Goal: Task Accomplishment & Management: Complete application form

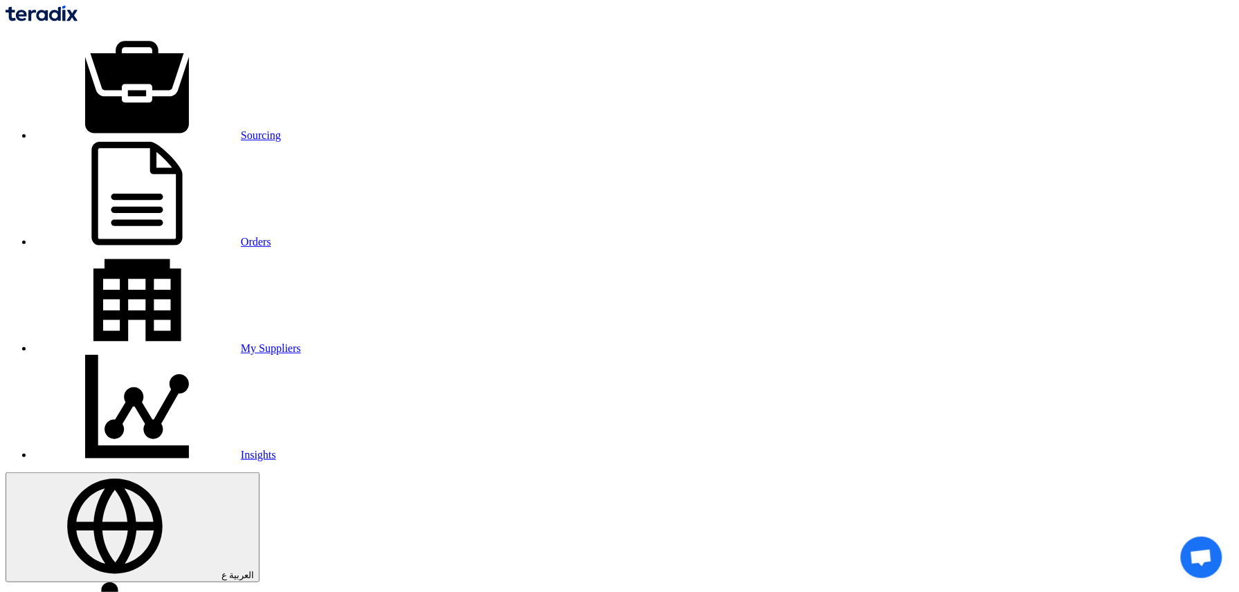
type input "10007679"
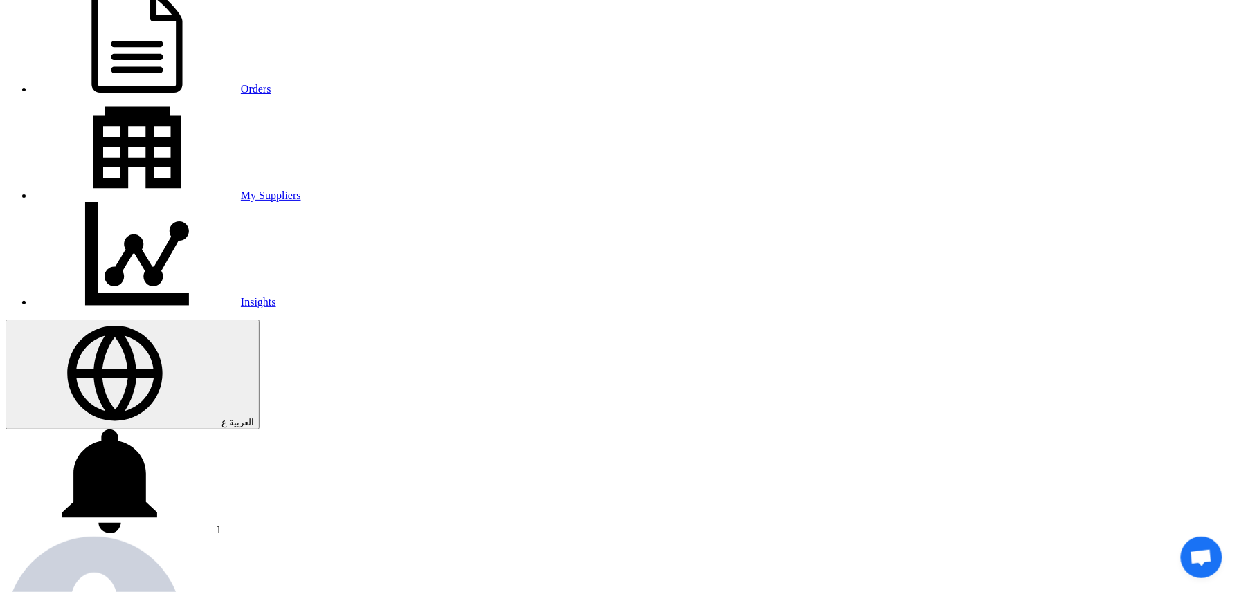
scroll to position [184, 0]
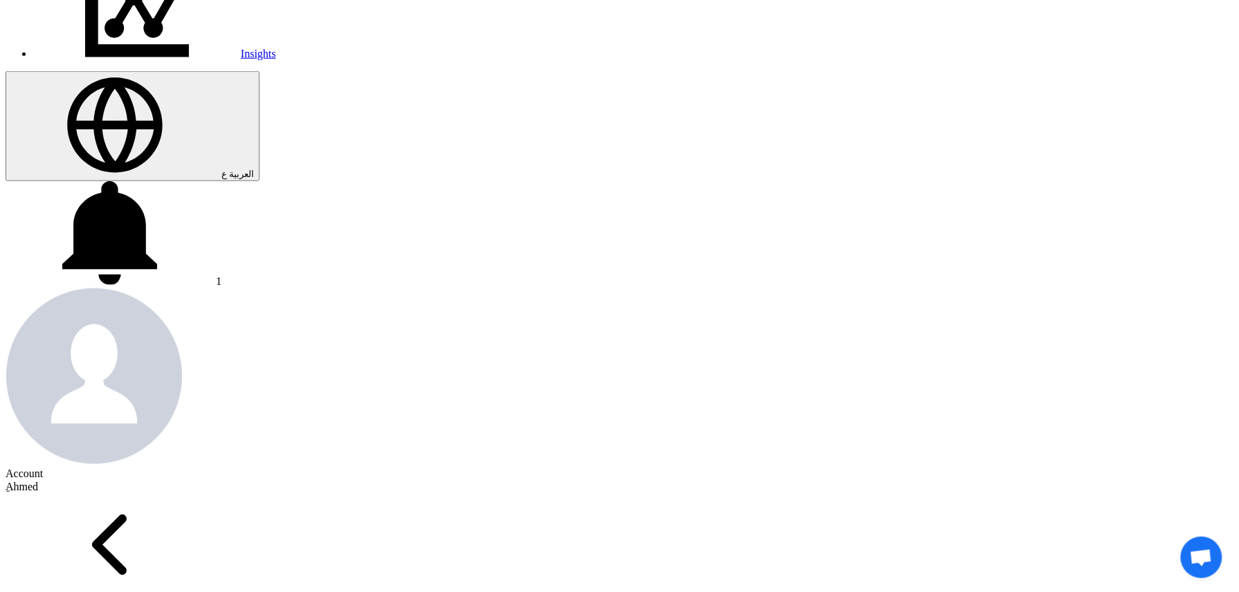
scroll to position [369, 0]
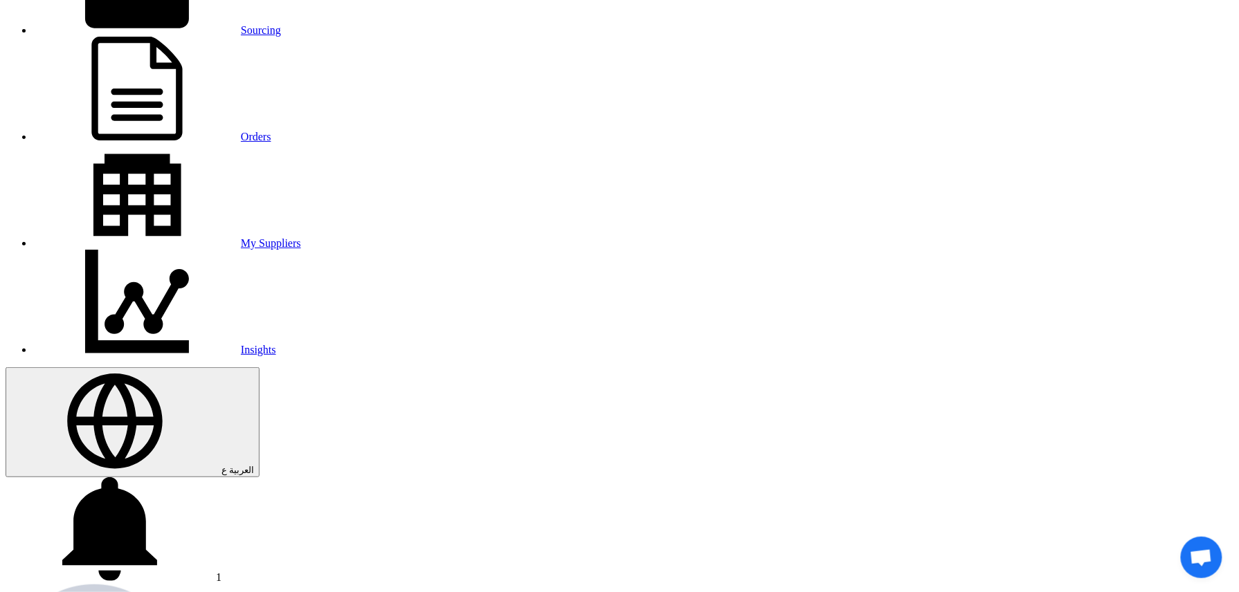
scroll to position [0, 0]
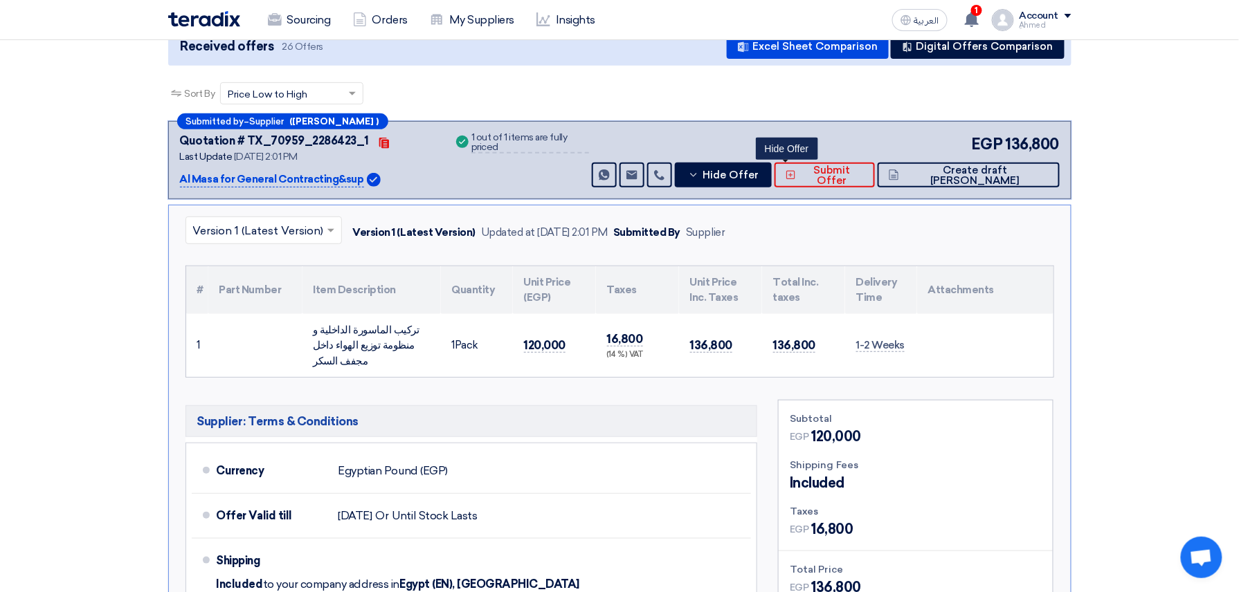
scroll to position [92, 0]
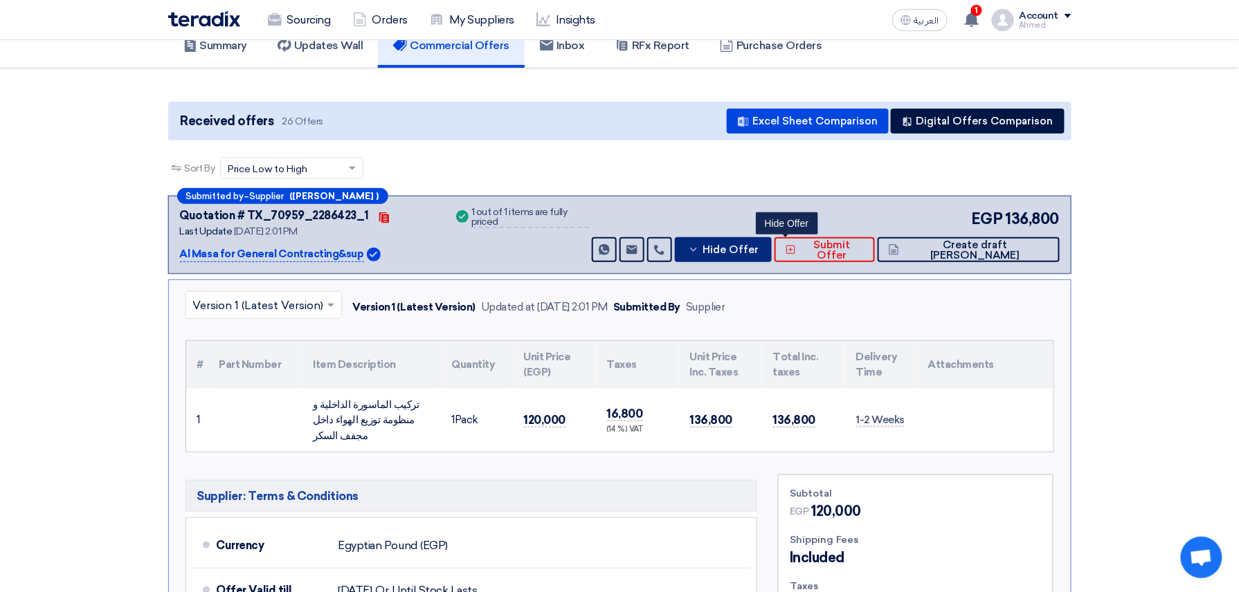
click at [758, 248] on span "Hide Offer" at bounding box center [730, 250] width 56 height 10
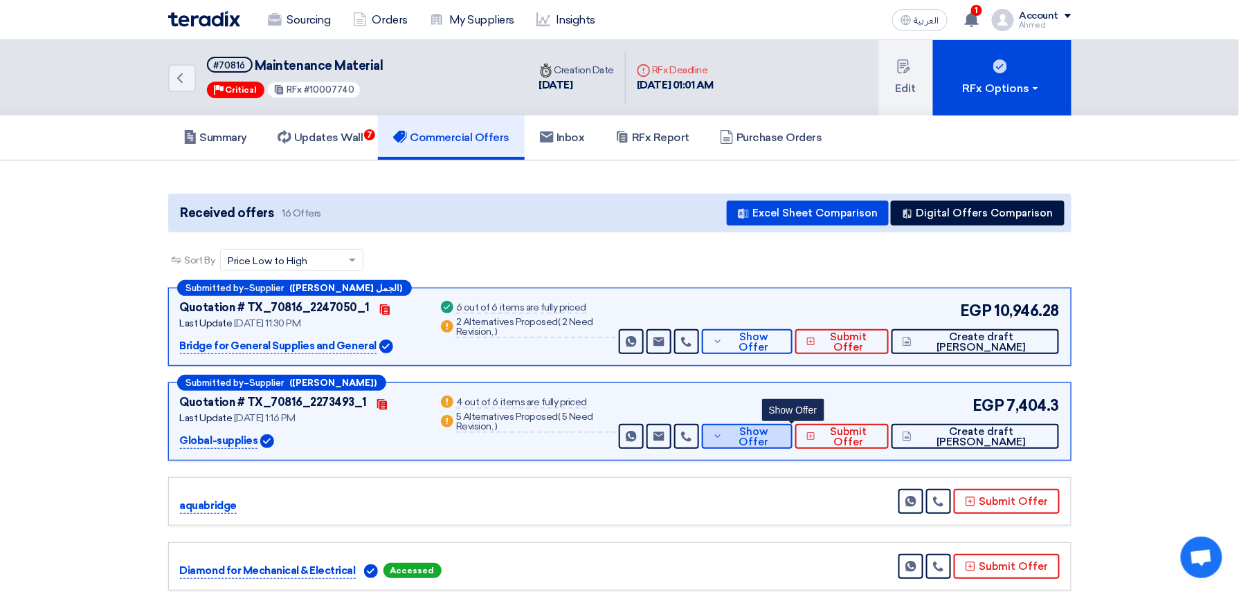
click at [722, 435] on icon at bounding box center [718, 436] width 10 height 11
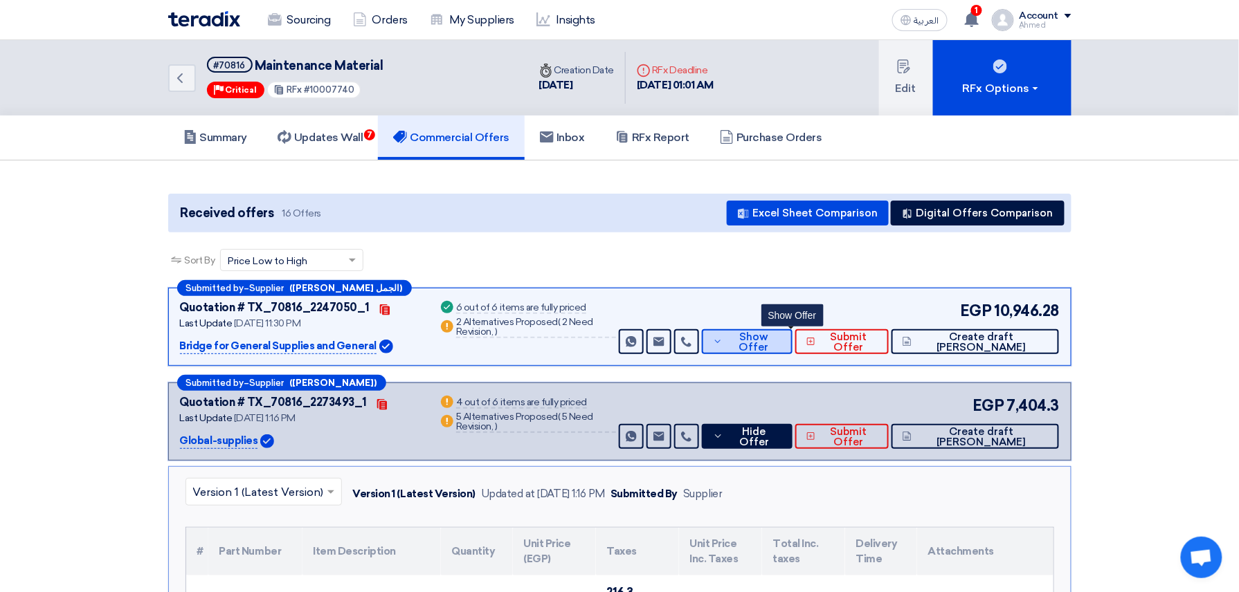
click at [781, 343] on span "Show Offer" at bounding box center [753, 342] width 55 height 21
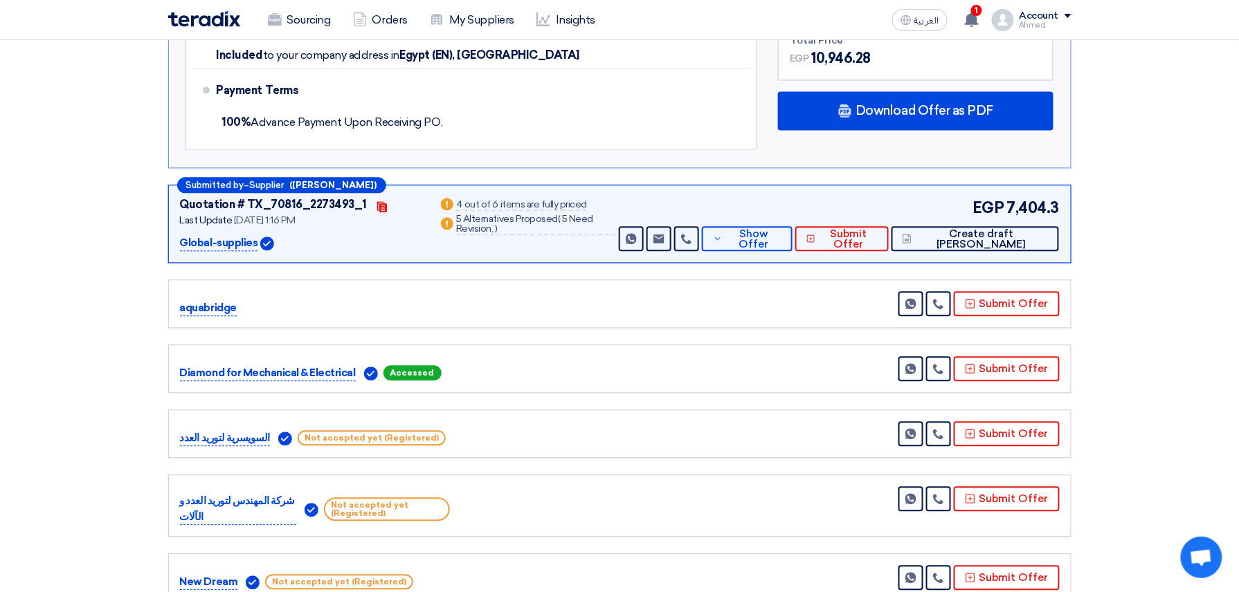
scroll to position [830, 0]
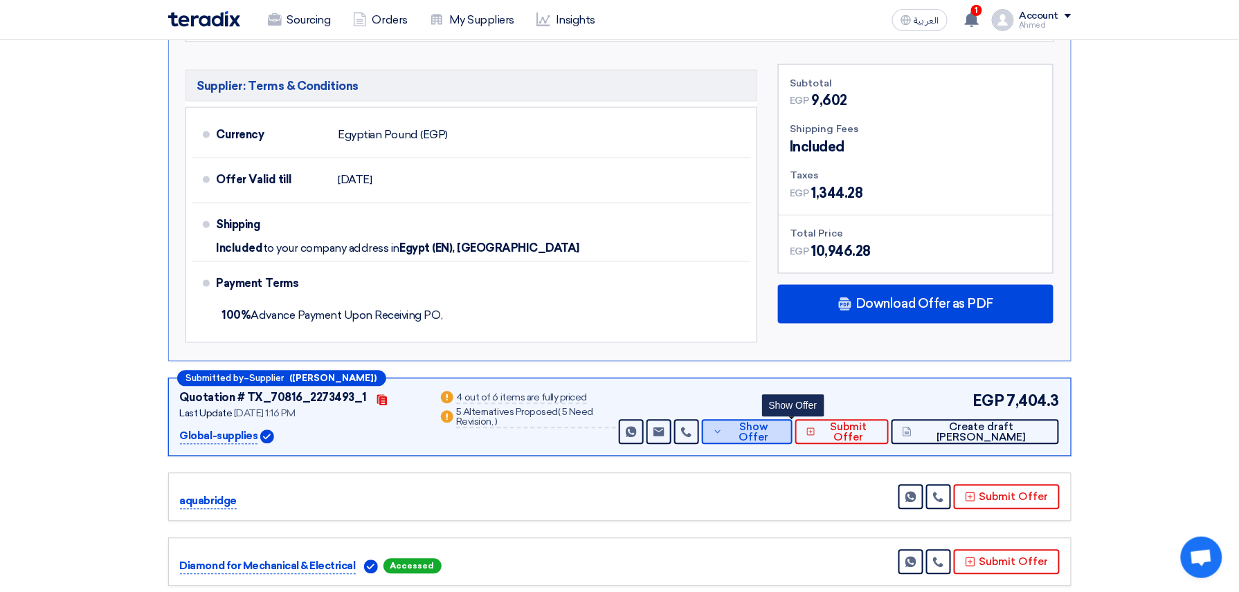
click at [781, 433] on span "Show Offer" at bounding box center [753, 433] width 55 height 21
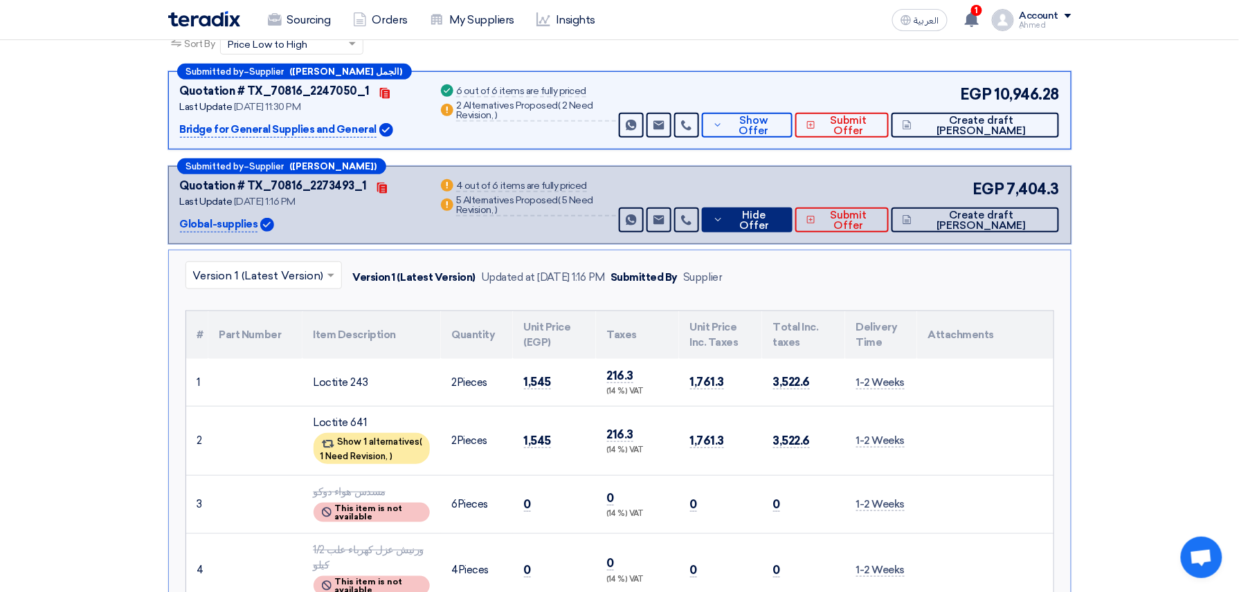
scroll to position [184, 0]
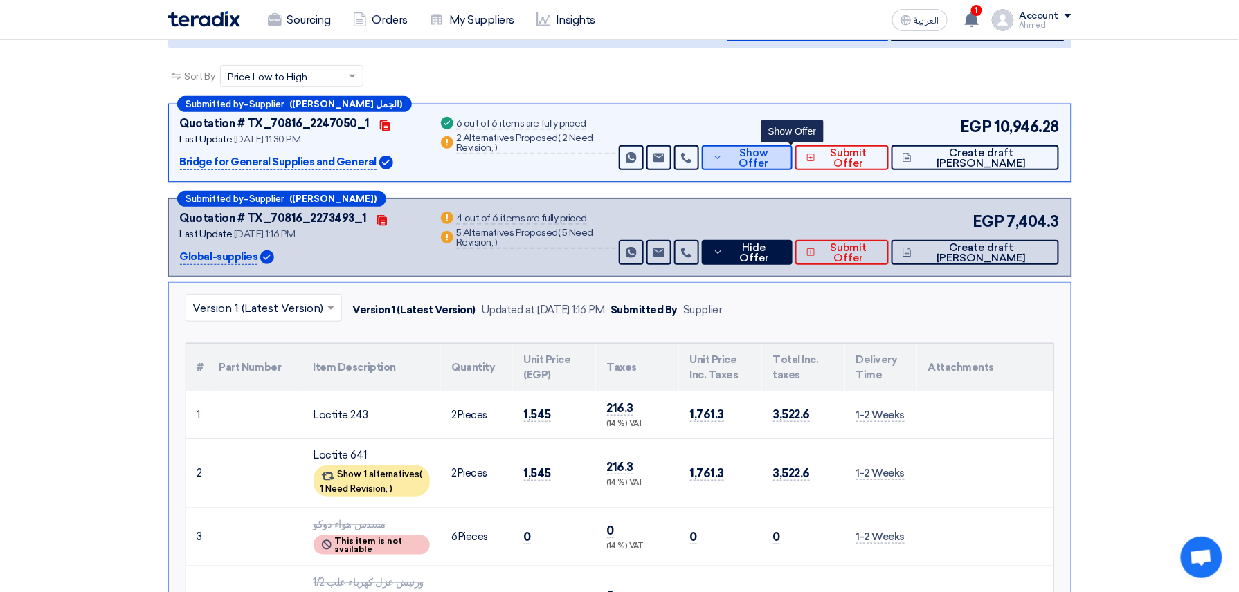
click at [774, 161] on span "Show Offer" at bounding box center [753, 158] width 55 height 21
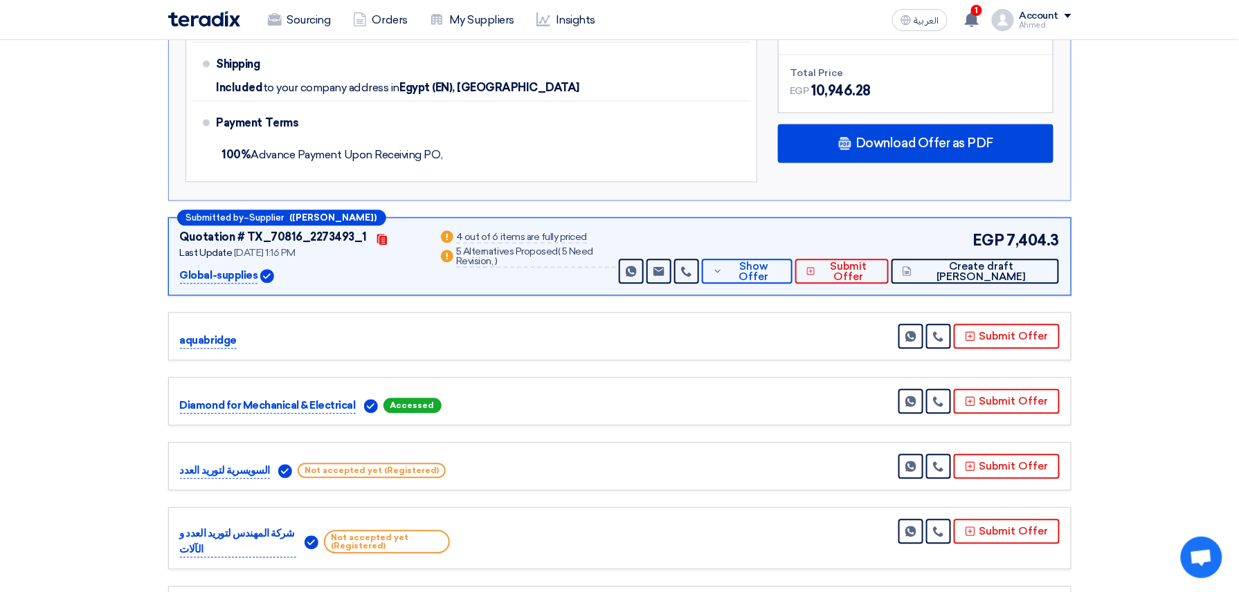
scroll to position [1015, 0]
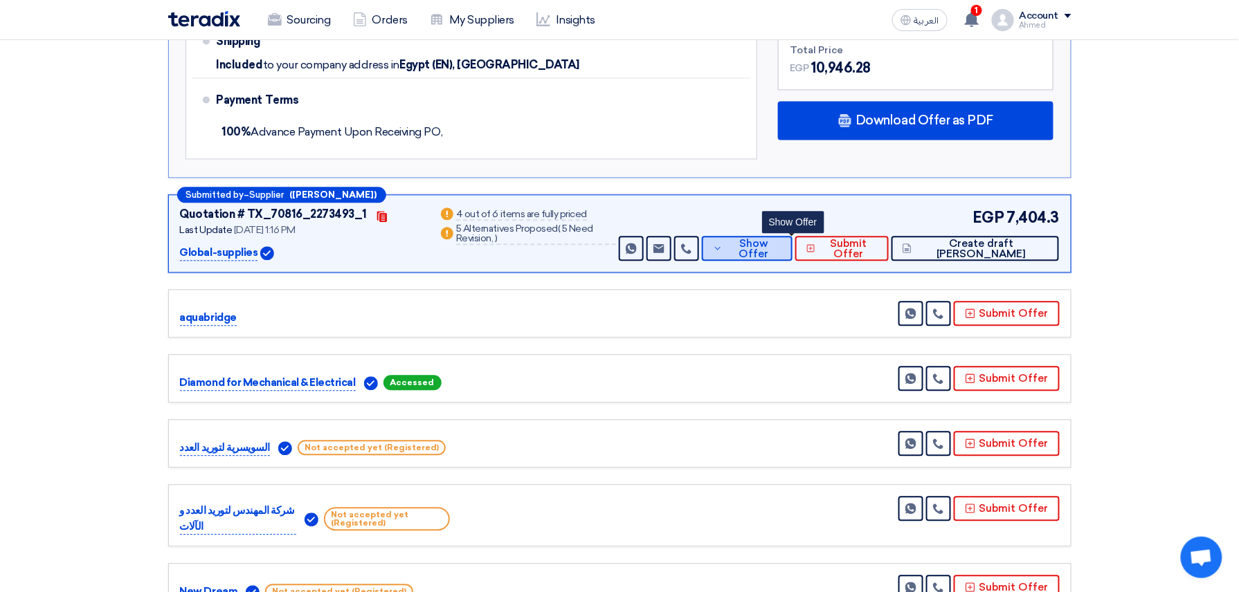
click at [781, 245] on span "Show Offer" at bounding box center [753, 249] width 55 height 21
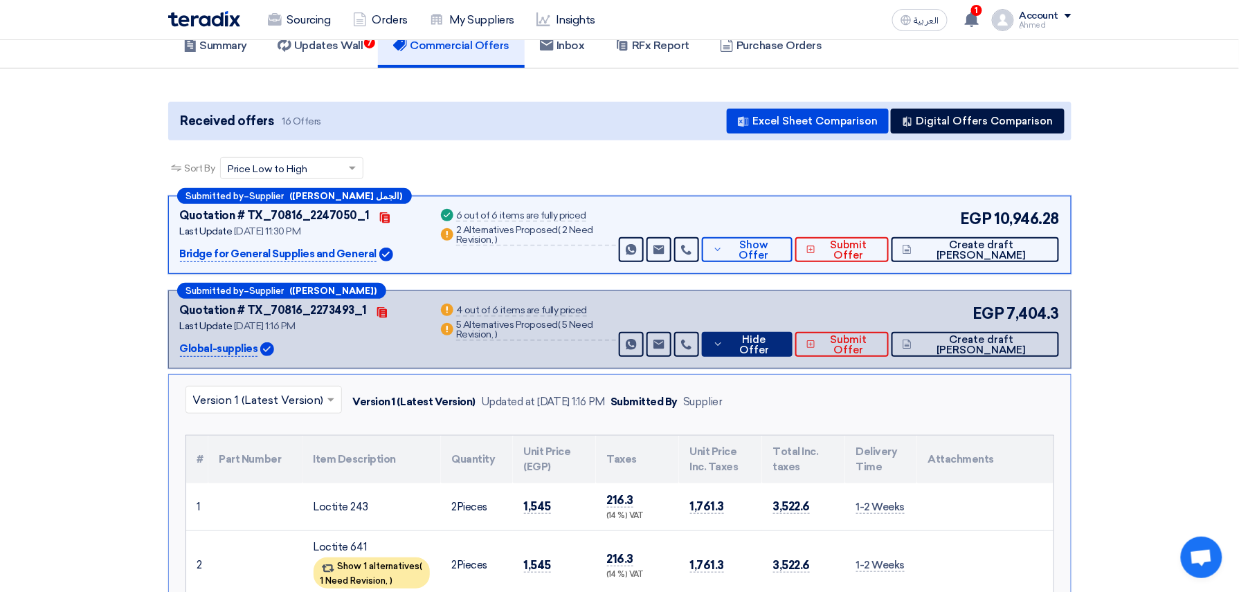
scroll to position [0, 0]
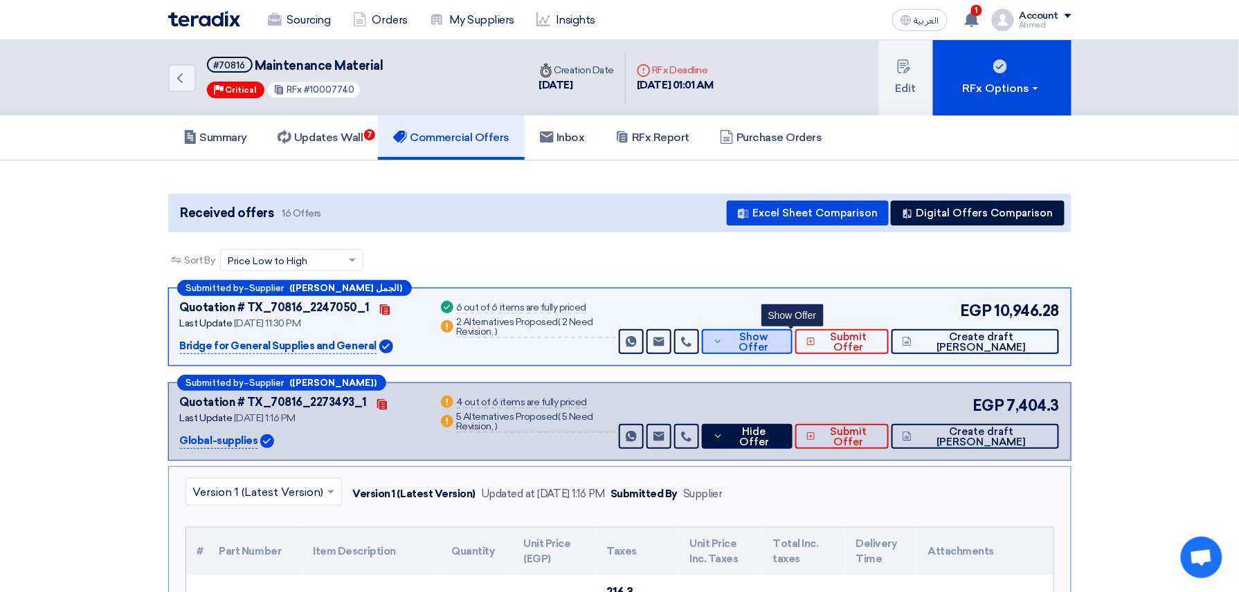
click at [722, 336] on icon at bounding box center [718, 341] width 10 height 11
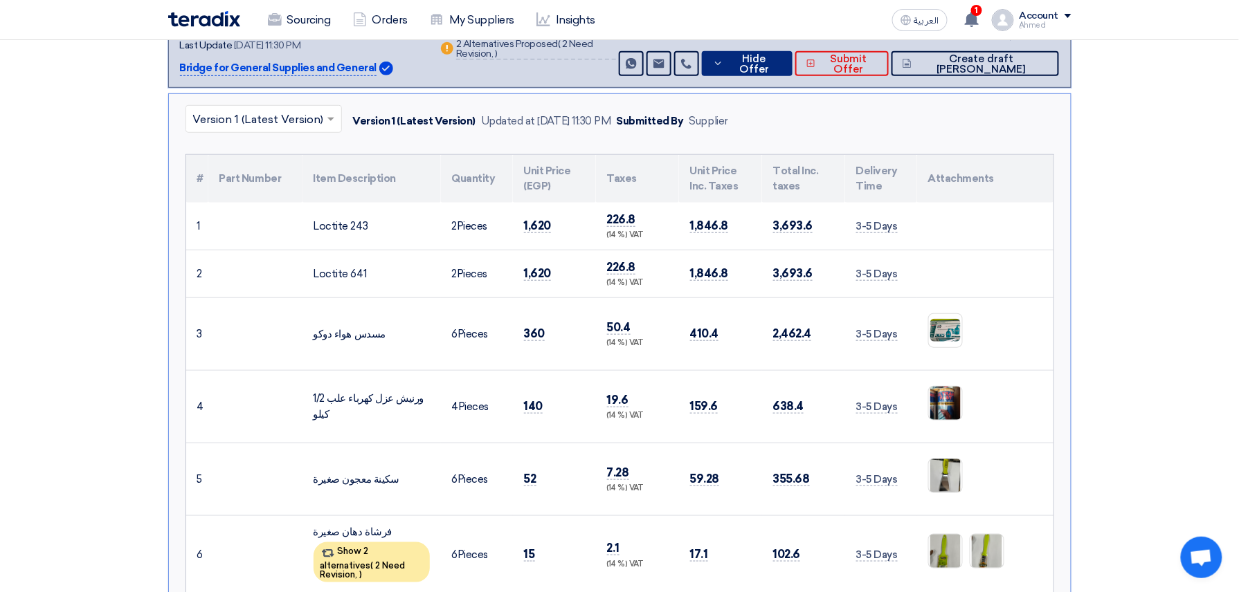
scroll to position [92, 0]
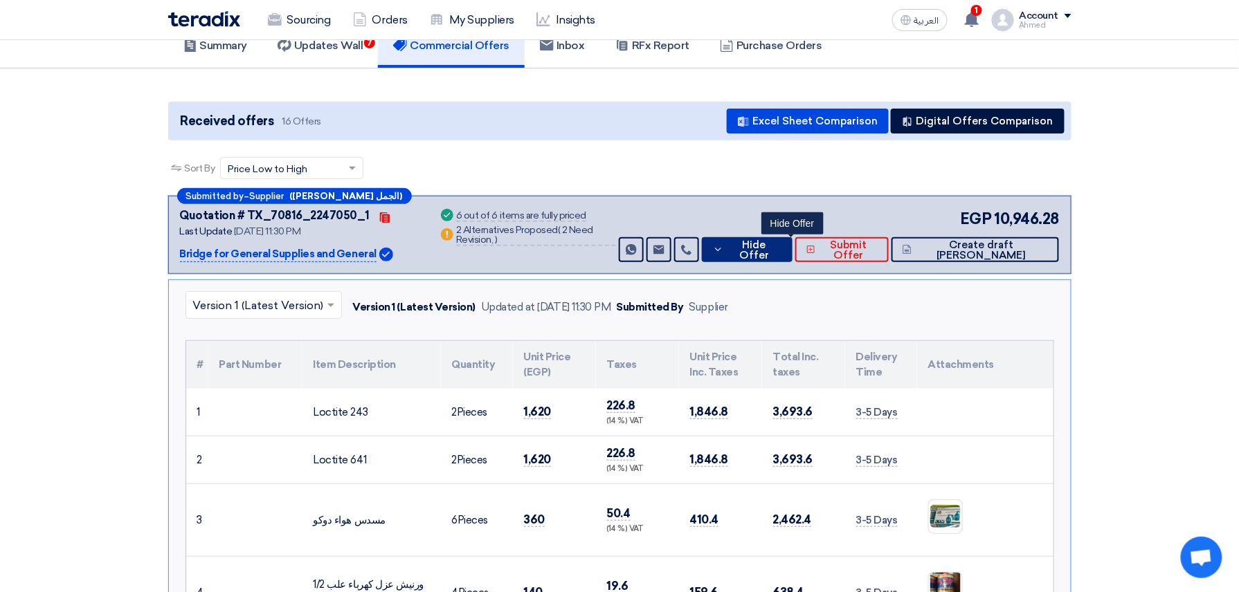
click at [784, 256] on button "Hide Offer" at bounding box center [747, 249] width 91 height 25
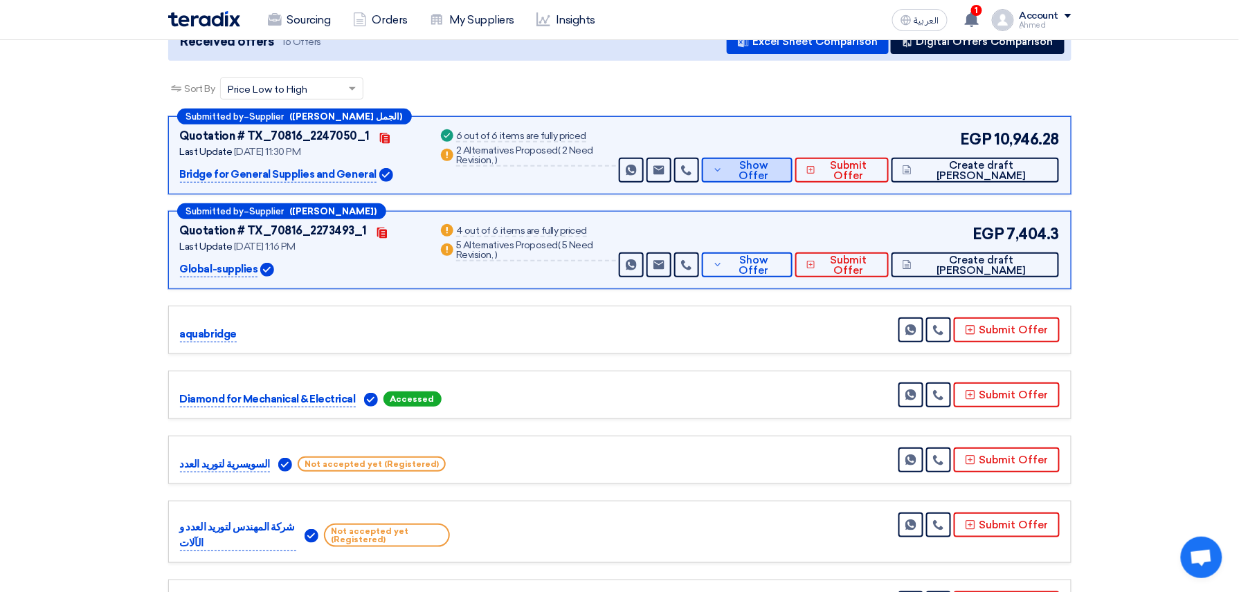
scroll to position [369, 0]
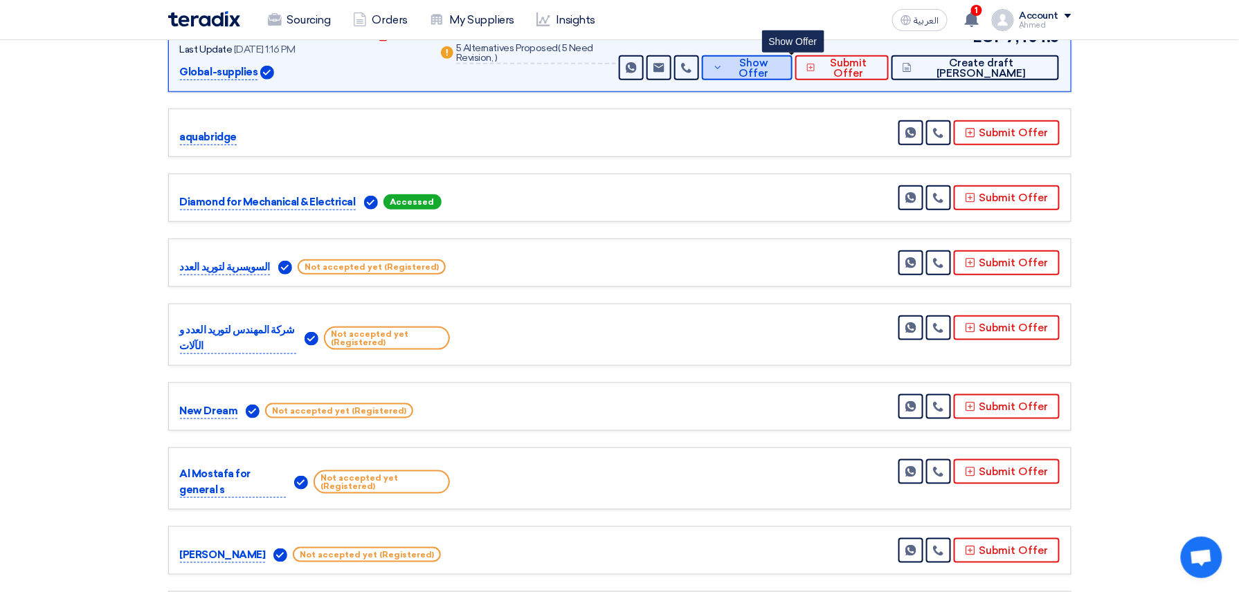
click at [792, 75] on button "Show Offer" at bounding box center [747, 67] width 91 height 25
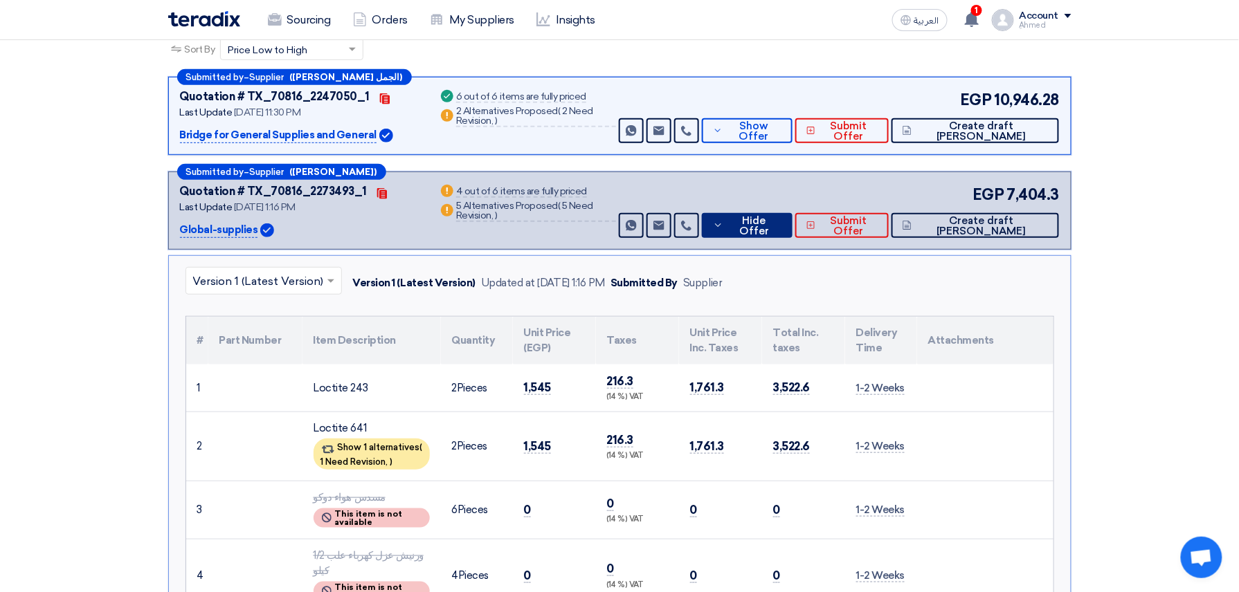
scroll to position [184, 0]
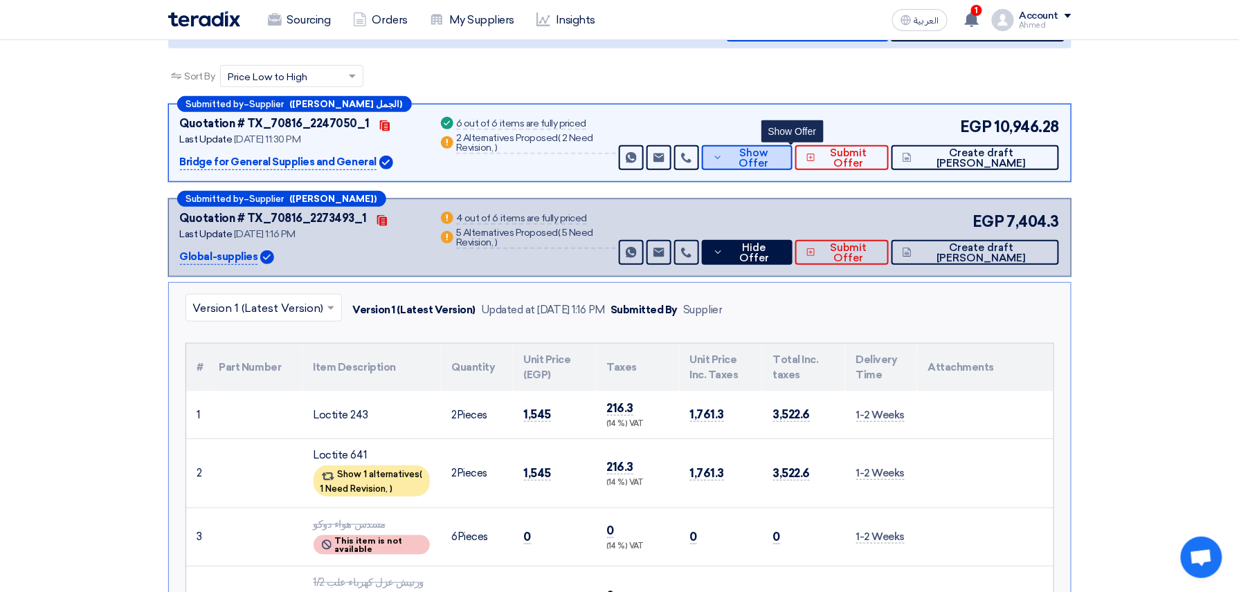
click at [792, 163] on button "Show Offer" at bounding box center [747, 157] width 91 height 25
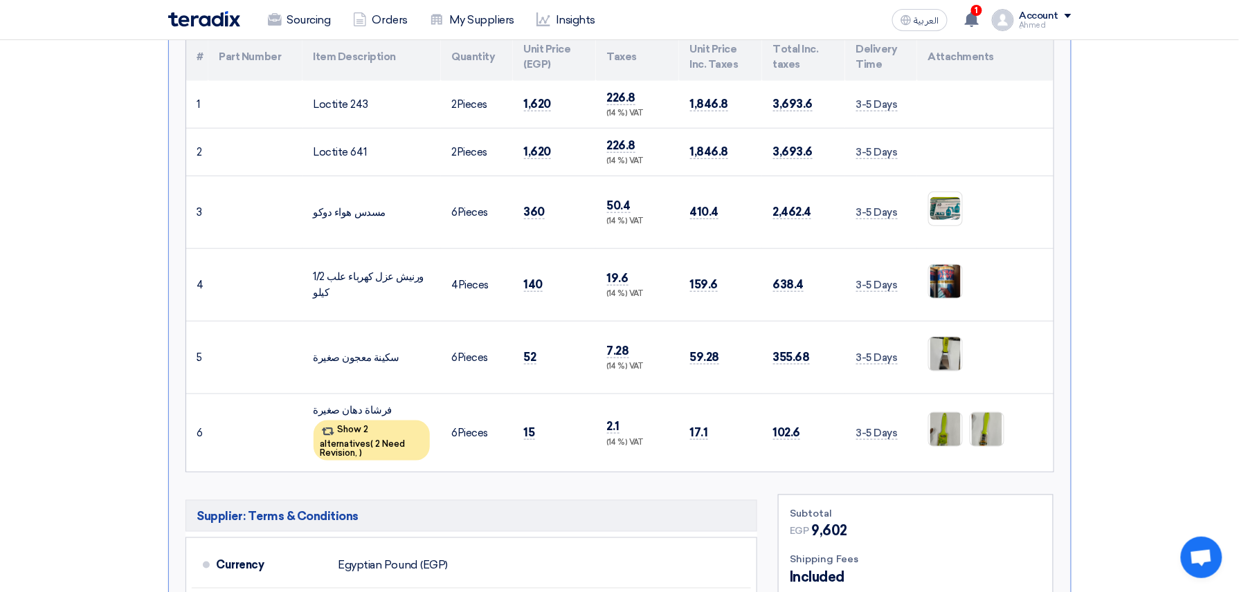
scroll to position [277, 0]
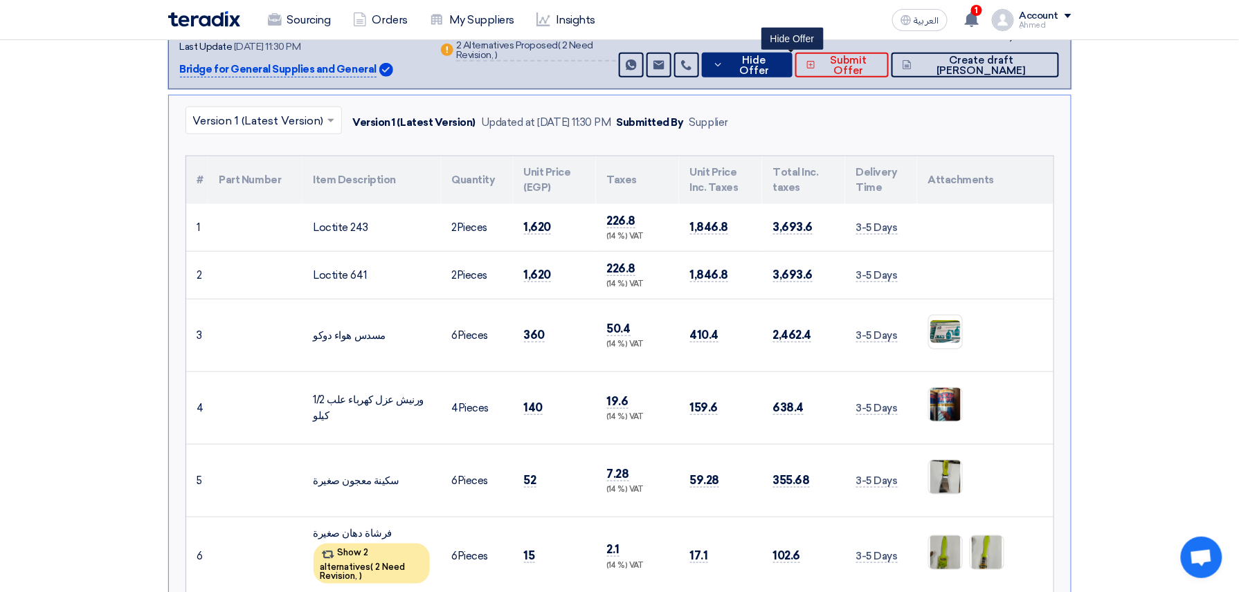
click at [781, 57] on span "Hide Offer" at bounding box center [754, 65] width 54 height 21
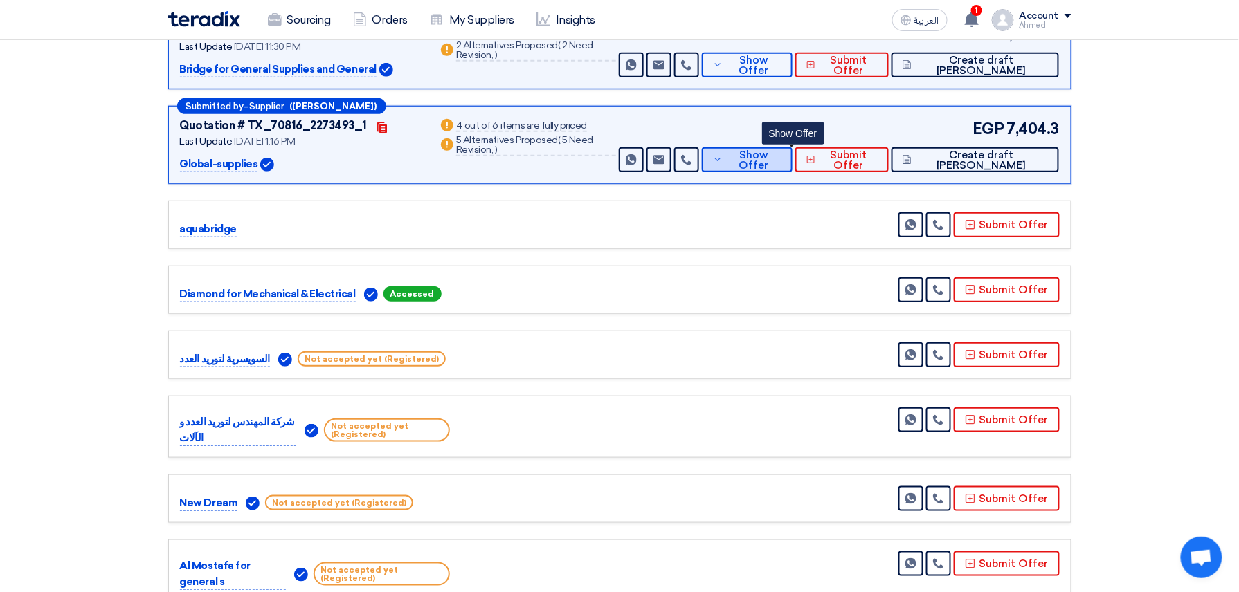
click at [772, 169] on button "Show Offer" at bounding box center [747, 159] width 91 height 25
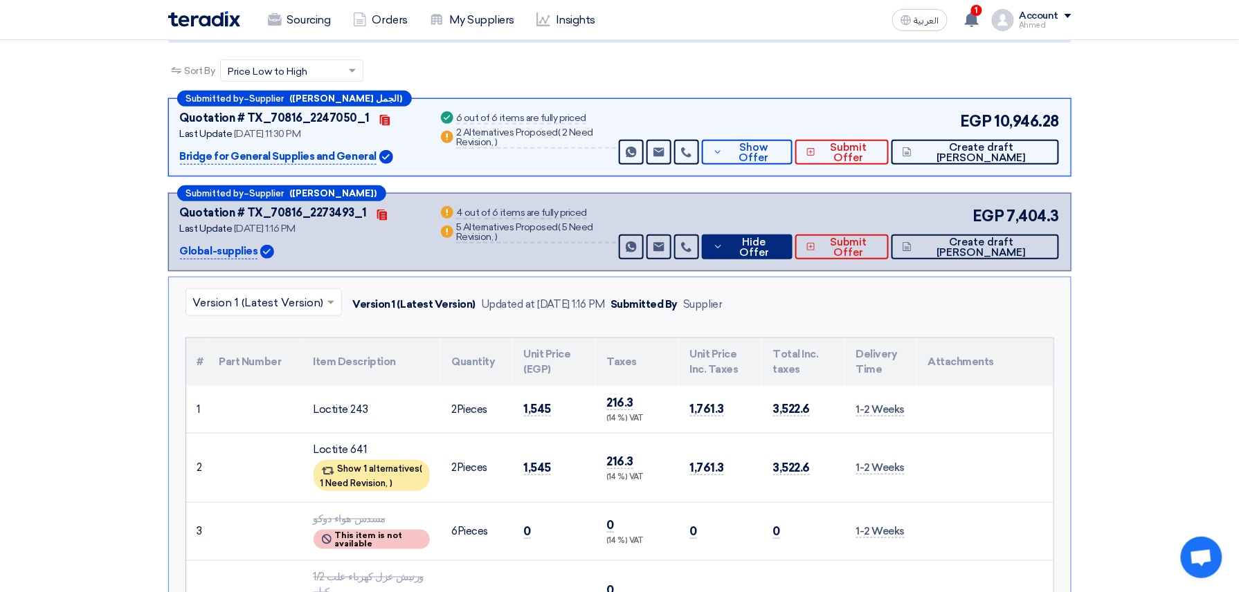
scroll to position [92, 0]
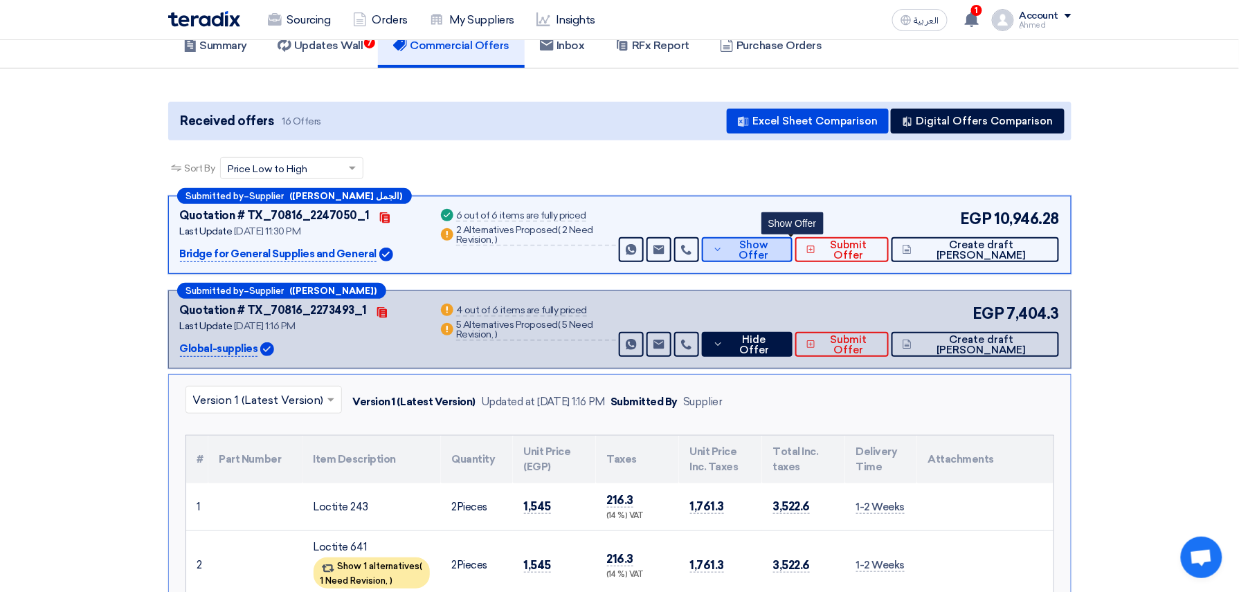
click at [767, 242] on button "Show Offer" at bounding box center [747, 249] width 91 height 25
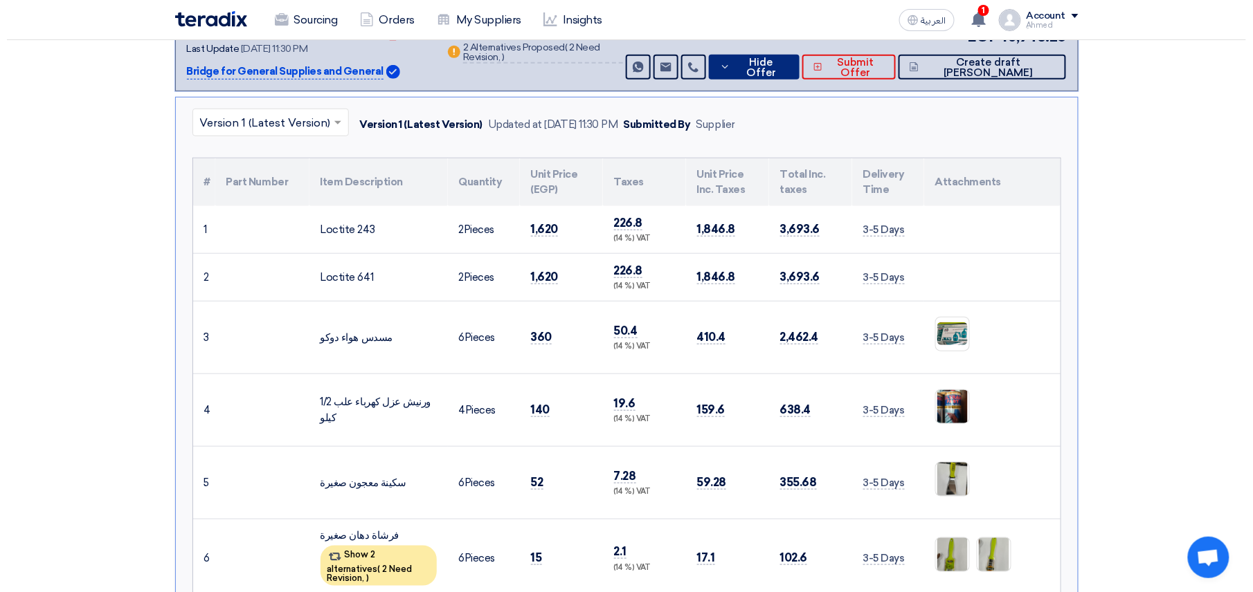
scroll to position [369, 0]
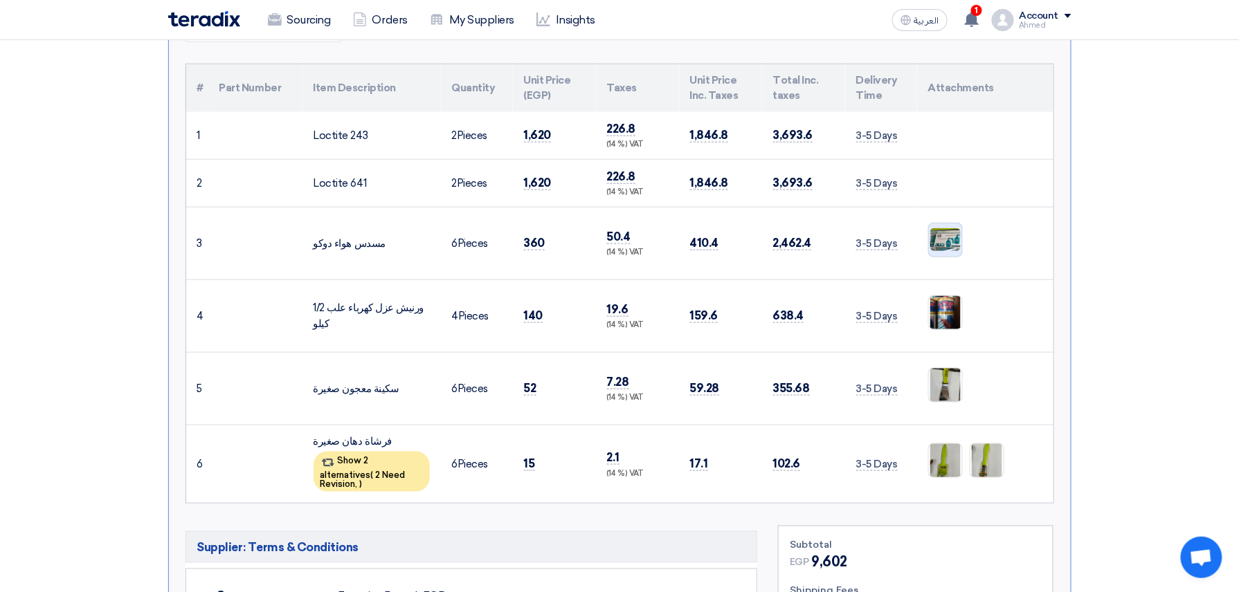
click at [950, 233] on img at bounding box center [945, 240] width 33 height 26
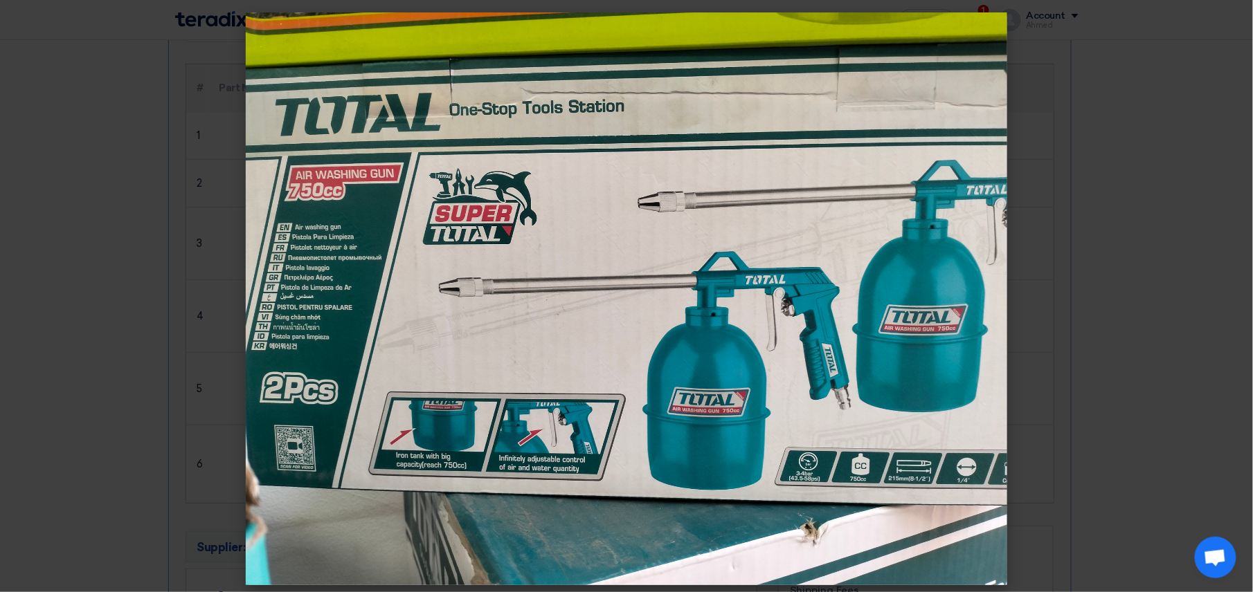
click at [114, 261] on modal-container at bounding box center [626, 296] width 1253 height 592
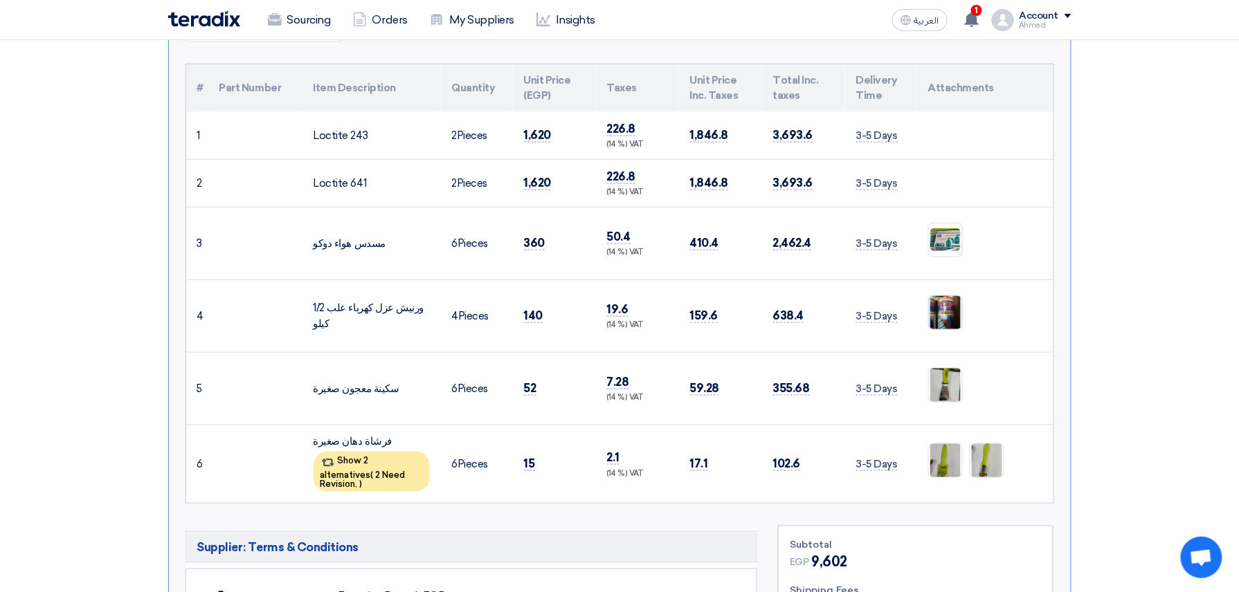
click at [956, 311] on img at bounding box center [945, 312] width 33 height 43
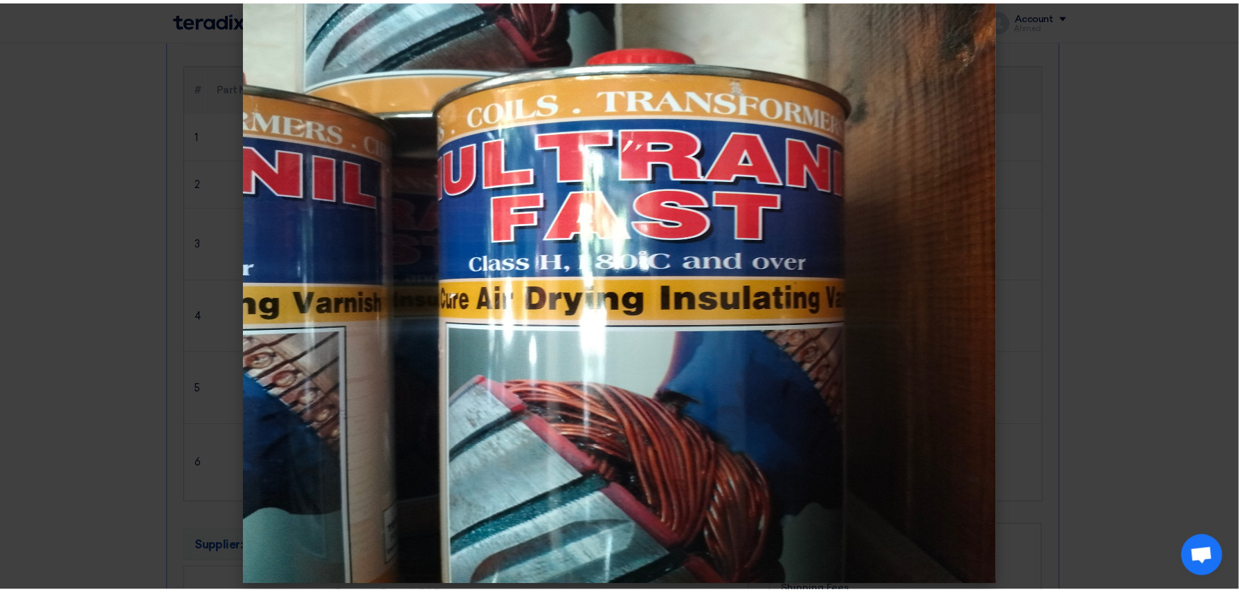
scroll to position [24, 0]
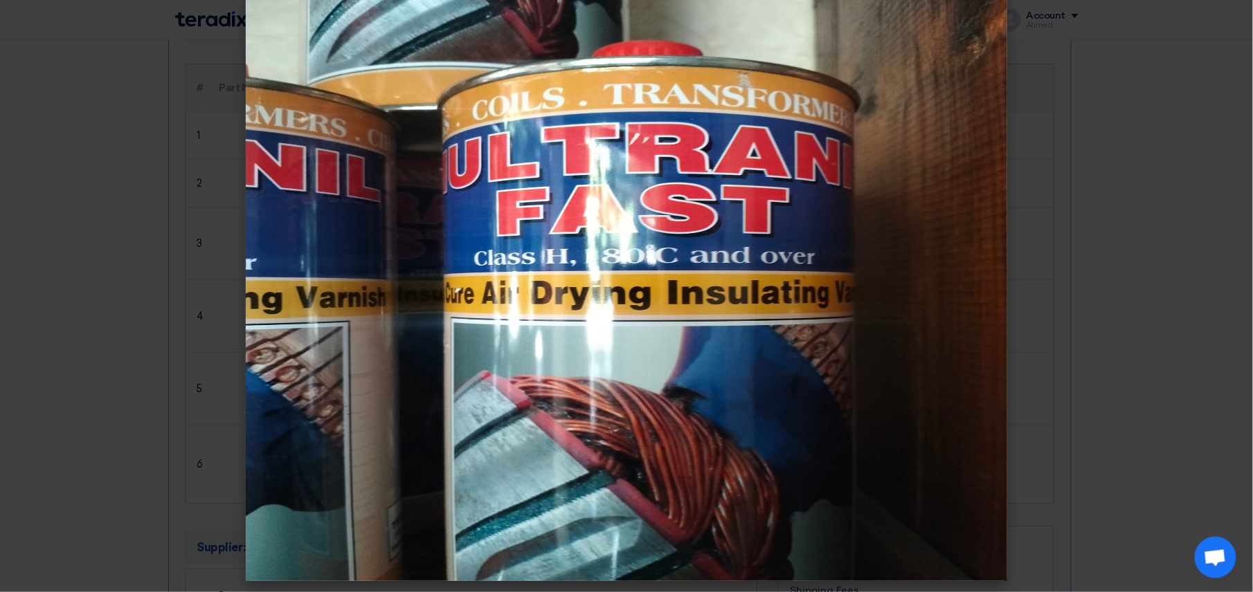
click at [172, 297] on modal-container at bounding box center [626, 296] width 1253 height 592
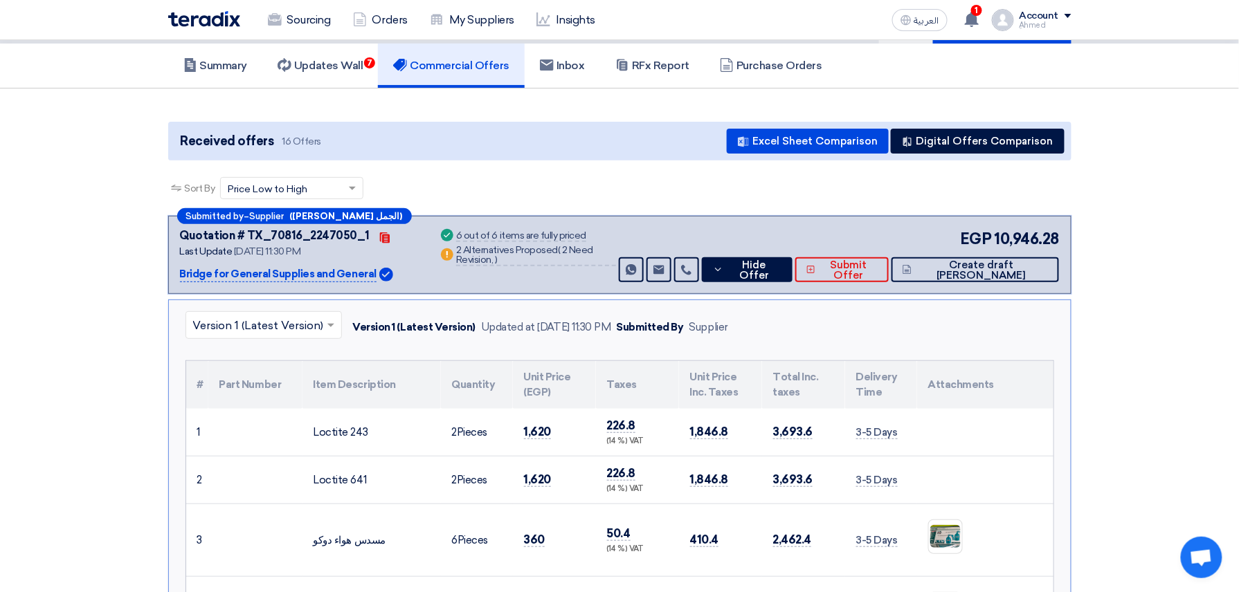
scroll to position [56, 0]
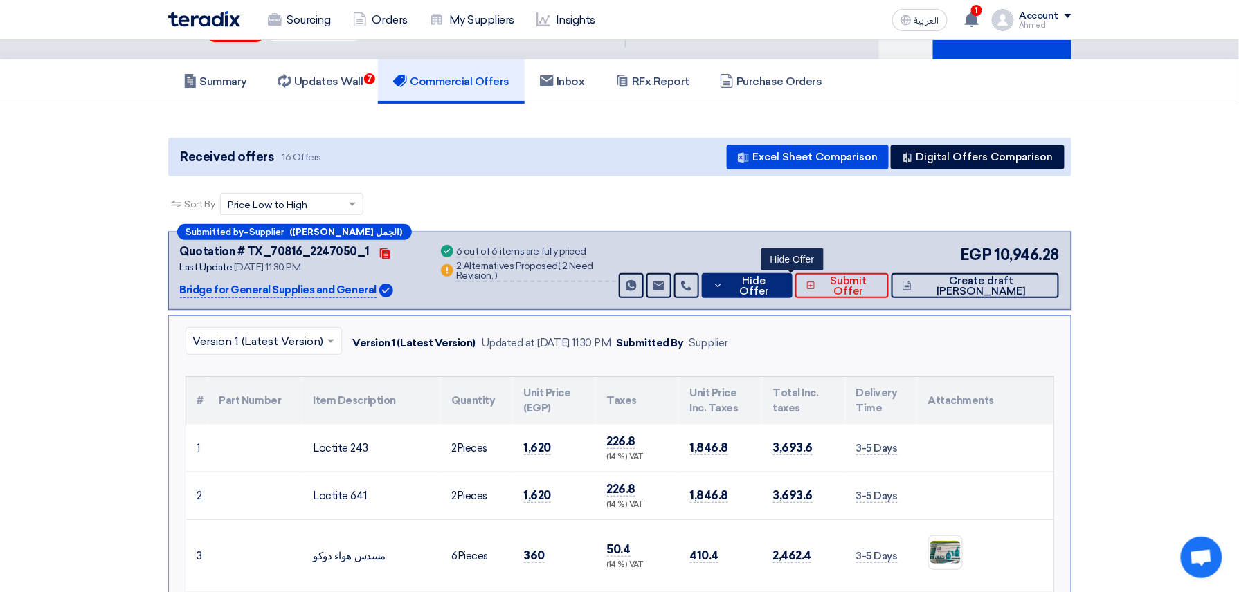
click at [781, 280] on span "Hide Offer" at bounding box center [754, 286] width 54 height 21
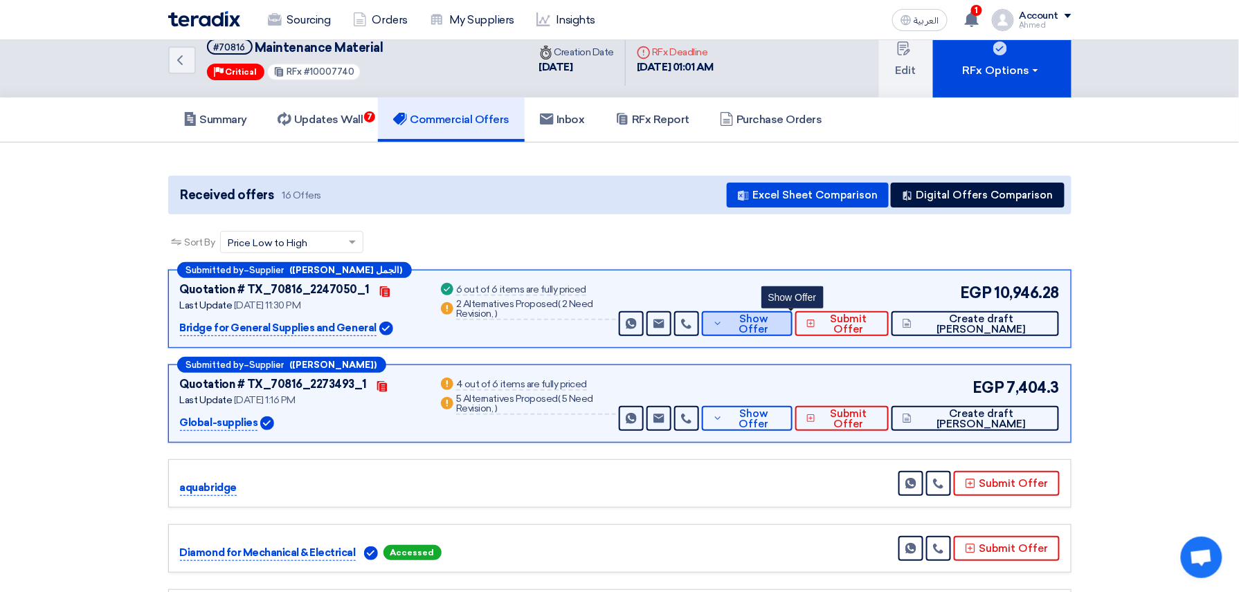
scroll to position [0, 0]
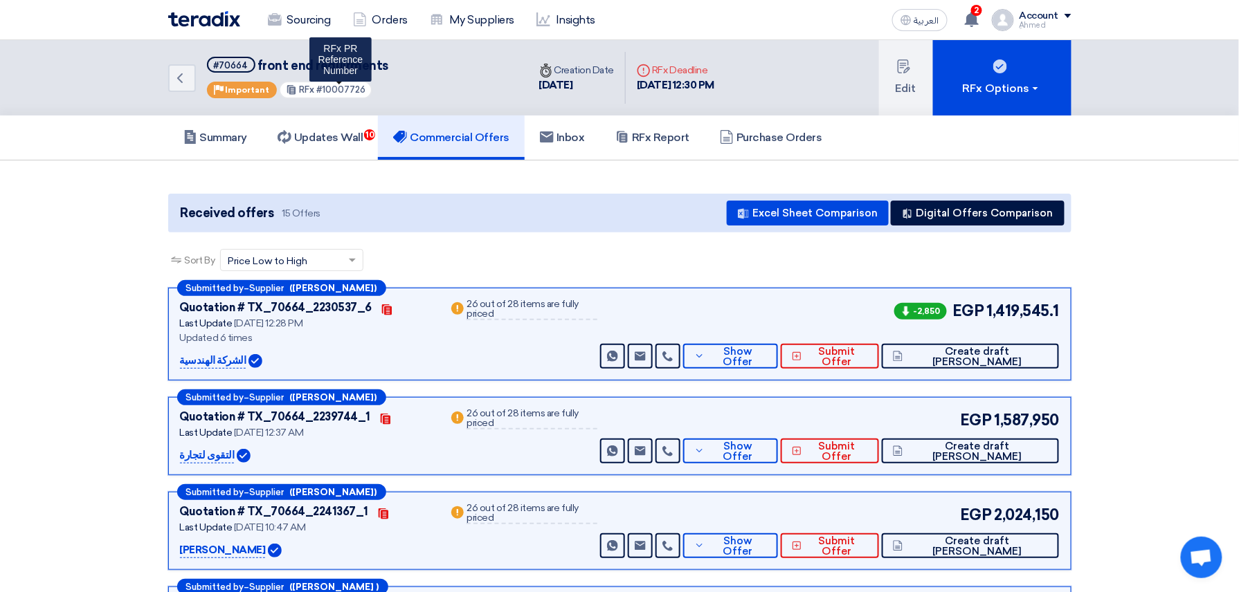
click at [327, 92] on span "#10007726" at bounding box center [340, 89] width 49 height 10
copy span "10007726"
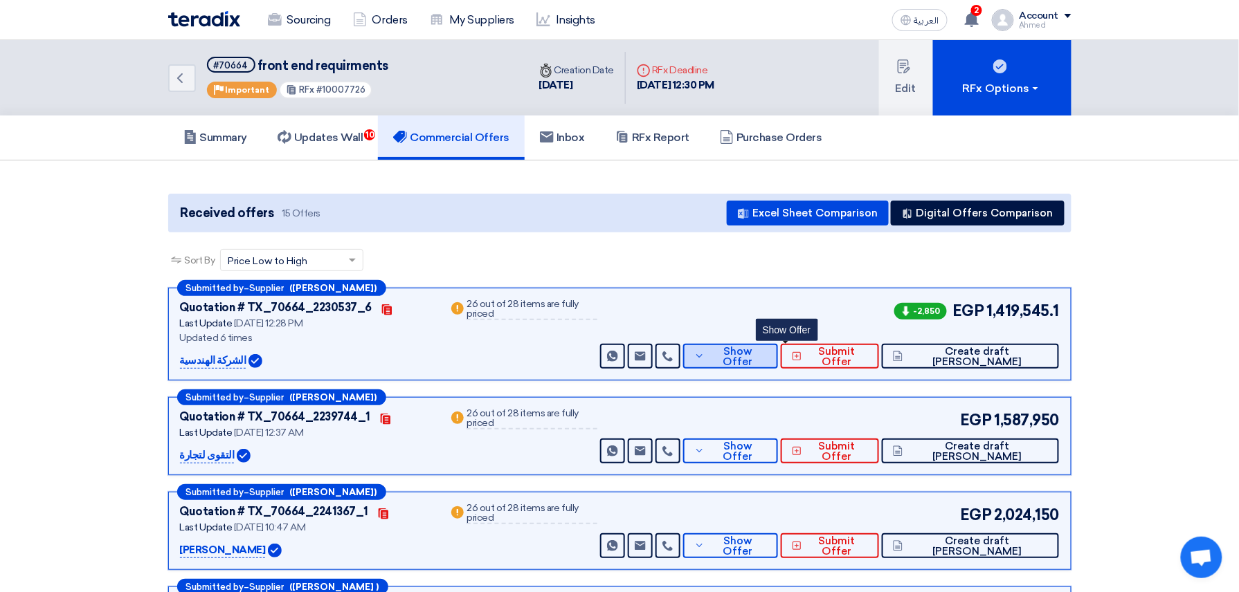
click at [767, 349] on span "Show Offer" at bounding box center [737, 357] width 59 height 21
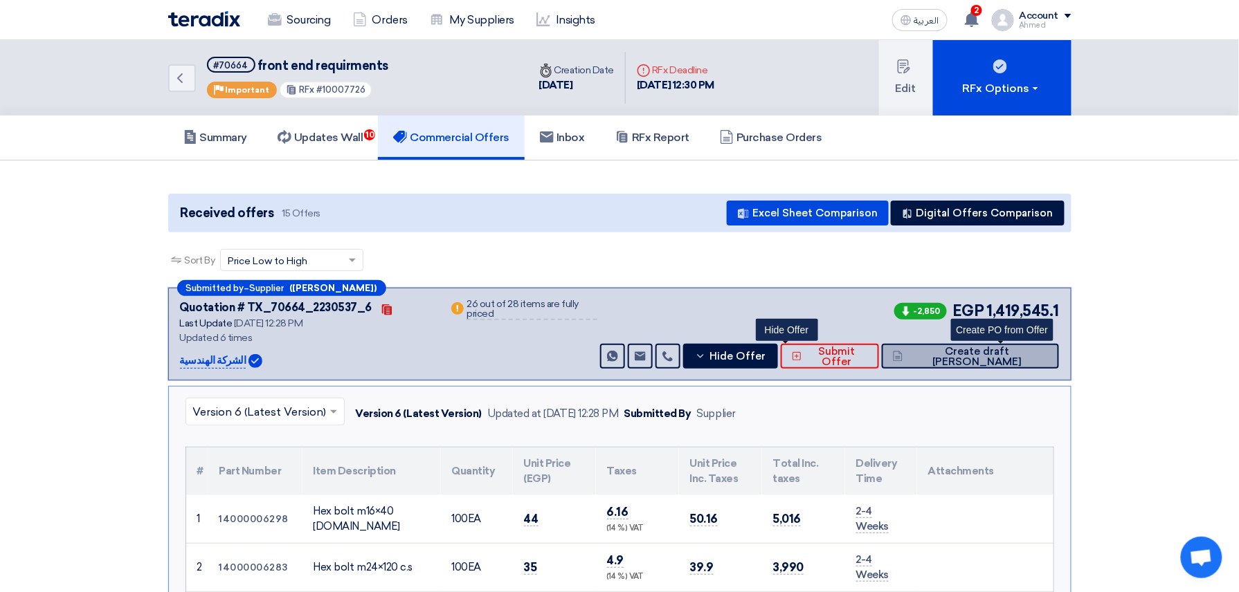
click at [987, 347] on button "Create draft [PERSON_NAME]" at bounding box center [970, 356] width 177 height 25
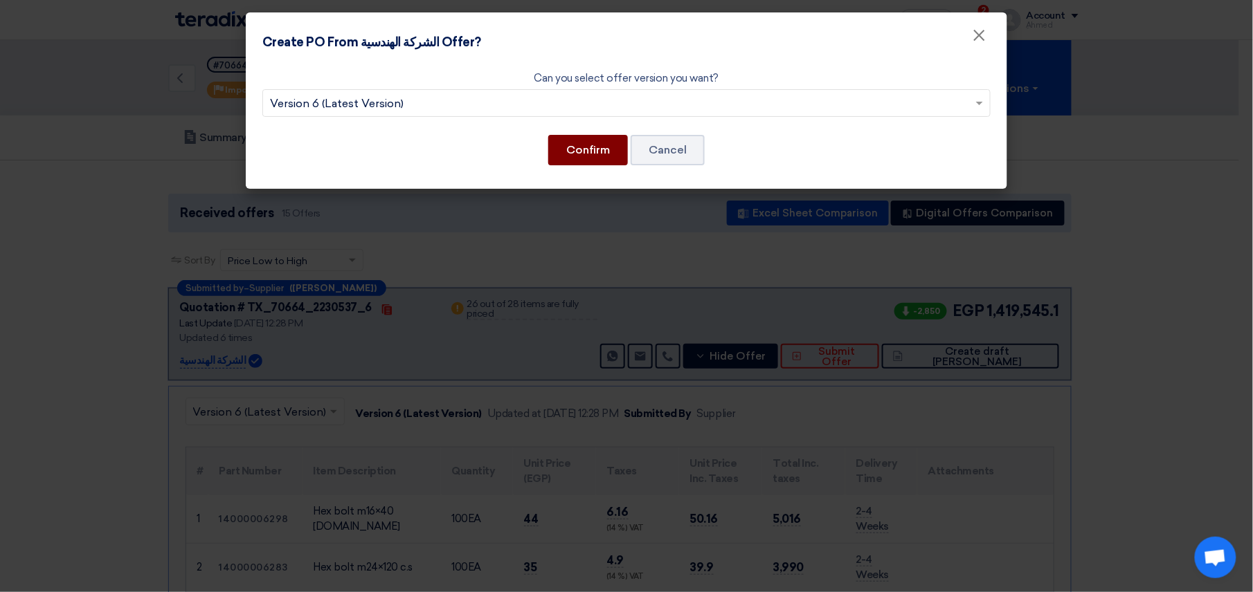
click at [609, 147] on button "Confirm" at bounding box center [588, 150] width 80 height 30
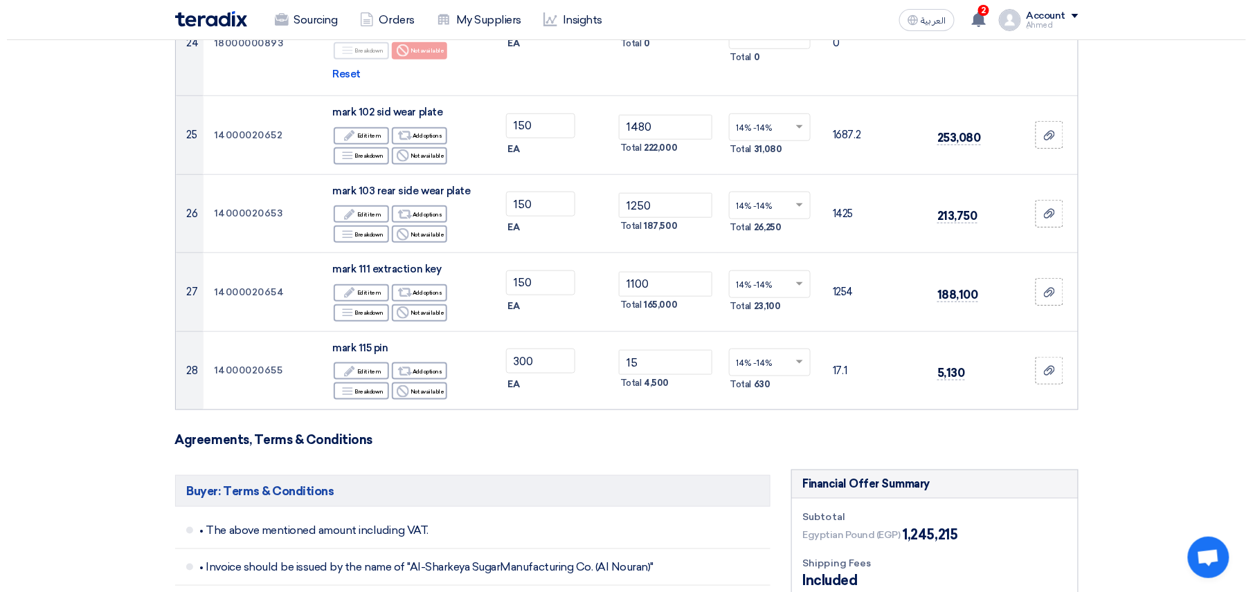
scroll to position [2860, 0]
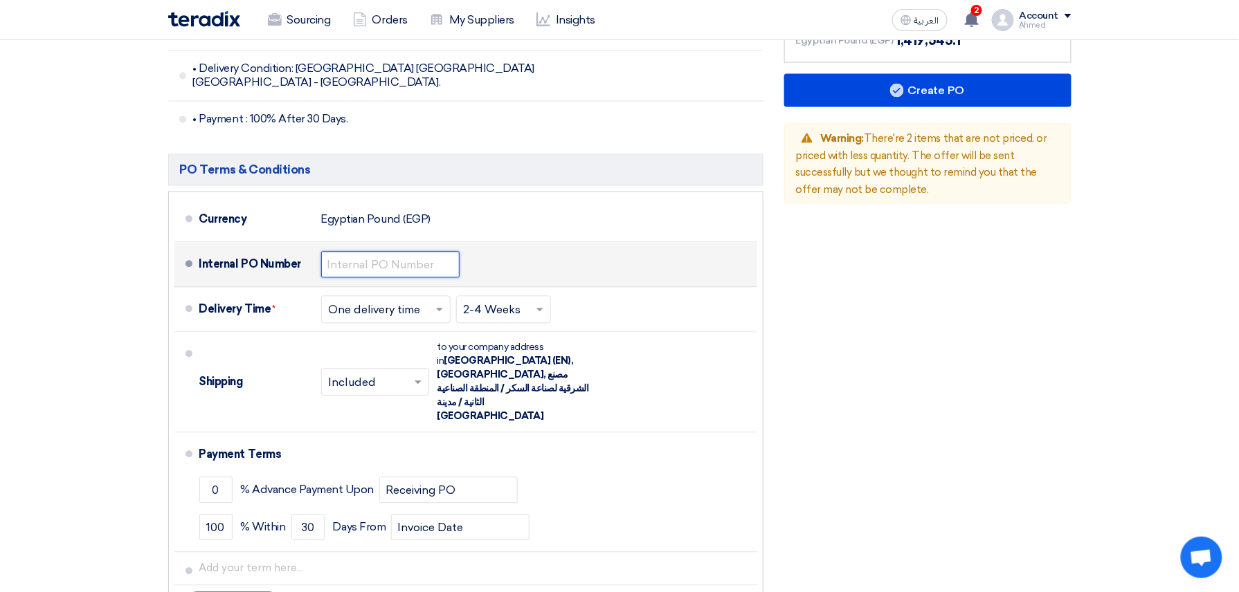
click at [386, 251] on input "text" at bounding box center [390, 264] width 138 height 26
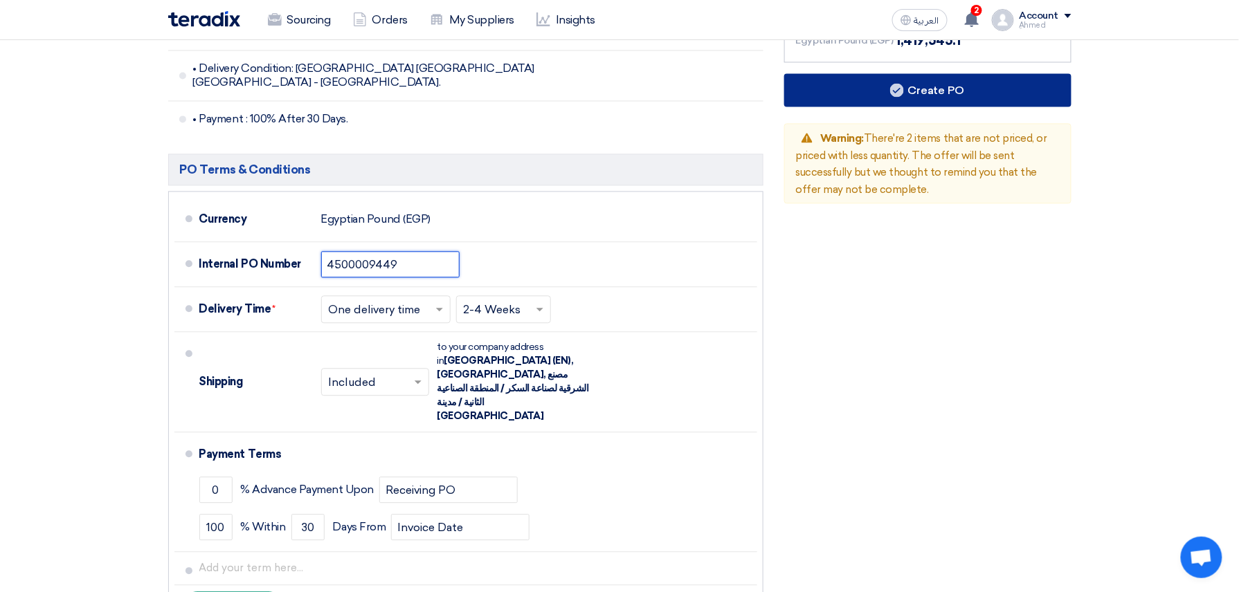
type input "4500009449"
click at [956, 73] on button "Create PO" at bounding box center [927, 89] width 287 height 33
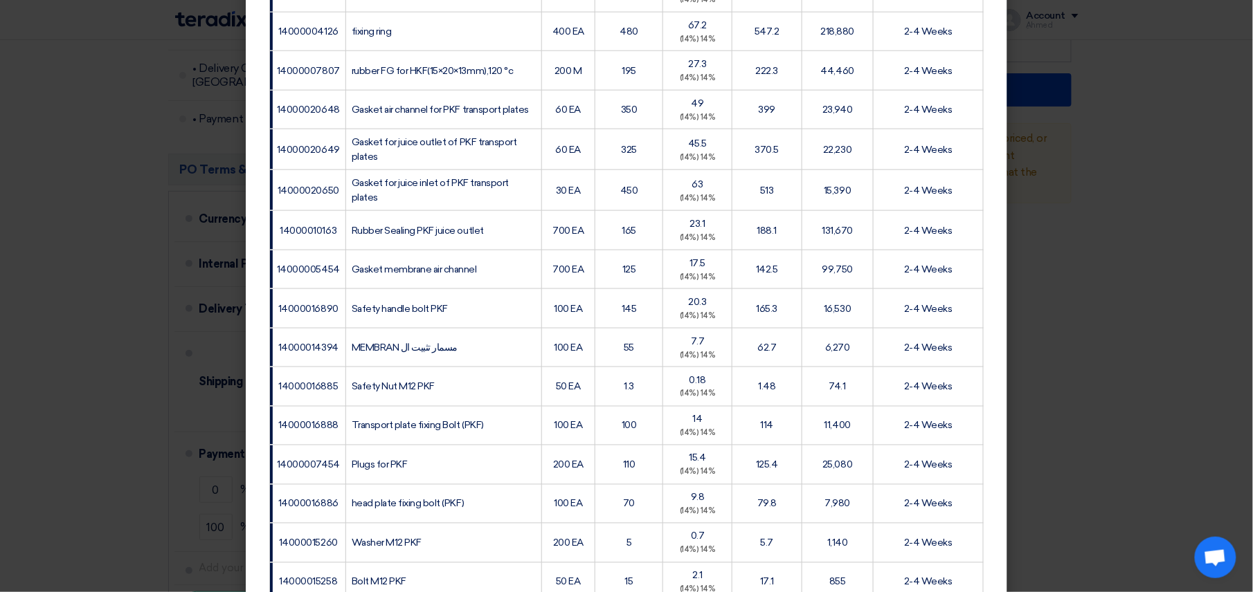
scroll to position [1182, 0]
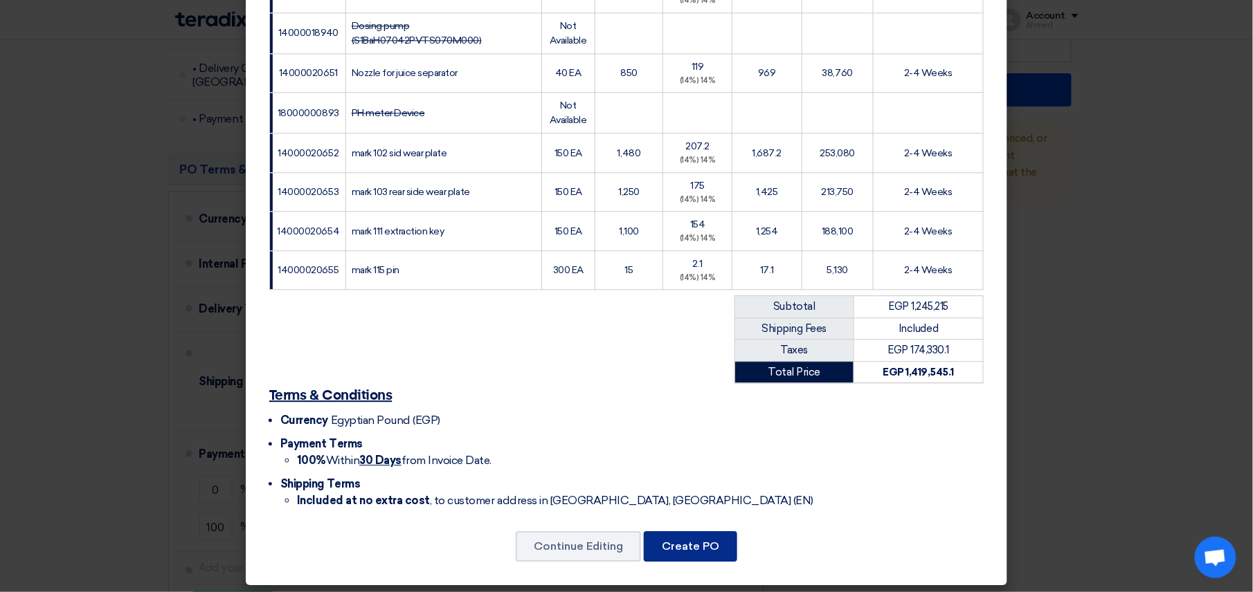
click at [701, 548] on button "Create PO" at bounding box center [690, 546] width 93 height 30
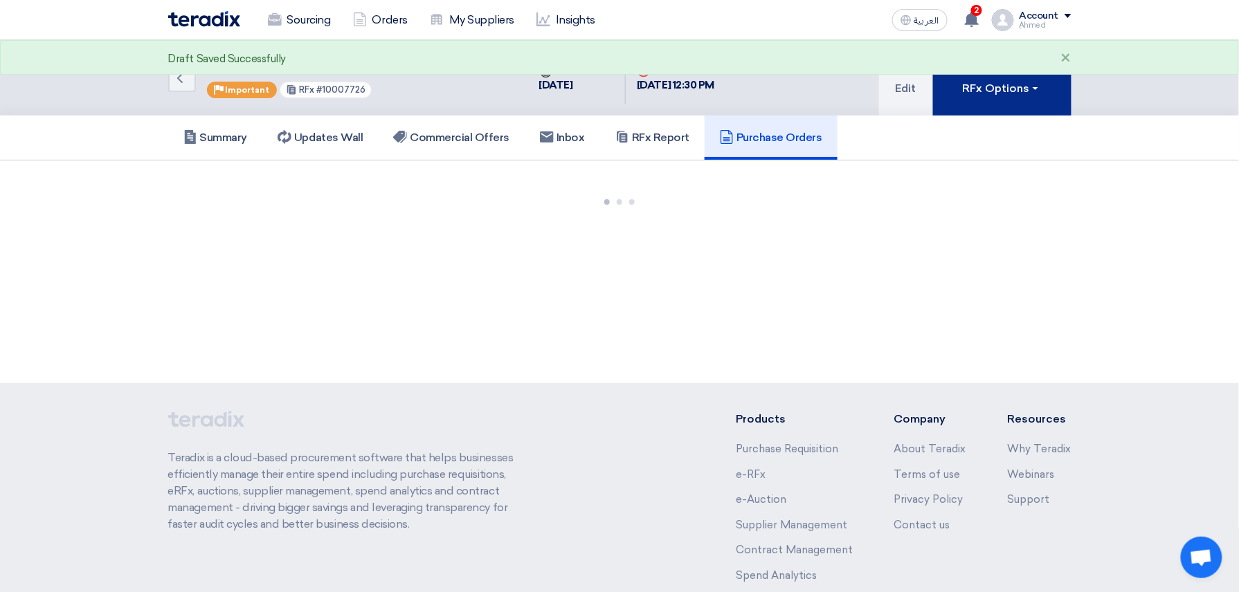
click at [970, 111] on button "RFx Options" at bounding box center [1002, 77] width 138 height 75
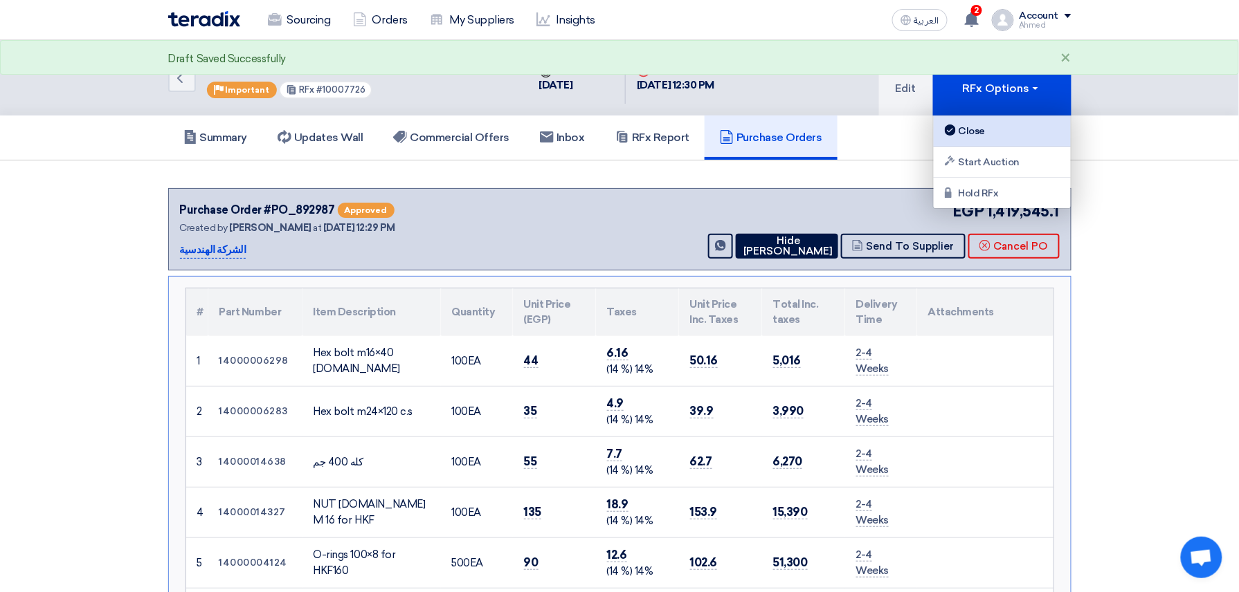
click at [972, 120] on link "Close" at bounding box center [1002, 131] width 137 height 31
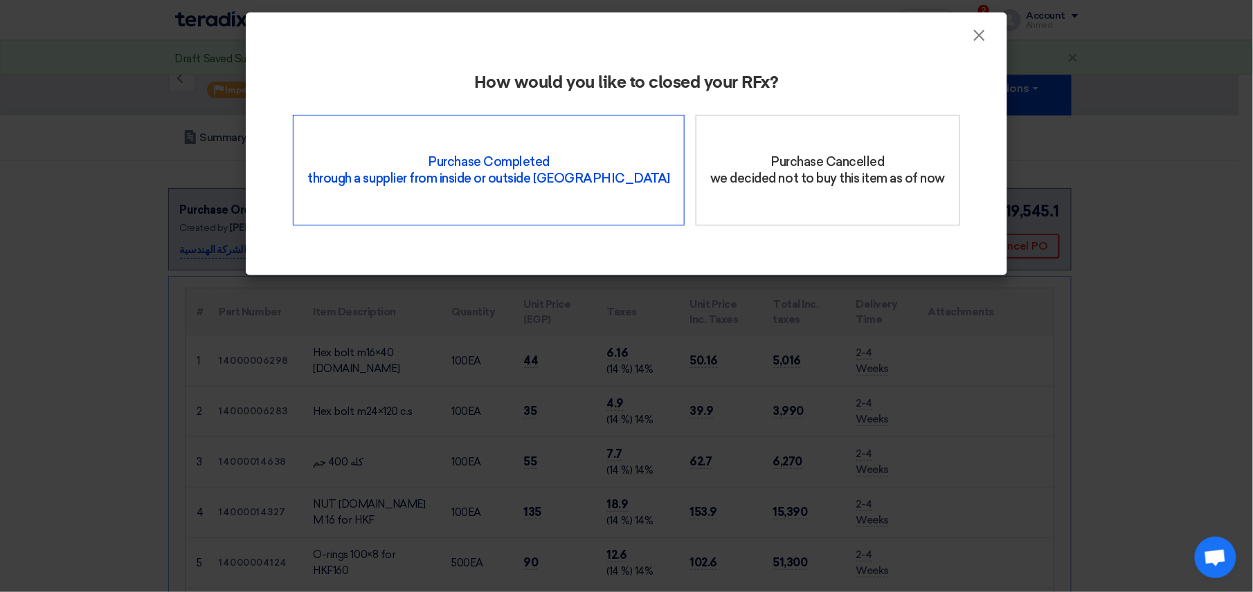
click at [442, 183] on div "Purchase Completed through a supplier from inside or outside Teradix" at bounding box center [489, 170] width 392 height 111
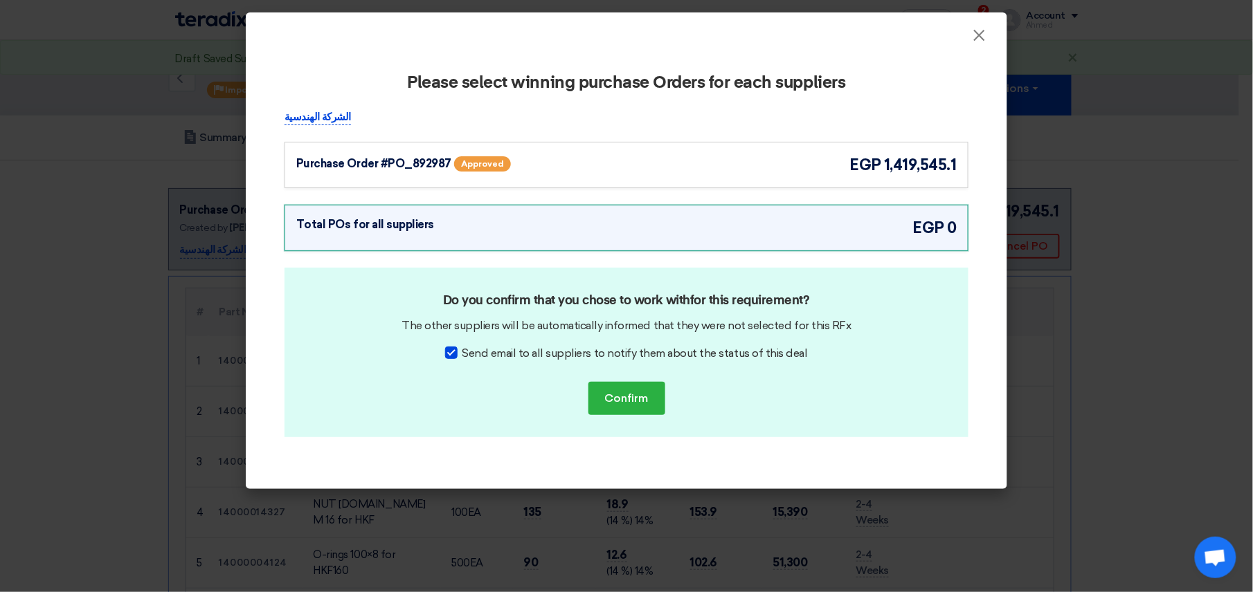
click at [408, 169] on div "Purchase Order #PO_892987" at bounding box center [373, 164] width 155 height 17
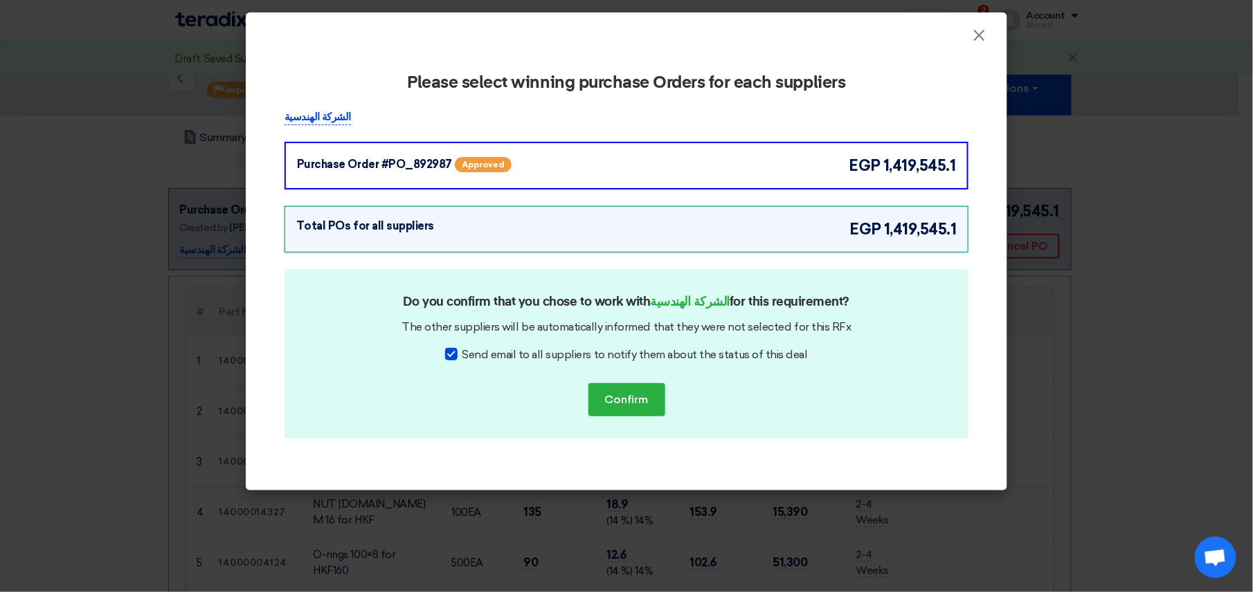
click at [453, 352] on div at bounding box center [451, 354] width 12 height 12
click at [462, 352] on input "Send email to all suppliers to notify them about the status of this deal" at bounding box center [466, 351] width 9 height 9
checkbox input "false"
click at [619, 408] on button "Confirm" at bounding box center [626, 399] width 77 height 33
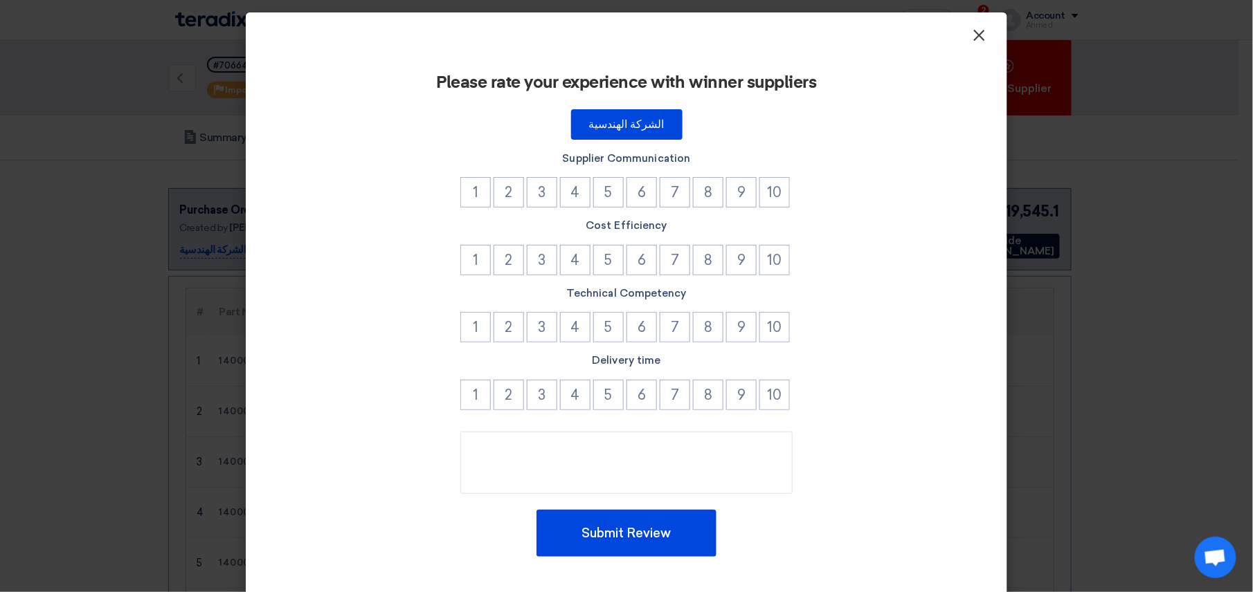
click at [973, 36] on span "×" at bounding box center [979, 39] width 14 height 28
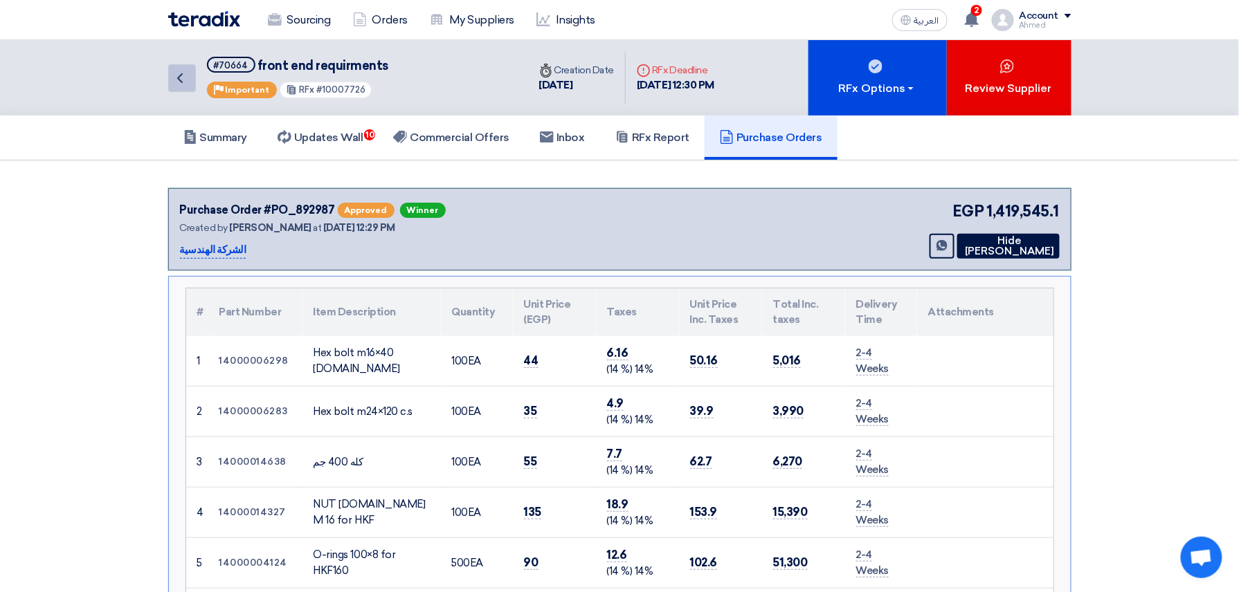
click at [173, 87] on link "Back" at bounding box center [182, 78] width 28 height 28
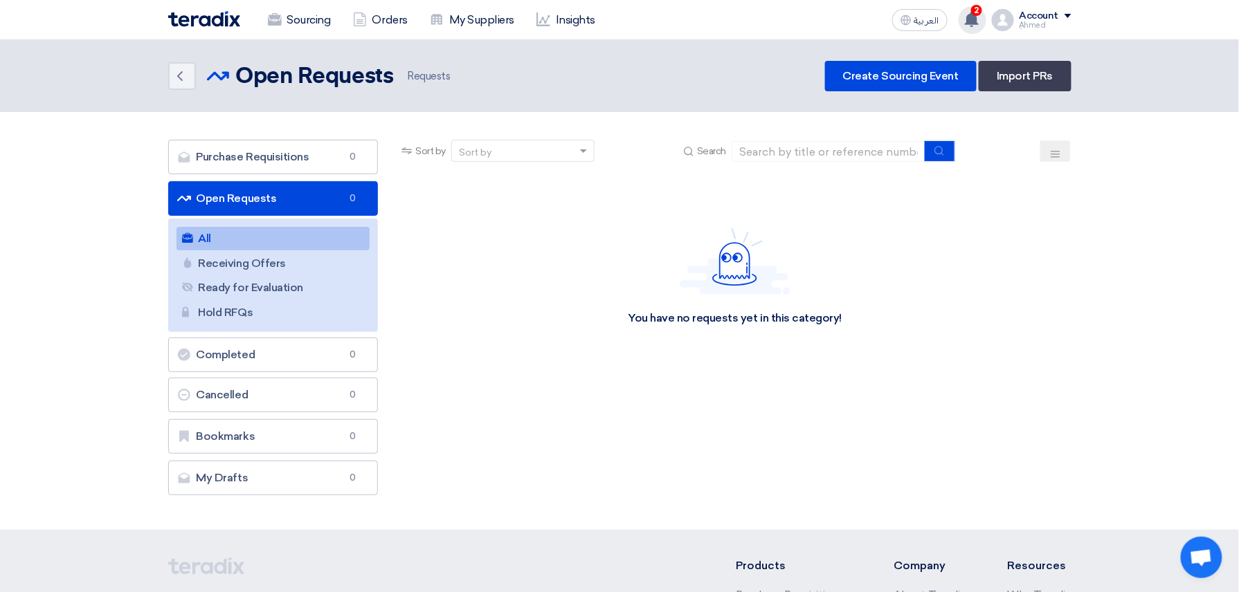
click at [979, 28] on div "2 You have a new offer for 'Repair rubber valves' request with total price '904…" at bounding box center [972, 20] width 28 height 28
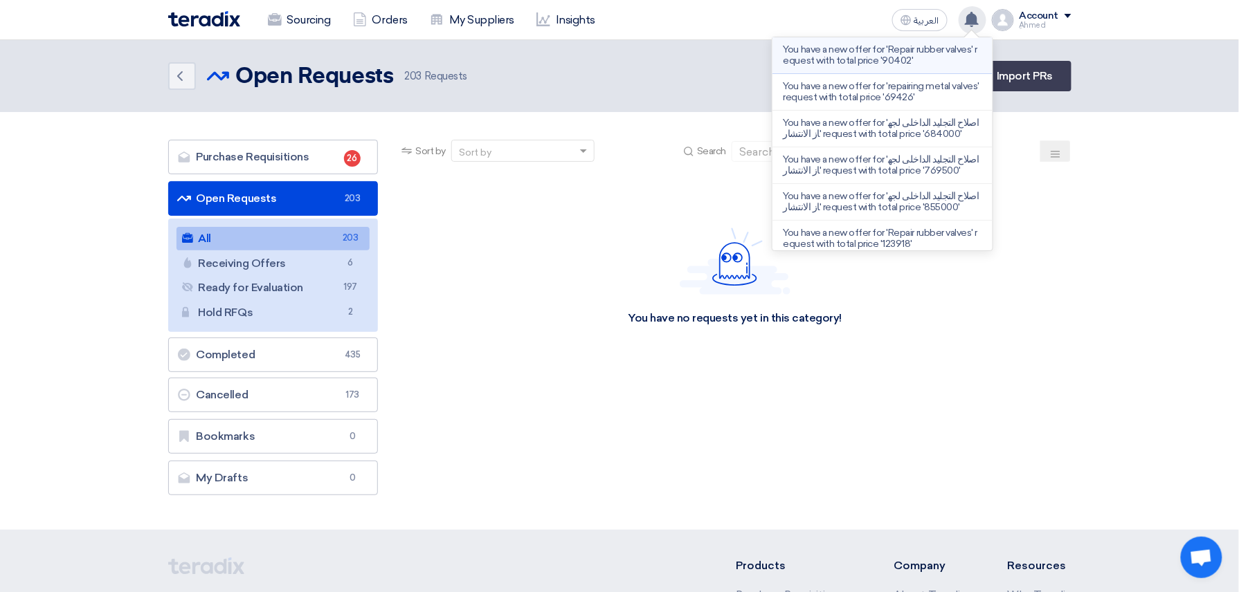
click at [907, 66] on li "You have a new offer for 'Repair rubber valves' request with total price '90402'" at bounding box center [882, 55] width 220 height 37
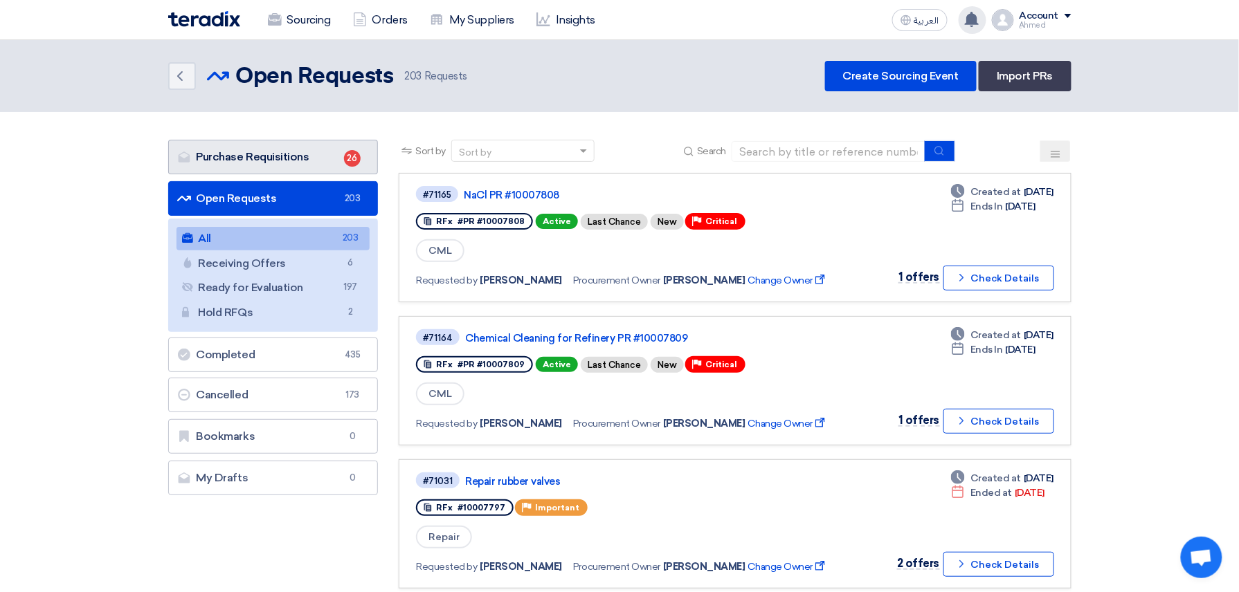
click at [335, 156] on link "Purchase Requisitions Purchase Requisitions 26" at bounding box center [273, 157] width 210 height 35
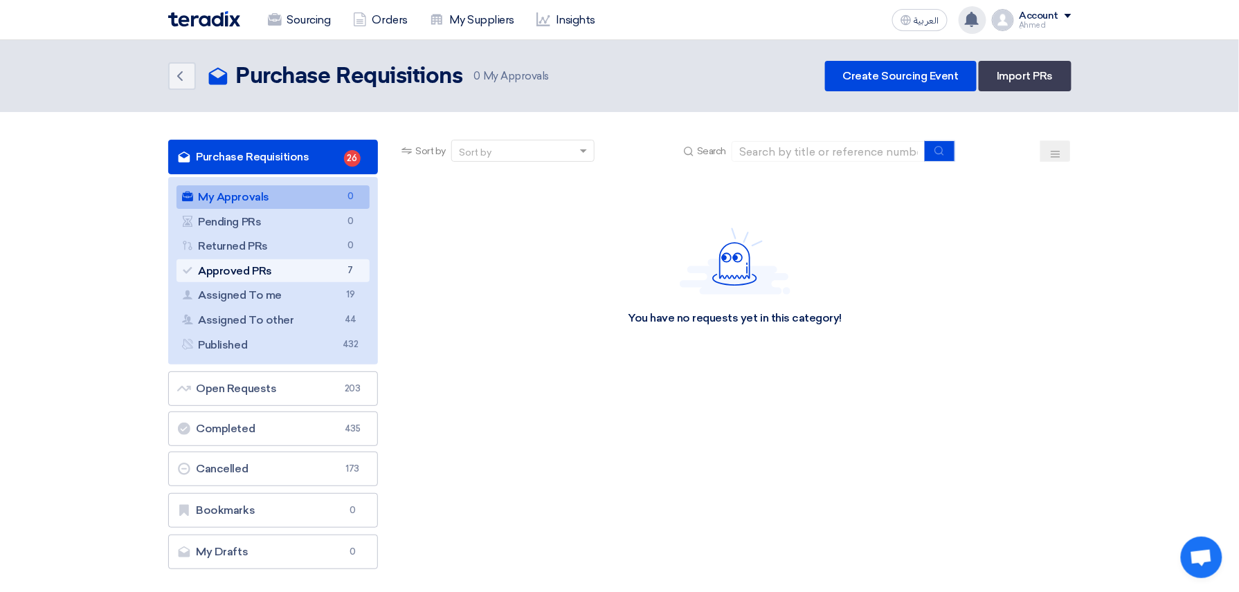
click at [322, 272] on link "Approved PRs Approved PRs 7" at bounding box center [273, 272] width 194 height 24
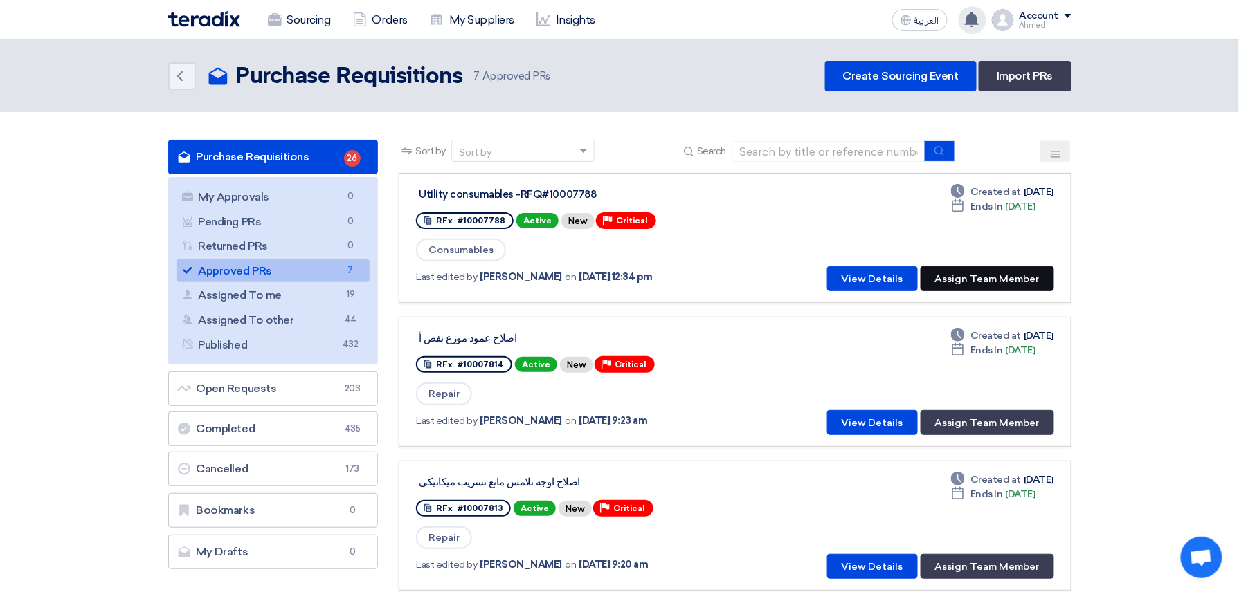
click at [999, 283] on button "Assign Team Member" at bounding box center [987, 278] width 134 height 25
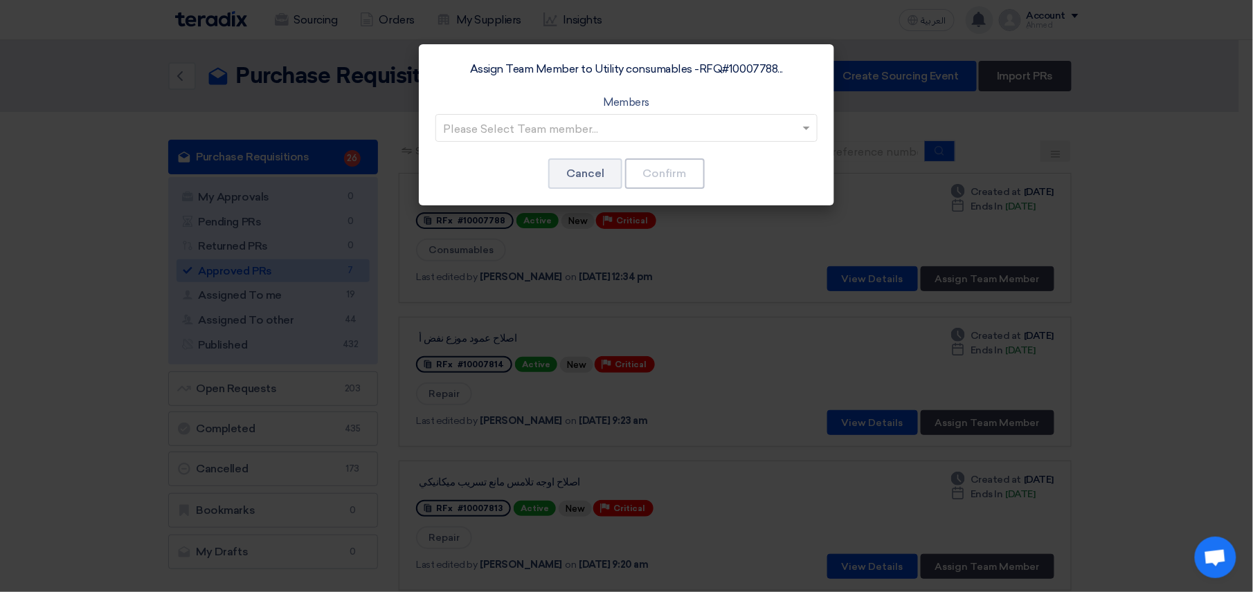
click at [520, 130] on input "text" at bounding box center [619, 129] width 353 height 23
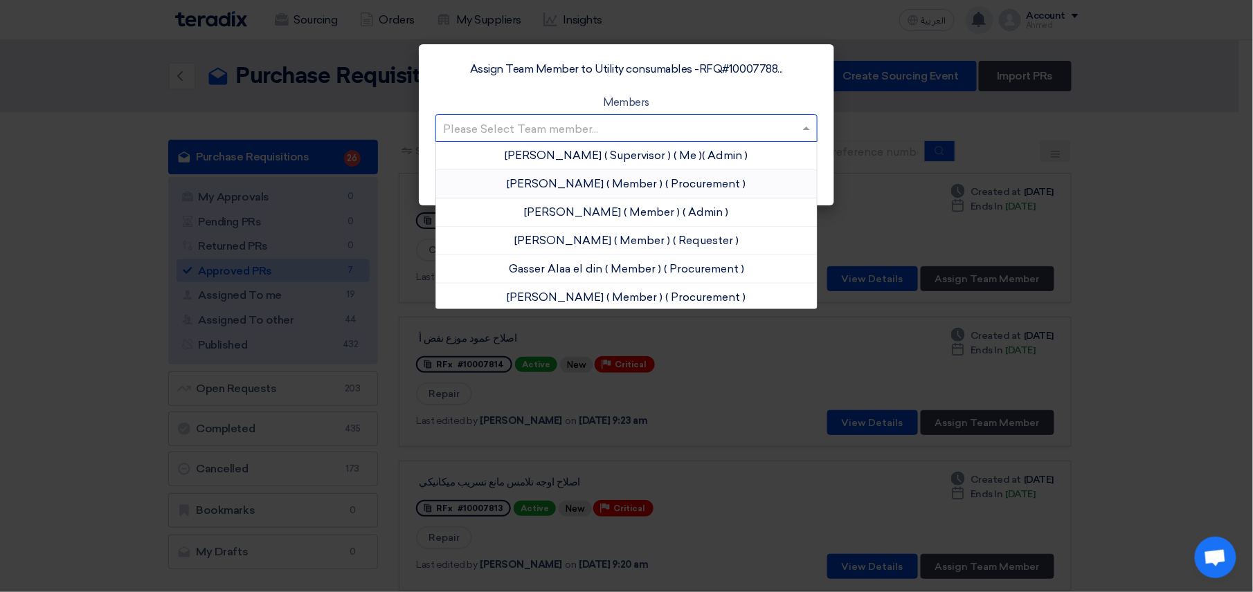
click at [518, 177] on span "Ahmed Elgalad" at bounding box center [555, 183] width 97 height 13
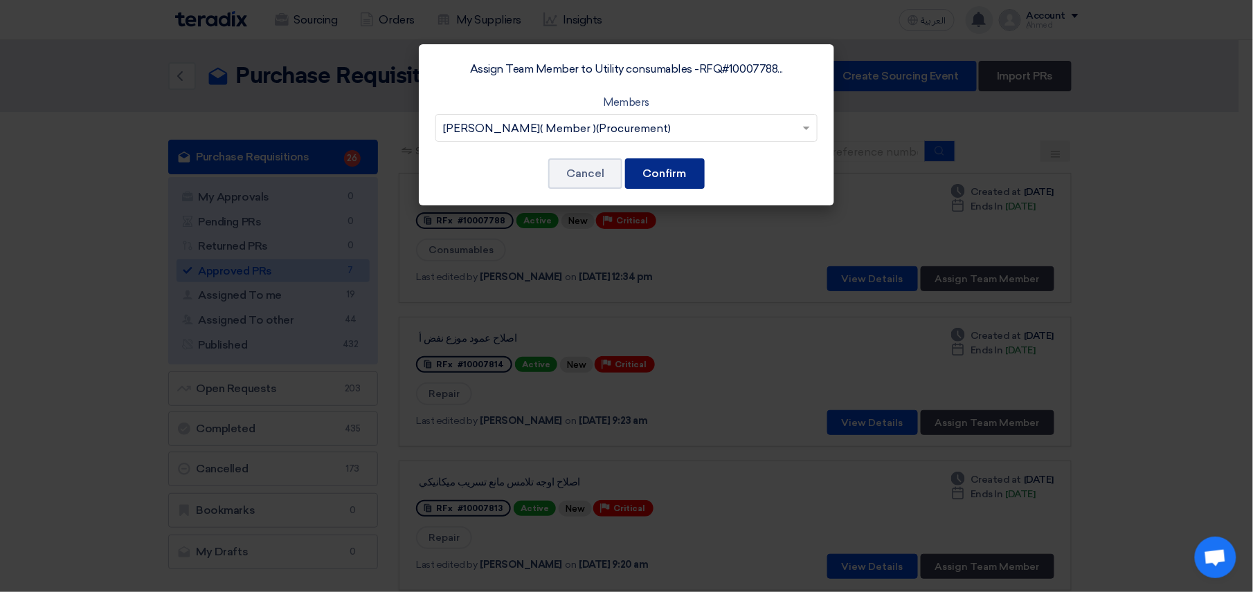
click at [666, 172] on button "Confirm" at bounding box center [665, 173] width 80 height 30
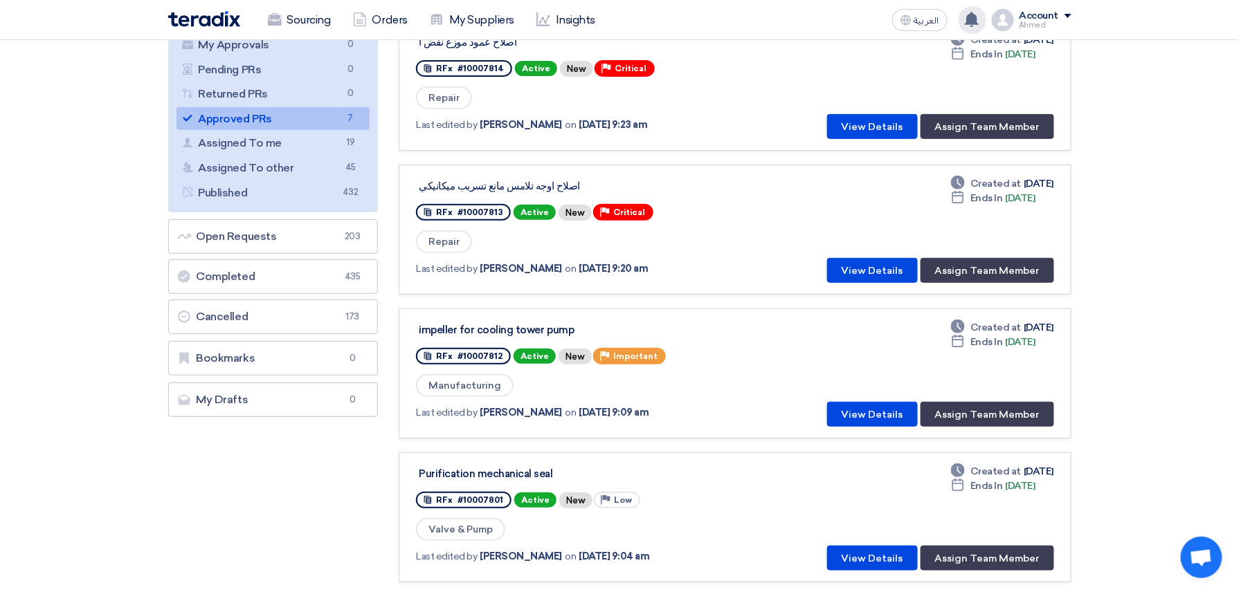
scroll to position [184, 0]
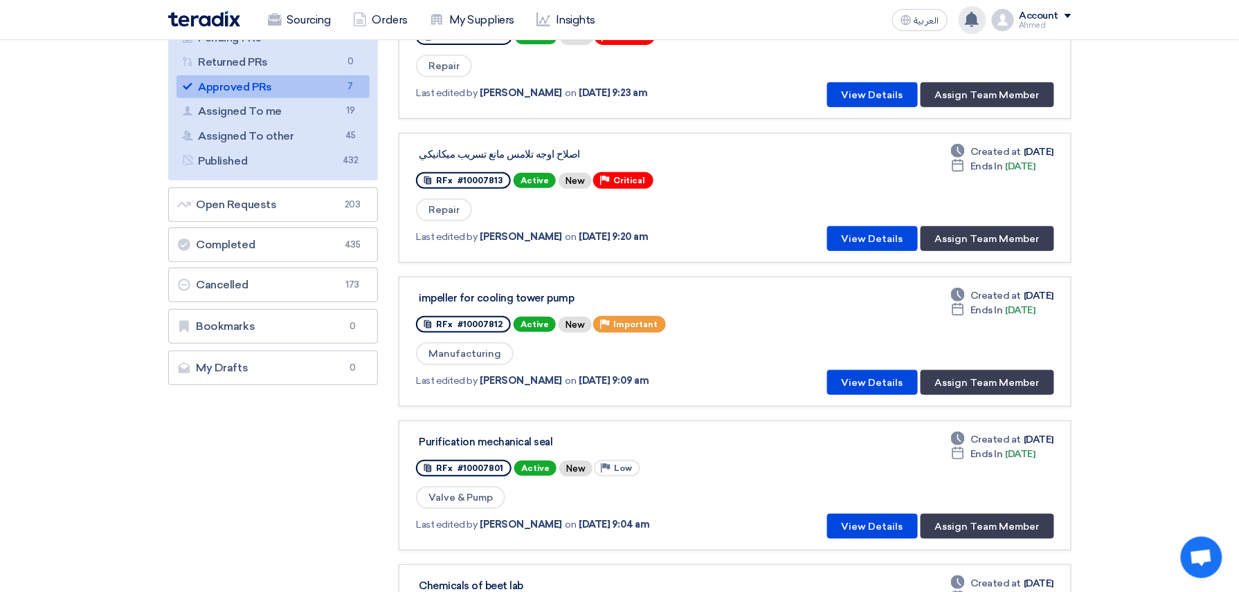
click at [716, 355] on div "impeller for cooling tower pump RFx #10007812 Active New Priority Important Man…" at bounding box center [592, 342] width 352 height 107
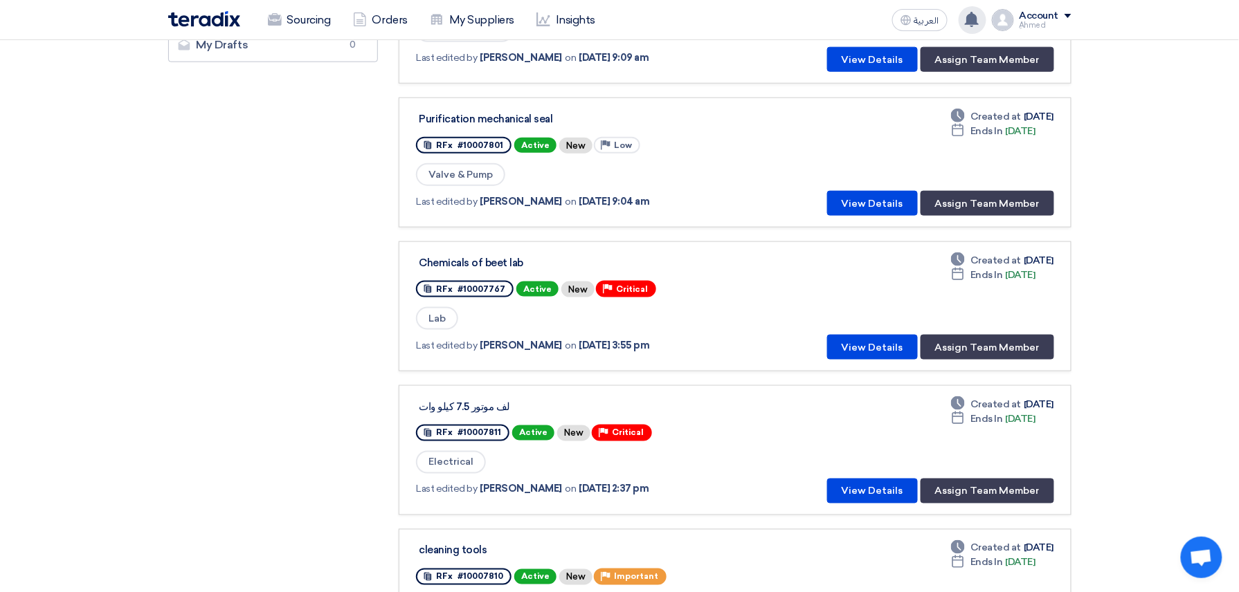
scroll to position [554, 0]
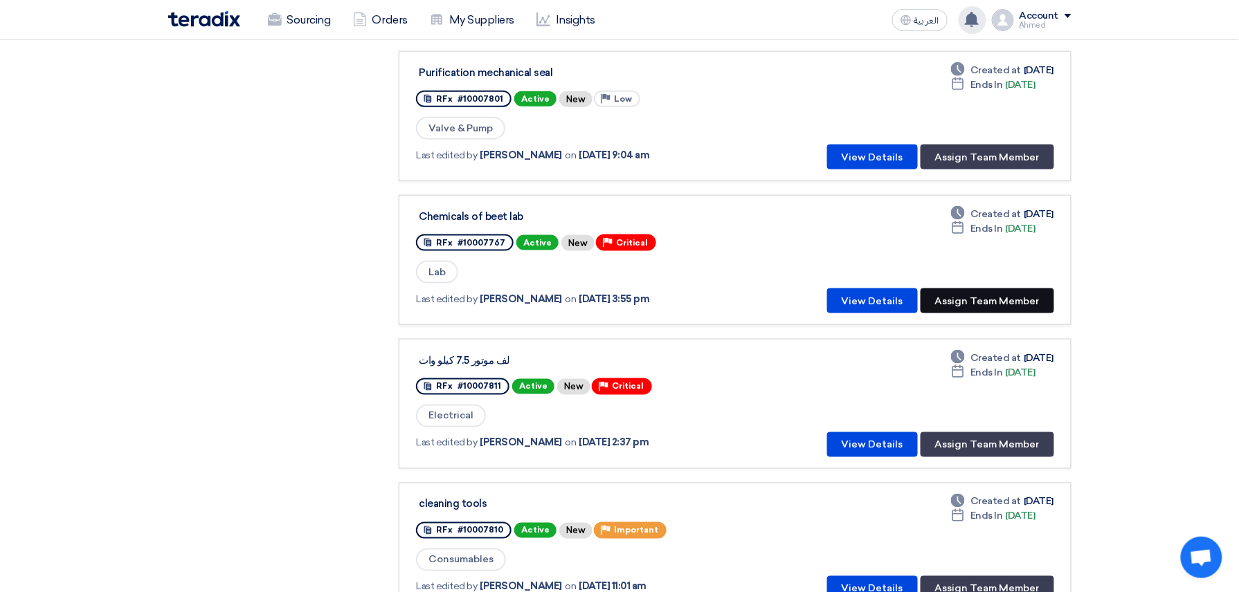
click at [944, 293] on button "Assign Team Member" at bounding box center [987, 301] width 134 height 25
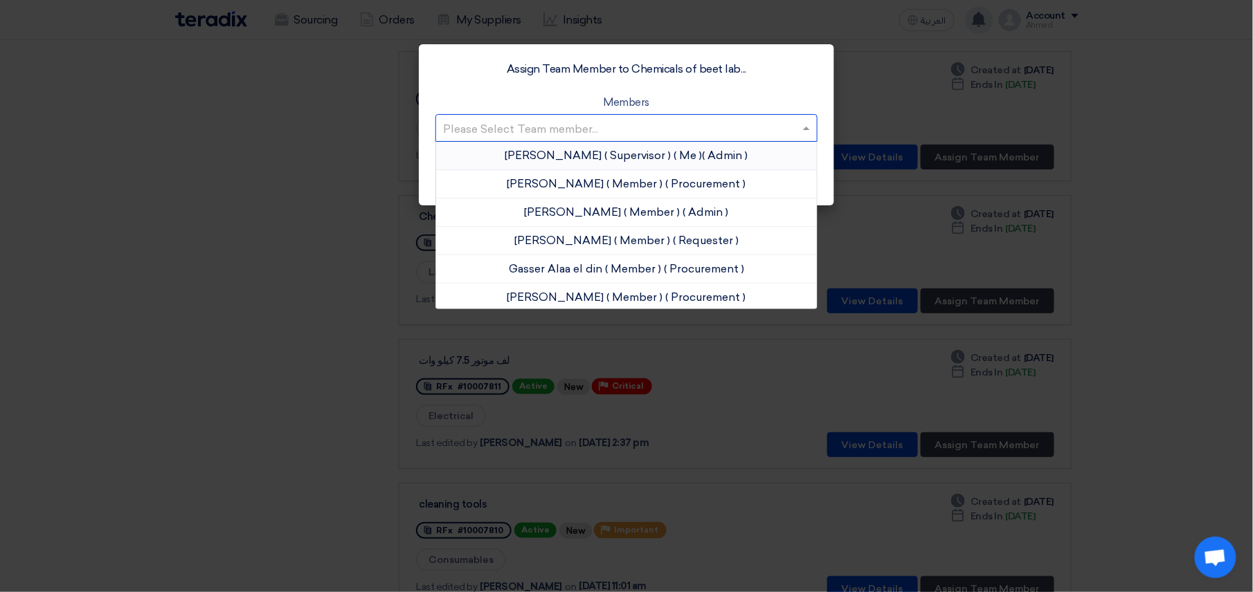
click at [545, 131] on input "text" at bounding box center [619, 129] width 353 height 23
click at [545, 177] on span "Ahmed Elgalad" at bounding box center [555, 183] width 97 height 13
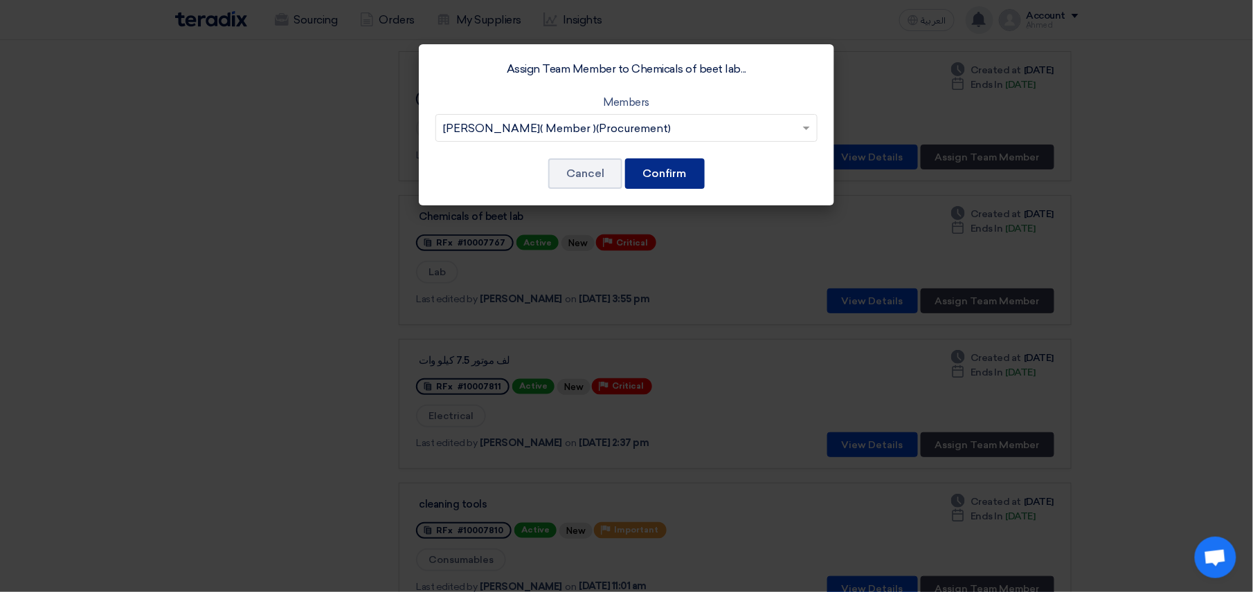
click at [656, 180] on button "Confirm" at bounding box center [665, 173] width 80 height 30
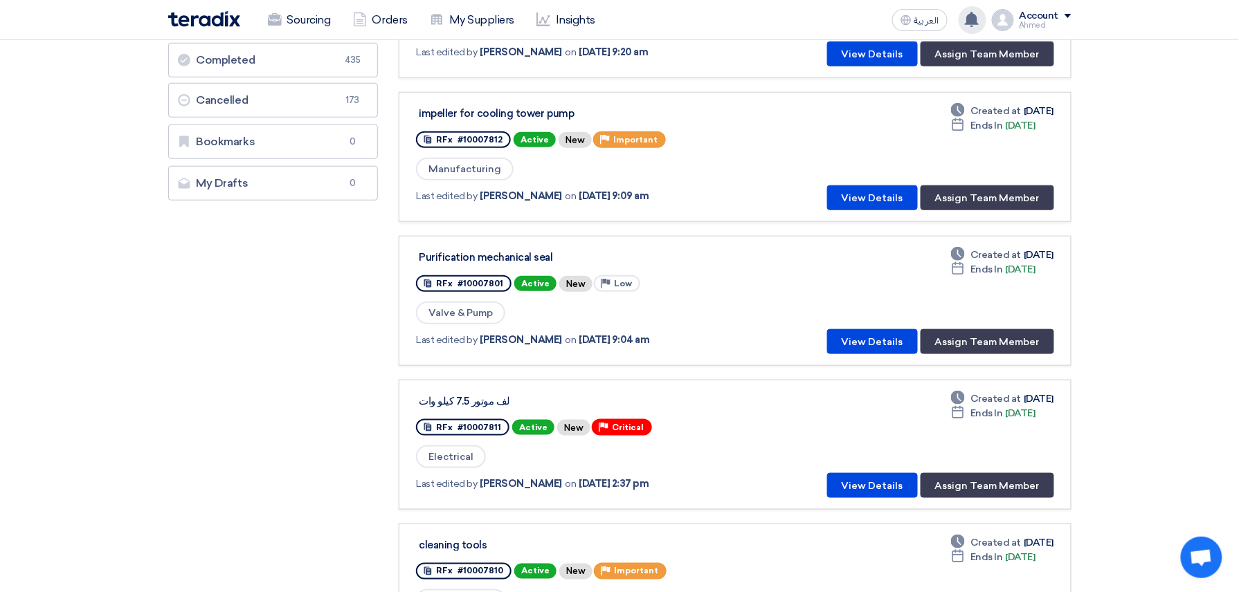
scroll to position [461, 0]
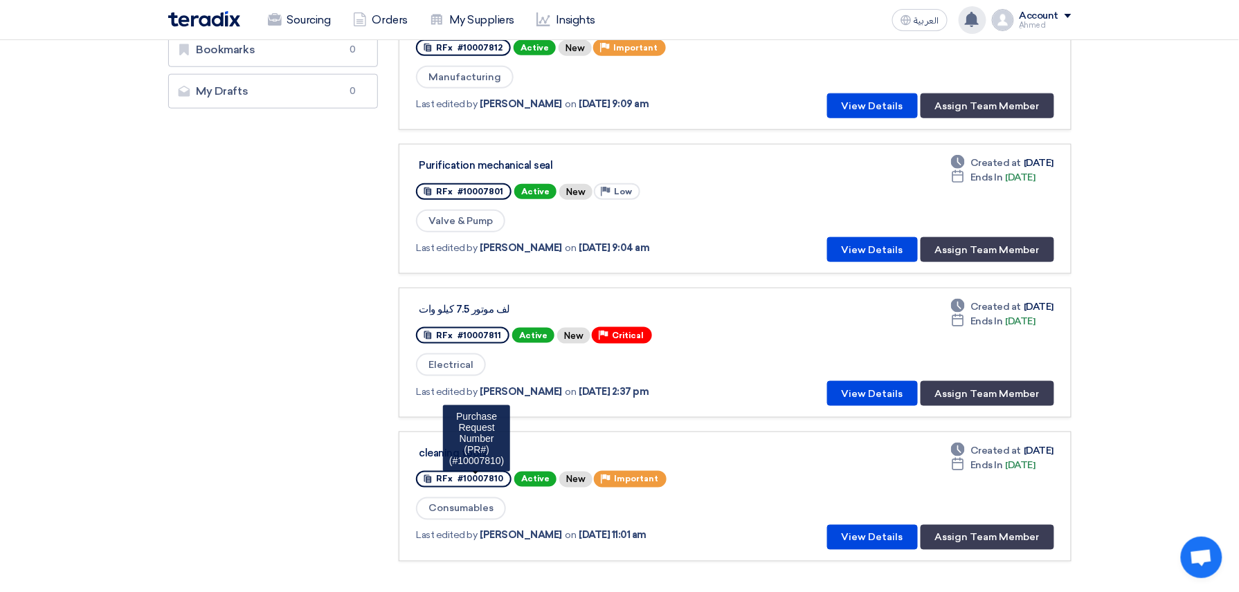
click at [475, 475] on span "#10007810" at bounding box center [480, 480] width 46 height 10
click at [480, 475] on span "#10007810" at bounding box center [480, 480] width 46 height 10
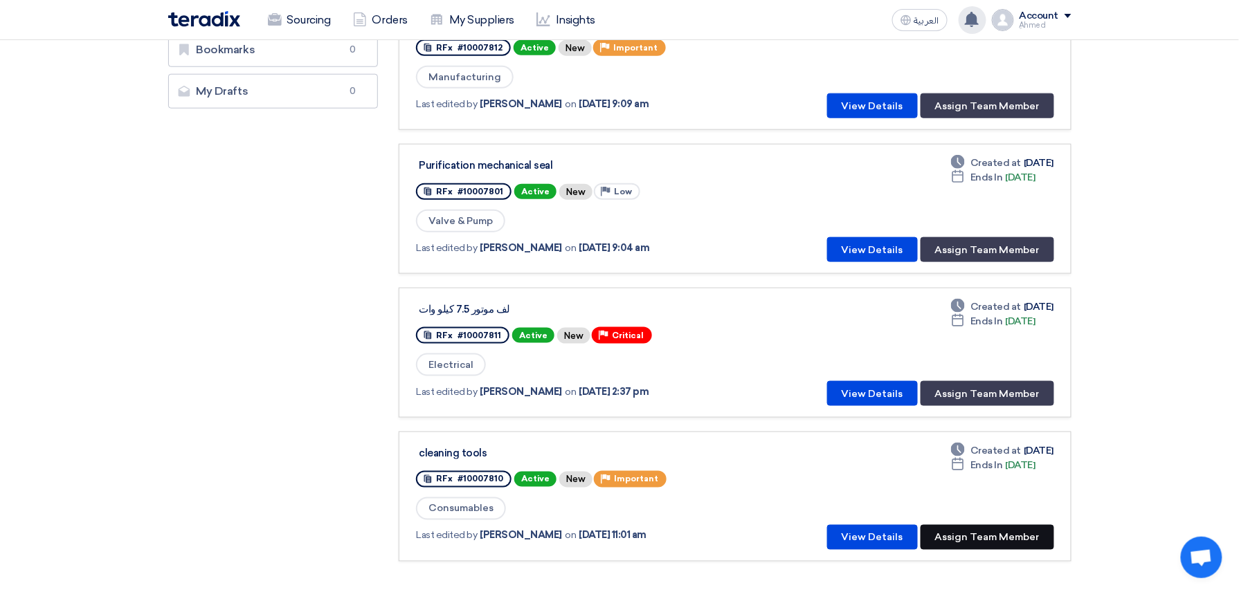
click at [987, 525] on button "Assign Team Member" at bounding box center [987, 537] width 134 height 25
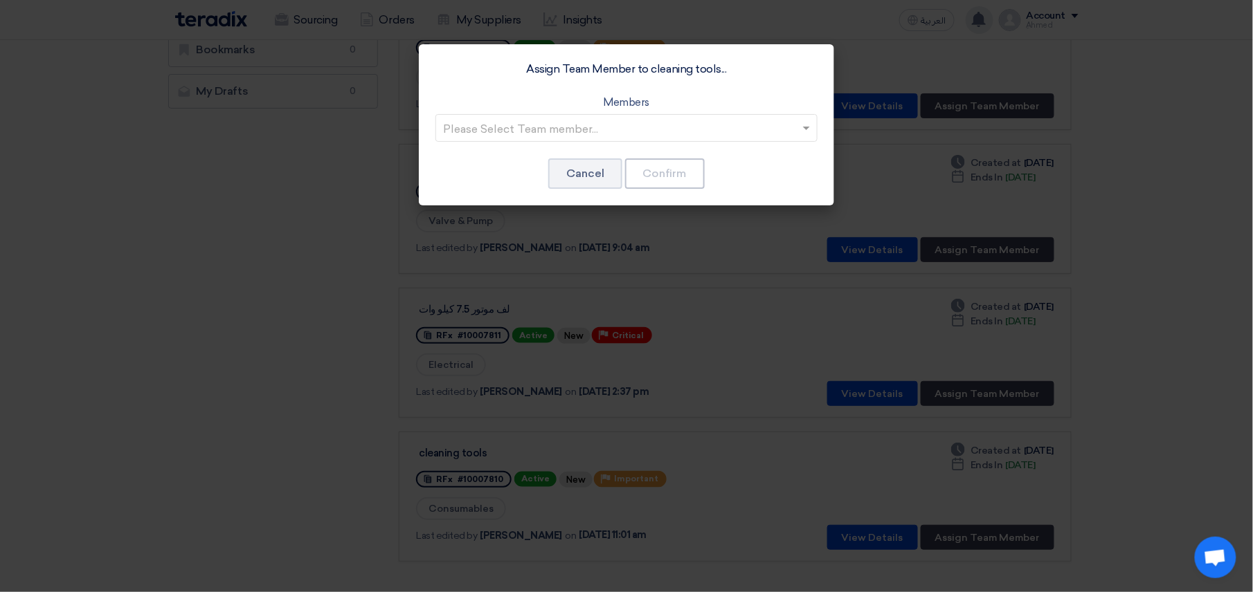
click at [601, 133] on input "text" at bounding box center [619, 129] width 353 height 23
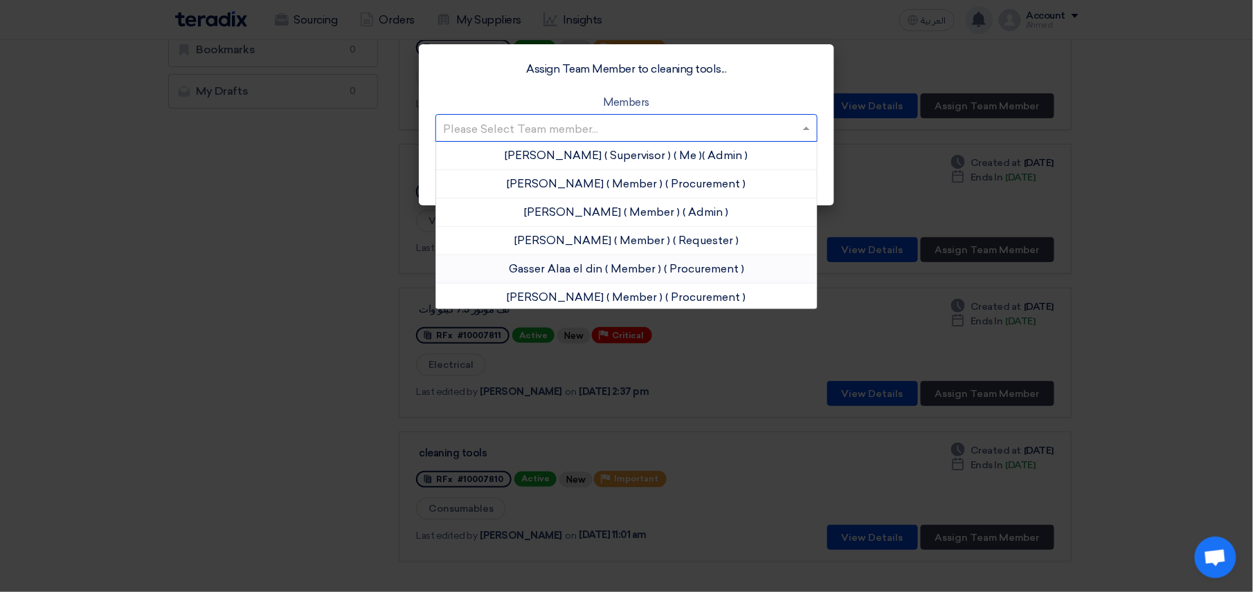
click at [582, 271] on span "Gasser Alaa el din" at bounding box center [555, 268] width 93 height 13
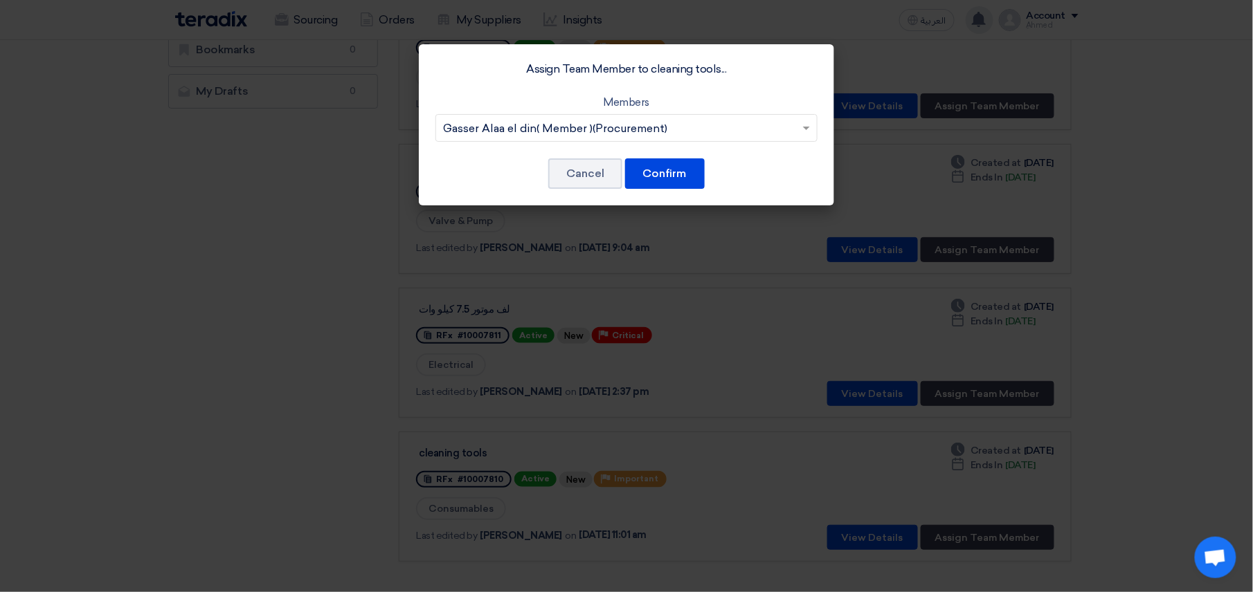
click at [655, 112] on div "Members Please Select Team member... Gasser Alaa el din ( Member ) ( Procuremen…" at bounding box center [626, 118] width 382 height 48
click at [662, 122] on input "text" at bounding box center [619, 129] width 353 height 23
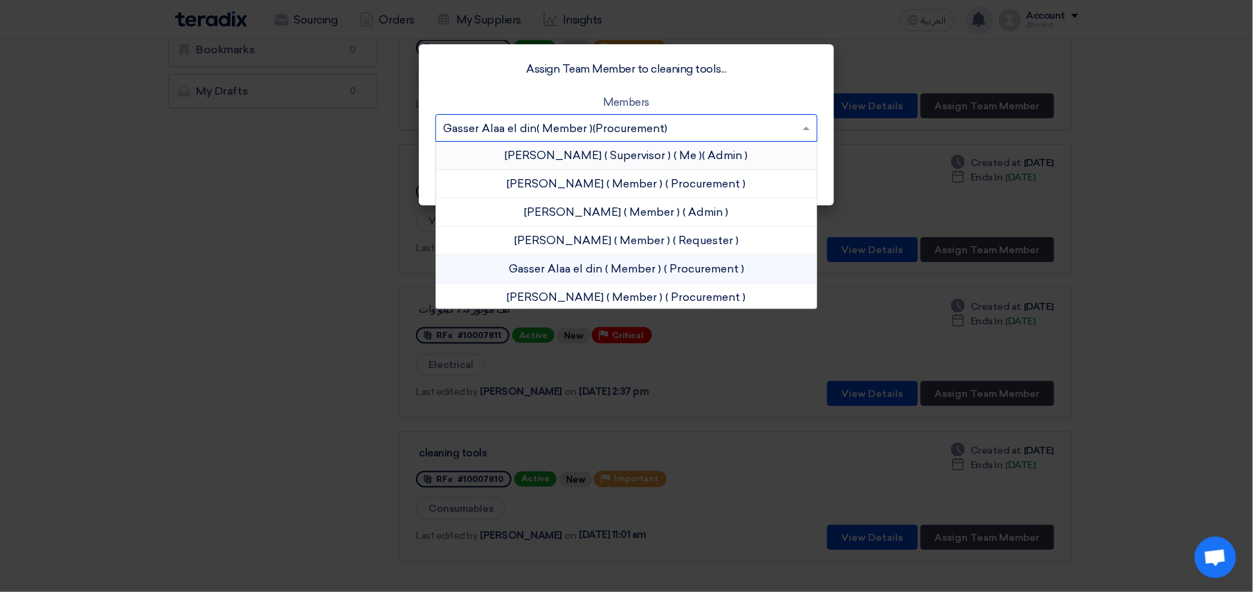
click at [795, 67] on div "Assign Team Member to cleaning tools..." at bounding box center [626, 69] width 382 height 17
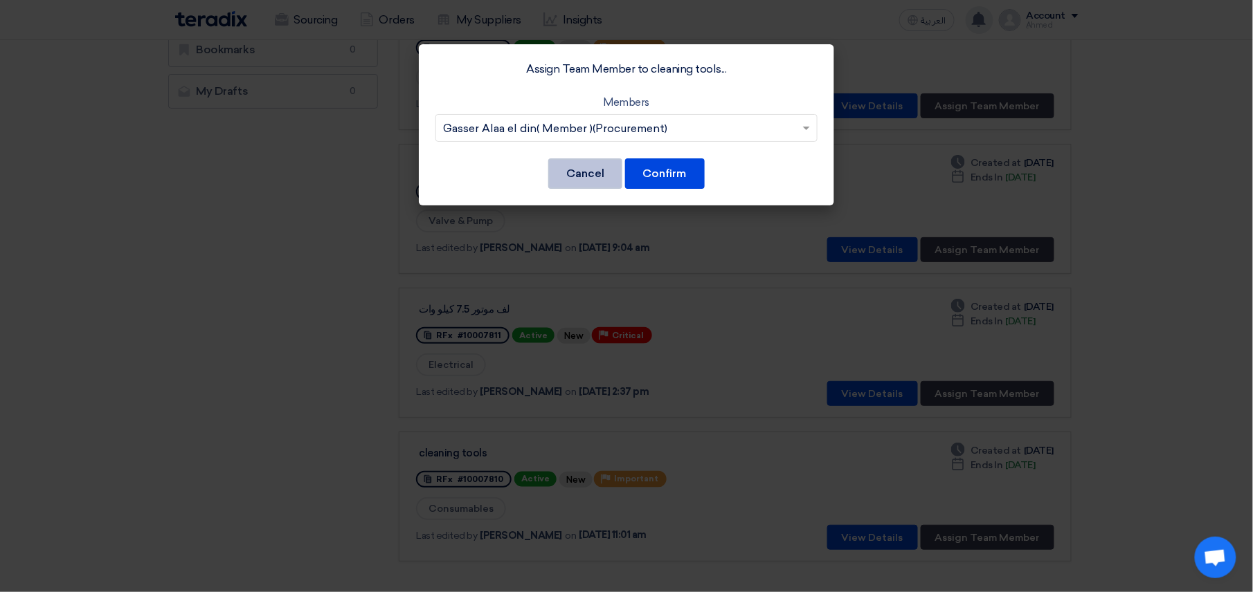
click at [562, 172] on button "Cancel" at bounding box center [585, 173] width 74 height 30
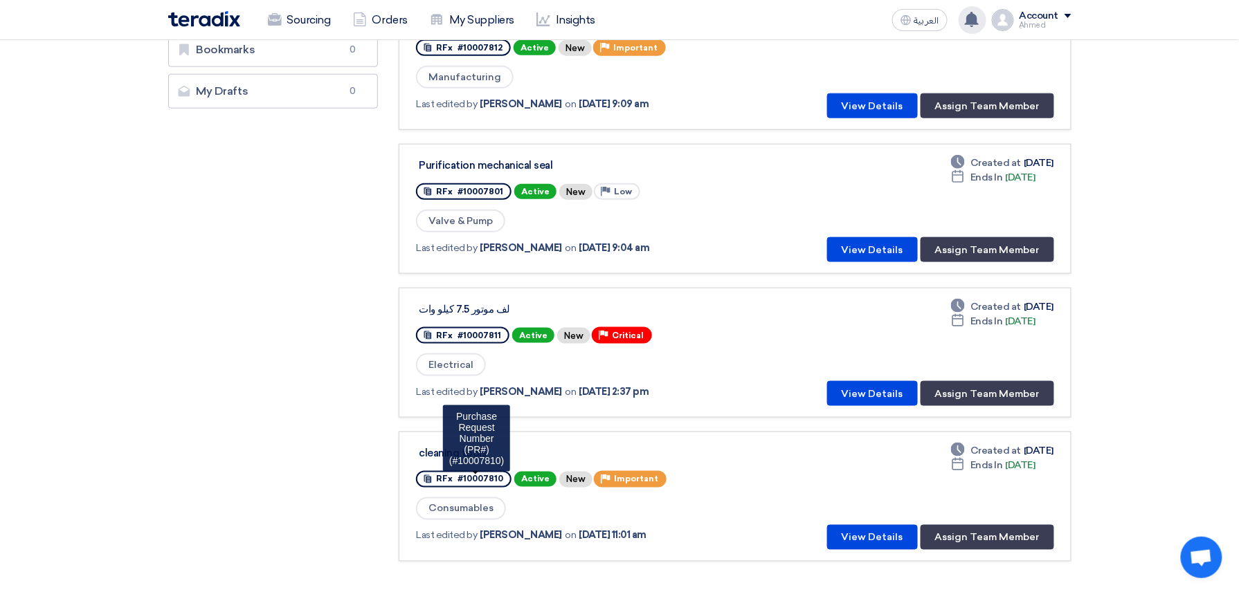
click at [487, 475] on span "#10007810" at bounding box center [480, 480] width 46 height 10
copy span "10007810"
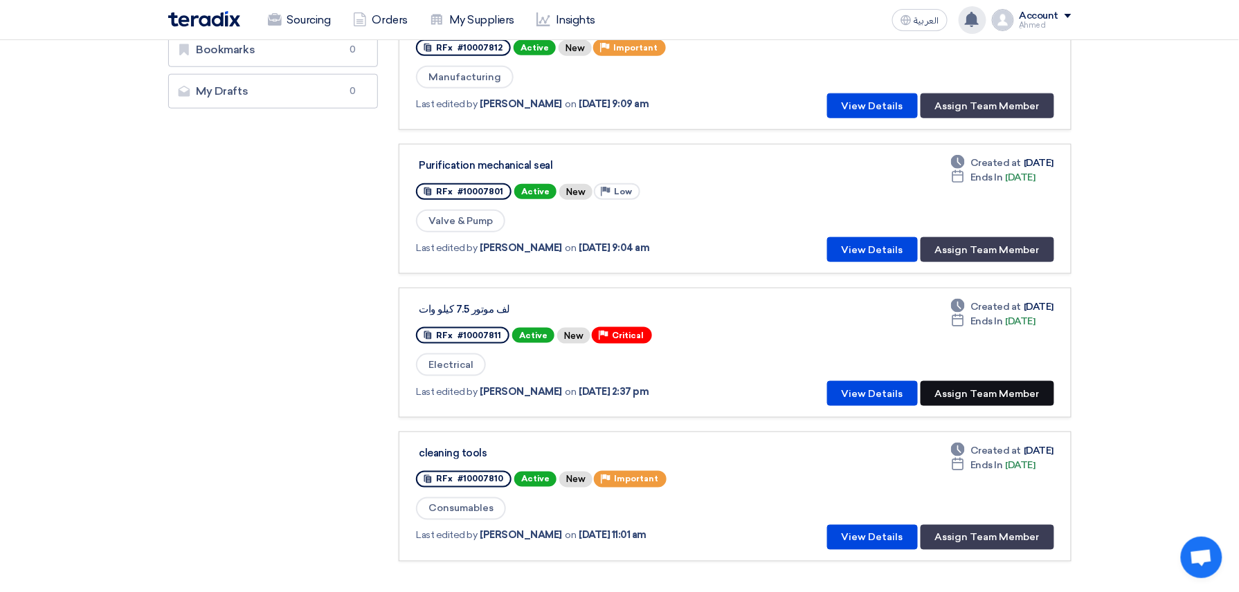
click at [938, 394] on button "Assign Team Member" at bounding box center [987, 393] width 134 height 25
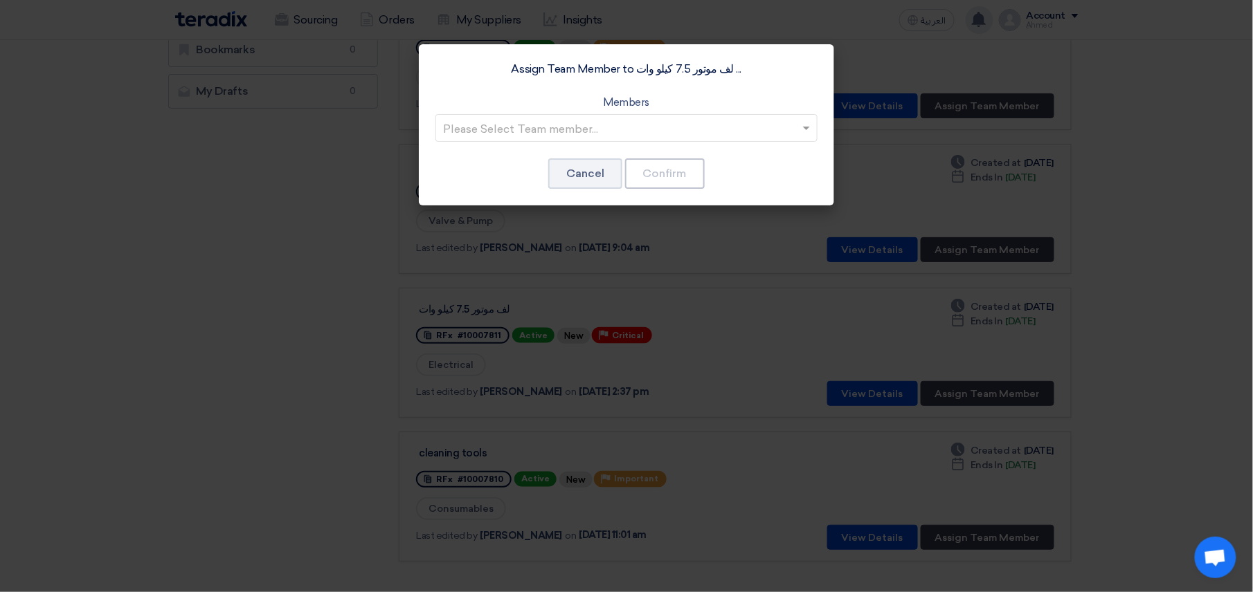
click at [546, 131] on input "text" at bounding box center [619, 129] width 353 height 23
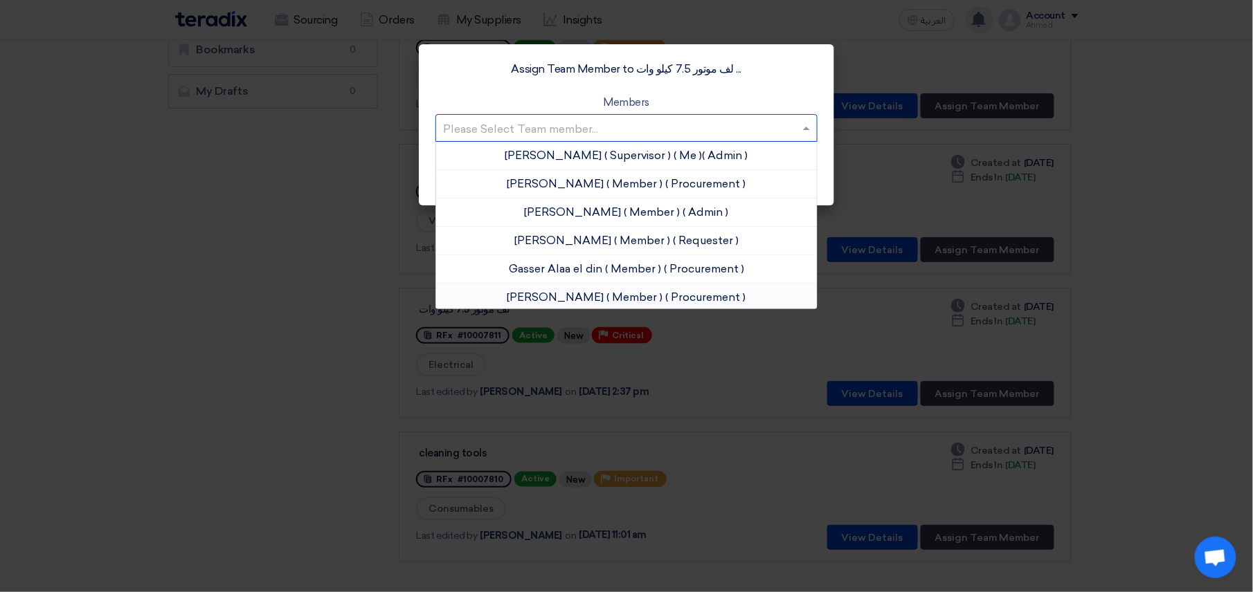
click at [572, 299] on span "Mohamed Samaan" at bounding box center [555, 297] width 97 height 13
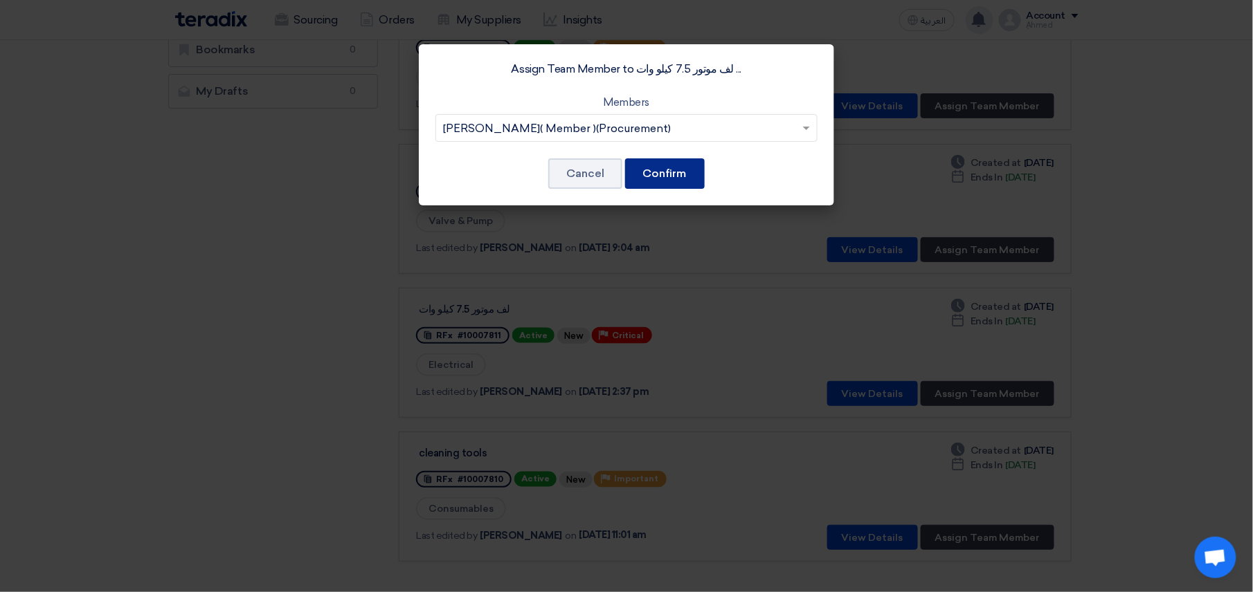
click at [690, 183] on button "Confirm" at bounding box center [665, 173] width 80 height 30
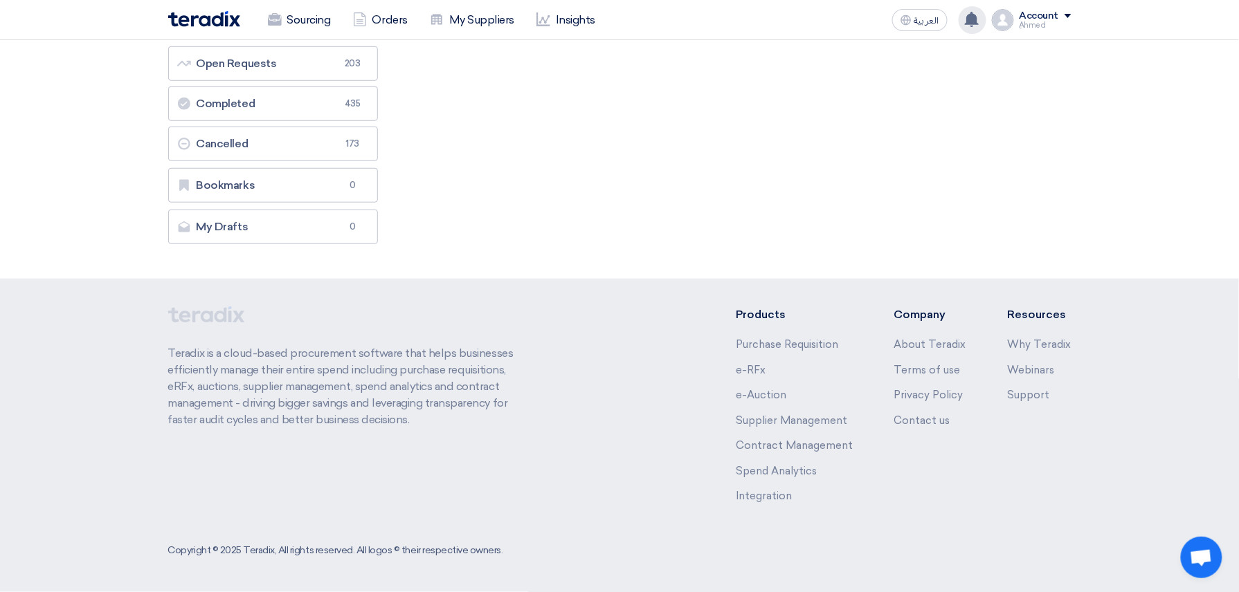
scroll to position [0, 0]
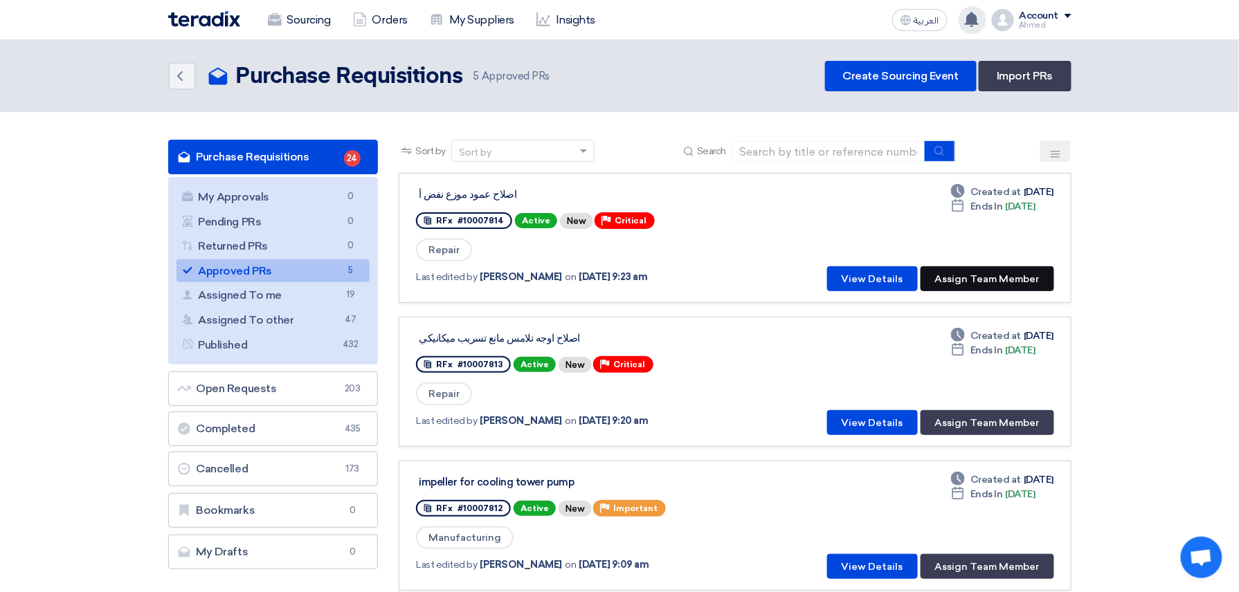
click at [1009, 278] on button "Assign Team Member" at bounding box center [987, 278] width 134 height 25
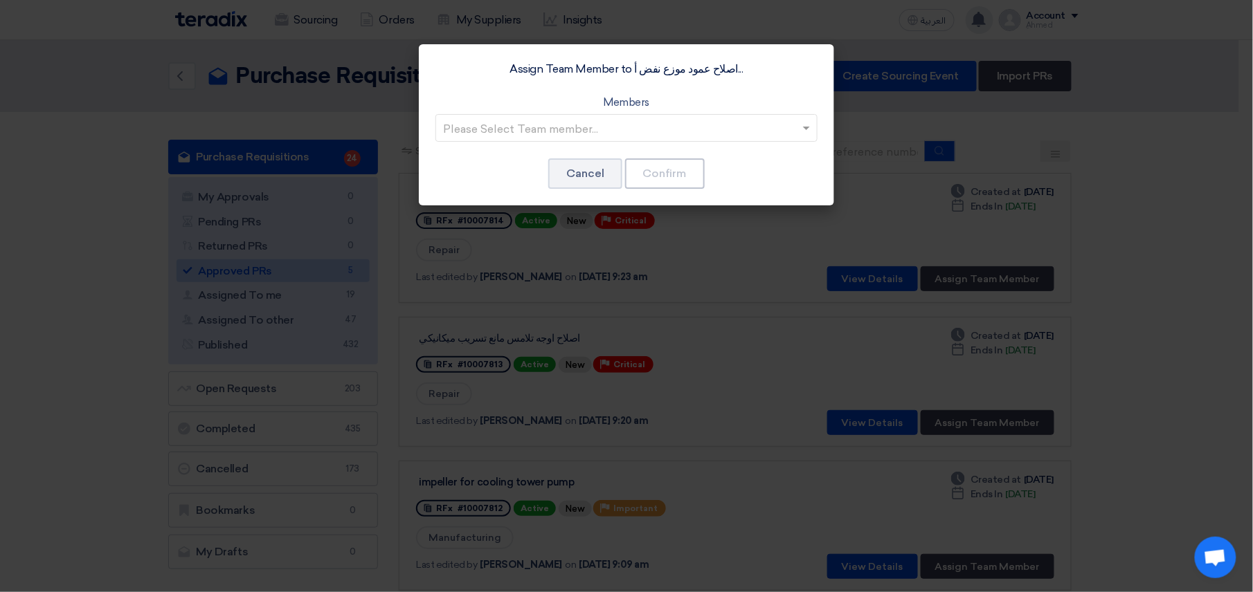
click at [602, 134] on input "text" at bounding box center [619, 129] width 353 height 23
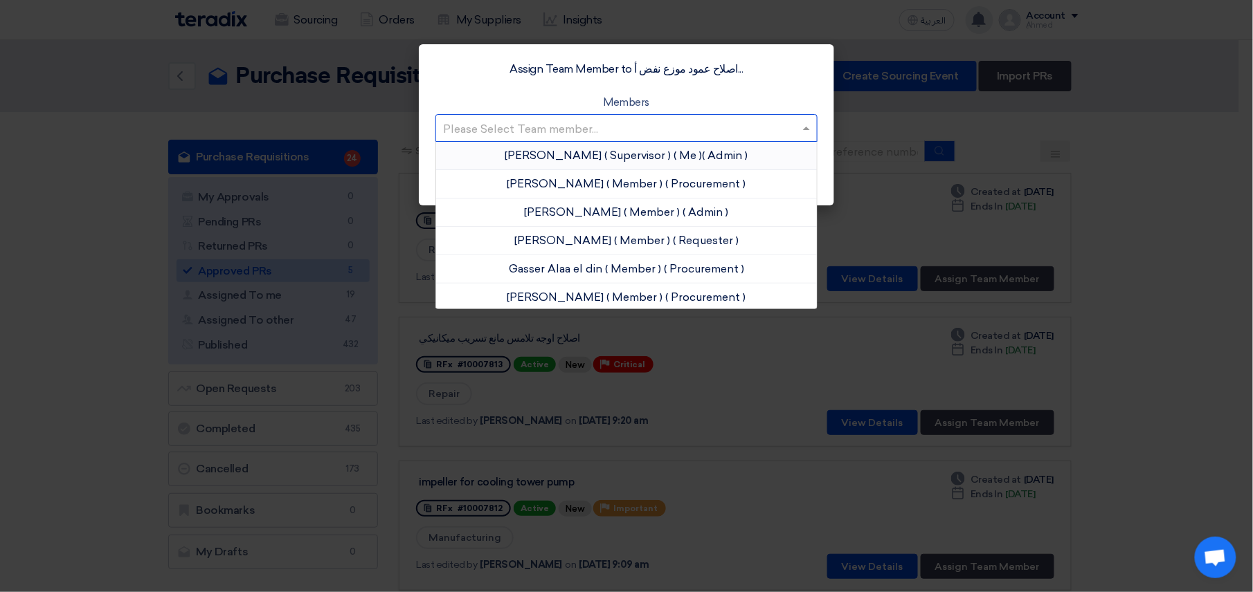
click at [585, 163] on div "ِAhmed Omar ( Supervisor ) ( Me ) ( Admin )" at bounding box center [626, 156] width 381 height 28
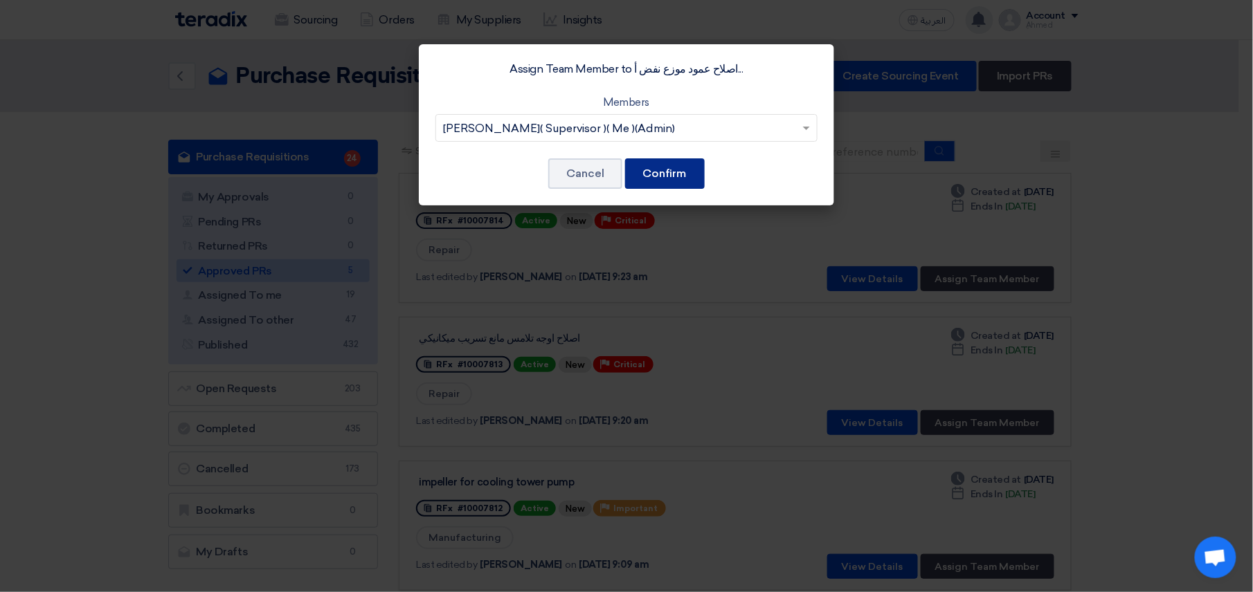
click at [676, 174] on button "Confirm" at bounding box center [665, 173] width 80 height 30
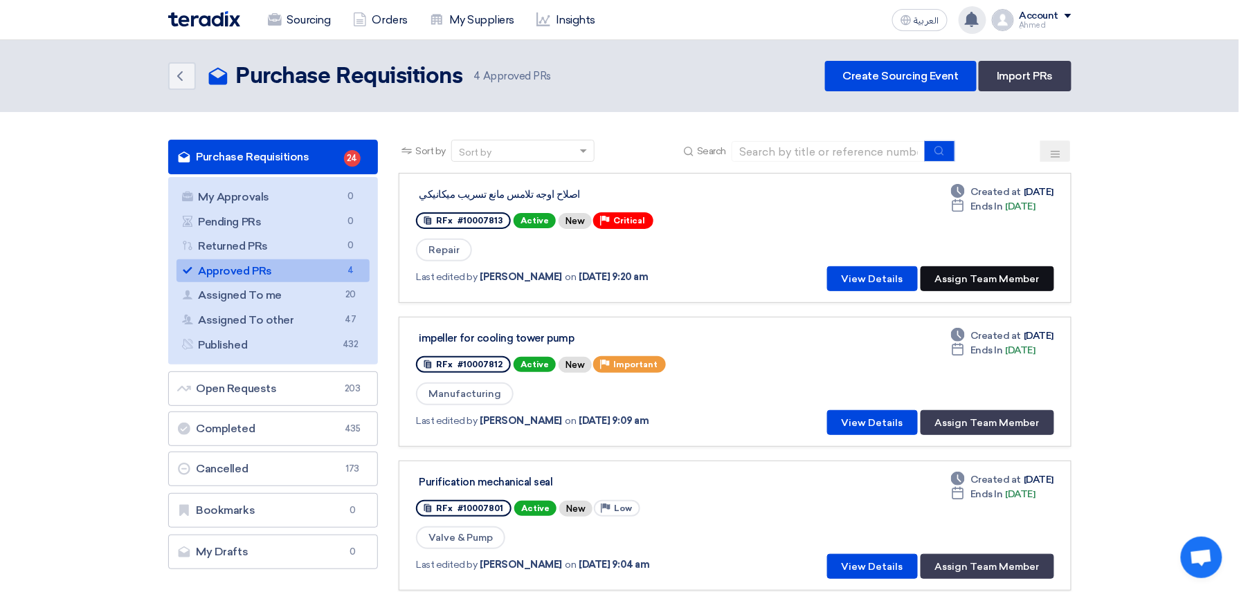
click at [1013, 280] on button "Assign Team Member" at bounding box center [987, 278] width 134 height 25
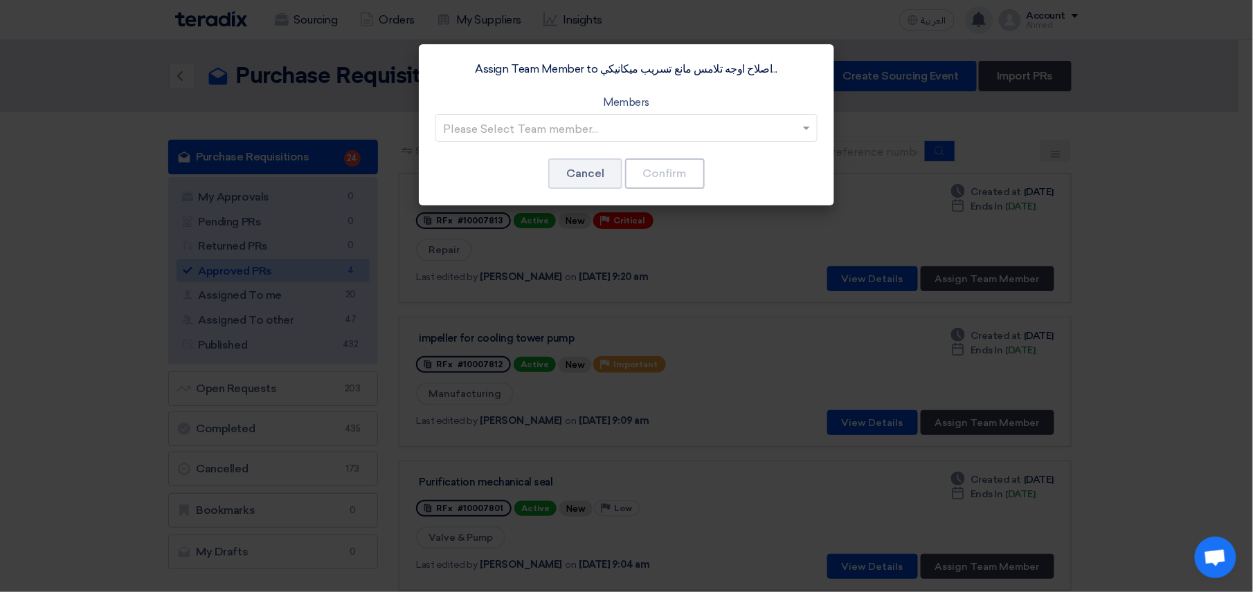
click at [641, 136] on input "text" at bounding box center [619, 129] width 353 height 23
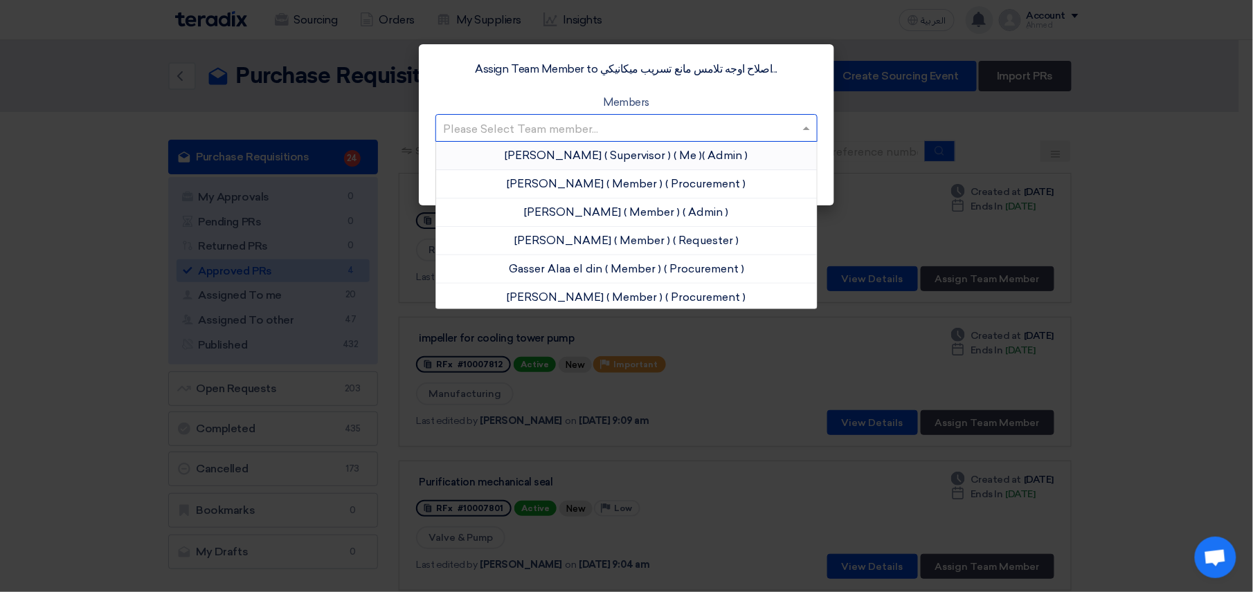
click at [620, 158] on span "( Supervisor )" at bounding box center [638, 155] width 66 height 13
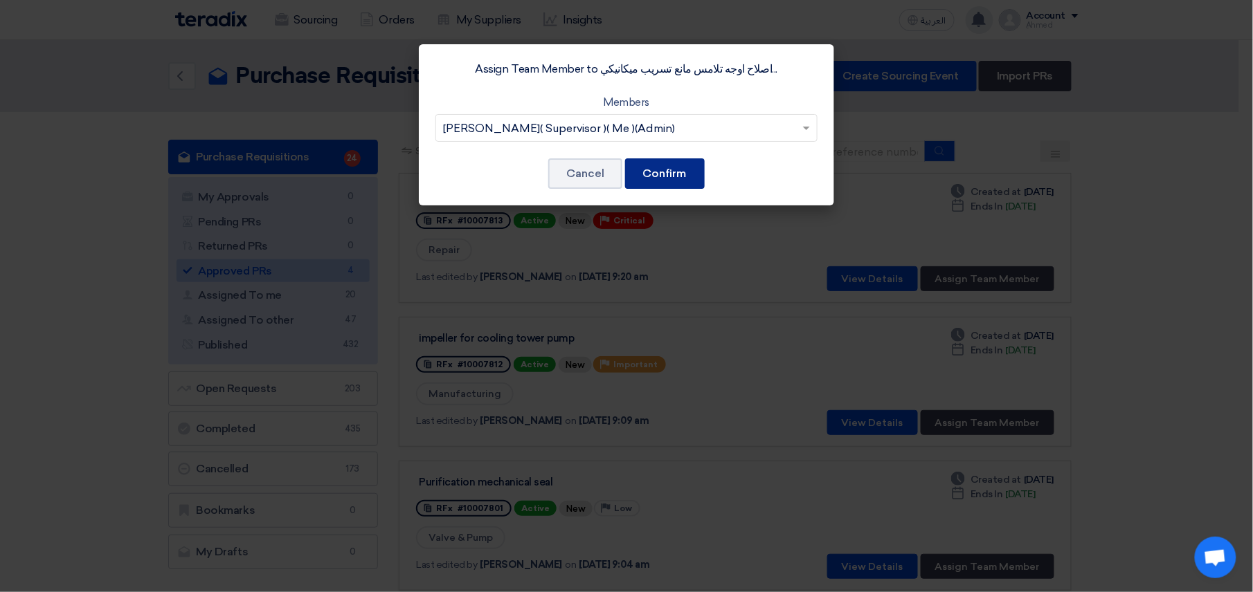
click at [678, 167] on button "Confirm" at bounding box center [665, 173] width 80 height 30
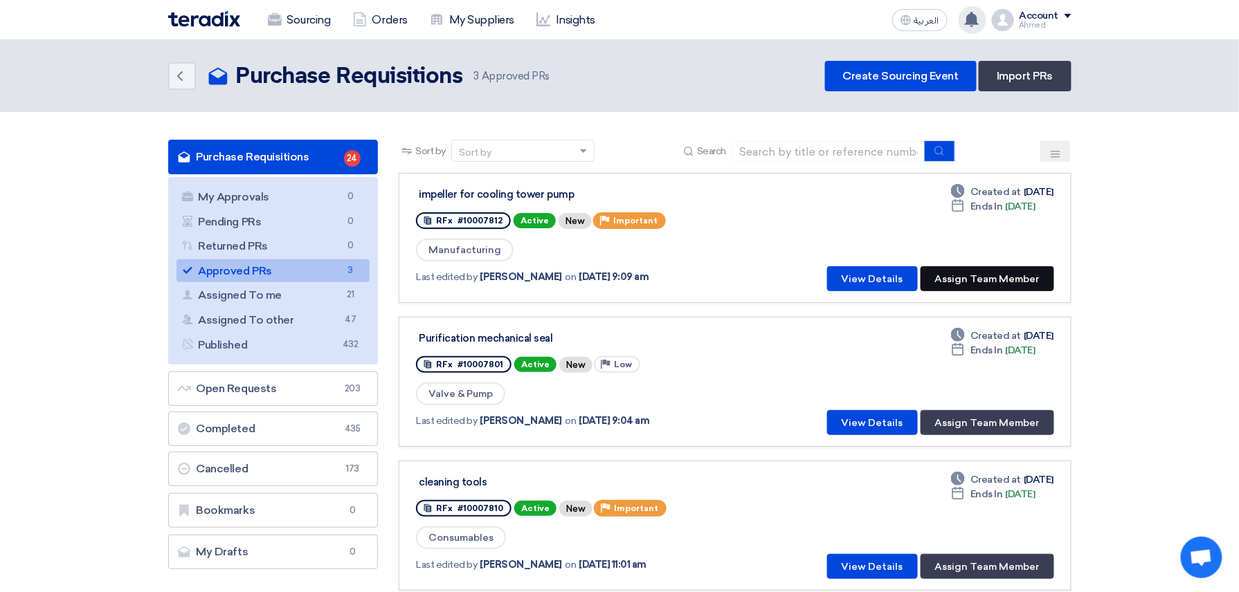
click at [966, 269] on button "Assign Team Member" at bounding box center [987, 278] width 134 height 25
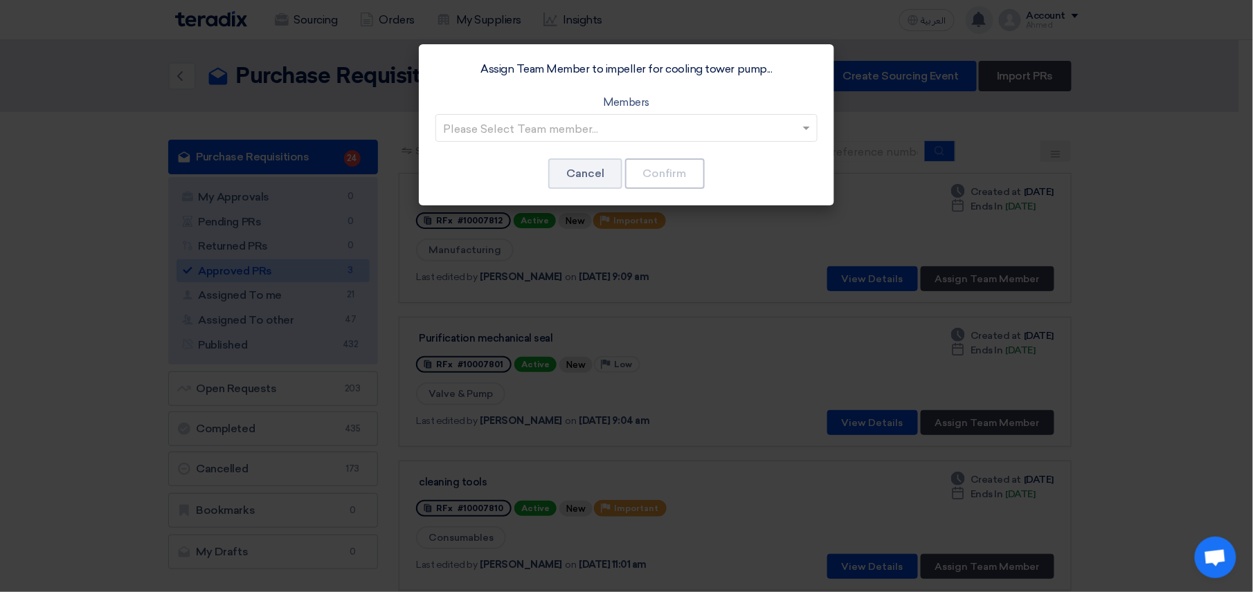
click at [664, 120] on input "text" at bounding box center [619, 129] width 353 height 23
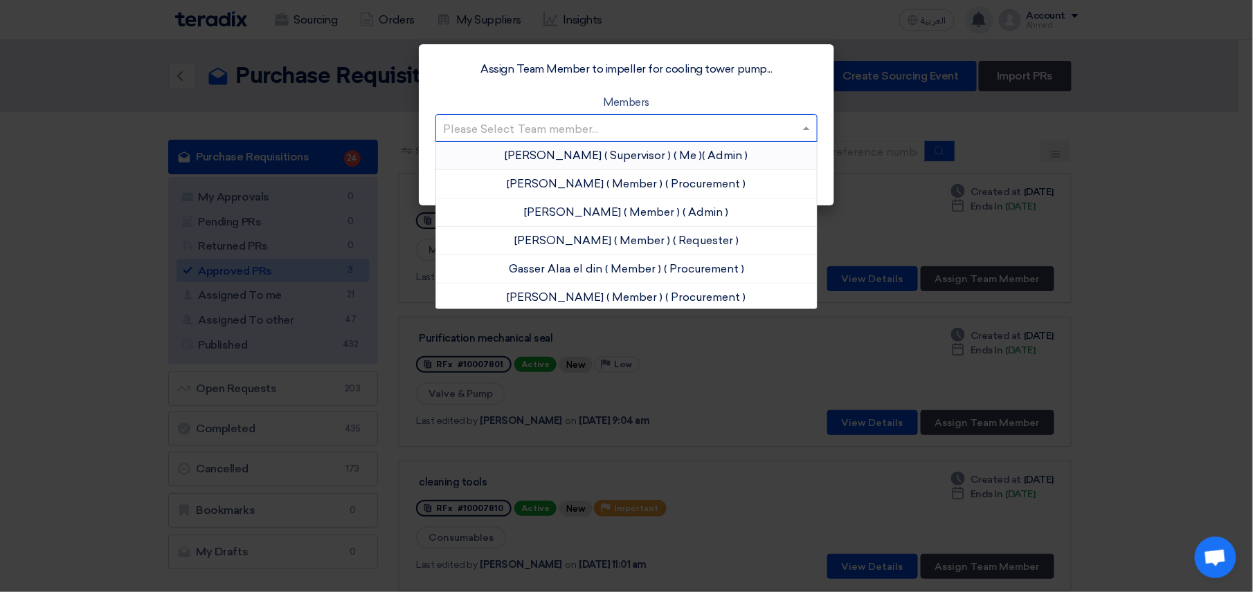
click at [641, 159] on span "( Supervisor )" at bounding box center [638, 155] width 66 height 13
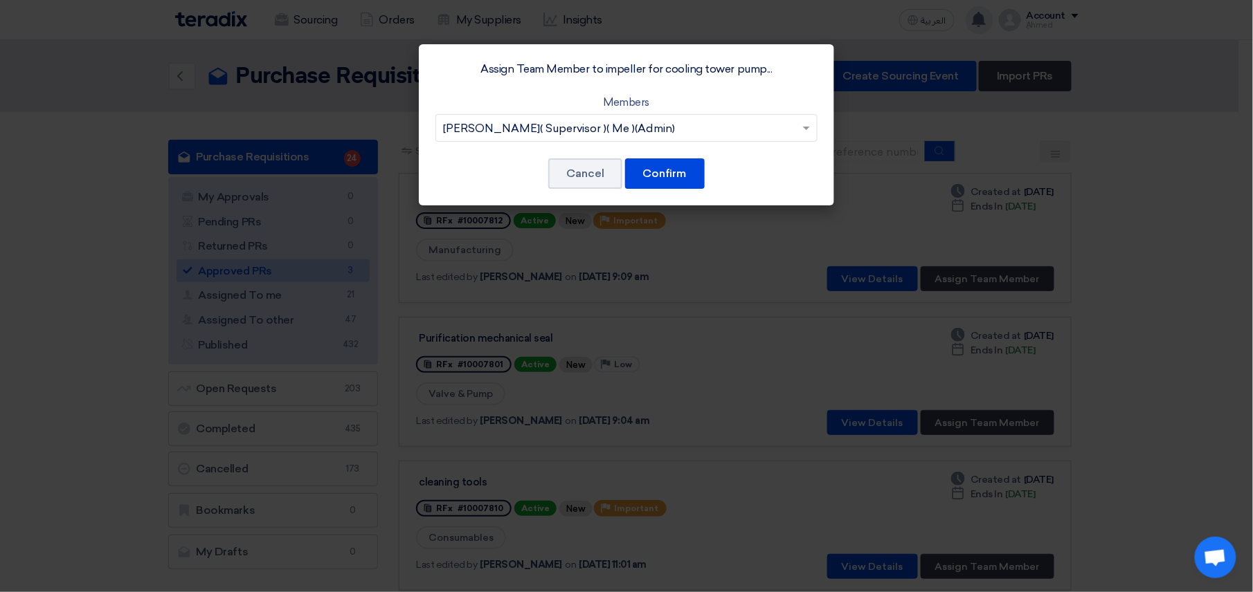
click at [704, 166] on div "Assign Team Member to impeller for cooling tower pump... Members Please Select …" at bounding box center [626, 124] width 415 height 161
click at [684, 172] on button "Confirm" at bounding box center [665, 173] width 80 height 30
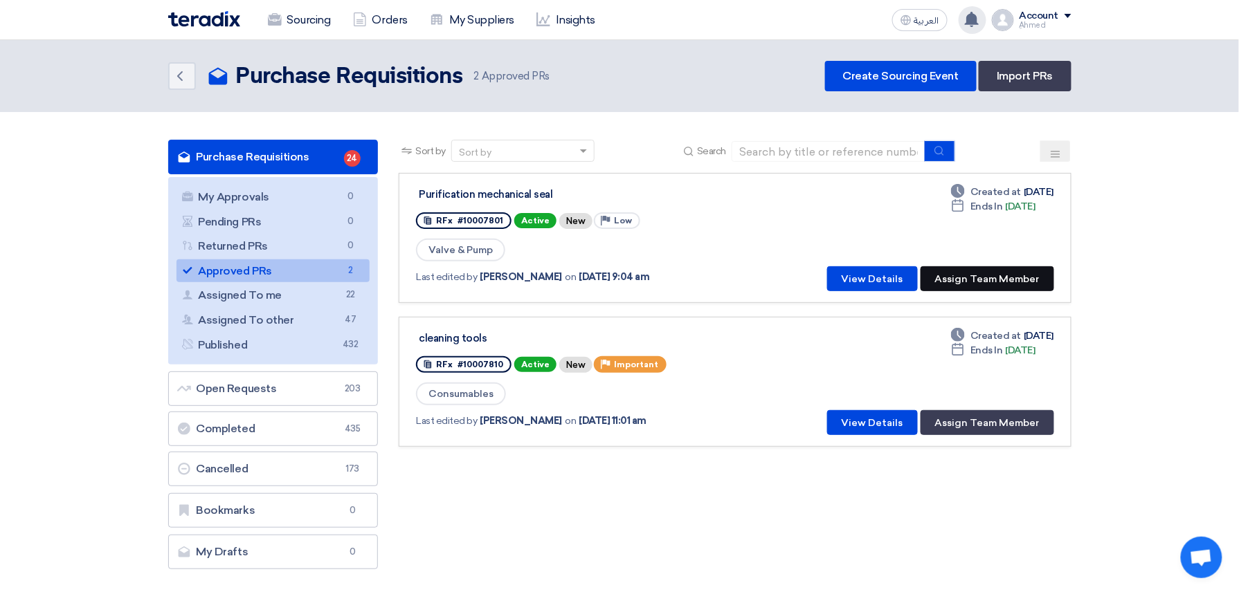
click at [1002, 269] on button "Assign Team Member" at bounding box center [987, 278] width 134 height 25
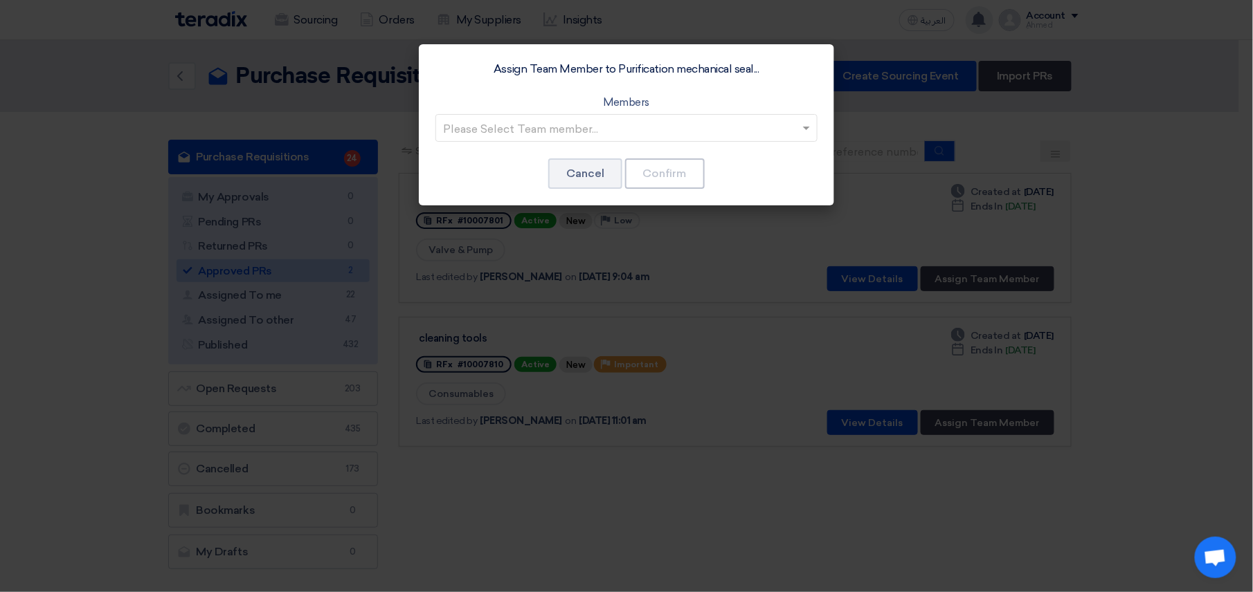
click at [653, 137] on input "text" at bounding box center [619, 129] width 353 height 23
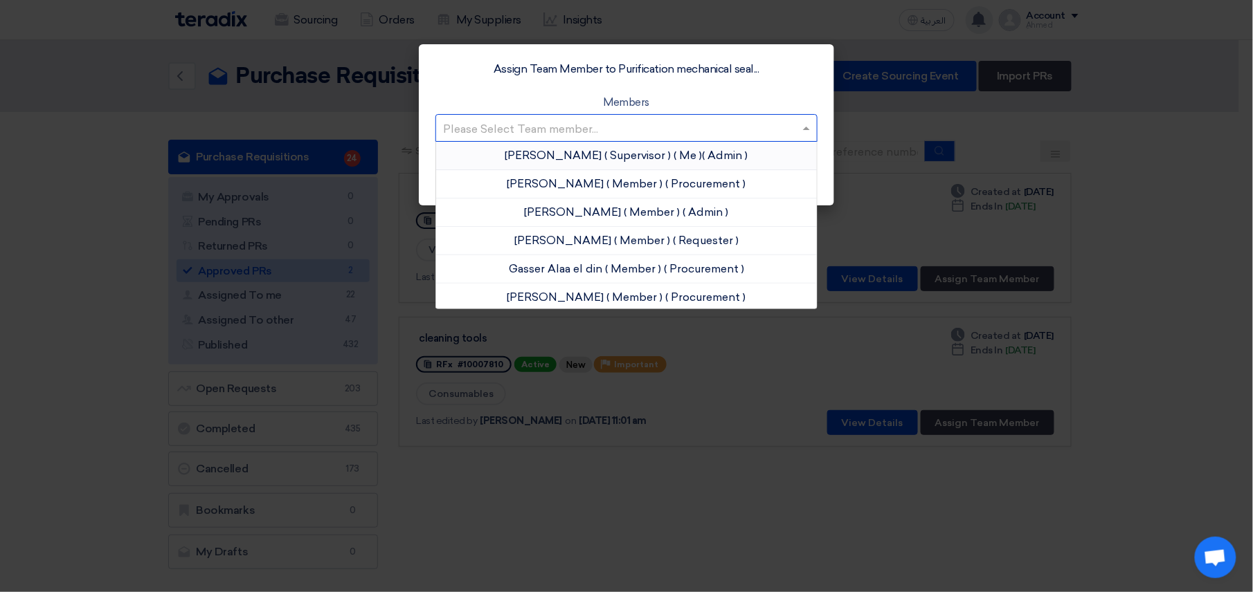
click at [617, 156] on span "( Supervisor )" at bounding box center [638, 155] width 66 height 13
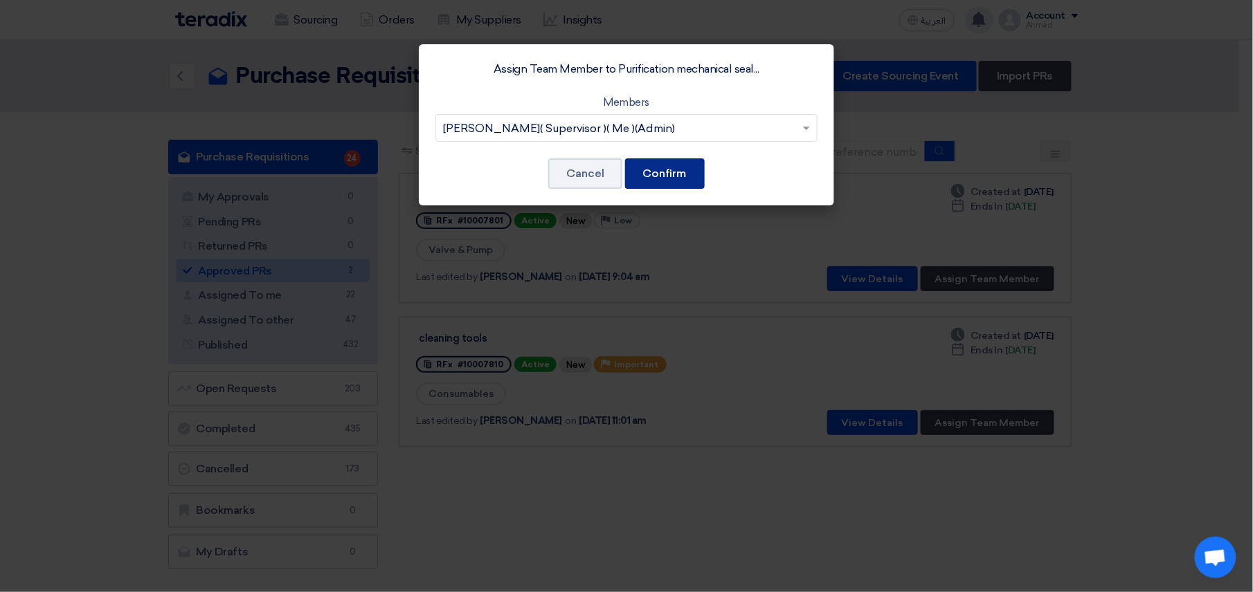
click at [681, 174] on button "Confirm" at bounding box center [665, 173] width 80 height 30
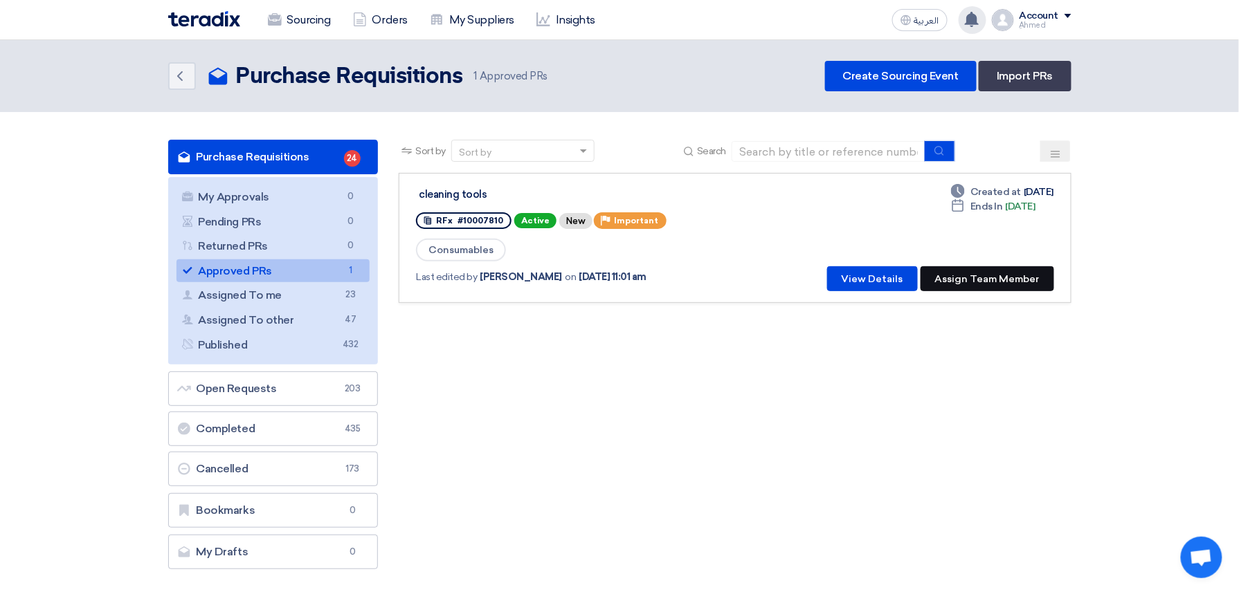
click at [1002, 273] on button "Assign Team Member" at bounding box center [987, 278] width 134 height 25
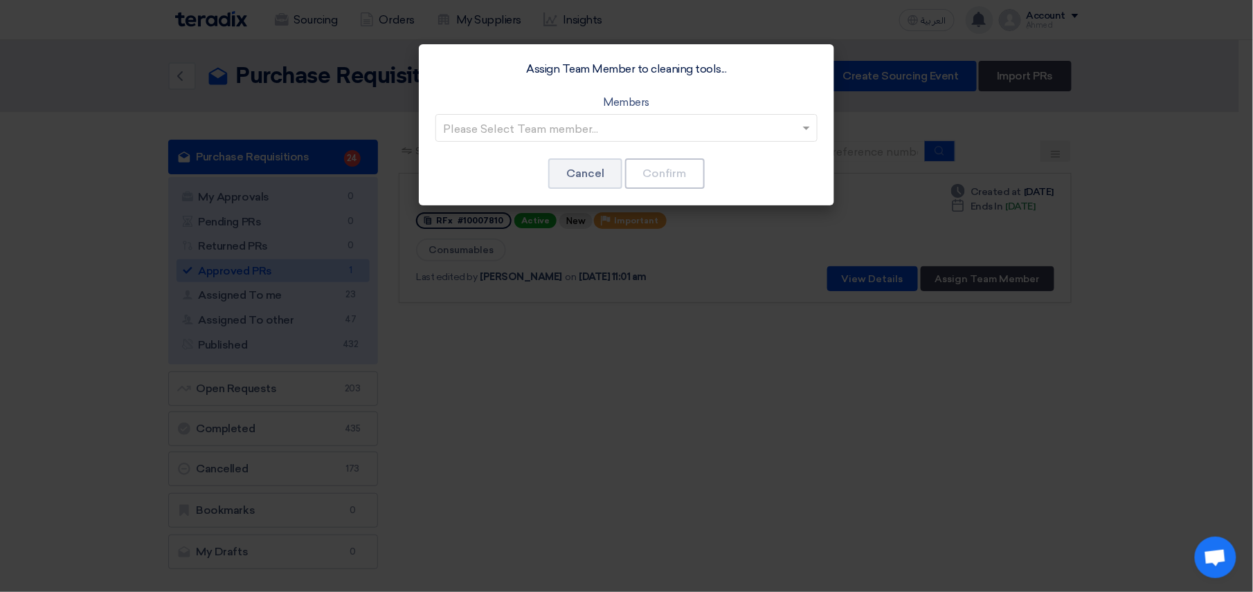
click at [541, 125] on input "text" at bounding box center [619, 129] width 353 height 23
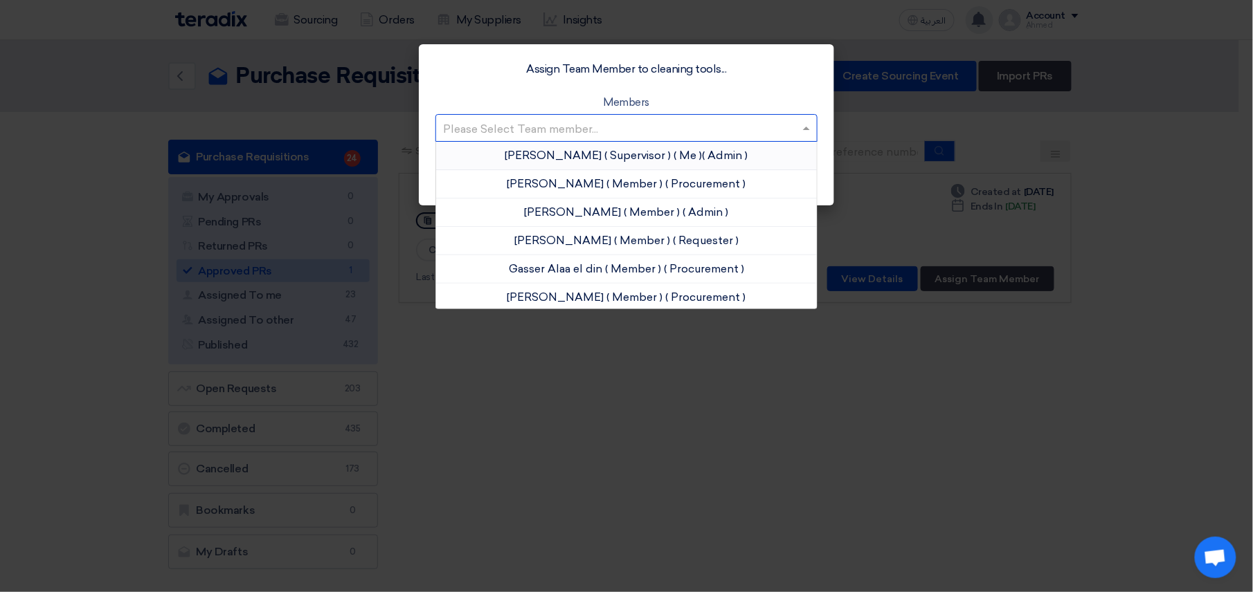
click at [568, 158] on span "ِAhmed Omar" at bounding box center [553, 155] width 97 height 13
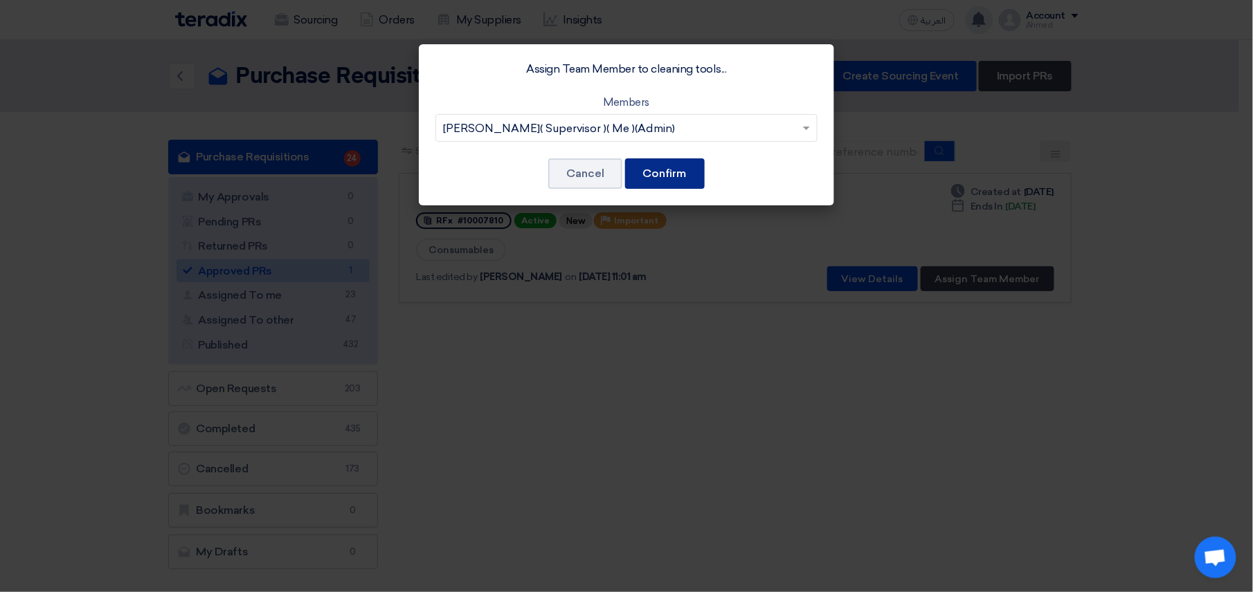
click at [657, 174] on button "Confirm" at bounding box center [665, 173] width 80 height 30
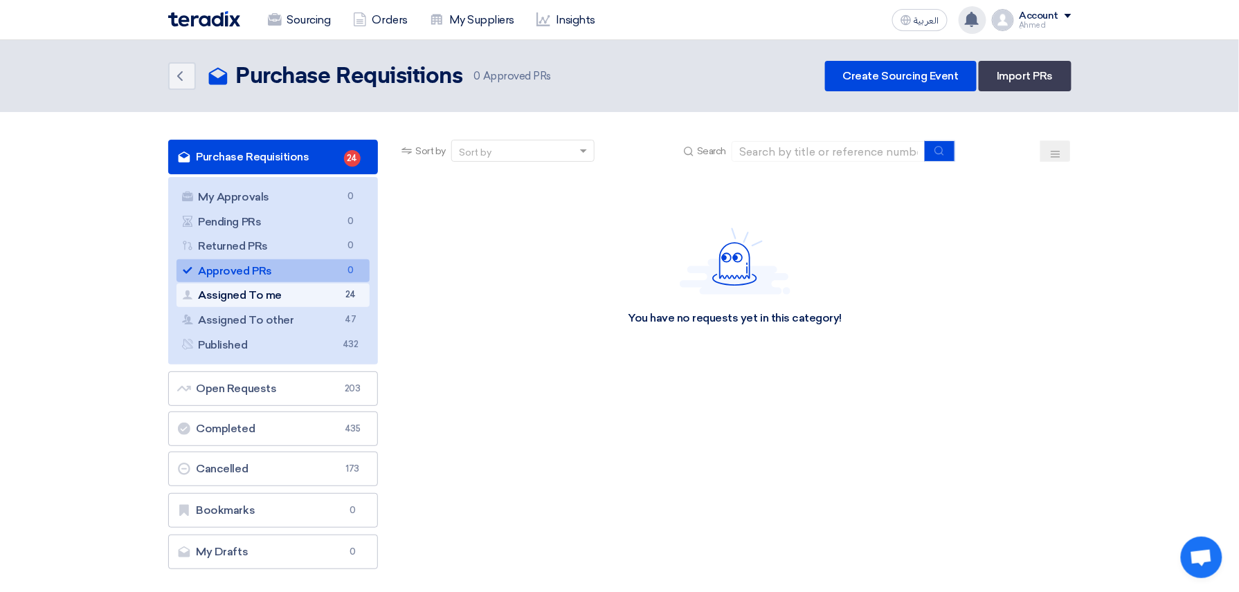
click at [321, 291] on link "Assigned To me Assigned To me 24" at bounding box center [273, 296] width 194 height 24
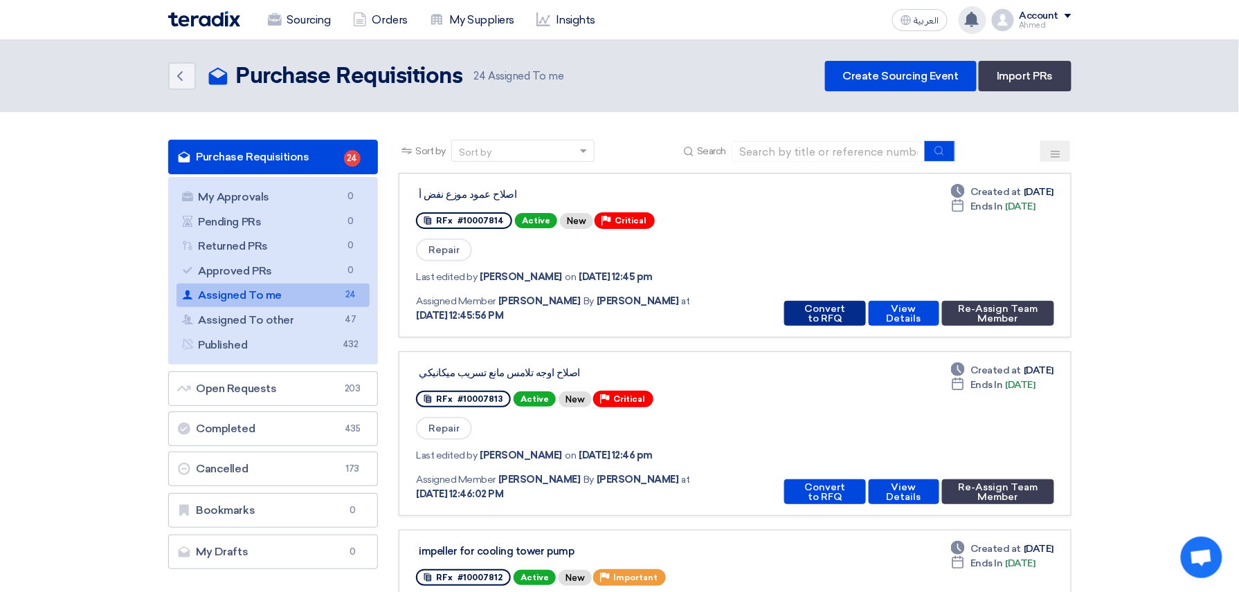
click at [817, 317] on button "Convert to RFQ" at bounding box center [824, 313] width 81 height 25
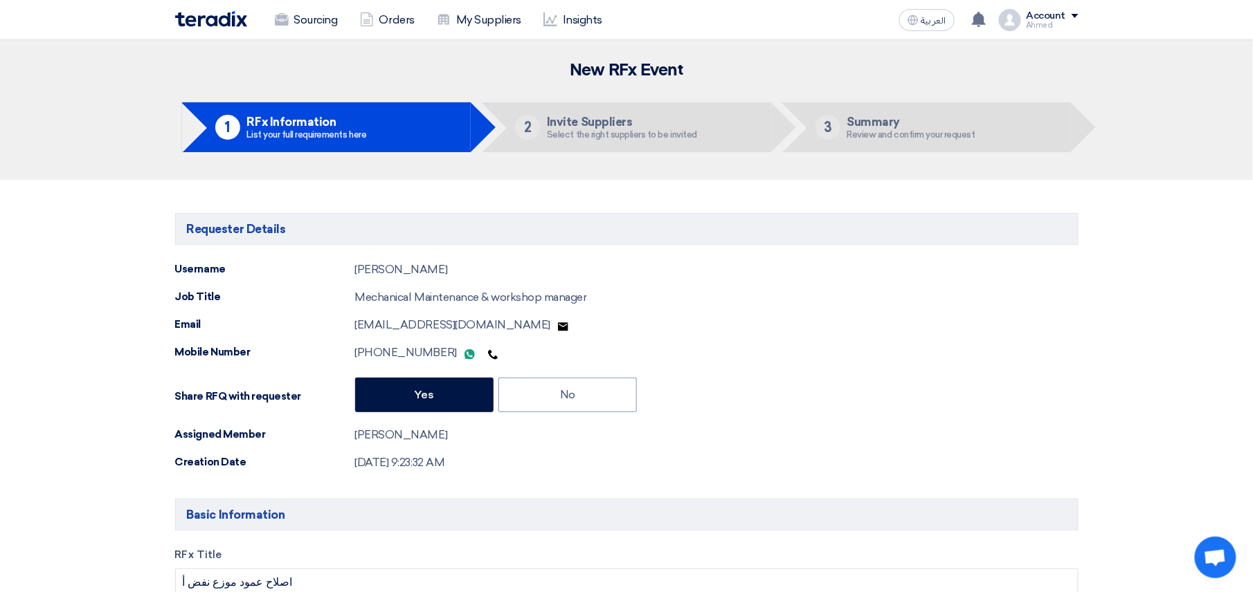
type input "9/1/2025"
type input "10"
type input "00"
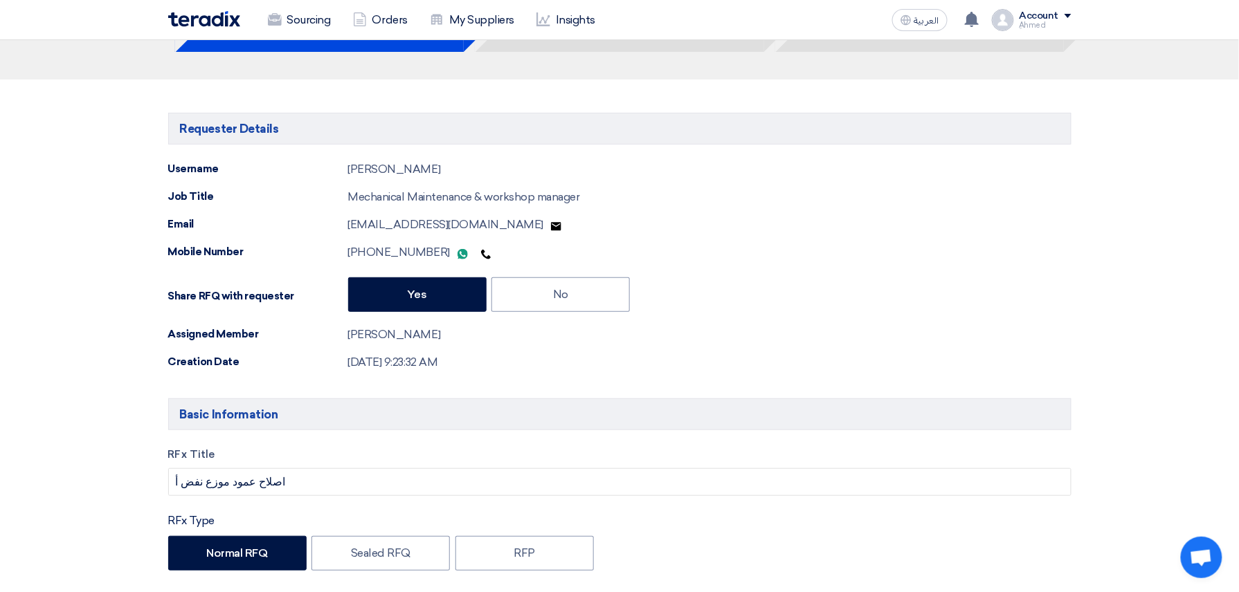
scroll to position [369, 0]
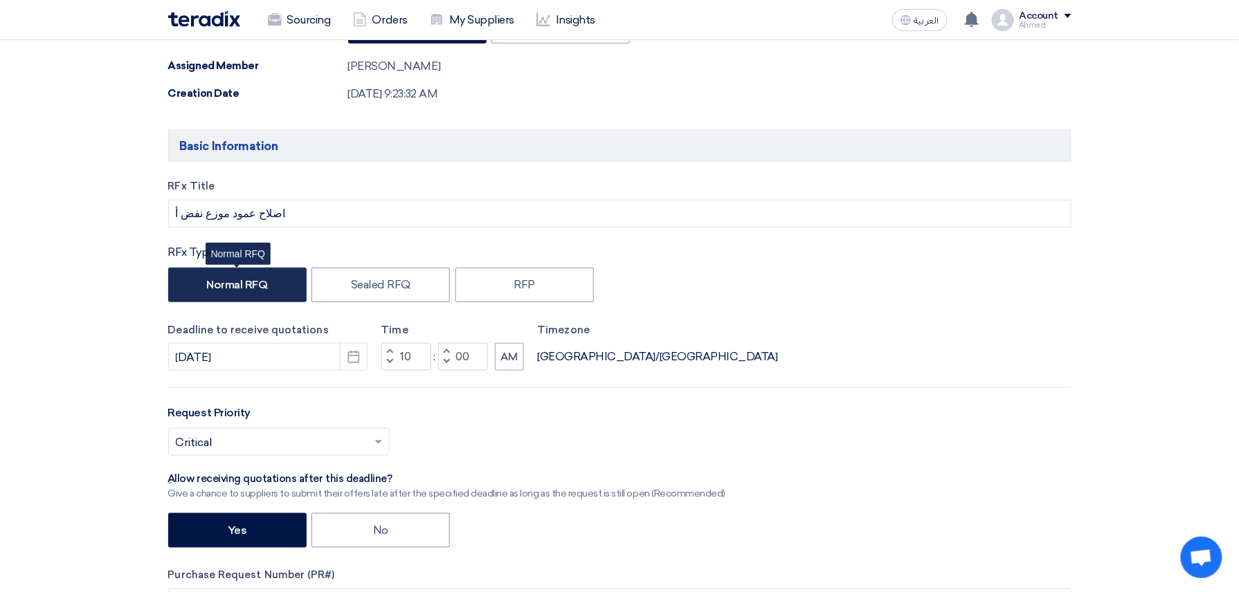
click at [257, 294] on label "Normal RFQ" at bounding box center [237, 285] width 138 height 35
click at [215, 289] on input "Normal RFQ" at bounding box center [210, 284] width 9 height 9
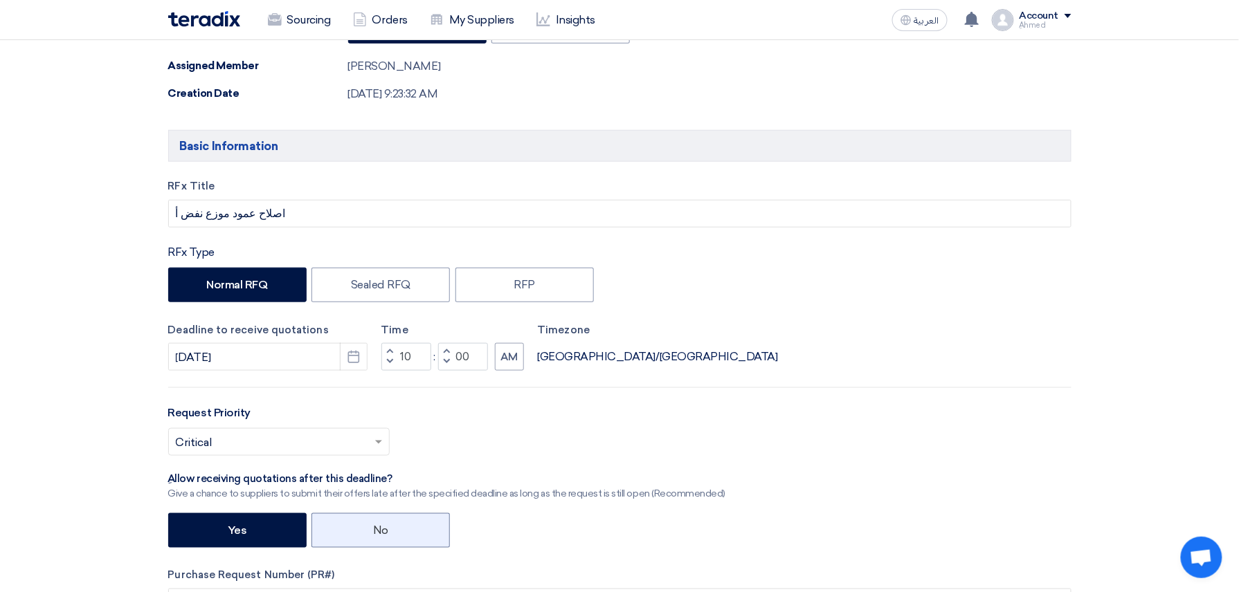
click at [382, 535] on label "No" at bounding box center [380, 530] width 138 height 35
click at [382, 534] on input "No" at bounding box center [377, 529] width 9 height 9
radio input "true"
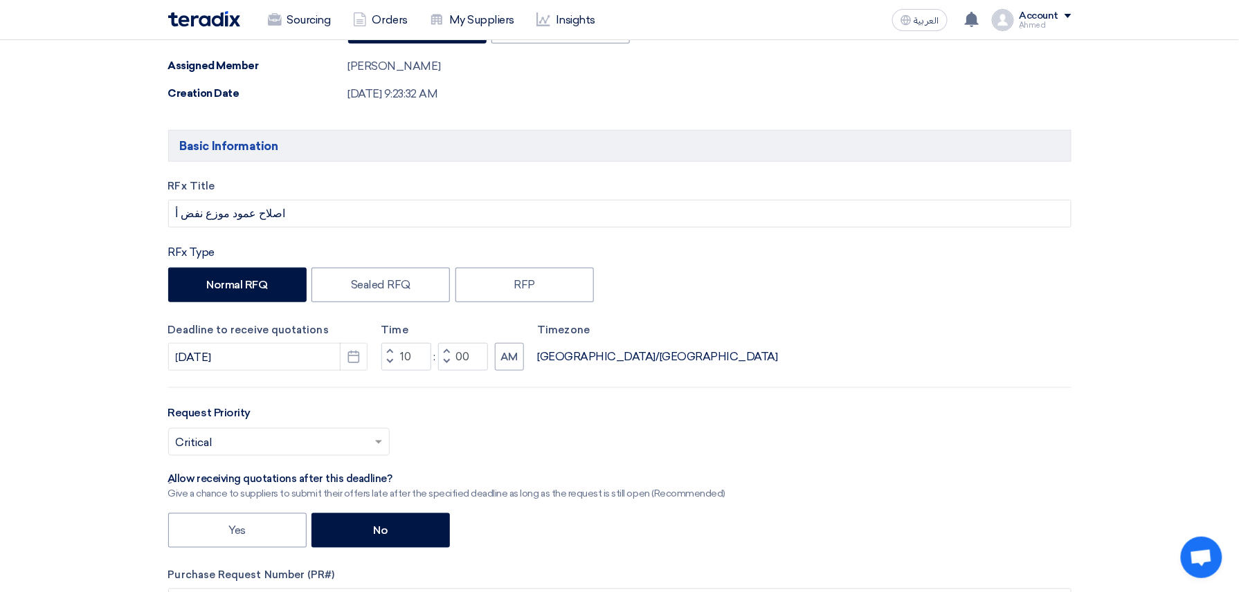
click at [365, 462] on div "Select priority... × Critical ×" at bounding box center [619, 447] width 903 height 39
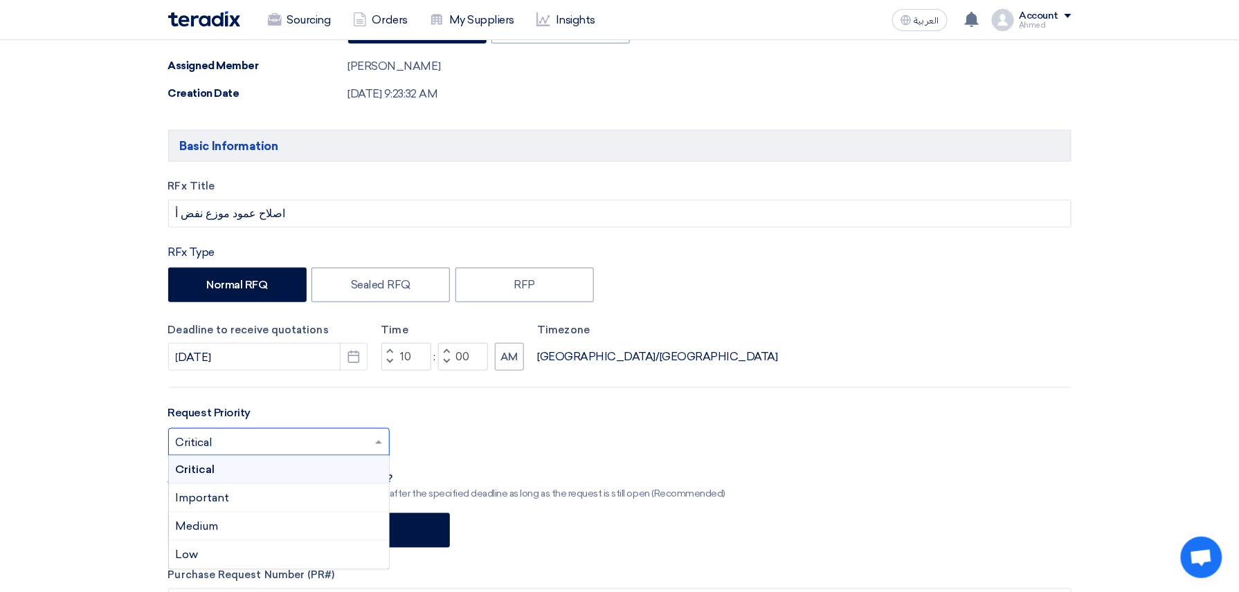
click at [374, 436] on span at bounding box center [380, 442] width 17 height 17
click at [355, 472] on div "Critical" at bounding box center [279, 470] width 220 height 28
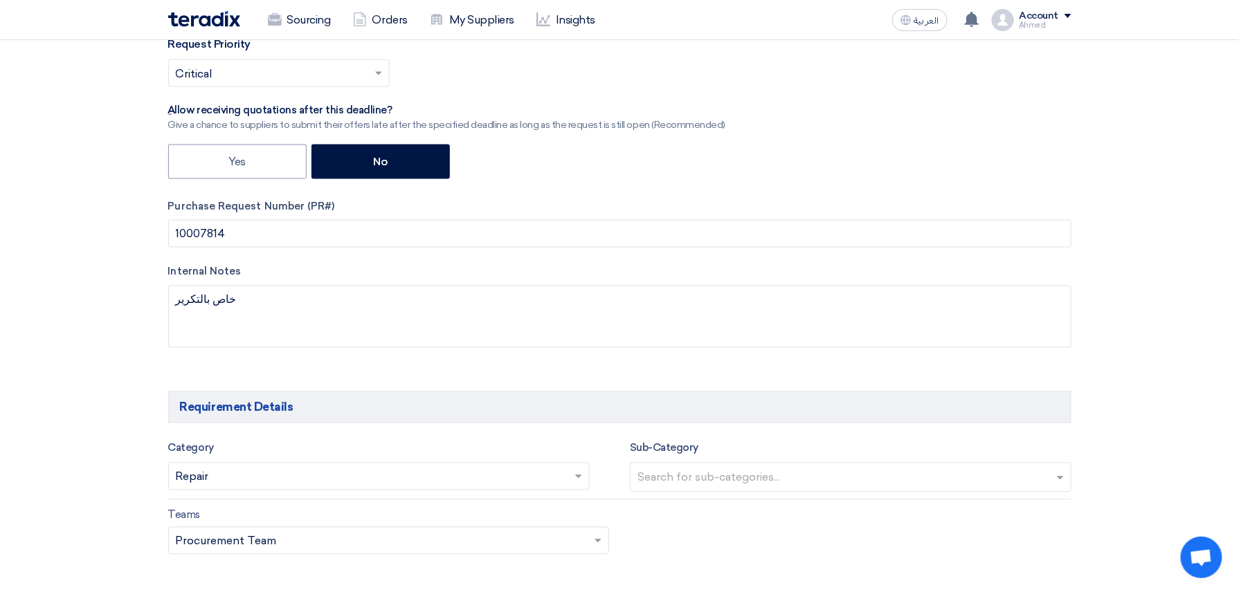
scroll to position [922, 0]
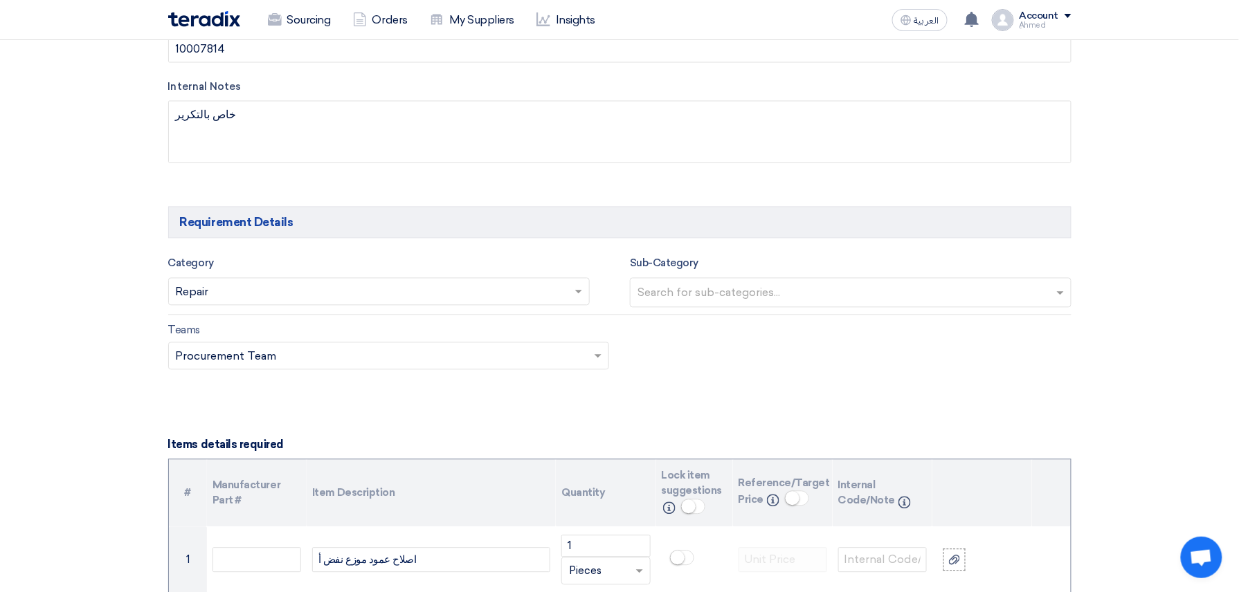
click at [316, 288] on input "text" at bounding box center [372, 293] width 393 height 23
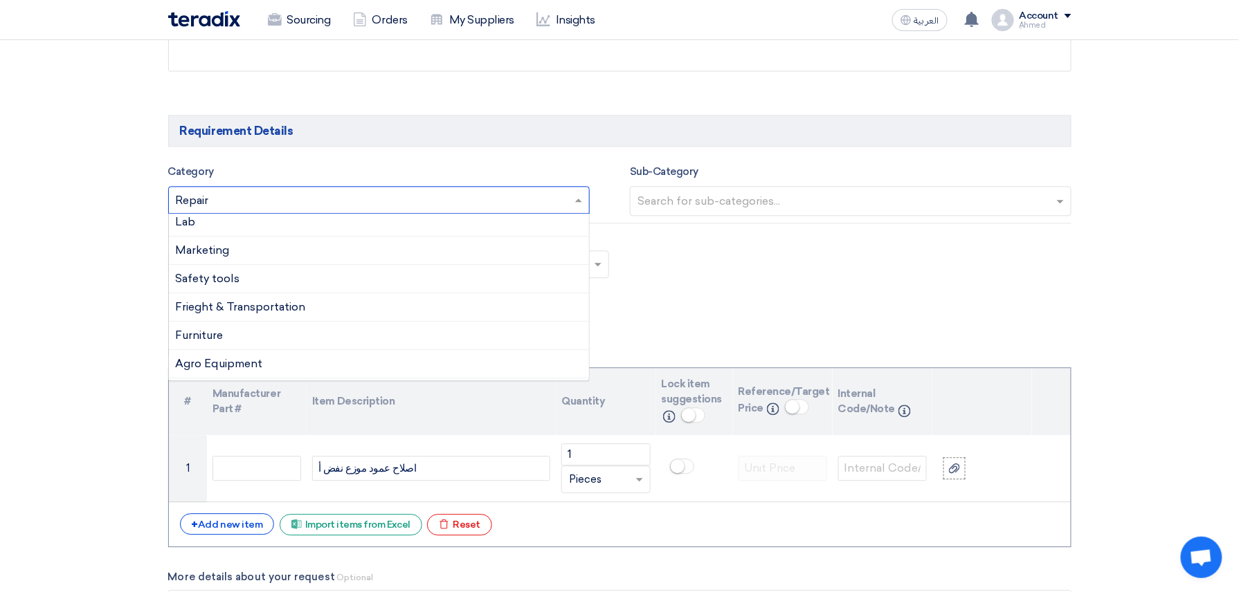
scroll to position [602, 0]
click at [416, 233] on div "Manufacturing" at bounding box center [379, 222] width 421 height 28
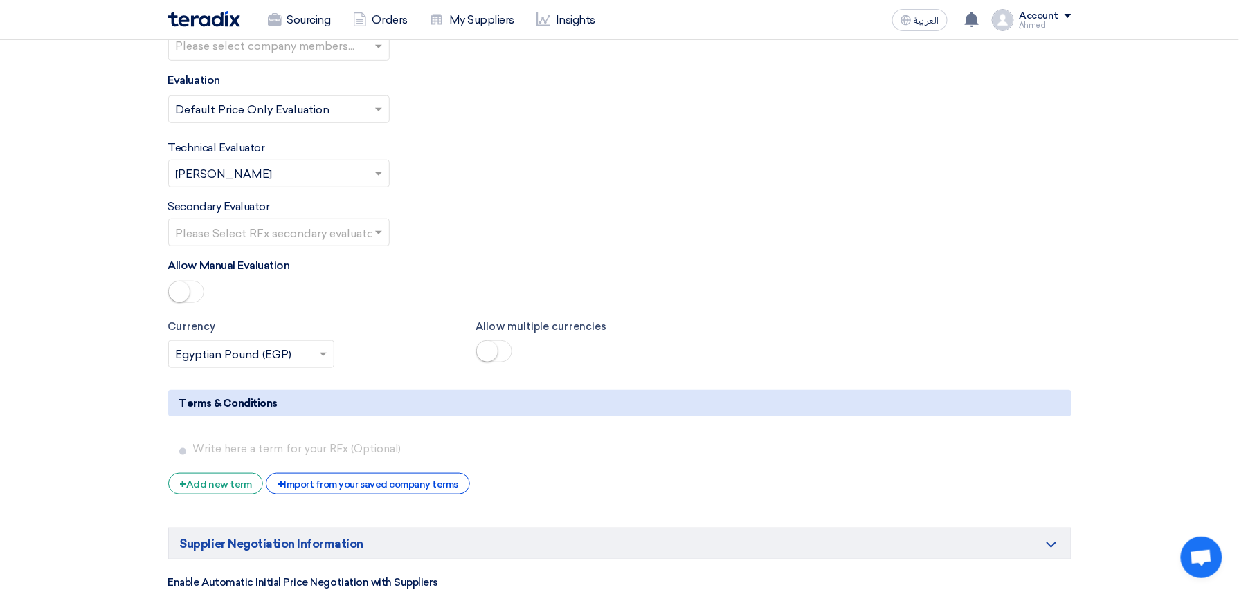
scroll to position [2307, 0]
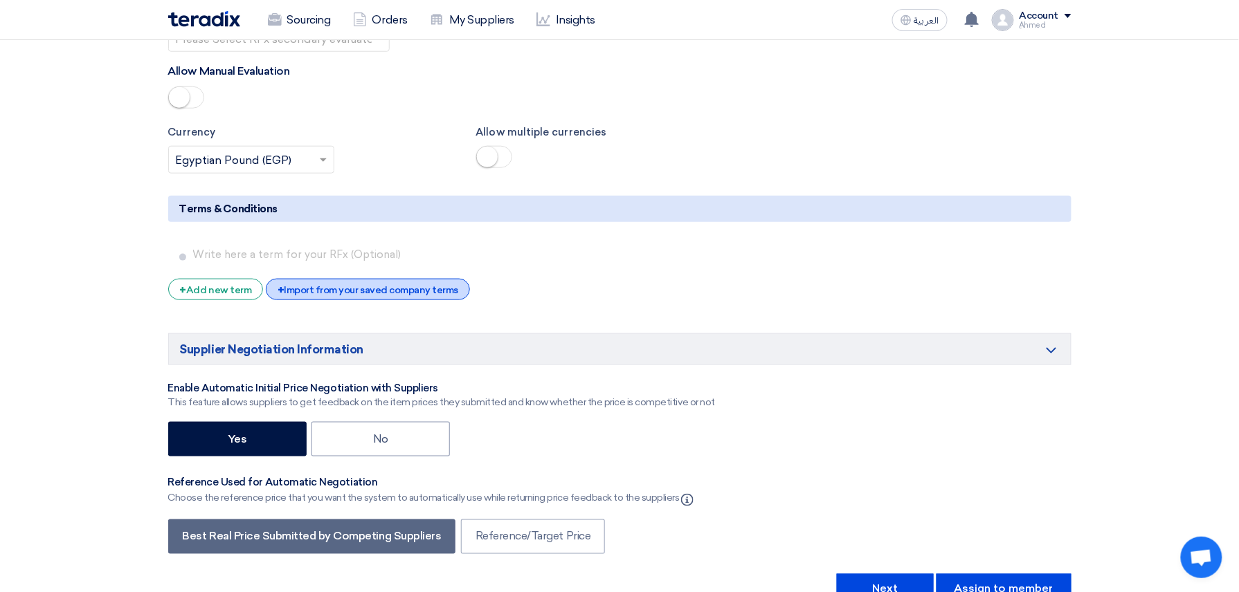
click at [430, 300] on div "+ Import from your saved company terms" at bounding box center [368, 289] width 204 height 21
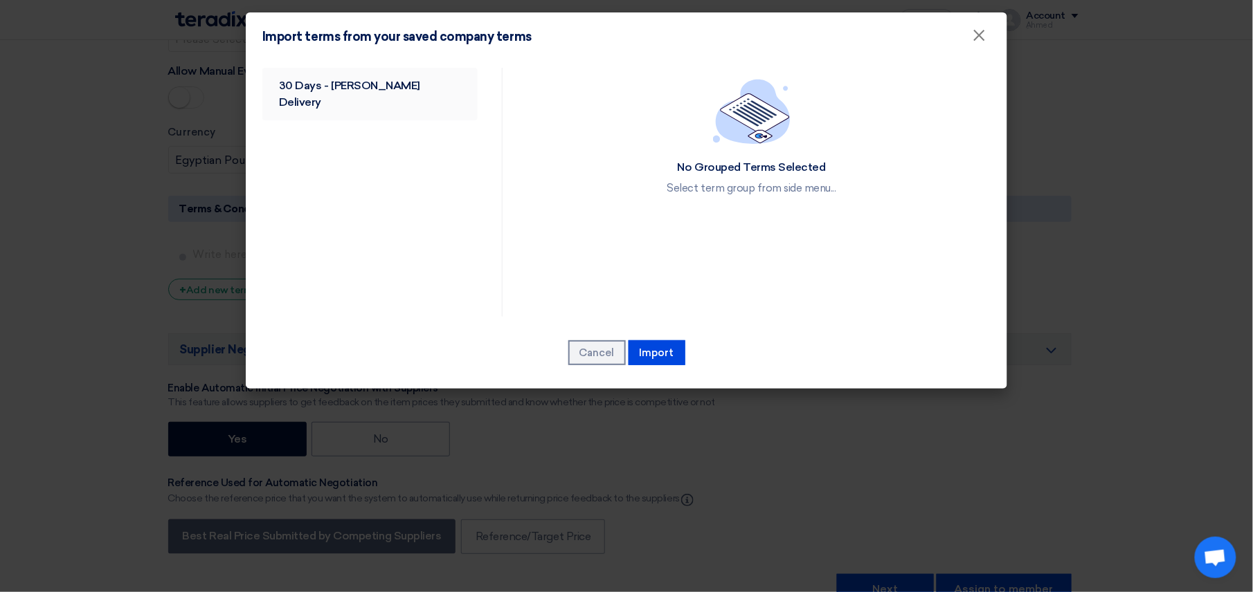
click at [370, 98] on link "30 Days - Shakeya Delivery" at bounding box center [369, 94] width 215 height 53
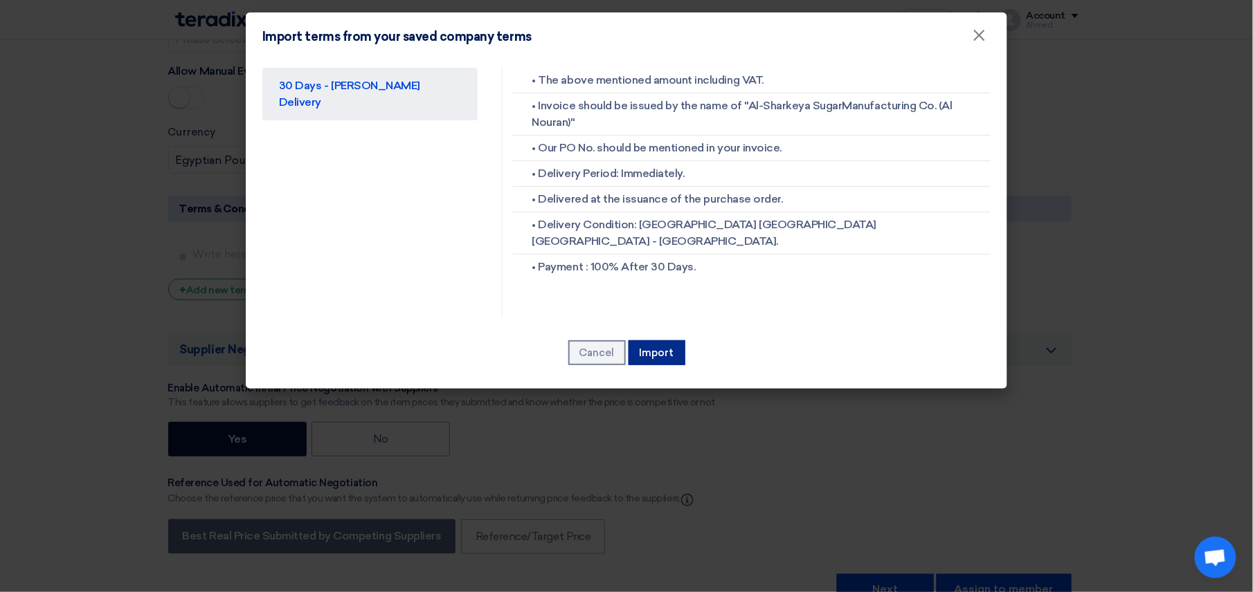
click at [675, 347] on button "Import" at bounding box center [656, 352] width 57 height 25
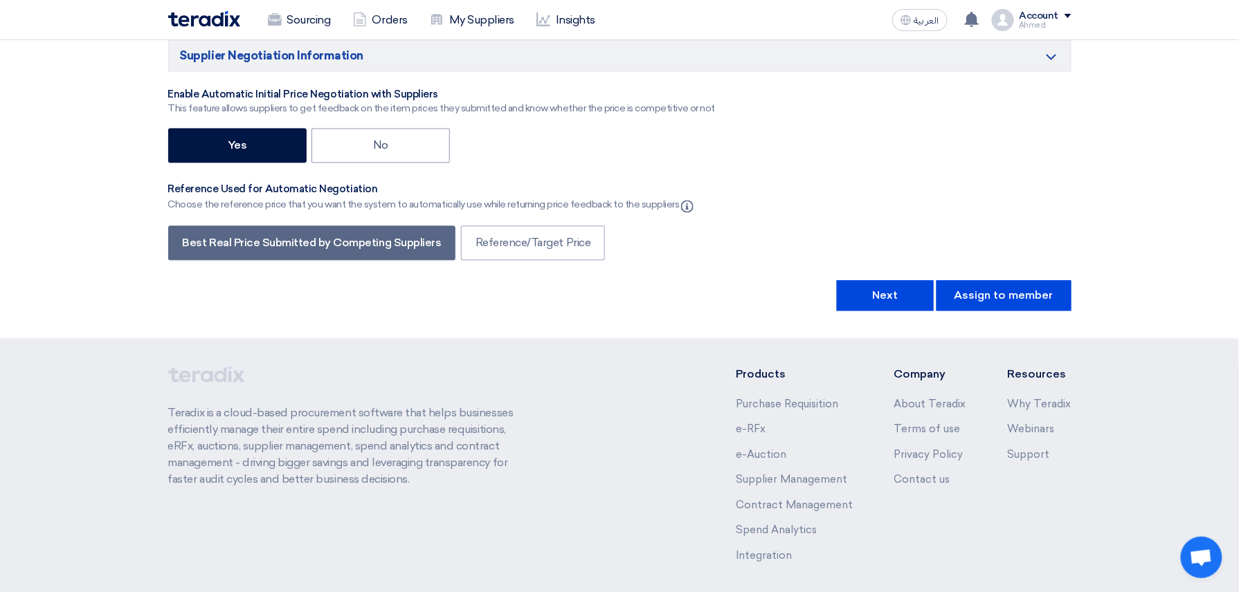
scroll to position [2768, 0]
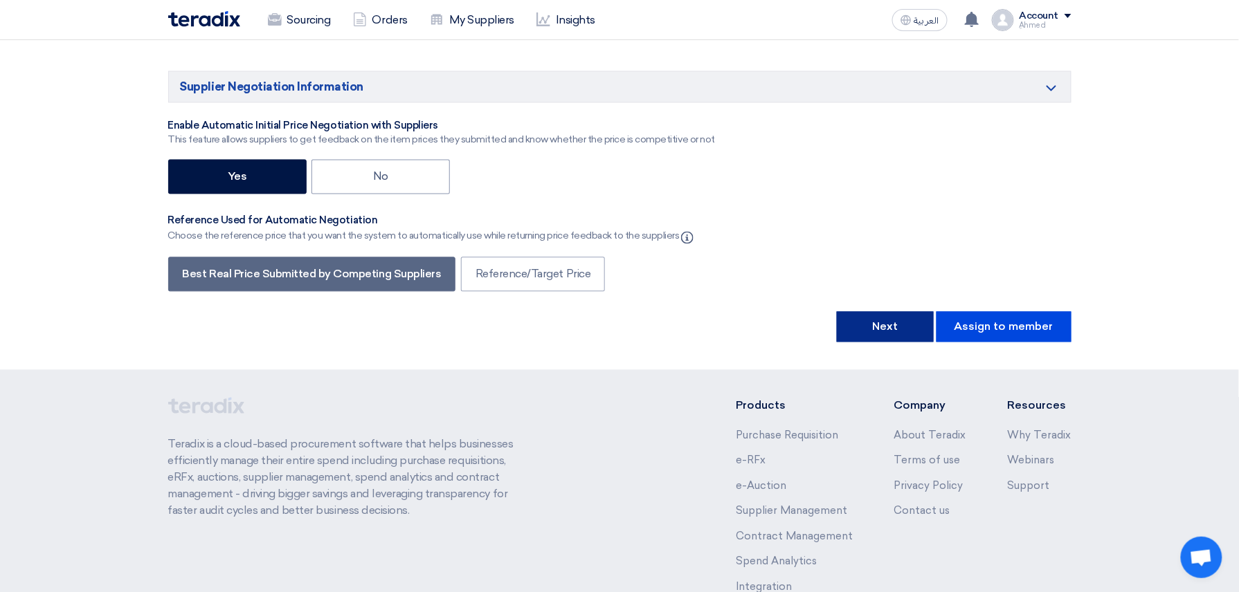
click at [873, 330] on button "Next" at bounding box center [885, 327] width 97 height 30
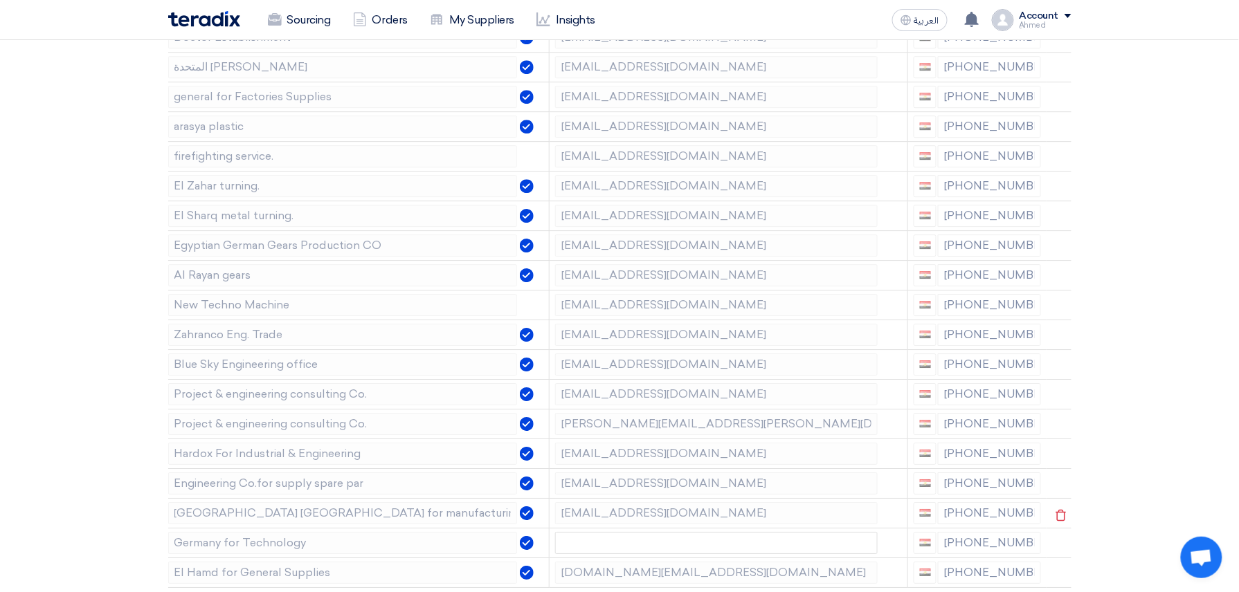
scroll to position [1476, 0]
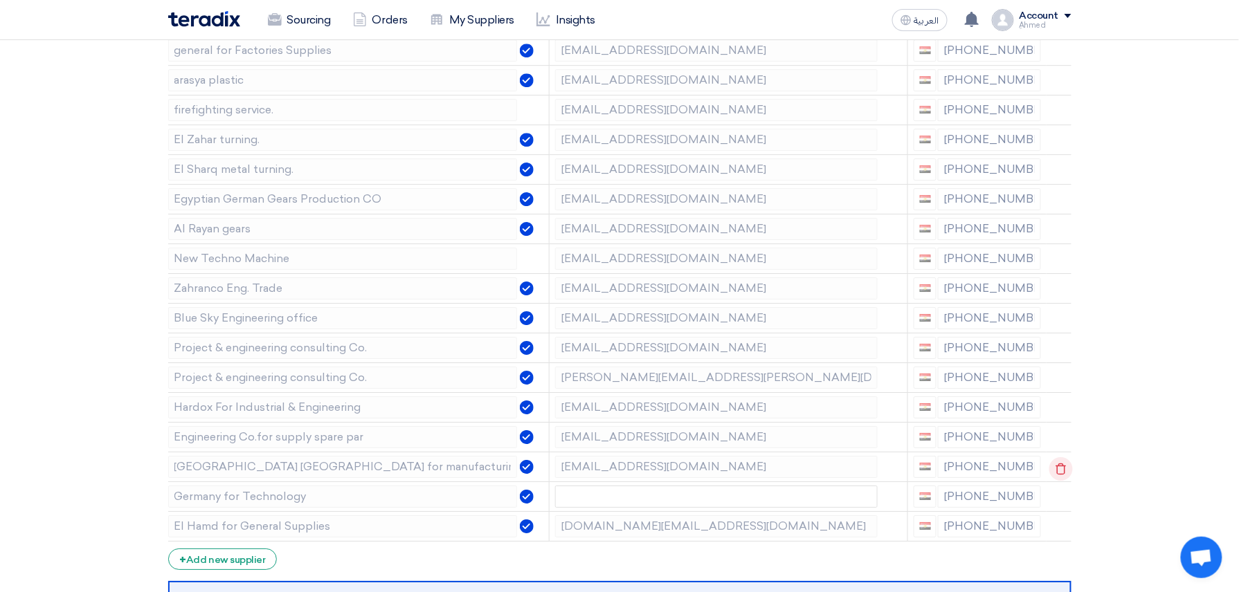
click at [1064, 480] on icon at bounding box center [1061, 469] width 24 height 24
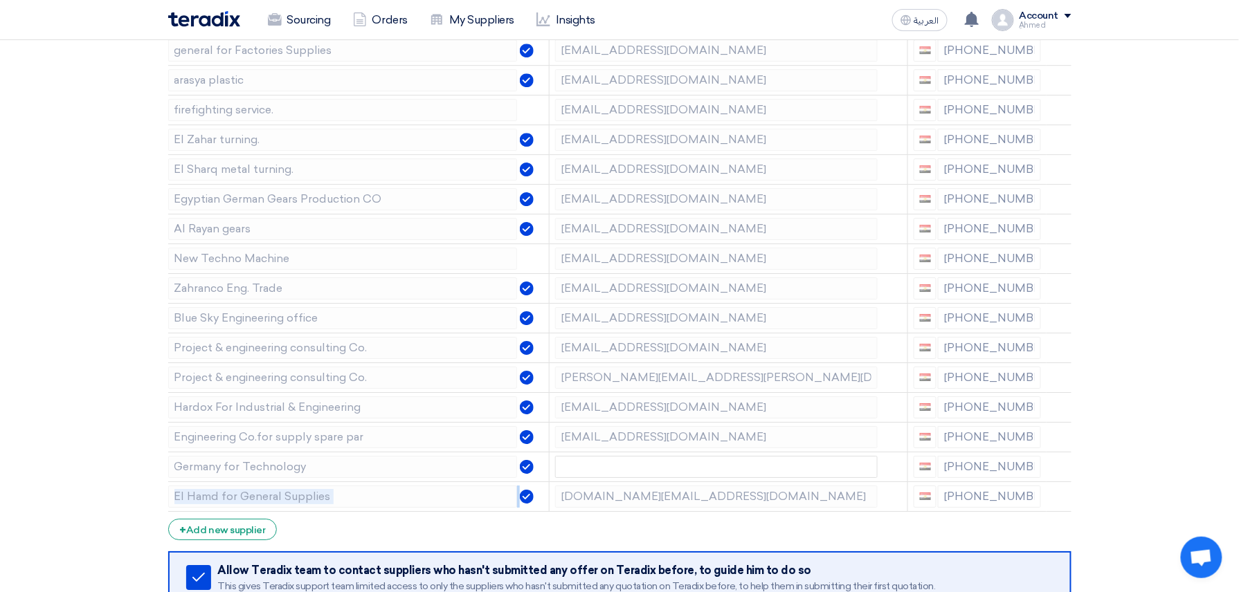
click at [0, 0] on icon at bounding box center [0, 0] width 0 height 0
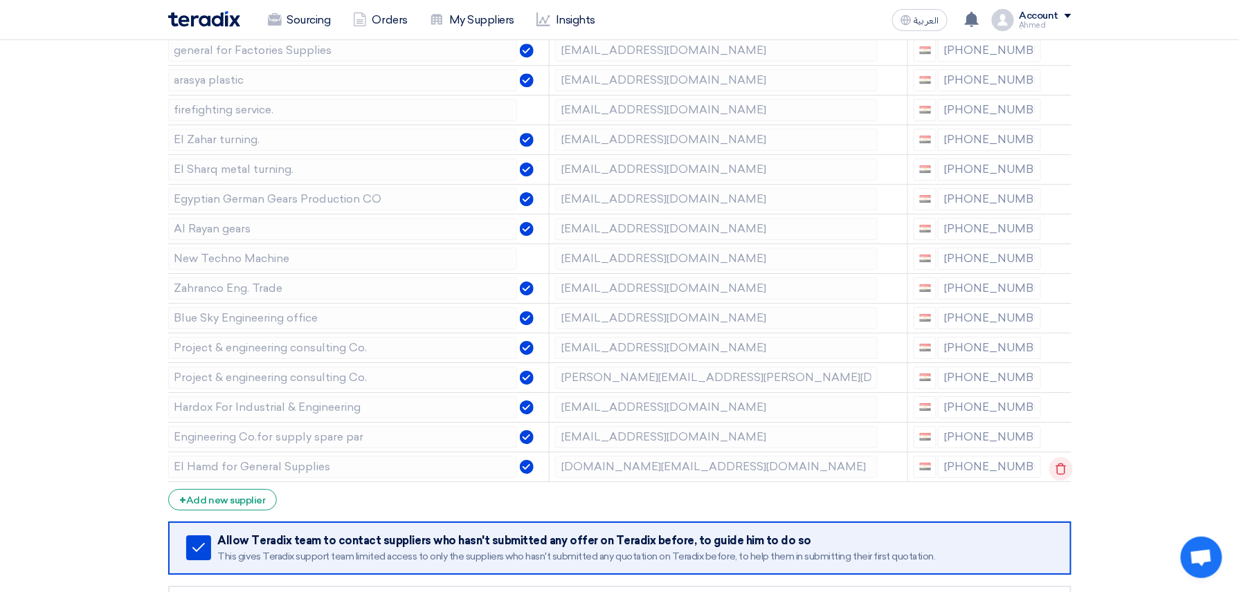
click at [1064, 480] on td at bounding box center [1058, 467] width 25 height 30
click at [1064, 480] on icon at bounding box center [1061, 469] width 24 height 24
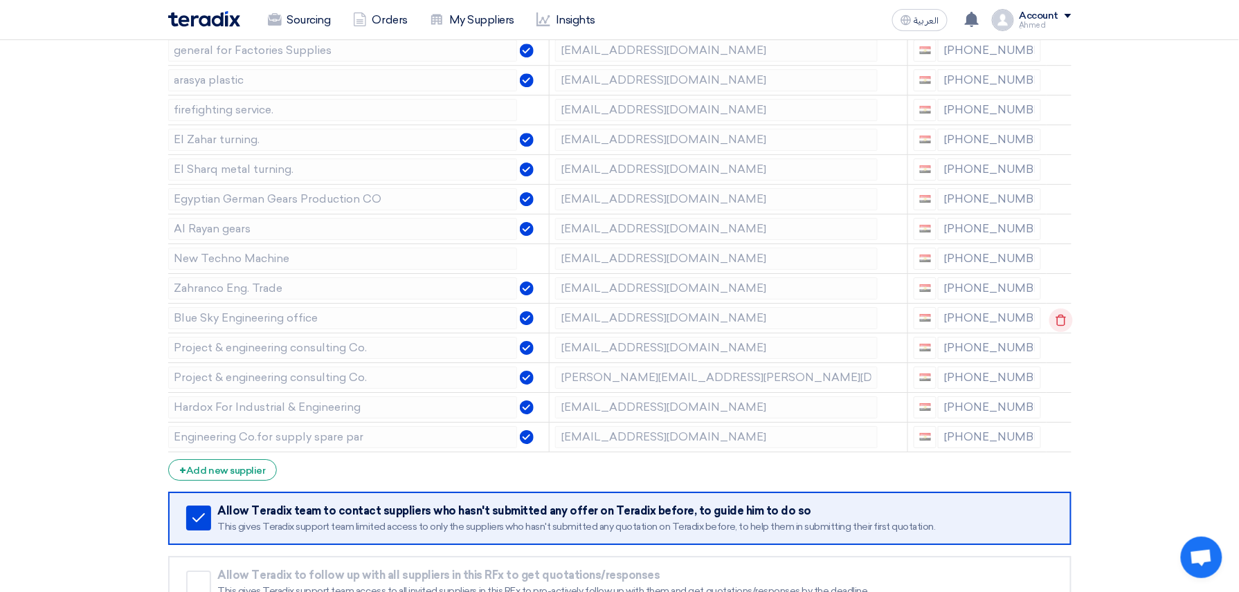
click at [1063, 326] on use at bounding box center [1060, 320] width 10 height 12
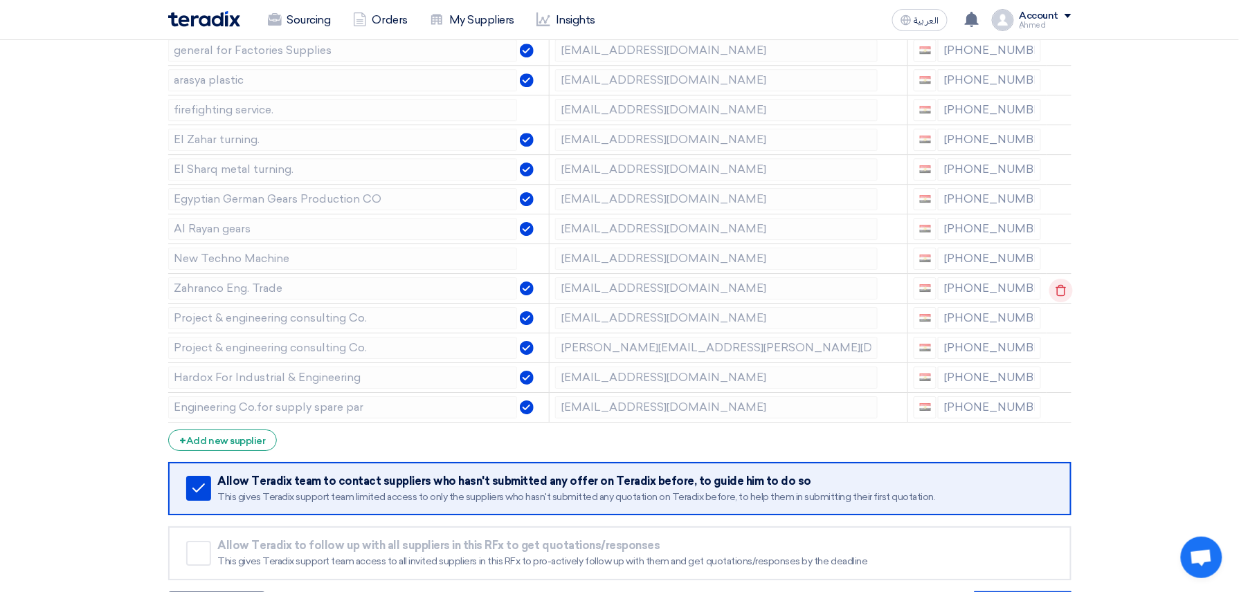
click at [1064, 302] on icon at bounding box center [1061, 291] width 24 height 24
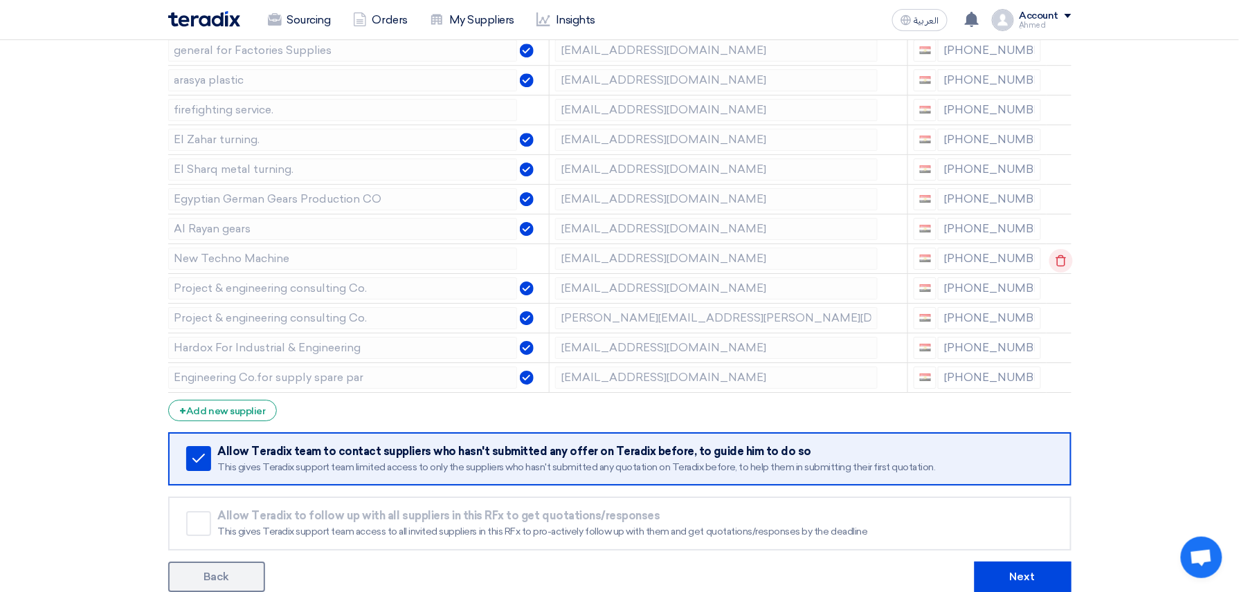
click at [1057, 266] on use at bounding box center [1060, 261] width 10 height 12
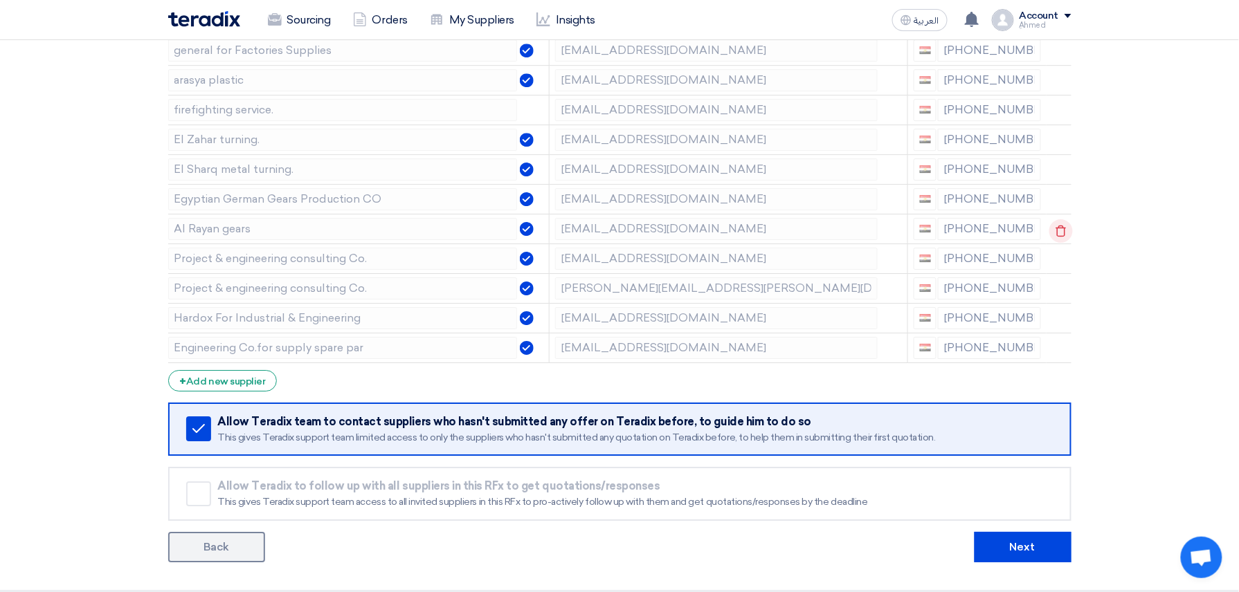
click at [1063, 235] on icon at bounding box center [1061, 231] width 24 height 24
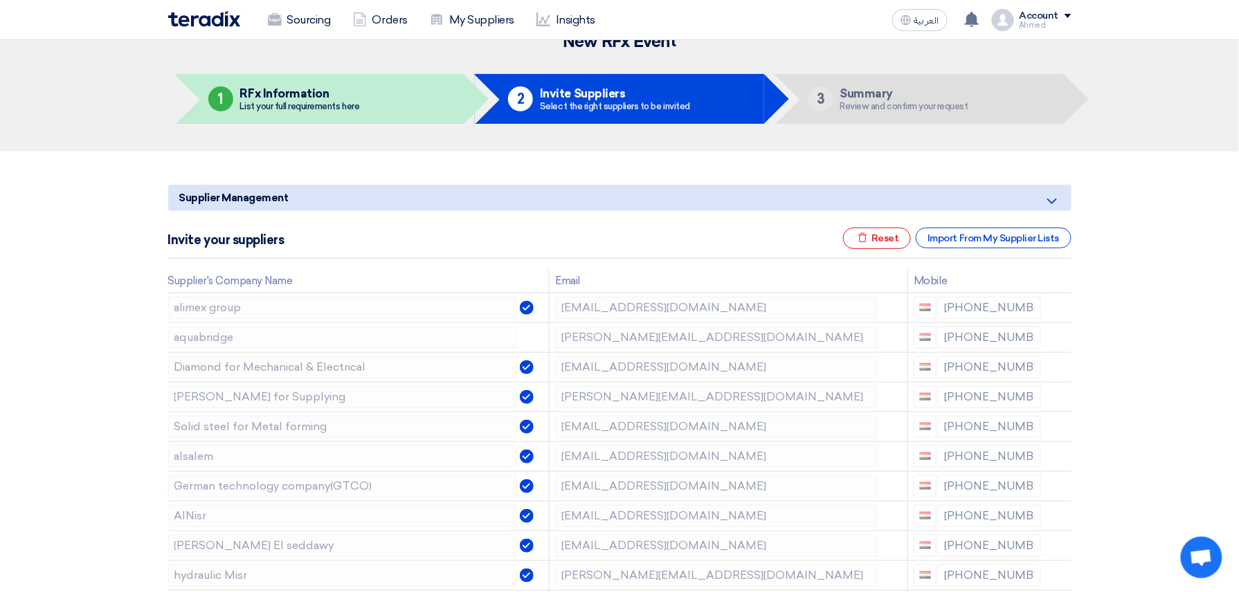
scroll to position [0, 0]
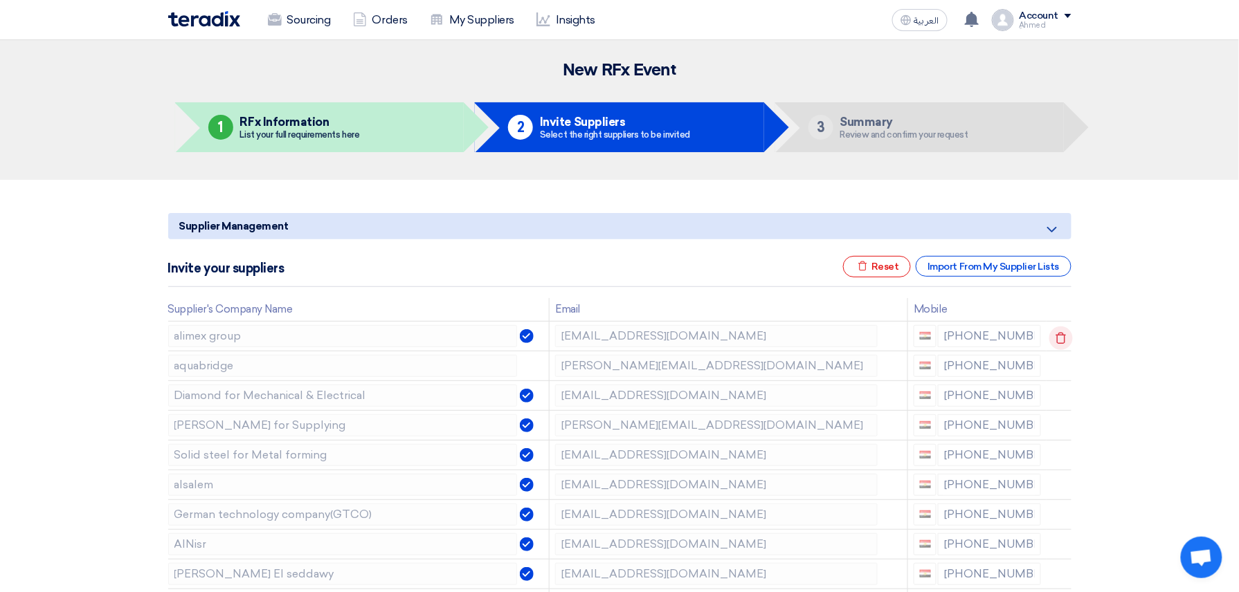
click at [1060, 339] on icon at bounding box center [1061, 339] width 24 height 24
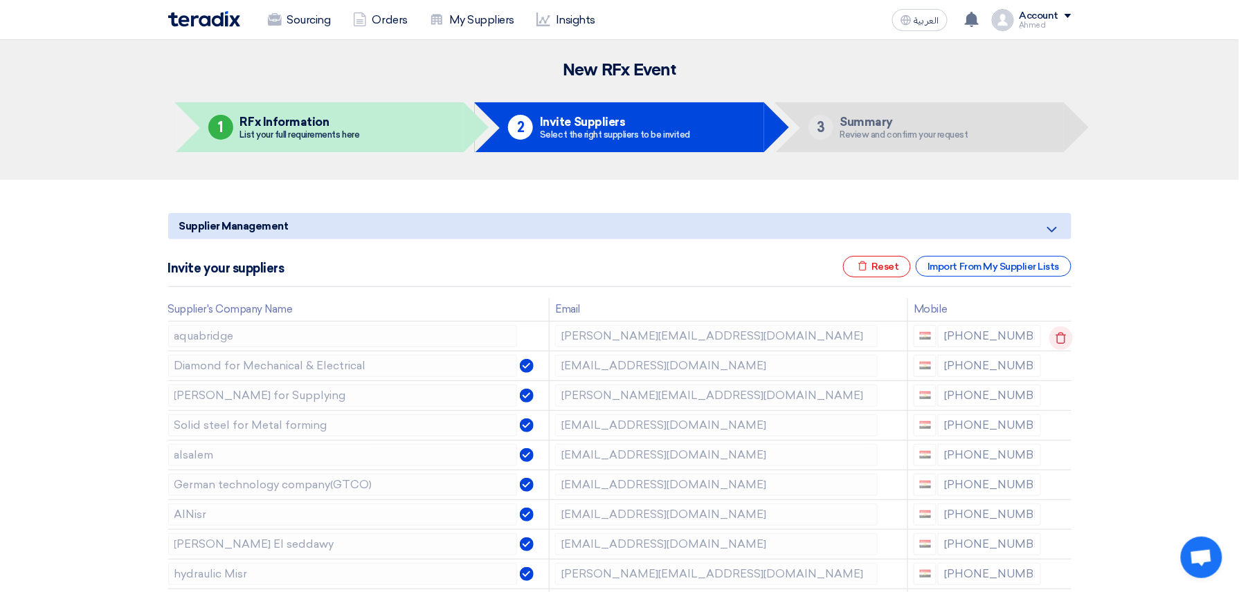
click at [1060, 336] on icon at bounding box center [1061, 339] width 24 height 24
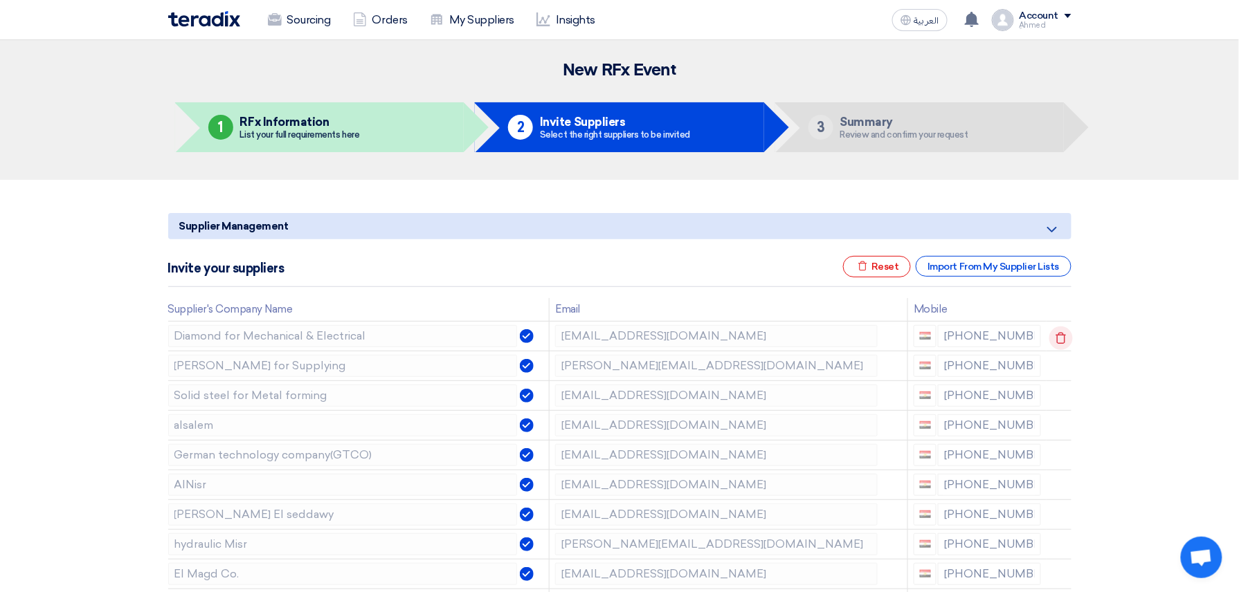
click at [1058, 336] on use at bounding box center [1060, 338] width 10 height 12
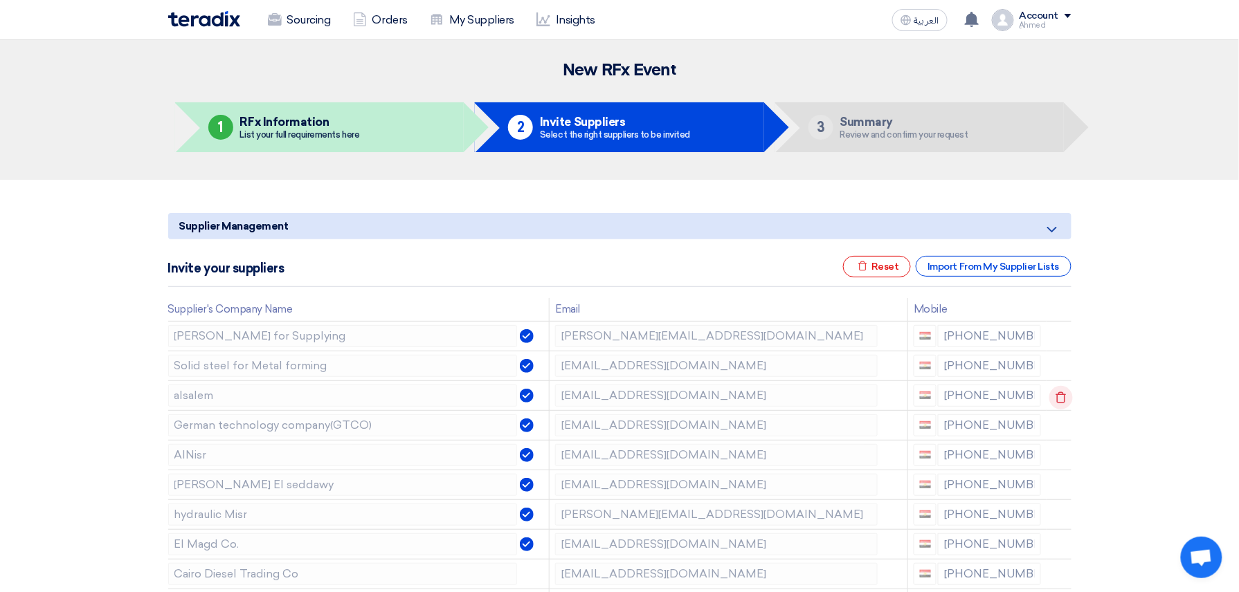
click at [1055, 394] on icon at bounding box center [1061, 398] width 24 height 24
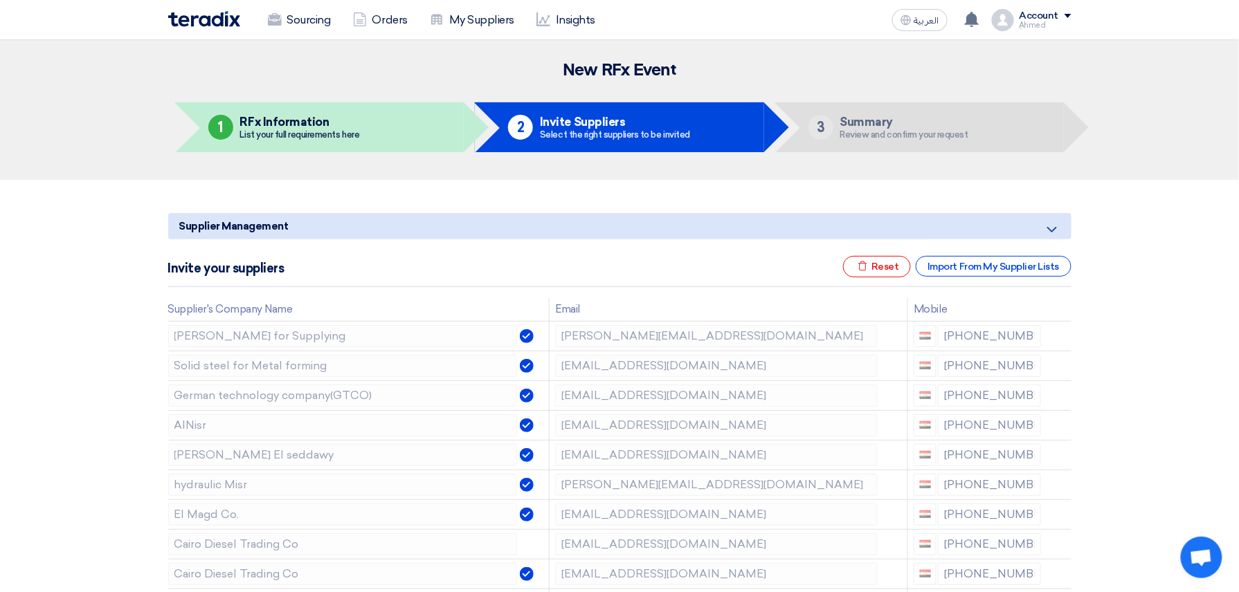
click at [0, 0] on icon at bounding box center [0, 0] width 0 height 0
click at [1058, 374] on use at bounding box center [1060, 368] width 10 height 12
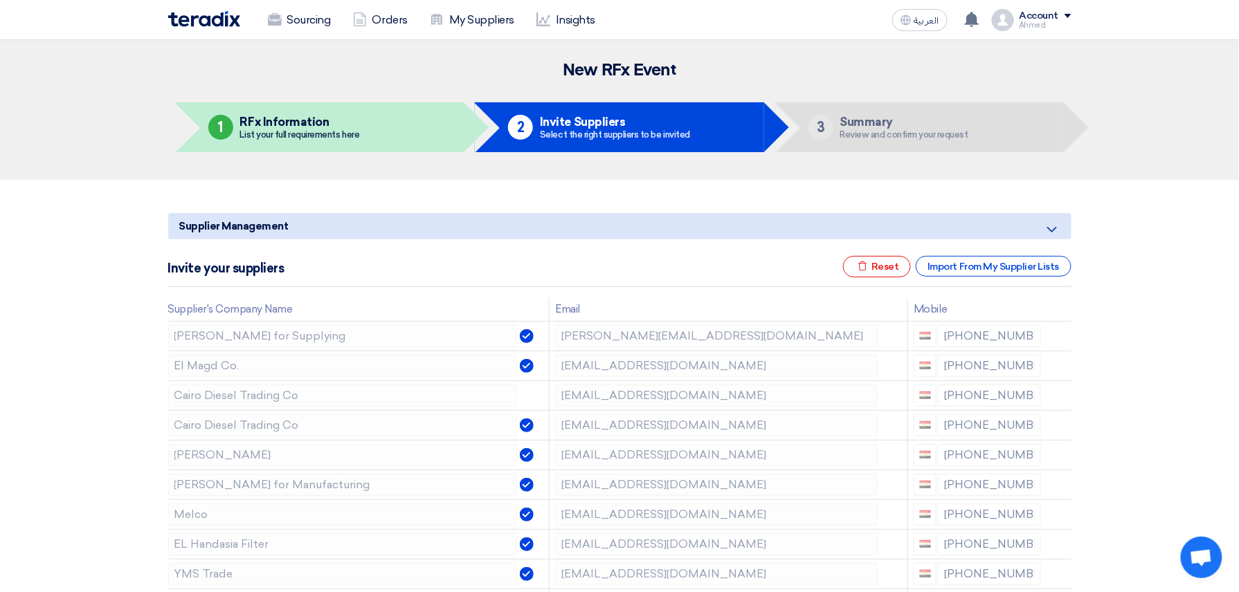
click at [0, 0] on use at bounding box center [0, 0] width 0 height 0
click at [1058, 374] on use at bounding box center [1060, 368] width 10 height 12
click at [1056, 432] on icon at bounding box center [1061, 428] width 24 height 24
click at [1055, 430] on icon at bounding box center [1061, 428] width 24 height 24
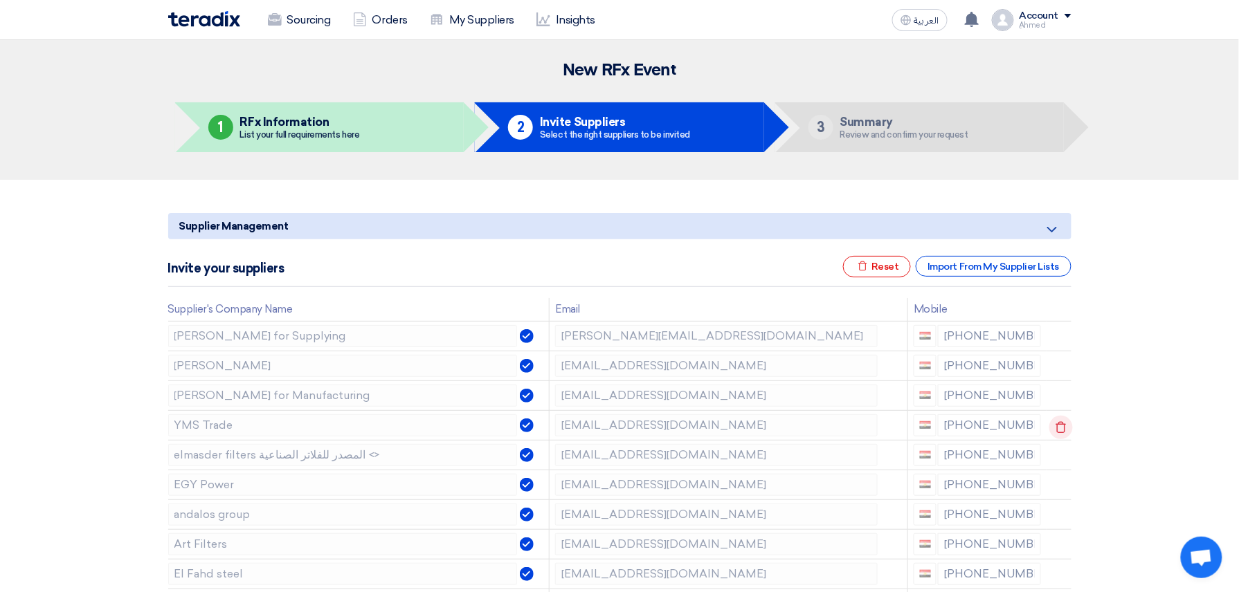
click at [1053, 428] on icon at bounding box center [1061, 428] width 24 height 24
click at [1055, 428] on use at bounding box center [1060, 427] width 10 height 12
click at [1062, 424] on icon at bounding box center [1061, 428] width 24 height 24
click at [0, 0] on icon at bounding box center [0, 0] width 0 height 0
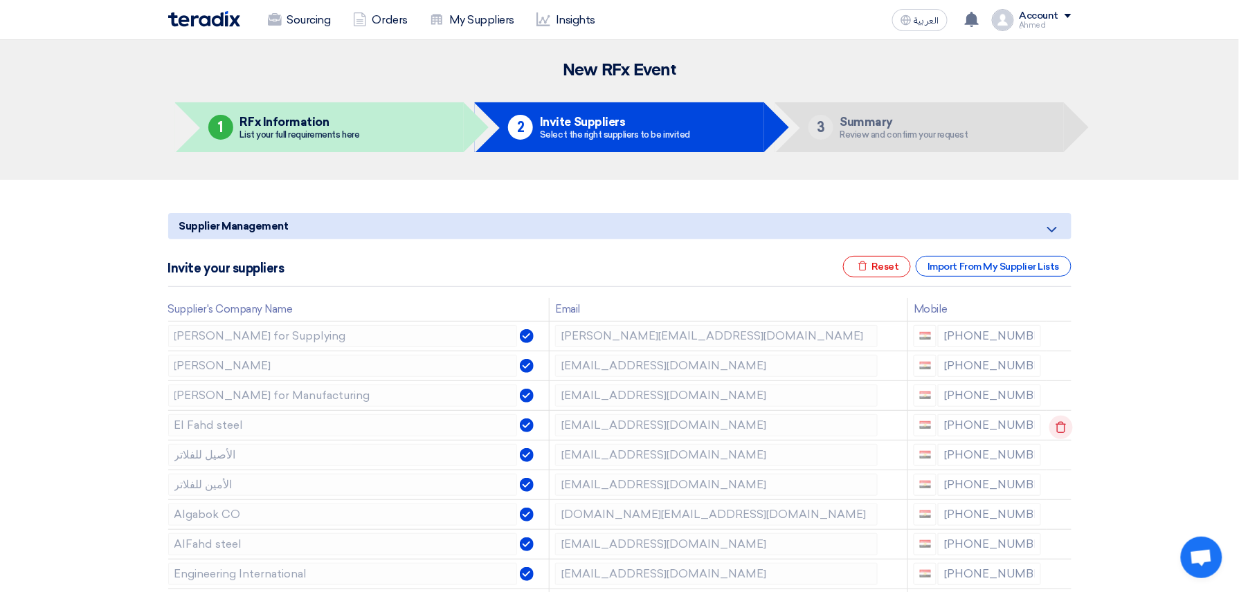
click at [1062, 424] on td at bounding box center [1058, 425] width 25 height 30
click at [1062, 424] on icon at bounding box center [1061, 428] width 24 height 24
click at [0, 0] on icon at bounding box center [0, 0] width 0 height 0
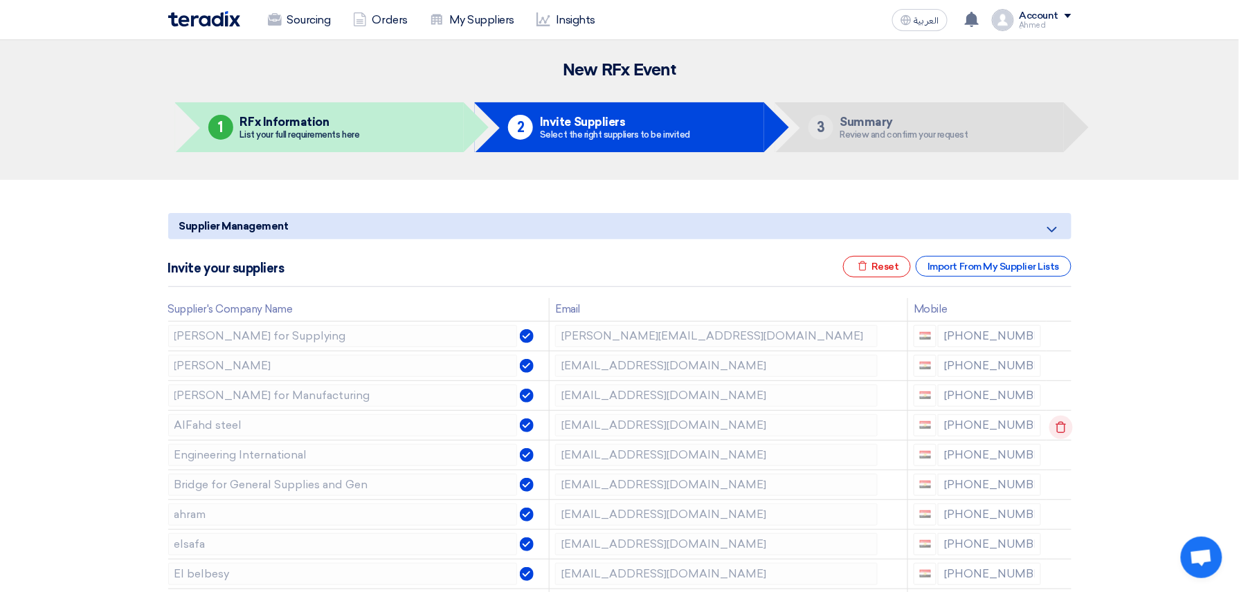
click at [1061, 424] on use at bounding box center [1060, 427] width 10 height 12
click at [1062, 424] on icon at bounding box center [1061, 428] width 24 height 24
click at [1063, 424] on icon at bounding box center [1061, 428] width 24 height 24
click at [0, 0] on icon at bounding box center [0, 0] width 0 height 0
click at [1056, 432] on icon at bounding box center [1061, 428] width 24 height 24
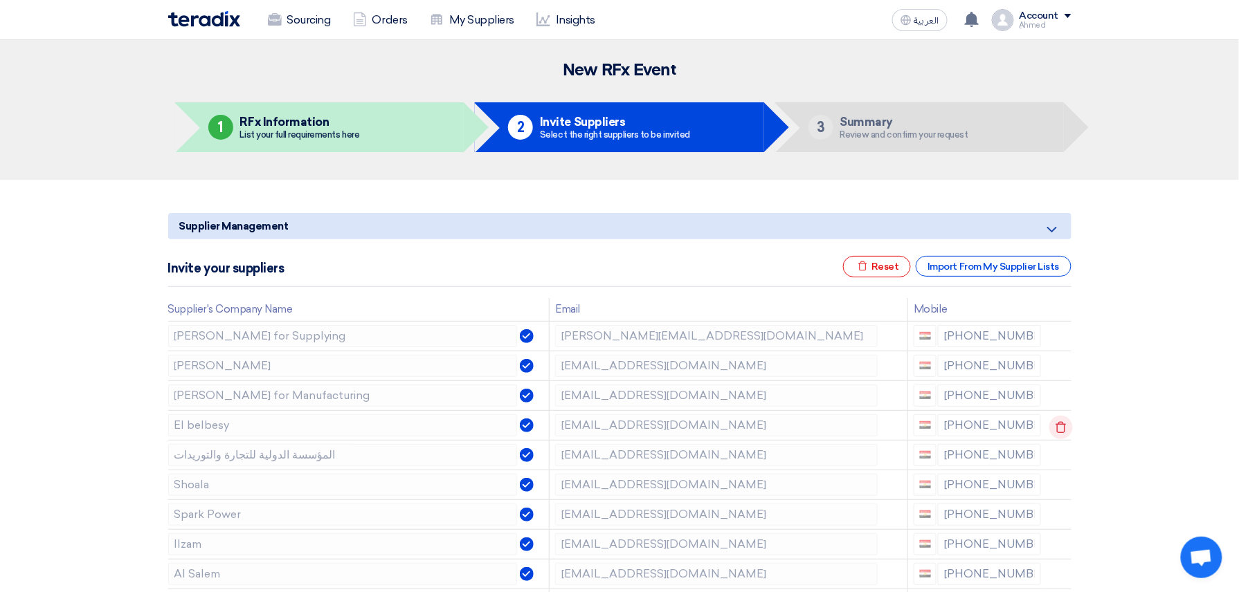
click at [1058, 432] on icon at bounding box center [1061, 428] width 24 height 24
click at [0, 0] on icon at bounding box center [0, 0] width 0 height 0
click at [1058, 428] on icon at bounding box center [1061, 428] width 24 height 24
click at [0, 0] on icon at bounding box center [0, 0] width 0 height 0
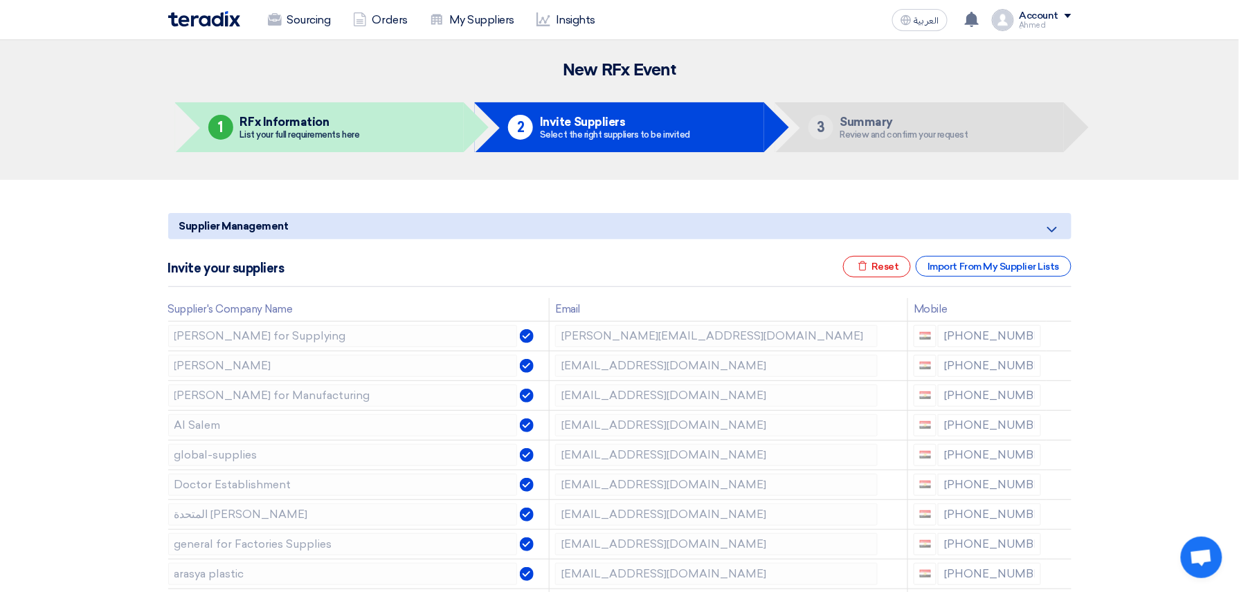
click at [0, 0] on icon at bounding box center [0, 0] width 0 height 0
click at [1059, 427] on icon at bounding box center [1061, 428] width 24 height 24
click at [1063, 425] on use at bounding box center [1060, 427] width 10 height 12
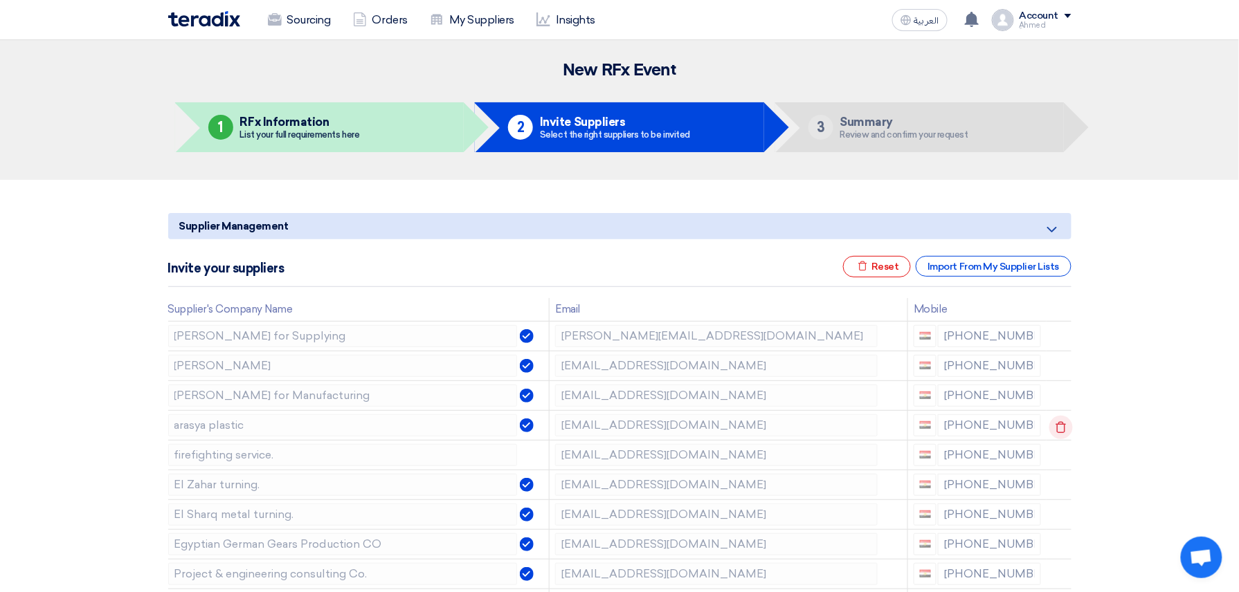
click at [1064, 425] on use at bounding box center [1060, 427] width 10 height 12
click at [1064, 426] on use at bounding box center [1060, 427] width 10 height 12
click at [0, 0] on use at bounding box center [0, 0] width 0 height 0
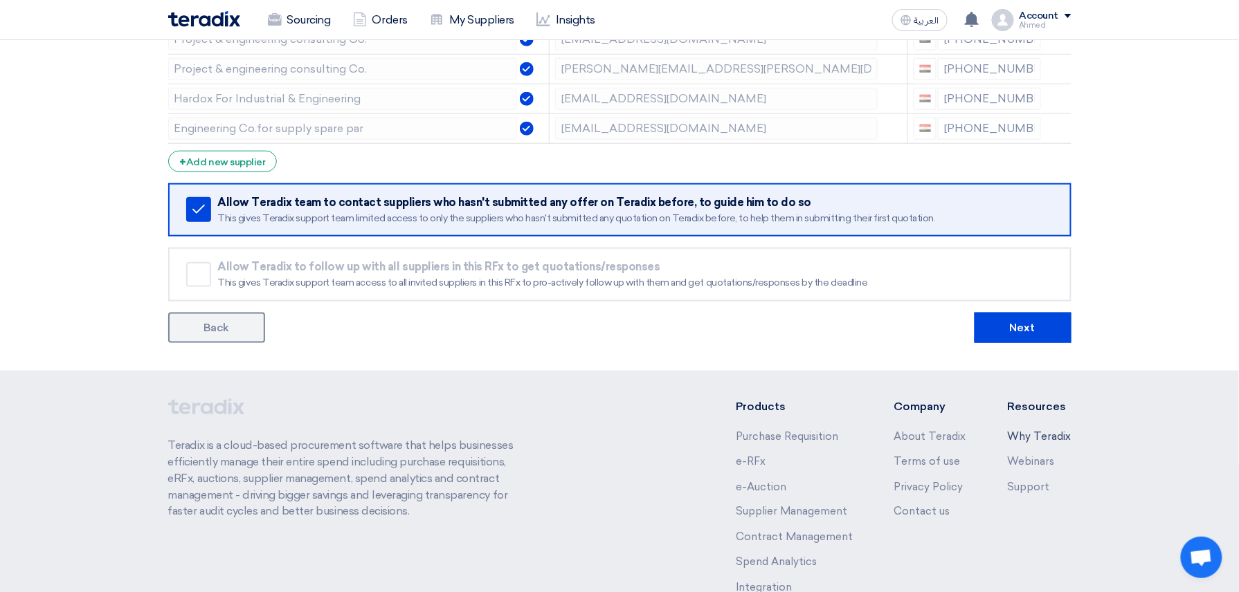
scroll to position [461, 0]
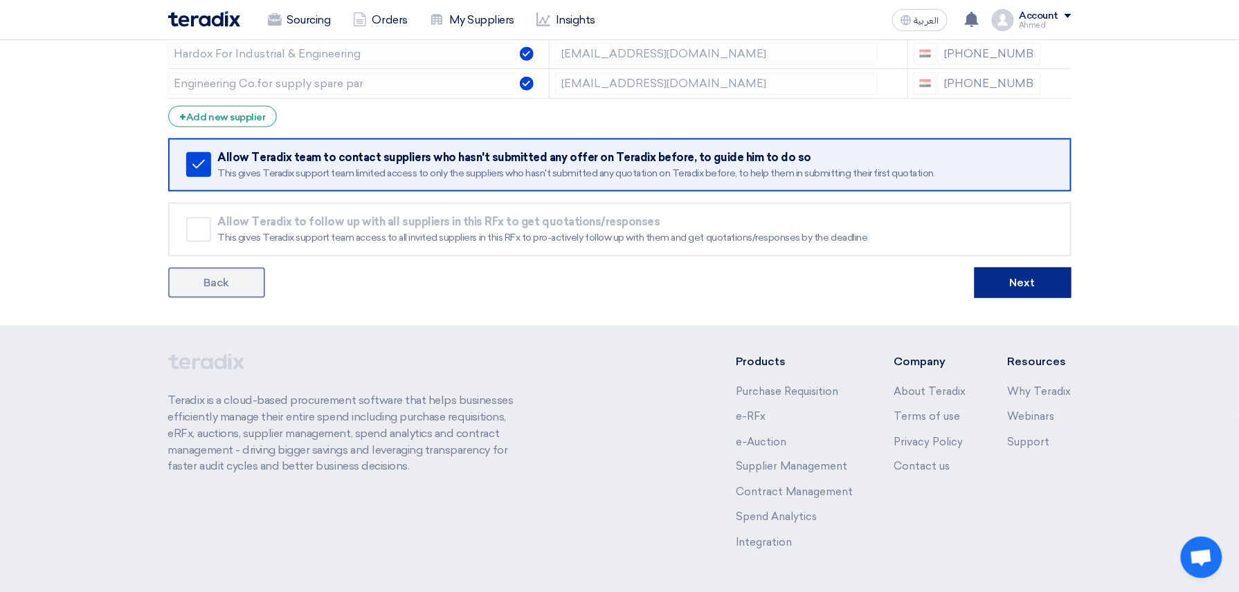
click at [1030, 289] on button "Next" at bounding box center [1022, 283] width 97 height 30
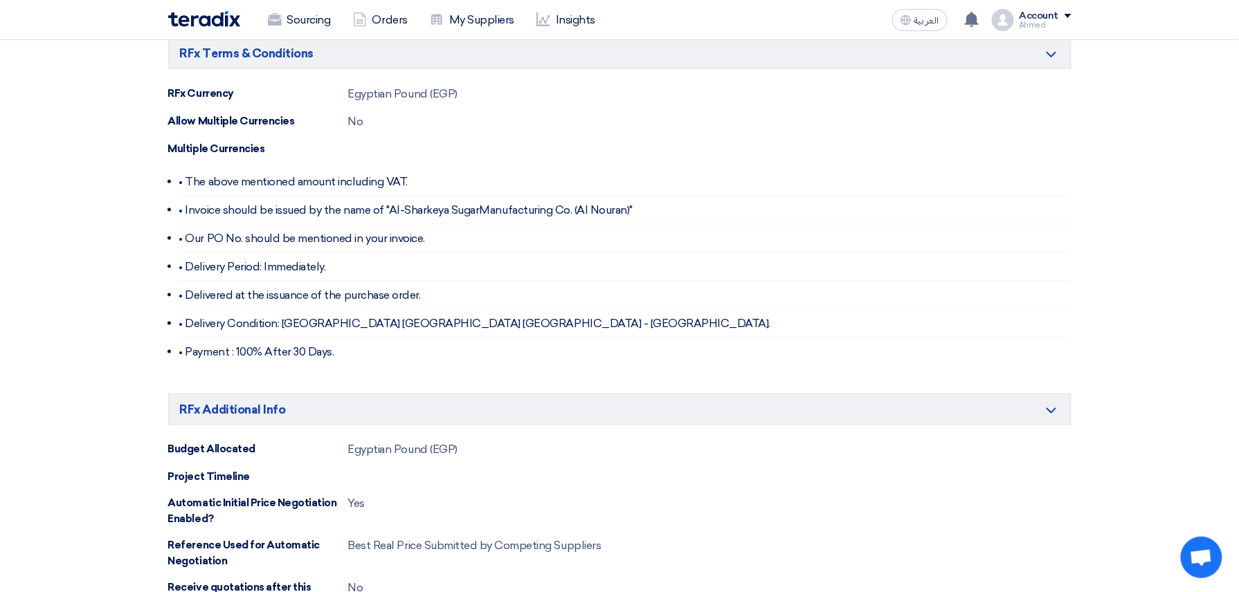
scroll to position [830, 0]
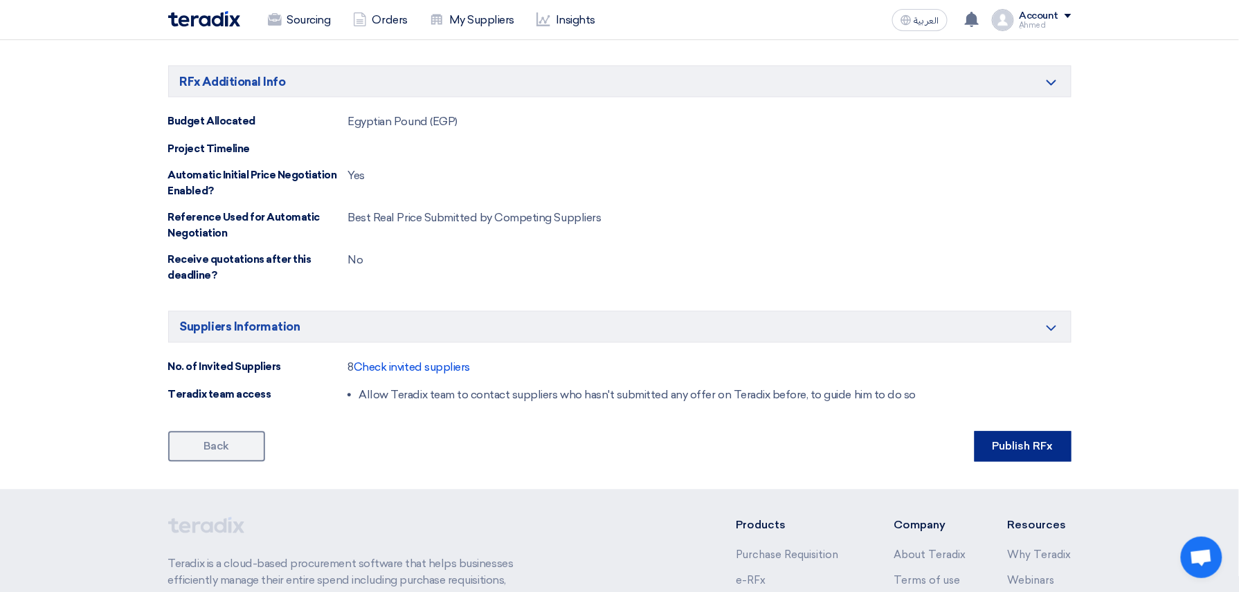
drag, startPoint x: 995, startPoint y: 457, endPoint x: 984, endPoint y: 463, distance: 12.7
click at [995, 460] on button "Publish RFx" at bounding box center [1022, 447] width 97 height 30
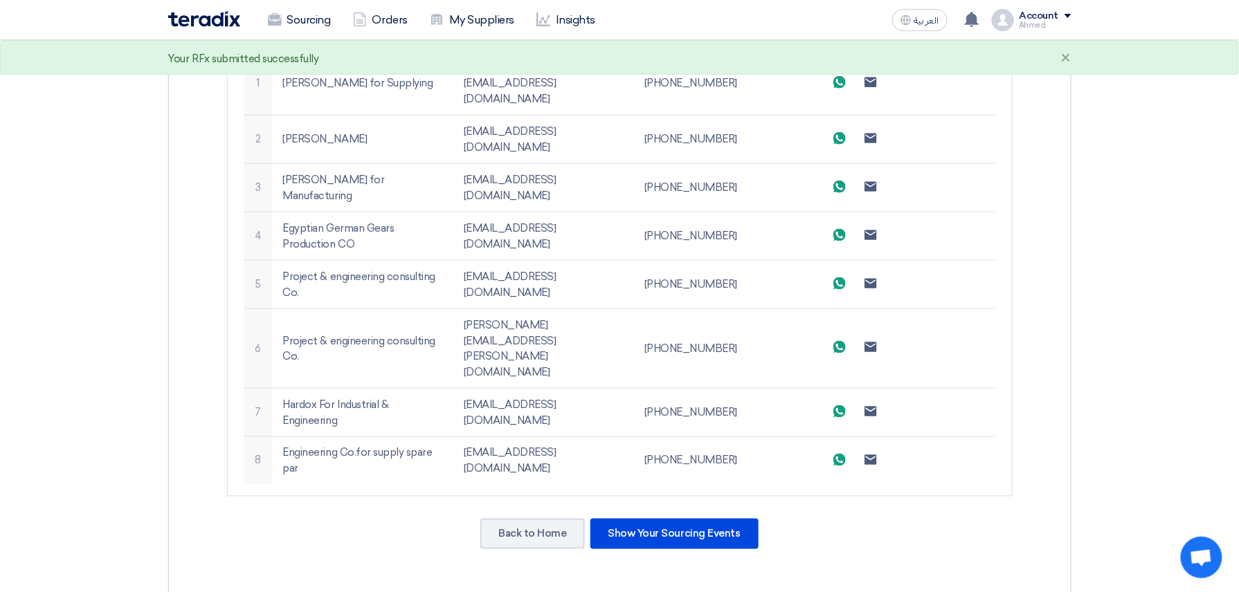
scroll to position [646, 0]
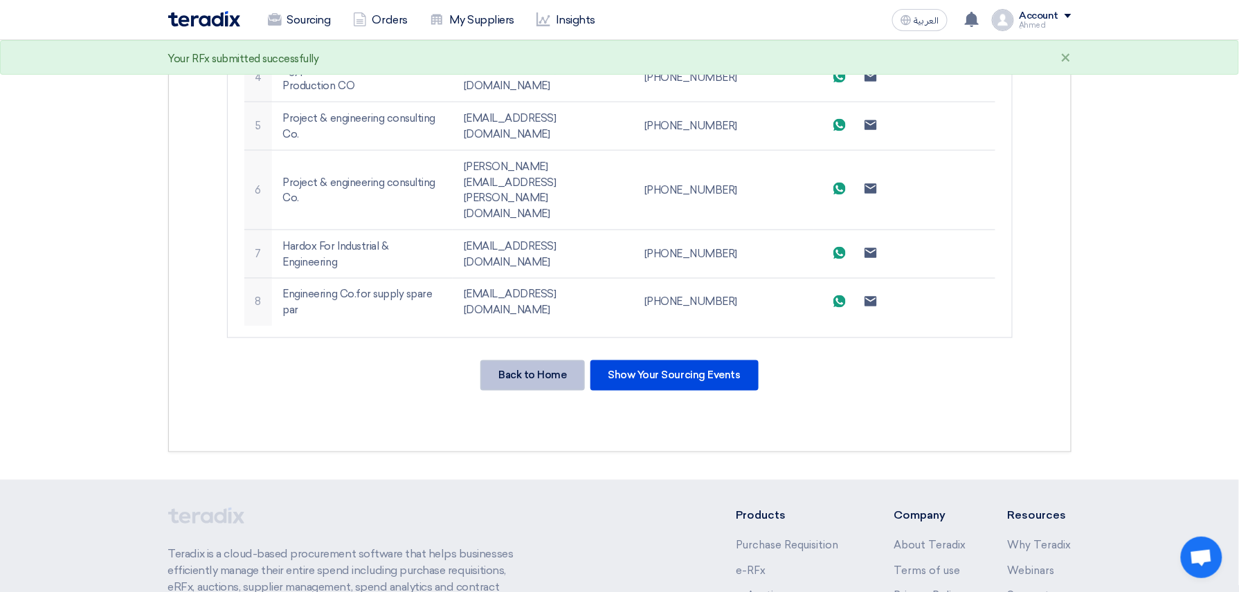
click at [509, 361] on div "Back to Home" at bounding box center [532, 376] width 104 height 30
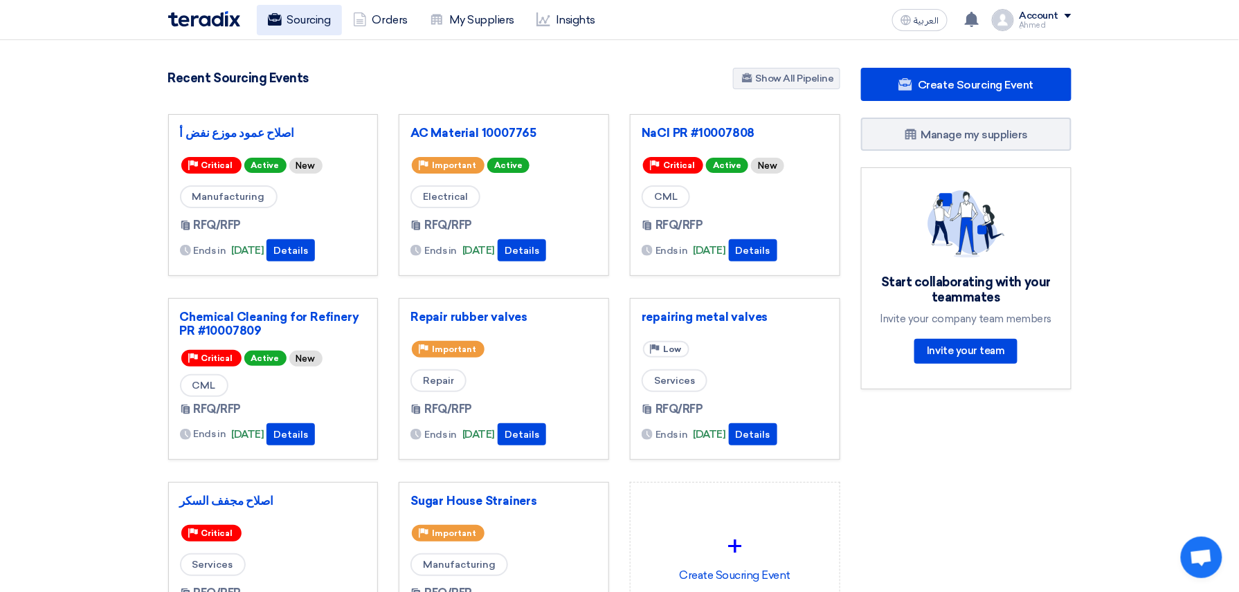
click at [322, 26] on link "Sourcing" at bounding box center [299, 20] width 85 height 30
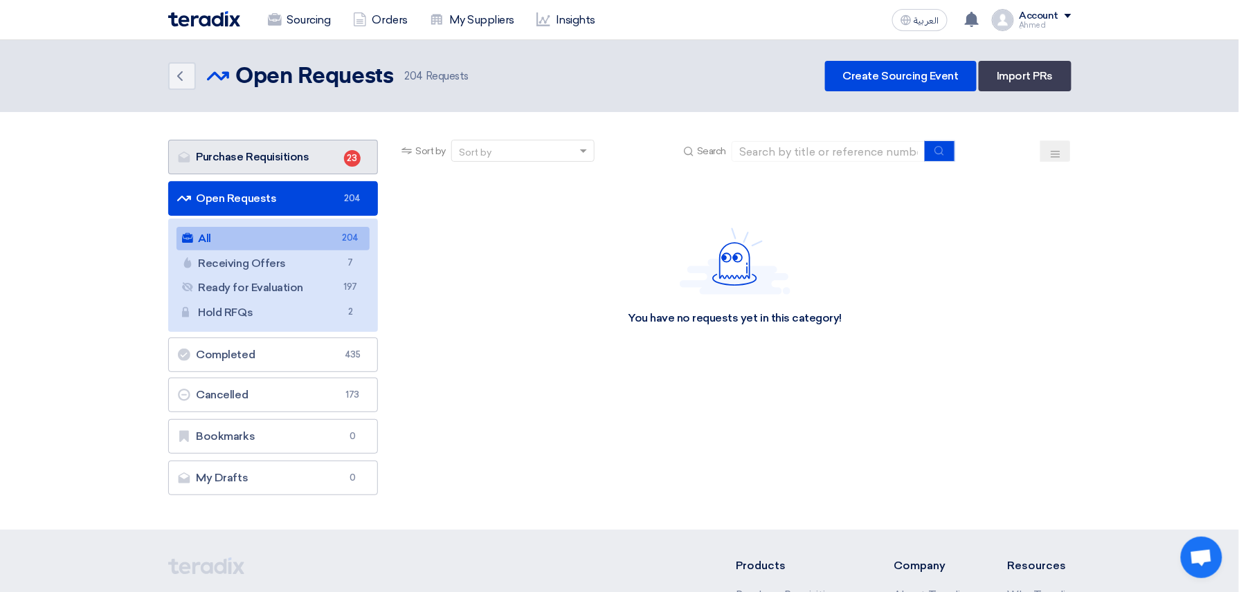
click at [324, 158] on link "Purchase Requisitions Purchase Requisitions 23" at bounding box center [273, 157] width 210 height 35
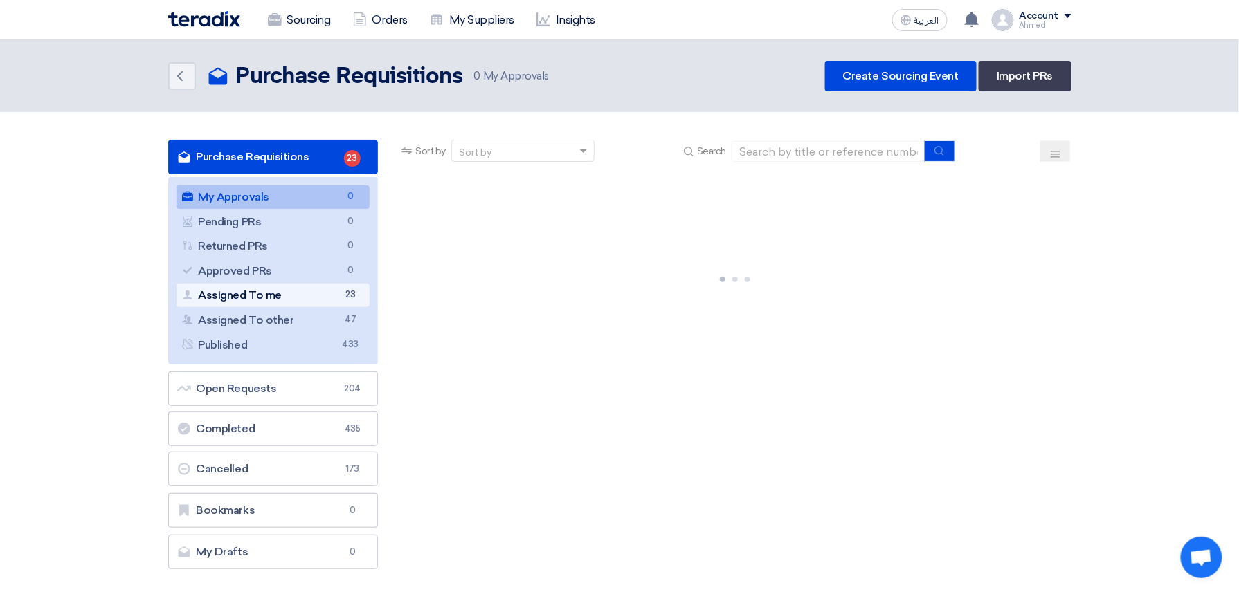
click at [313, 294] on link "Assigned To me Assigned To me 23" at bounding box center [273, 296] width 194 height 24
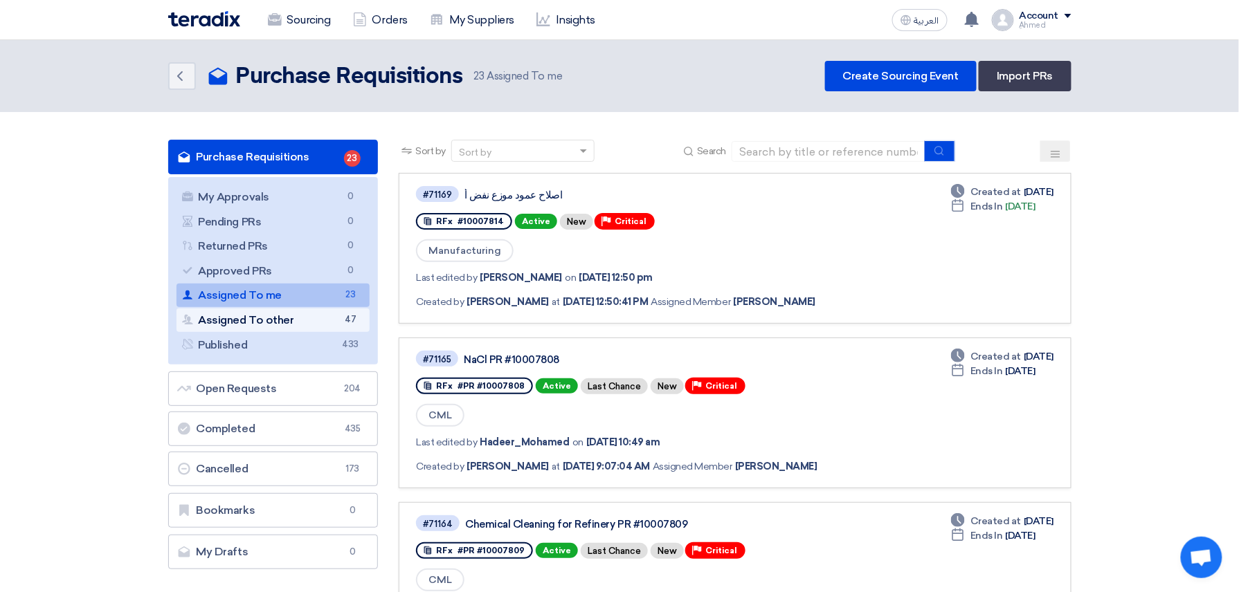
click at [308, 327] on link "Assigned To other Assigned To other 47" at bounding box center [273, 321] width 194 height 24
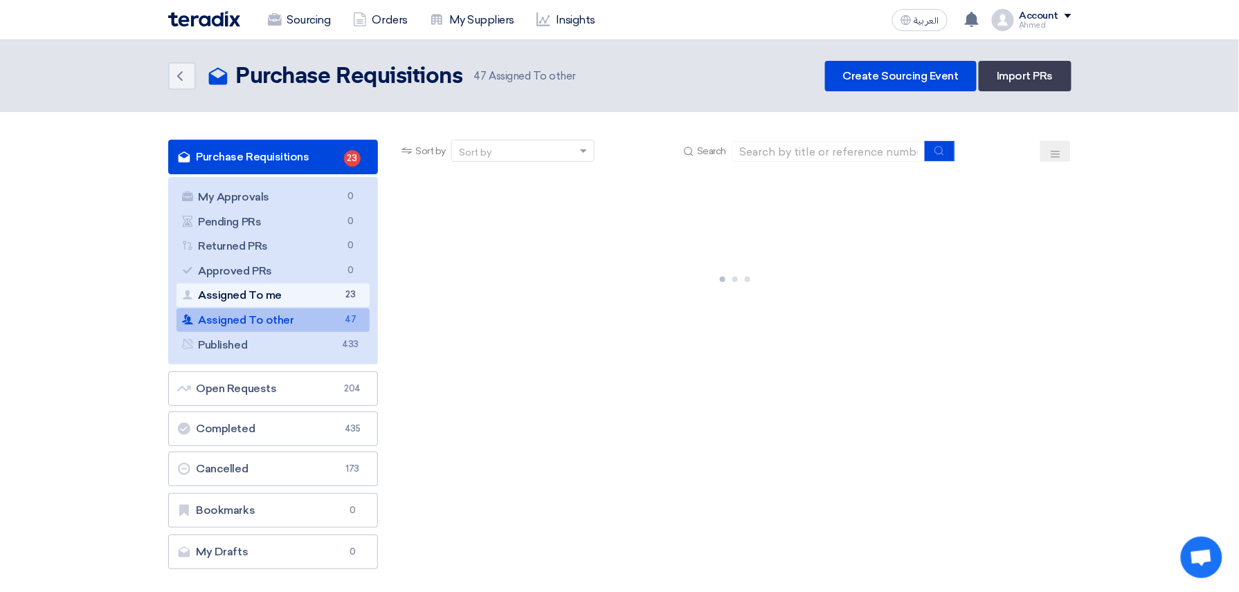
click at [239, 285] on link "Assigned To me Assigned To me 23" at bounding box center [273, 296] width 194 height 24
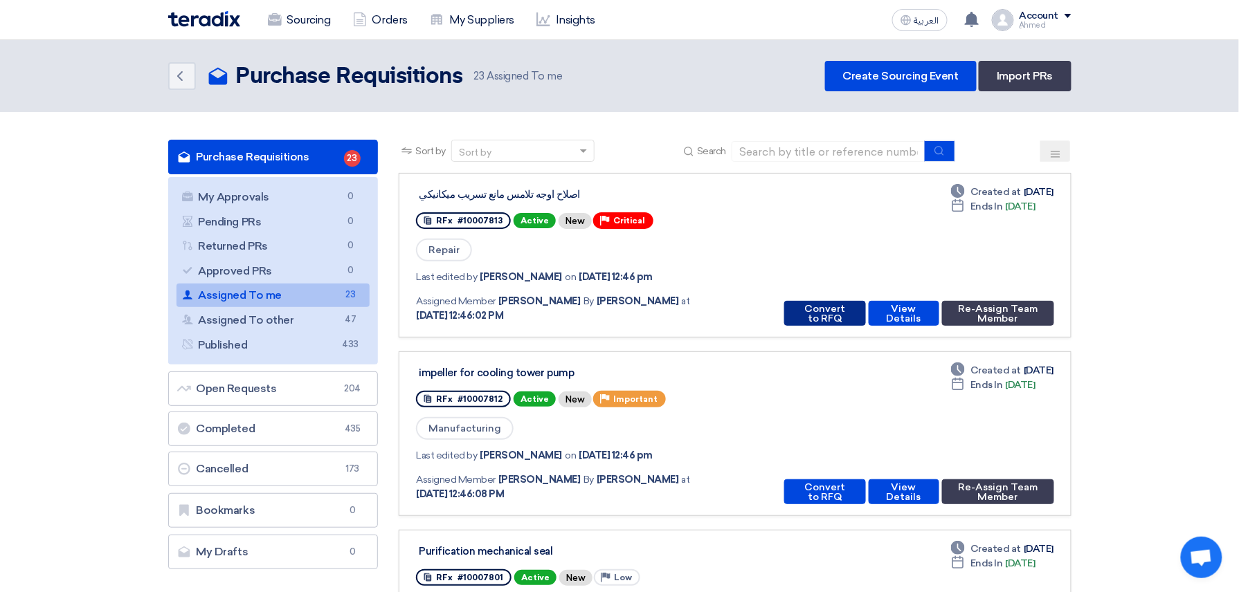
click at [796, 313] on button "Convert to RFQ" at bounding box center [824, 313] width 81 height 25
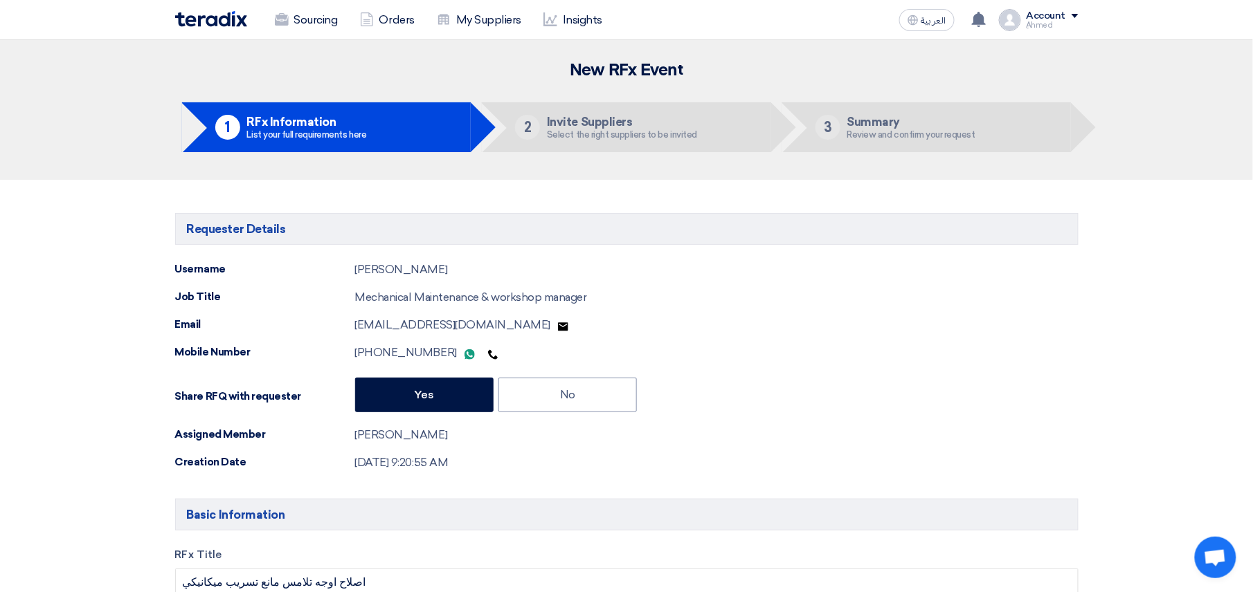
type input "9/1/2025"
type input "10"
type input "00"
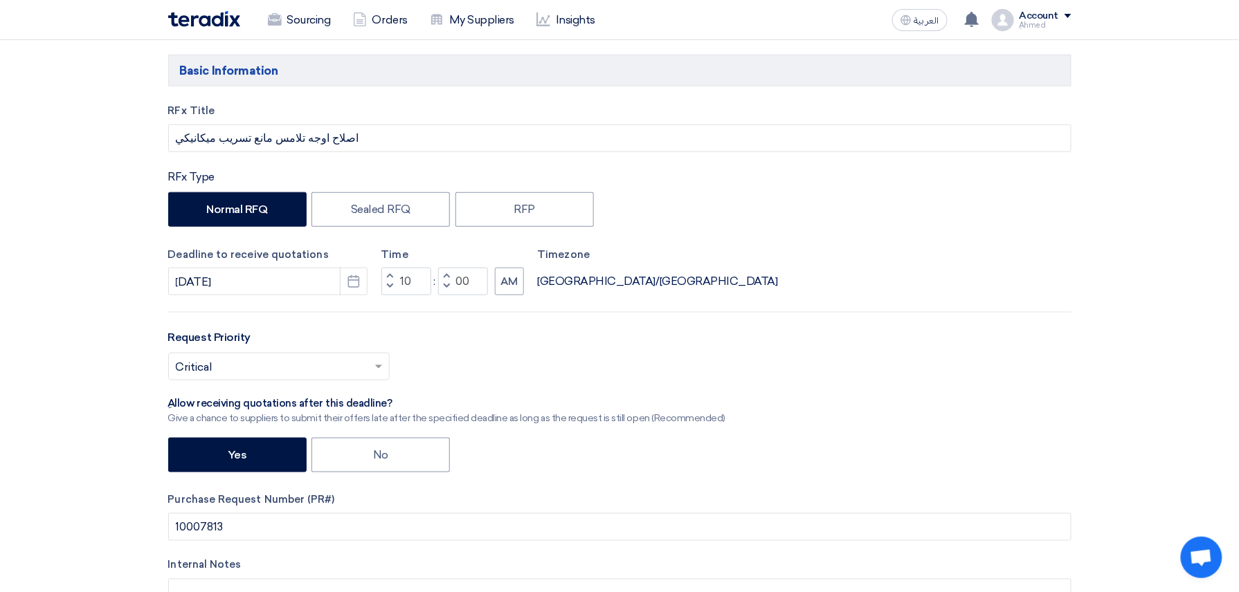
scroll to position [461, 0]
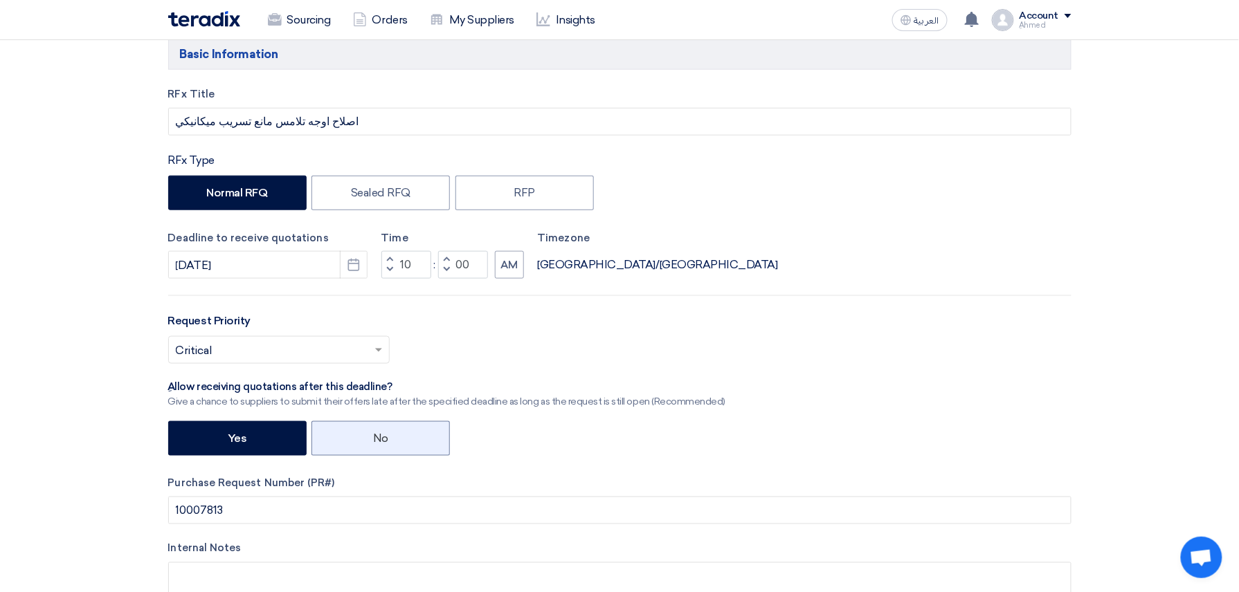
click at [368, 449] on label "No" at bounding box center [380, 438] width 138 height 35
click at [373, 442] on input "No" at bounding box center [377, 437] width 9 height 9
radio input "true"
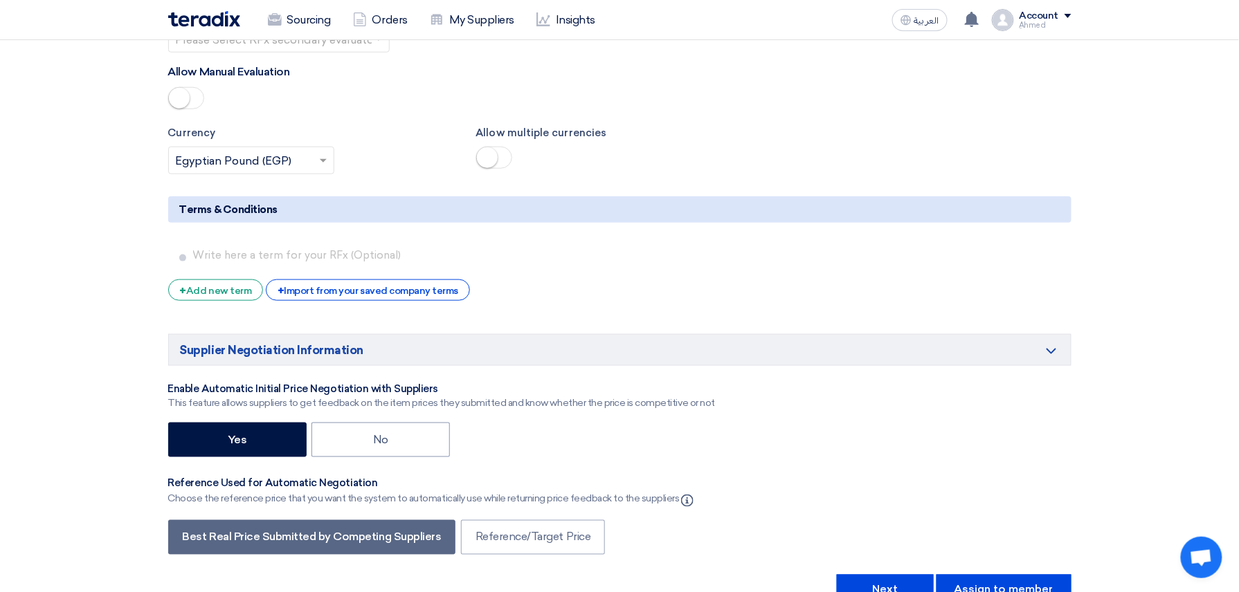
scroll to position [2307, 0]
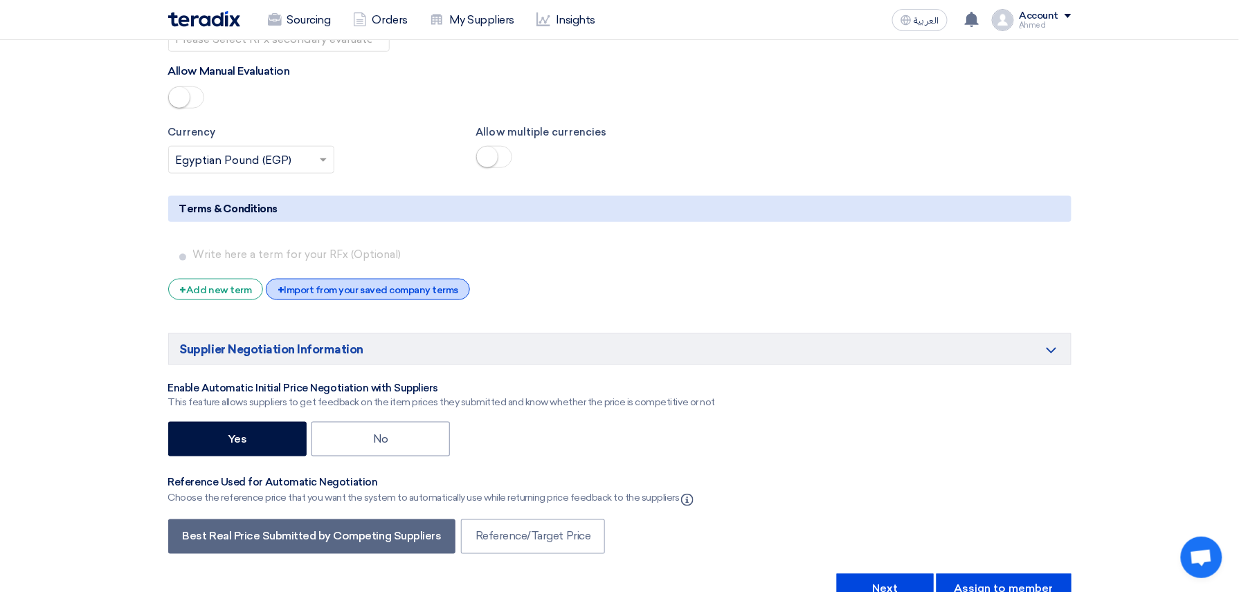
click at [352, 296] on div "+ Import from your saved company terms" at bounding box center [368, 289] width 204 height 21
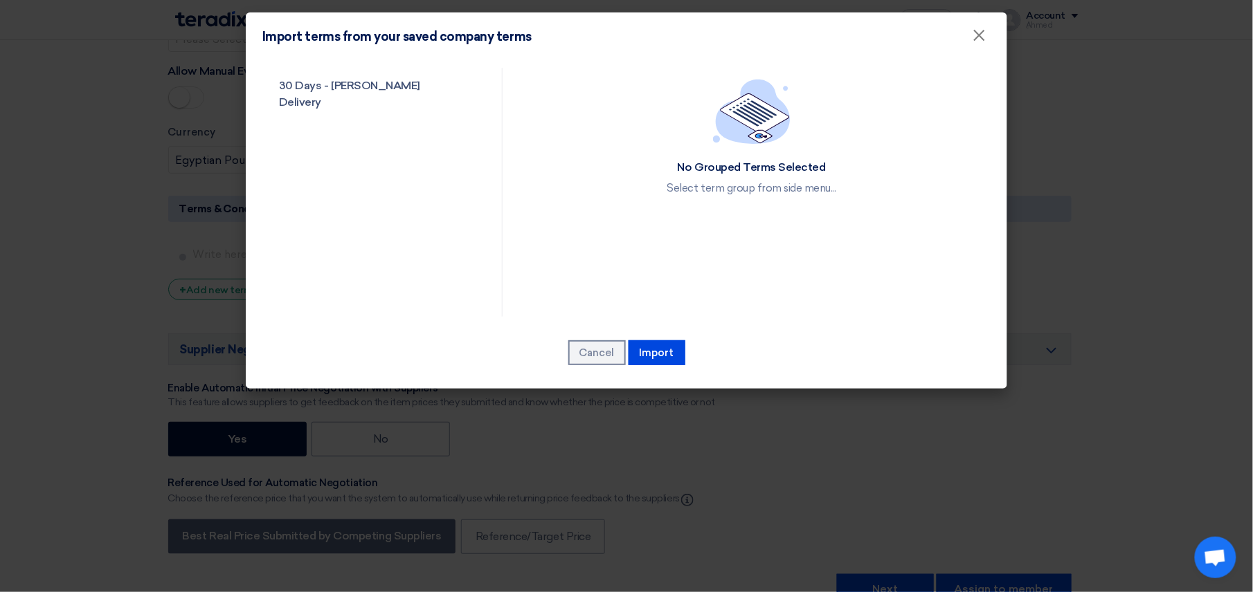
click at [376, 61] on div "30 Days - Shakeya Delivery No Grouped Terms Selected Select term group from sid…" at bounding box center [626, 225] width 761 height 328
click at [383, 78] on link "30 Days - Shakeya Delivery" at bounding box center [369, 94] width 215 height 53
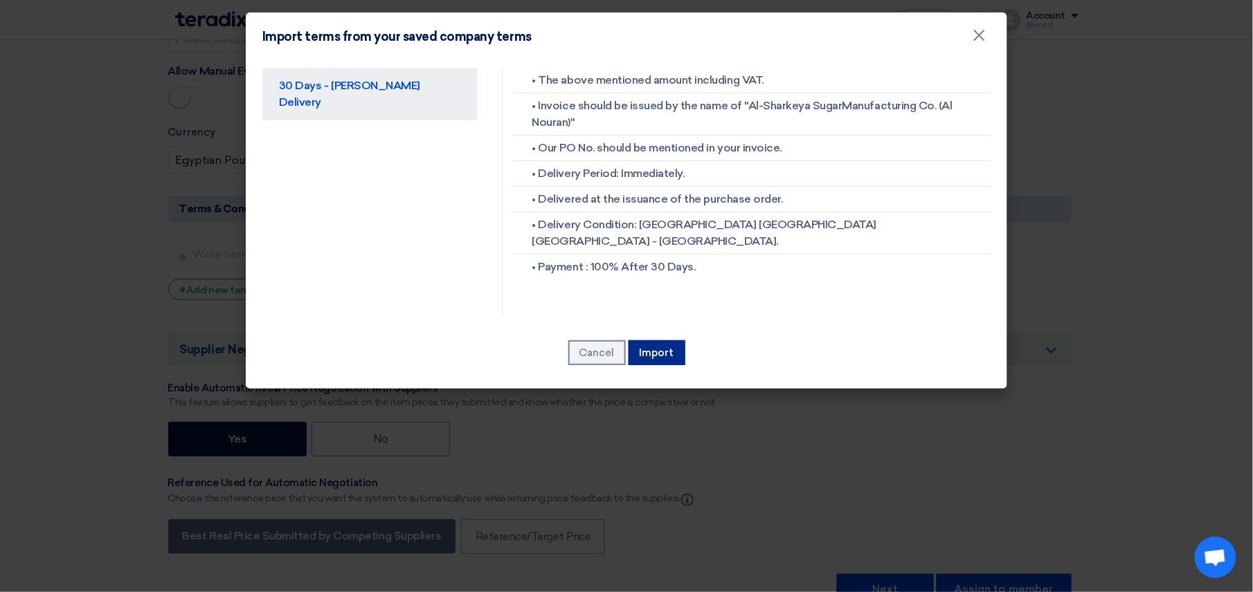
click at [659, 358] on button "Import" at bounding box center [656, 352] width 57 height 25
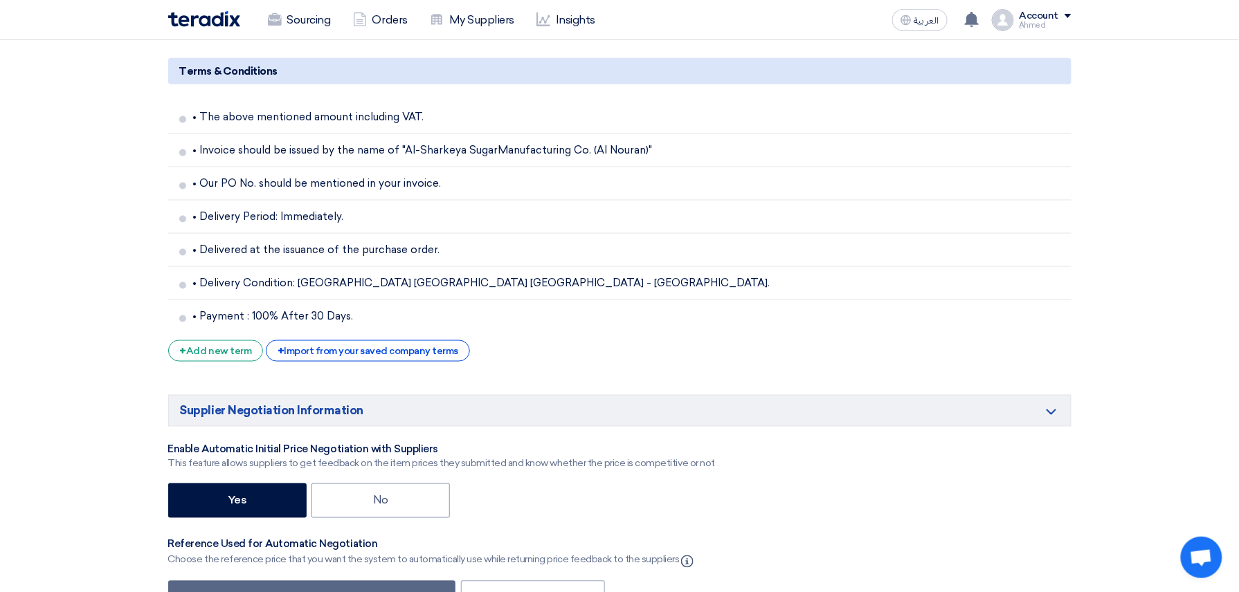
scroll to position [2860, 0]
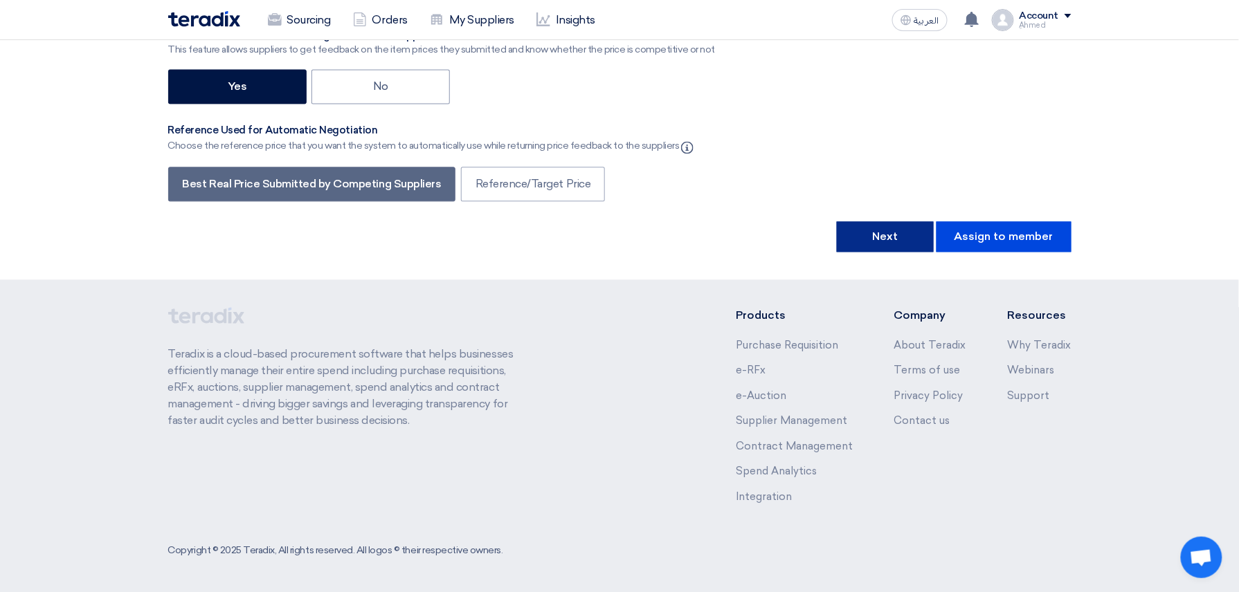
click at [889, 252] on button "Next" at bounding box center [885, 236] width 97 height 30
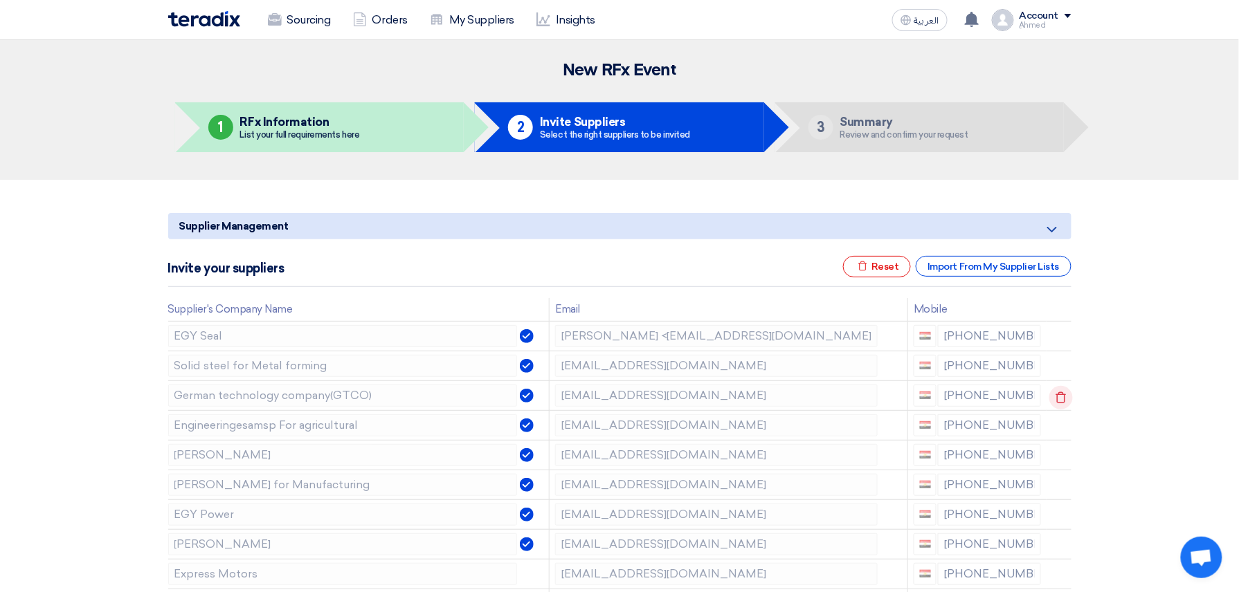
click at [1059, 403] on icon at bounding box center [1061, 398] width 24 height 24
click at [1059, 406] on icon at bounding box center [1061, 398] width 24 height 24
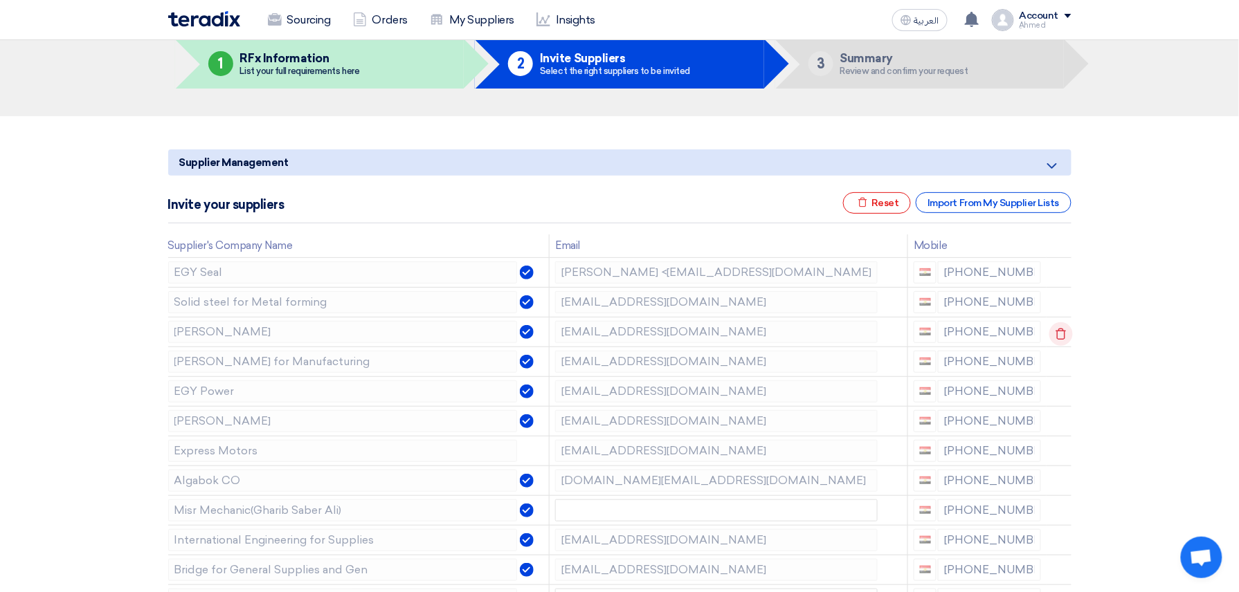
scroll to position [92, 0]
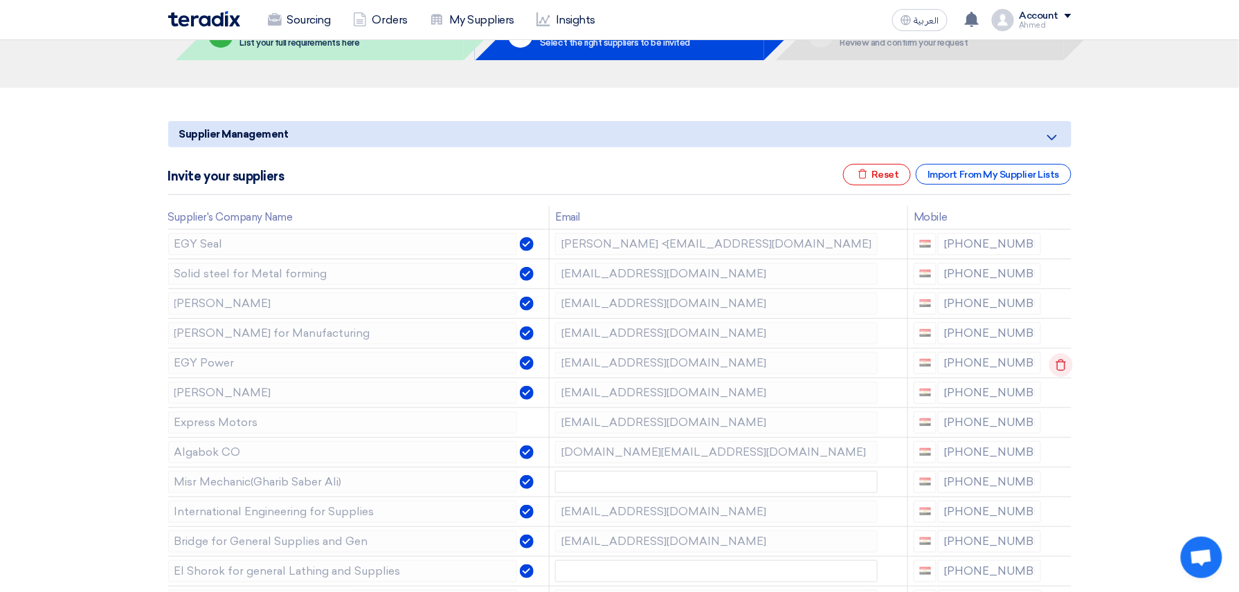
click at [1059, 369] on icon at bounding box center [1061, 366] width 24 height 24
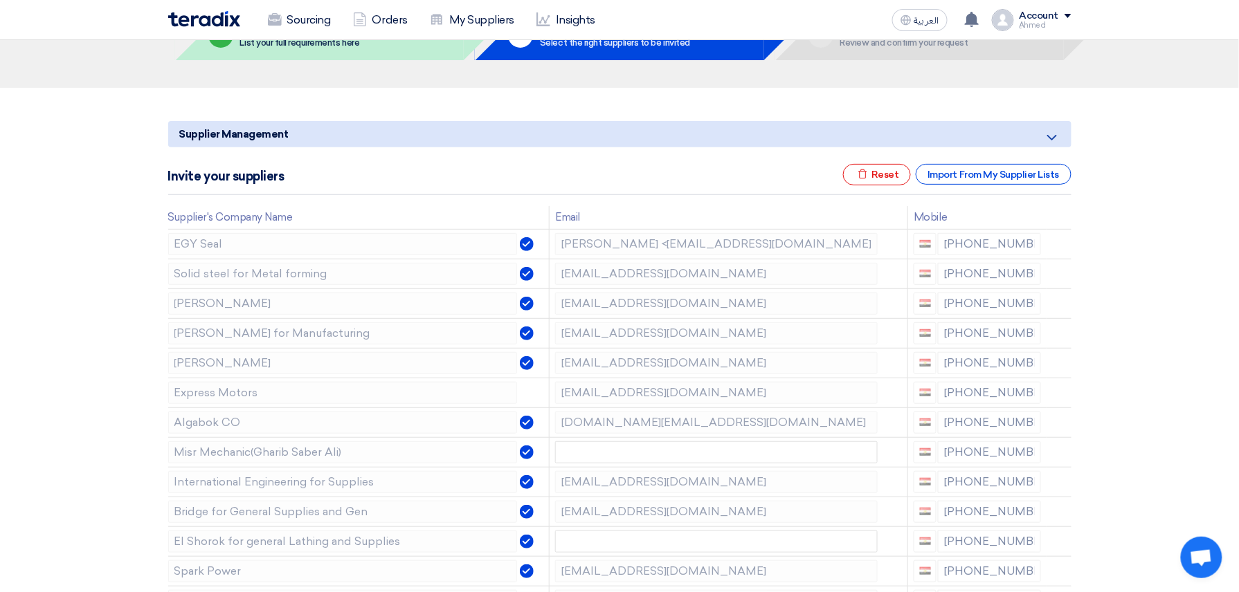
click at [0, 0] on icon at bounding box center [0, 0] width 0 height 0
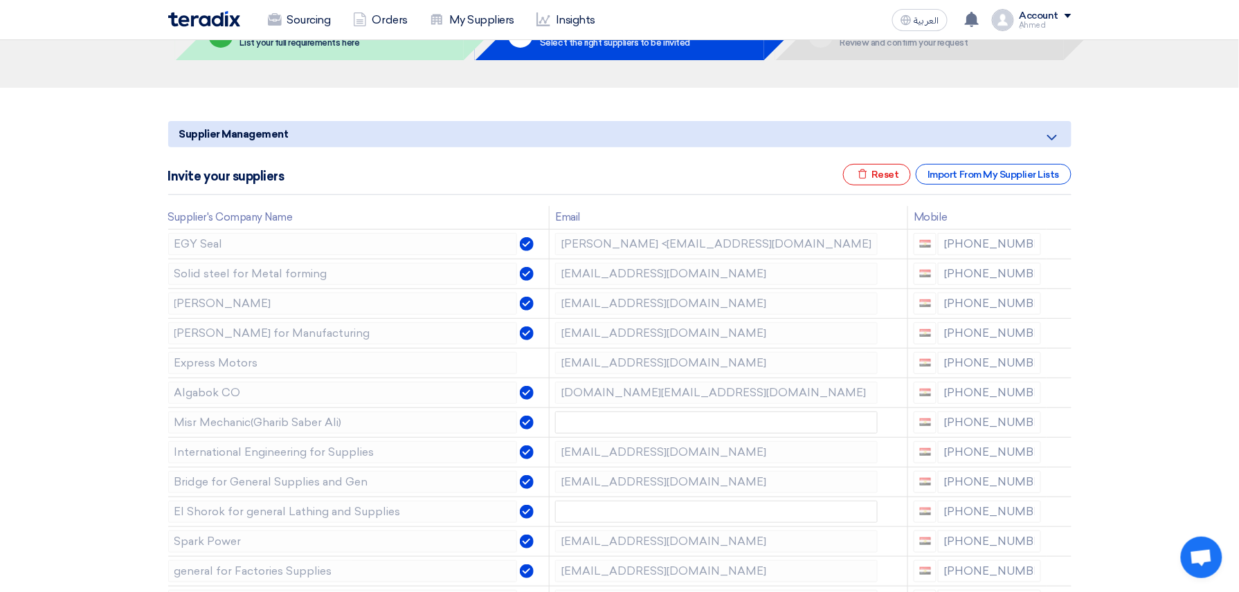
click at [0, 0] on icon at bounding box center [0, 0] width 0 height 0
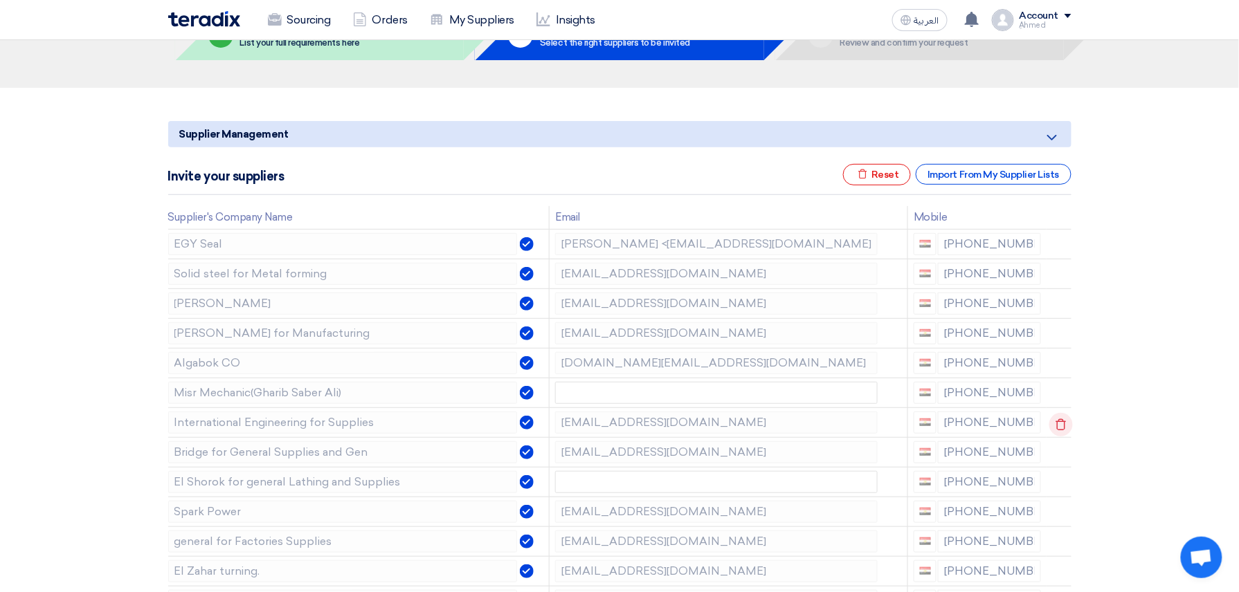
click at [1056, 421] on icon at bounding box center [1061, 425] width 24 height 24
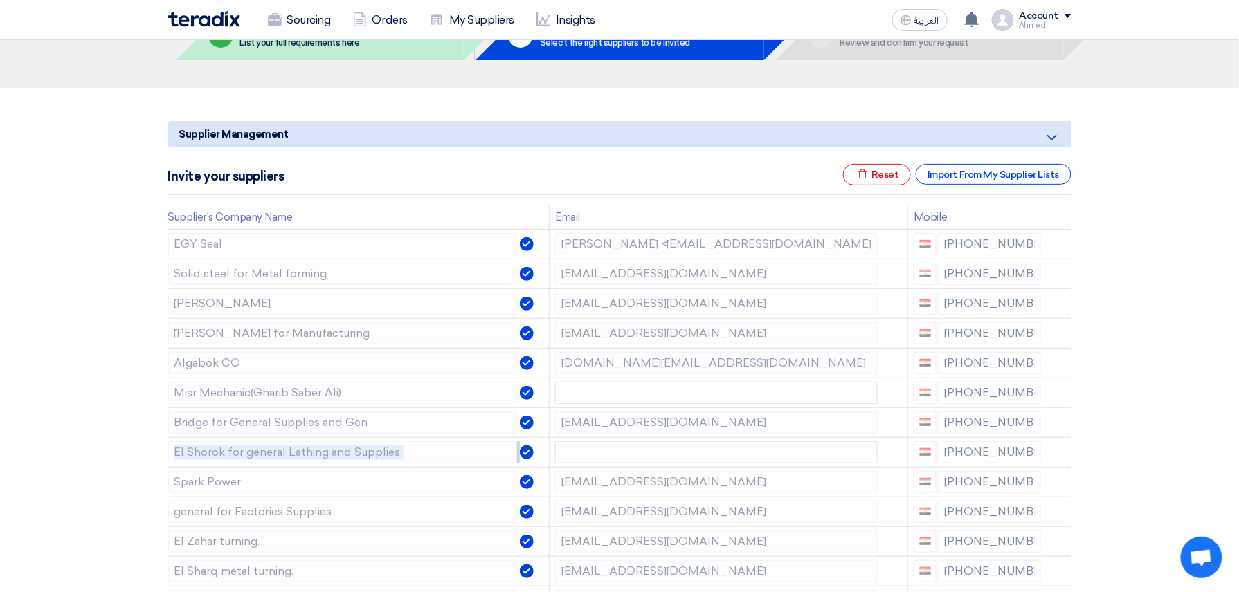
click at [0, 0] on icon at bounding box center [0, 0] width 0 height 0
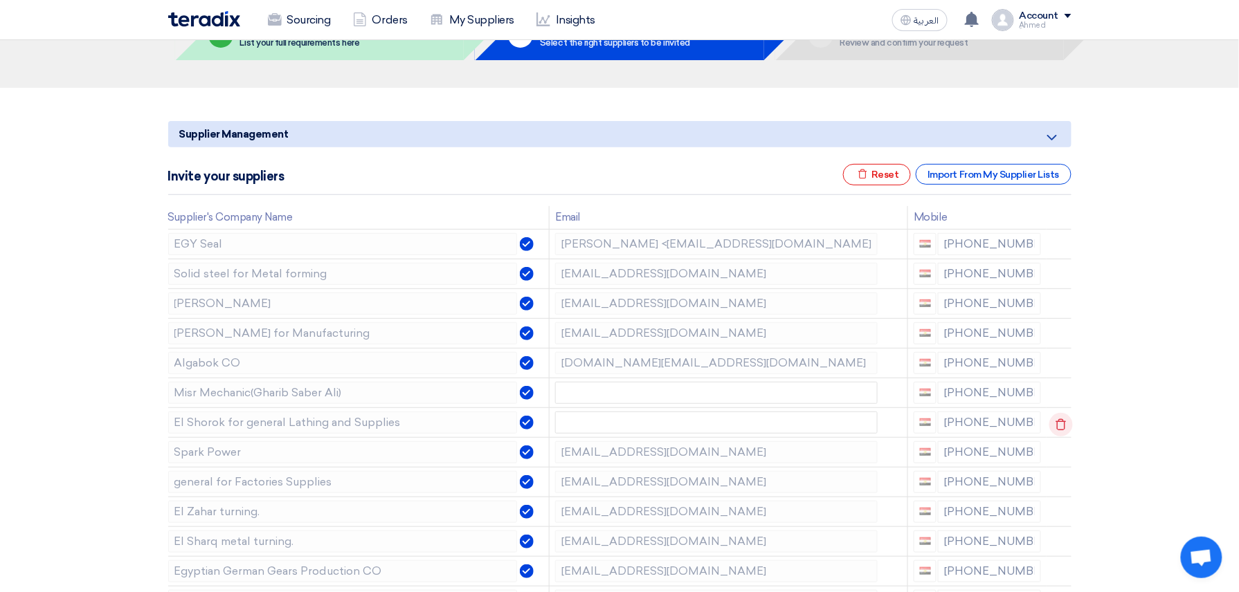
drag, startPoint x: 1056, startPoint y: 421, endPoint x: 1057, endPoint y: 435, distance: 14.6
click at [1057, 435] on td at bounding box center [1058, 423] width 25 height 30
click at [1059, 414] on icon at bounding box center [1061, 425] width 24 height 24
click at [1064, 486] on icon at bounding box center [1061, 485] width 24 height 24
click at [1060, 484] on icon at bounding box center [1061, 485] width 24 height 24
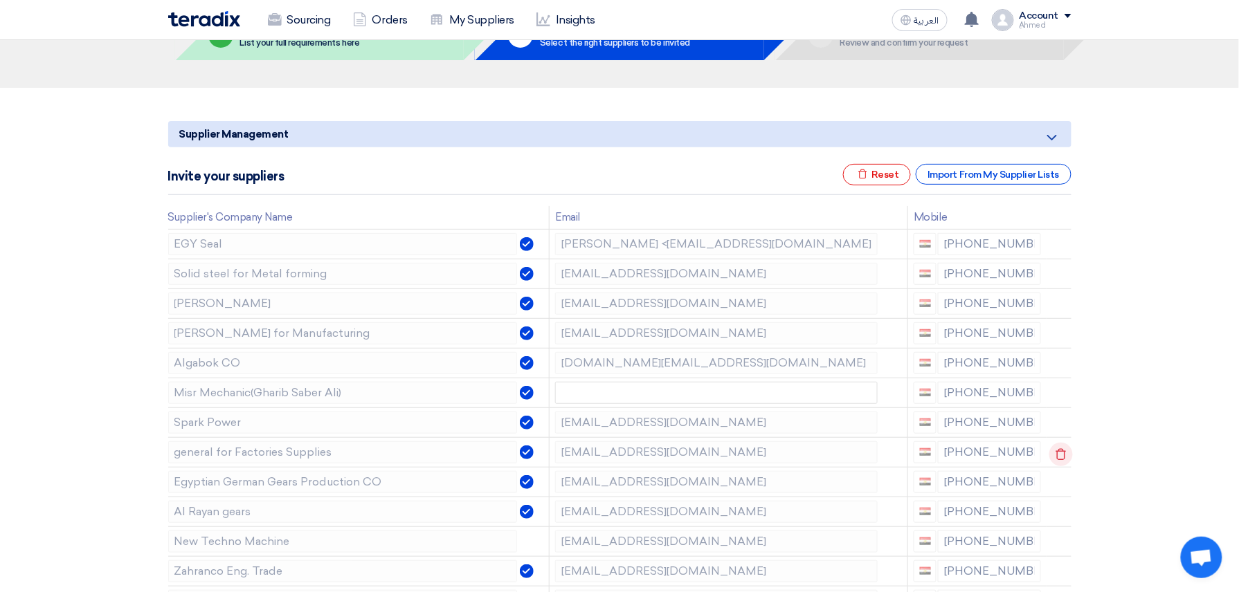
click at [1059, 454] on use at bounding box center [1060, 454] width 10 height 12
click at [0, 0] on use at bounding box center [0, 0] width 0 height 0
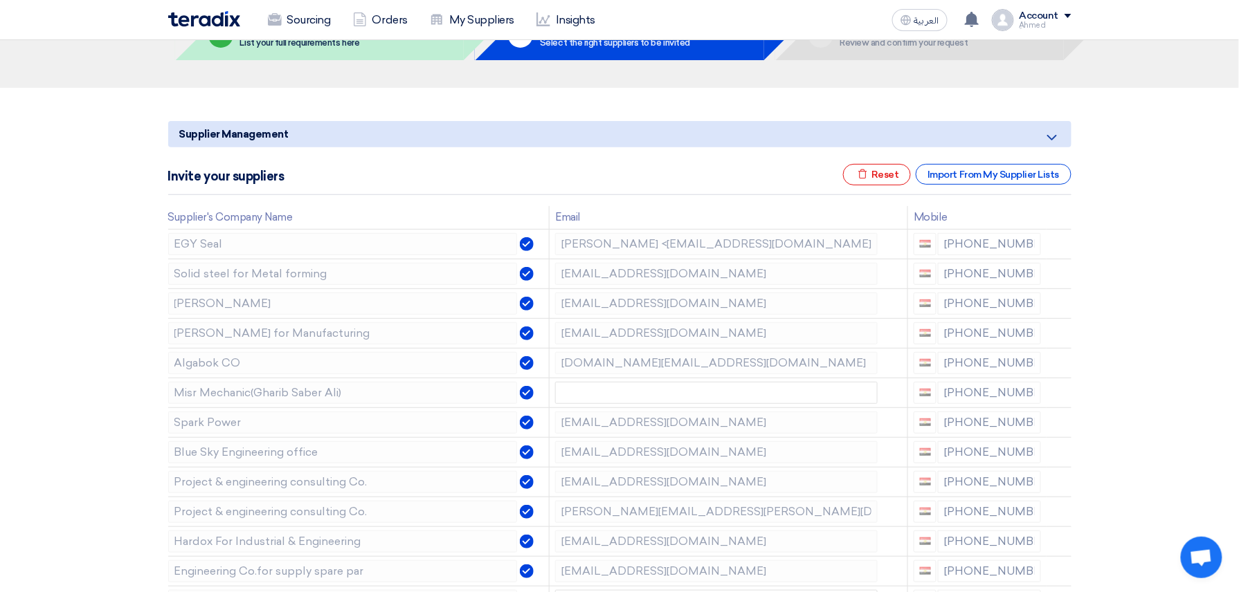
click at [0, 0] on use at bounding box center [0, 0] width 0 height 0
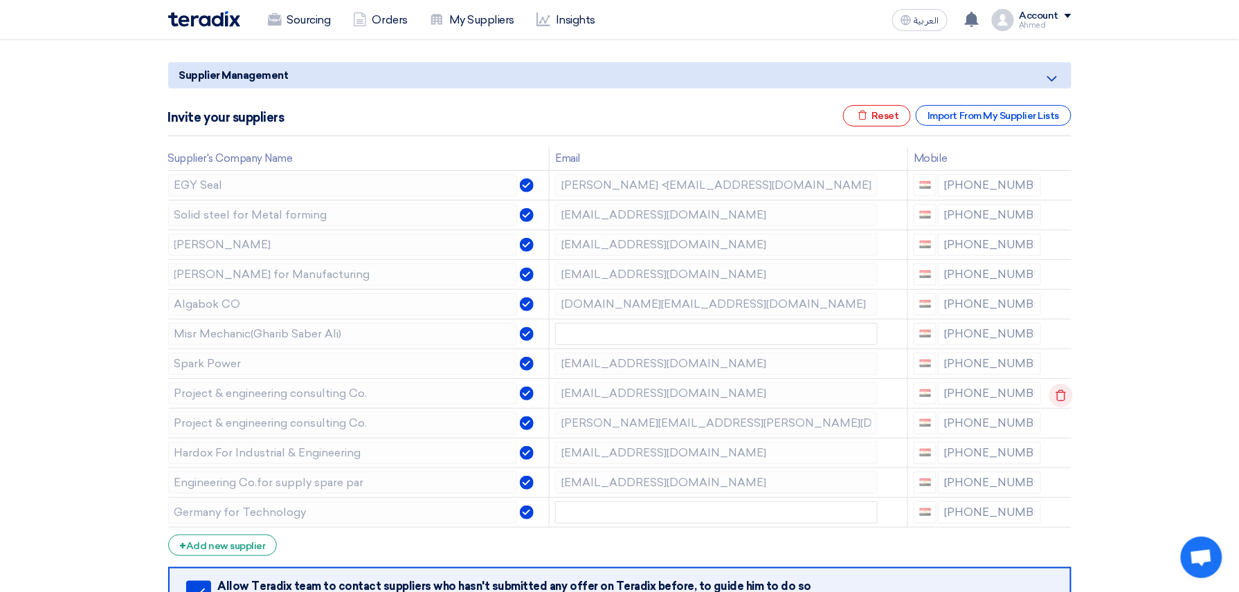
scroll to position [184, 0]
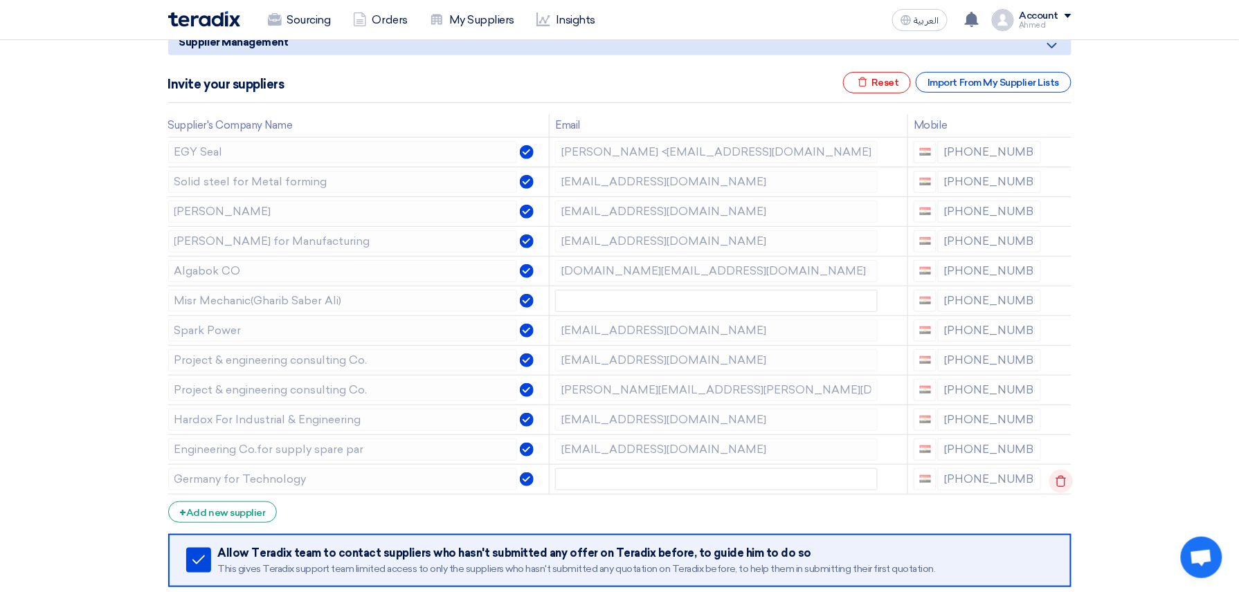
click at [1057, 482] on icon at bounding box center [1061, 482] width 24 height 24
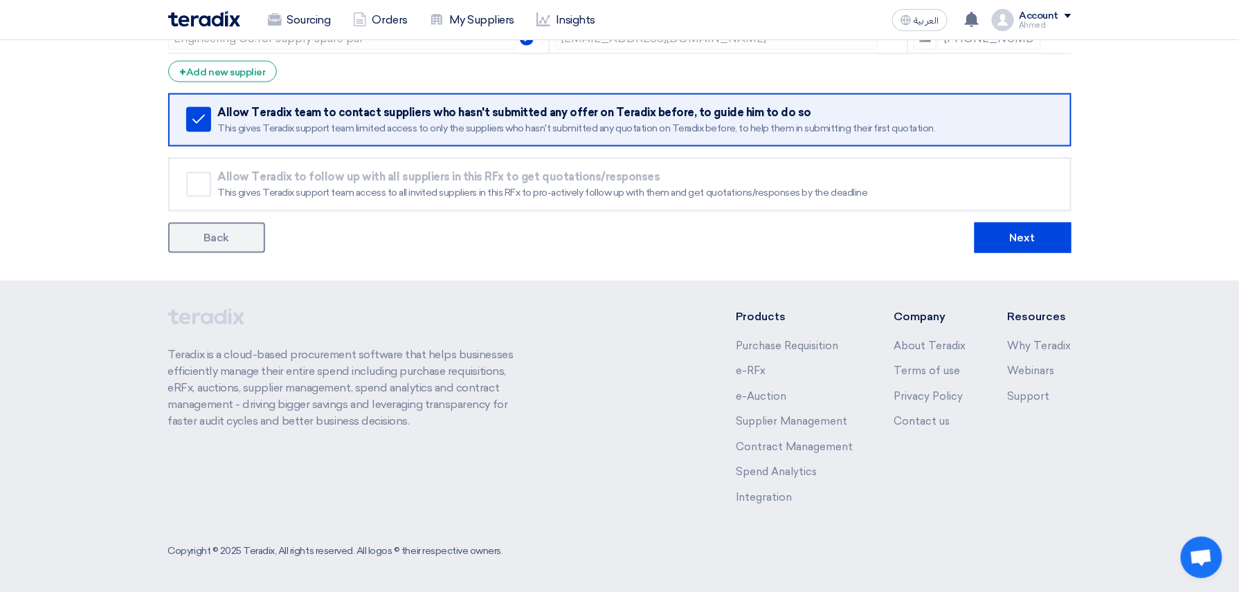
scroll to position [598, 0]
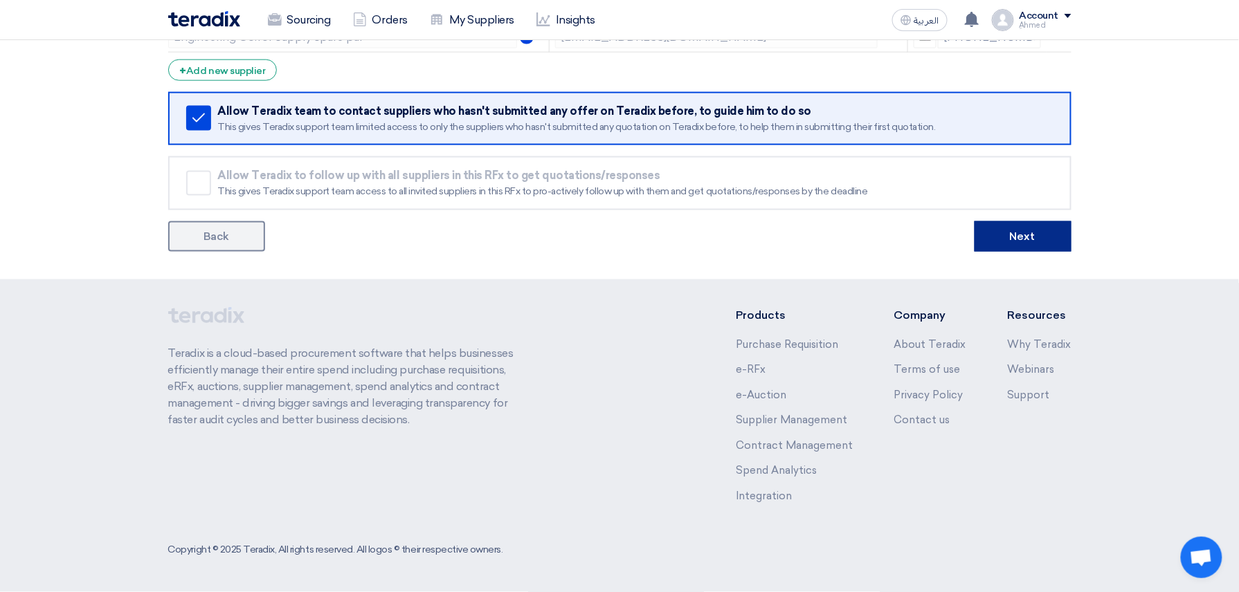
click at [1016, 248] on button "Next" at bounding box center [1022, 236] width 97 height 30
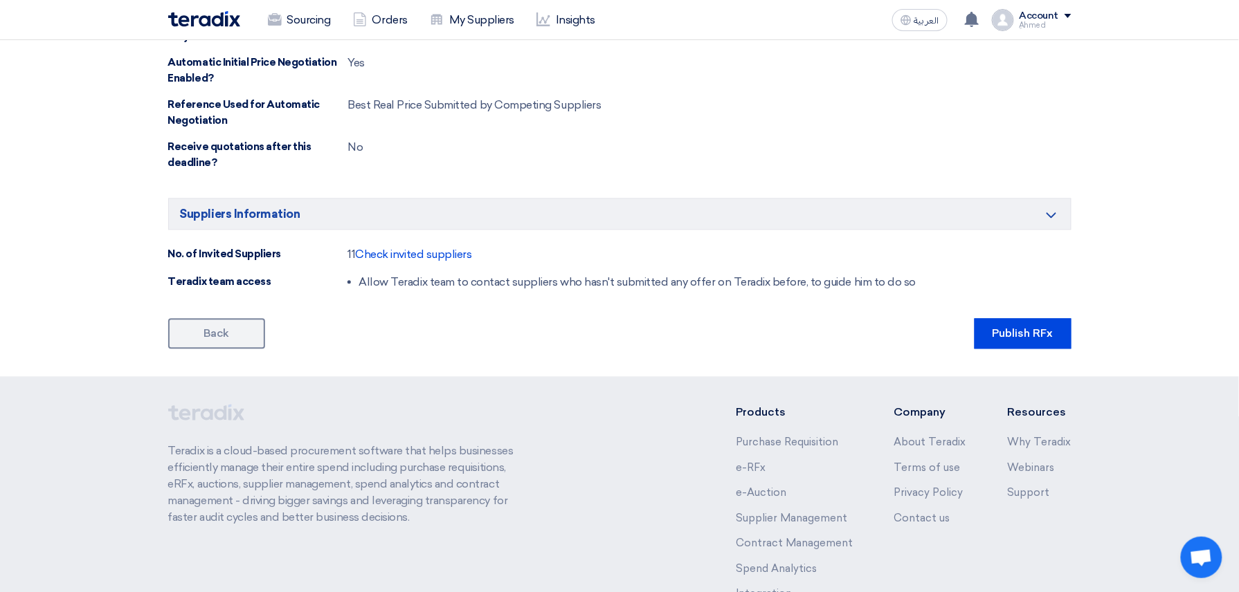
scroll to position [1092, 0]
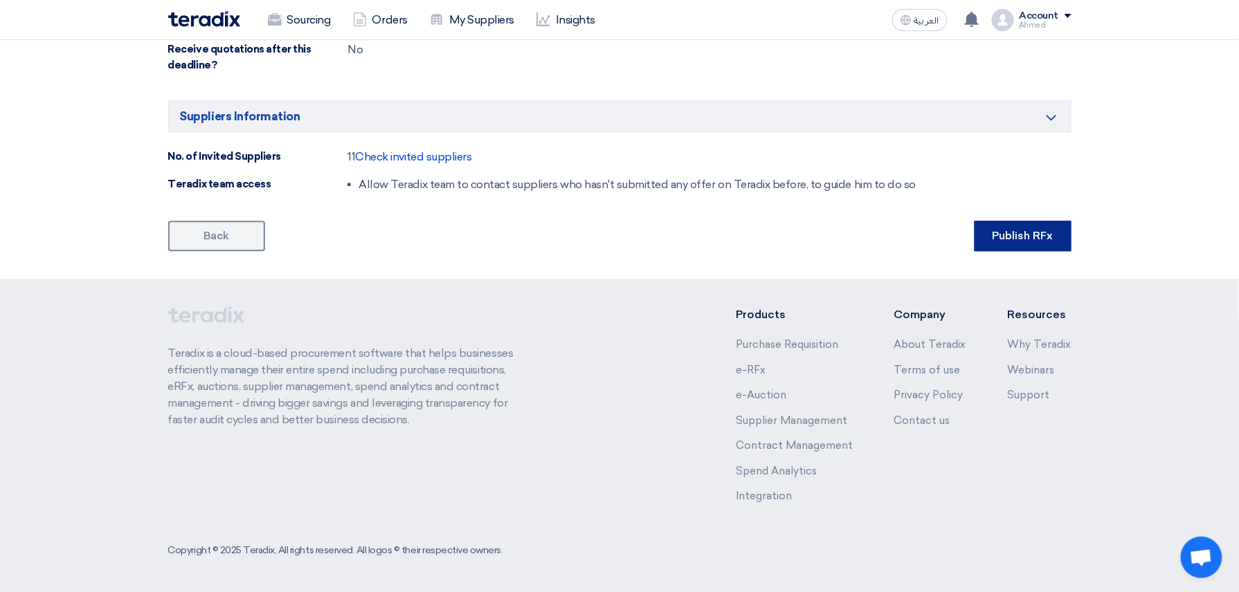
click at [1031, 235] on button "Publish RFx" at bounding box center [1022, 236] width 97 height 30
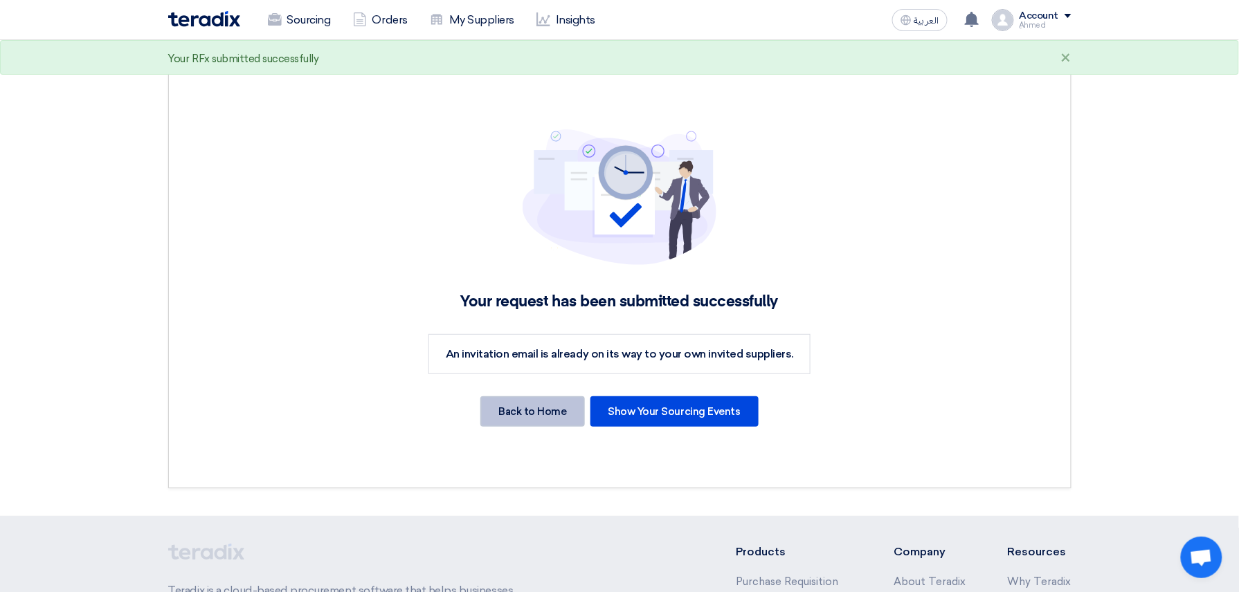
click at [569, 399] on div "Back to Home" at bounding box center [532, 412] width 104 height 30
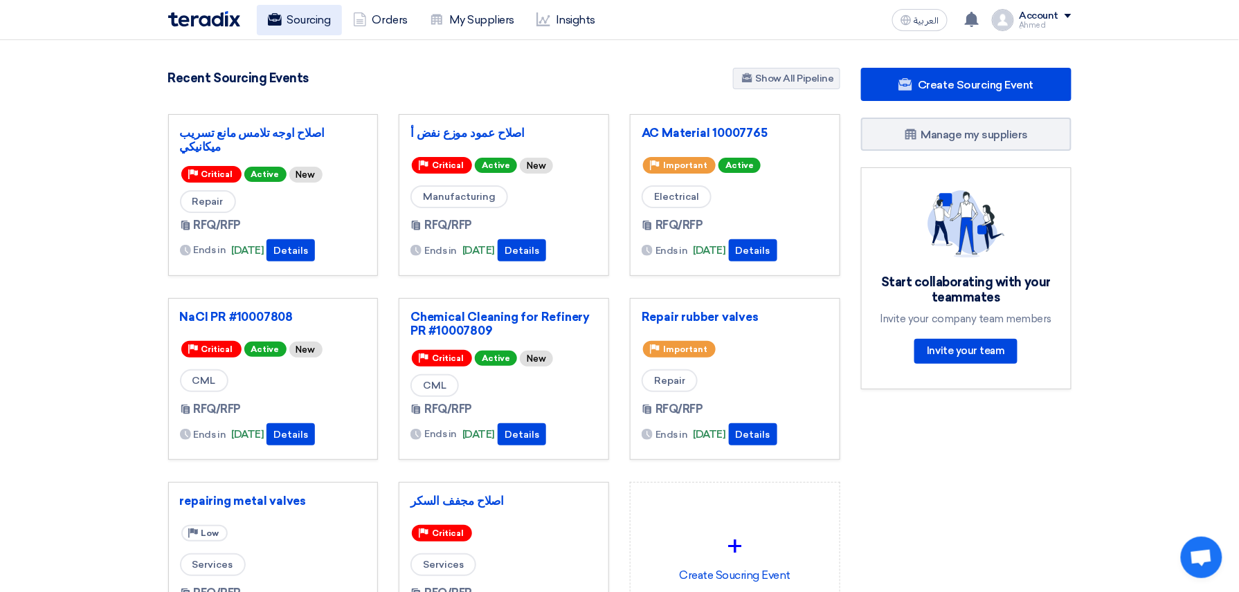
click at [297, 22] on link "Sourcing" at bounding box center [299, 20] width 85 height 30
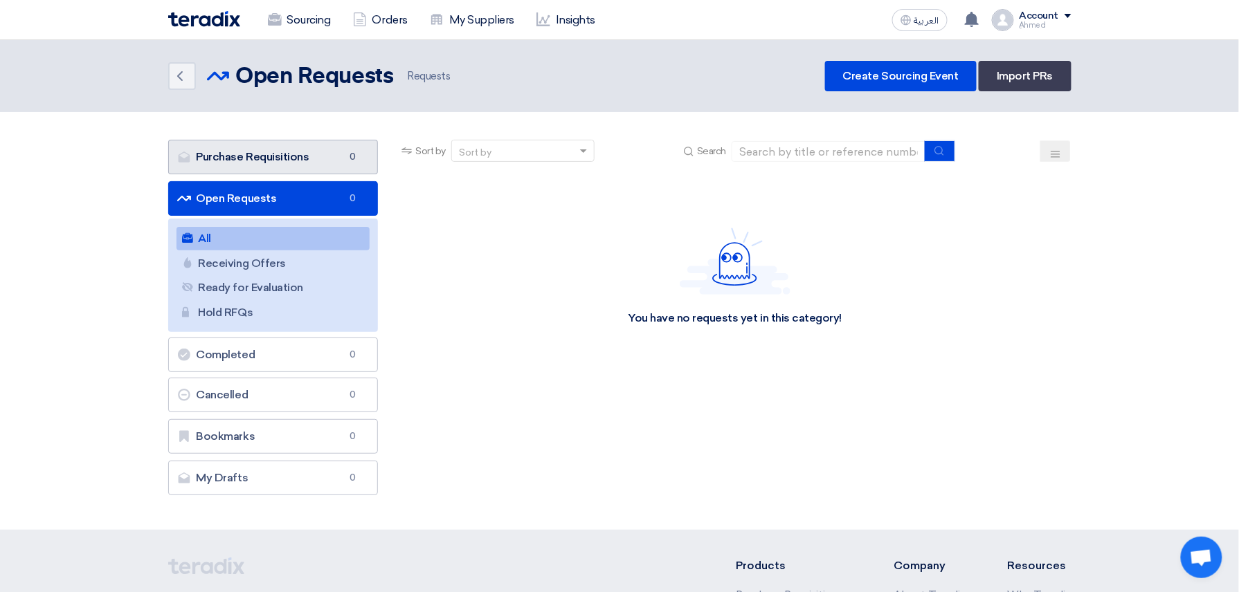
click at [305, 145] on link "Purchase Requisitions Purchase Requisitions 0" at bounding box center [273, 157] width 210 height 35
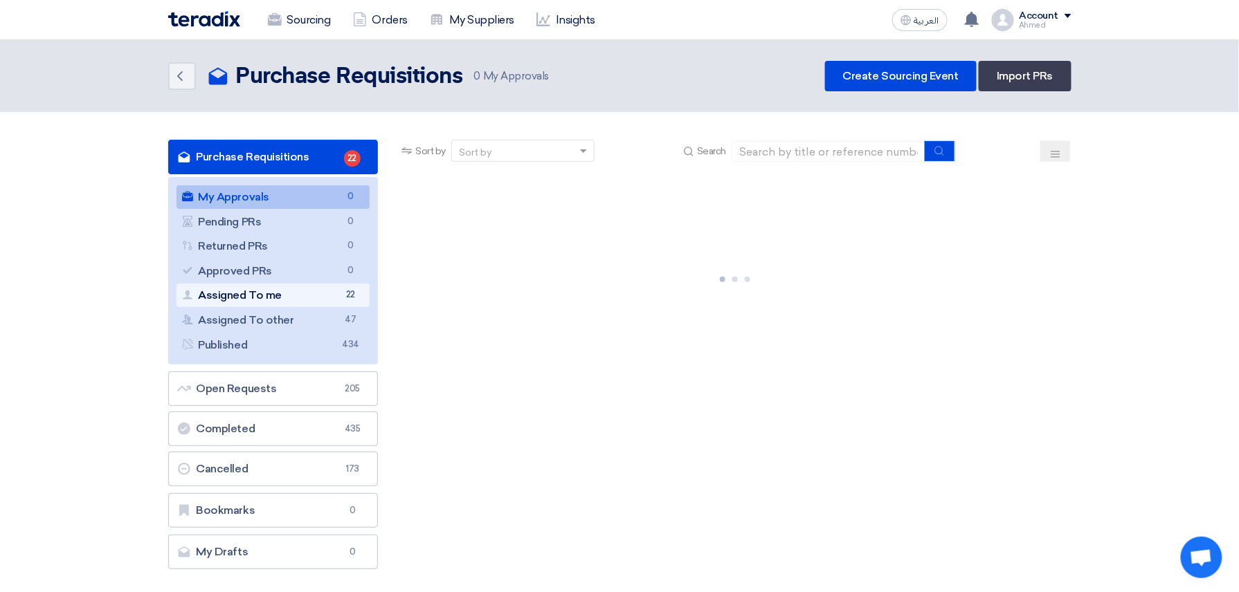
click at [310, 293] on link "Assigned To me Assigned To me 22" at bounding box center [273, 296] width 194 height 24
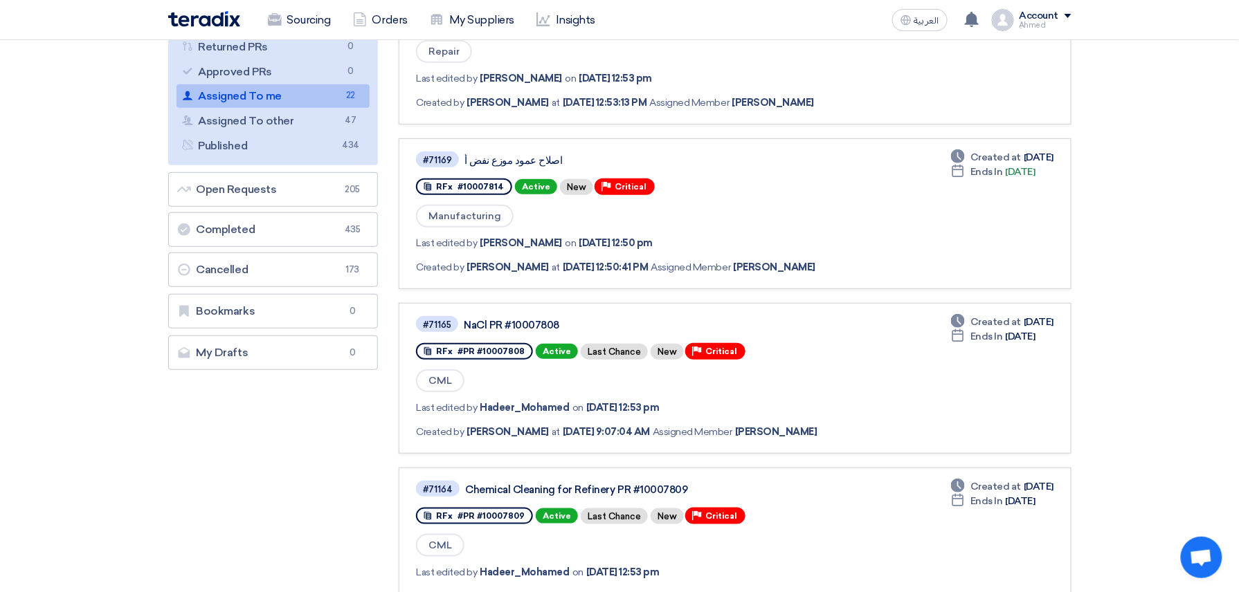
scroll to position [107, 0]
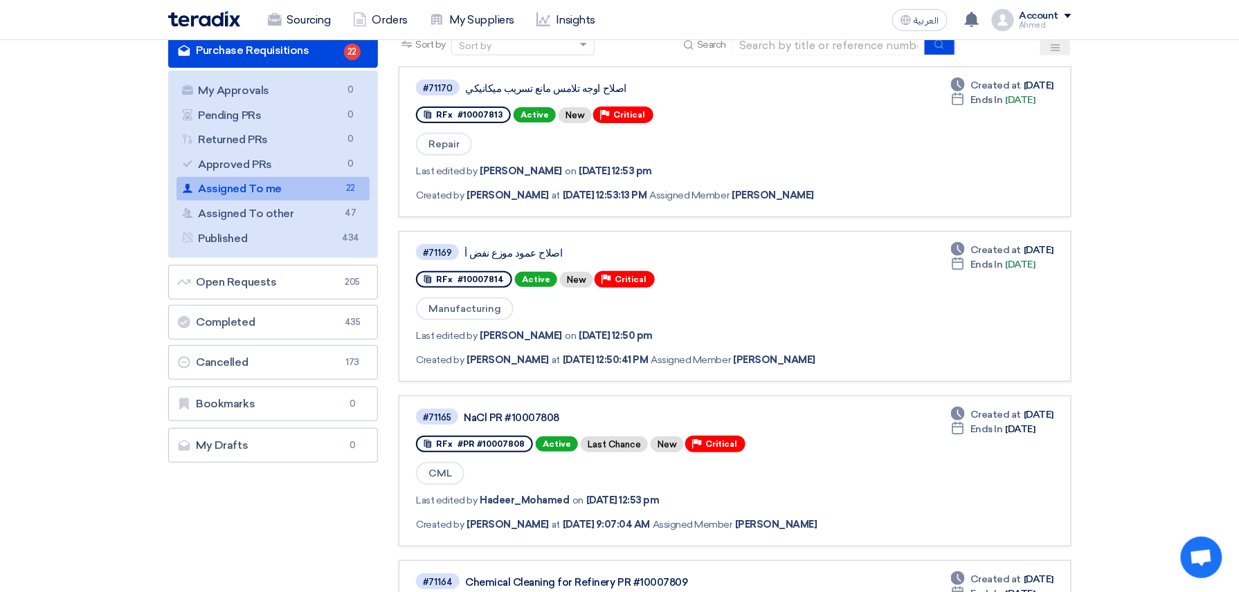
click at [246, 181] on link "Assigned To me Assigned To me 22" at bounding box center [273, 189] width 194 height 24
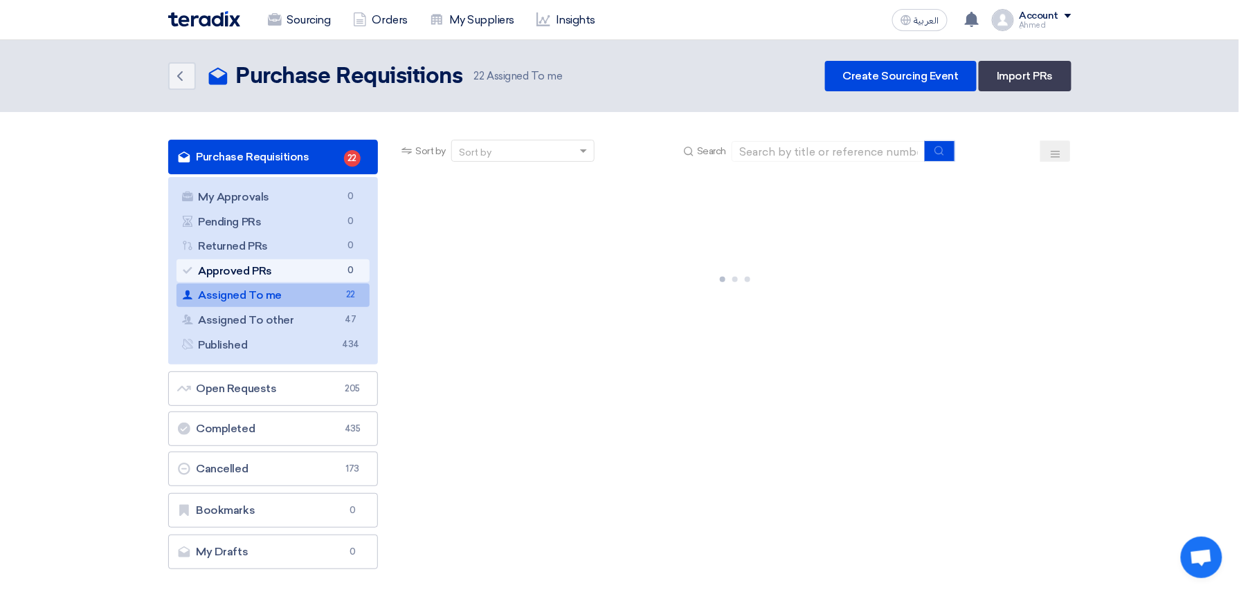
click at [227, 275] on link "Approved PRs Approved PRs 0" at bounding box center [273, 272] width 194 height 24
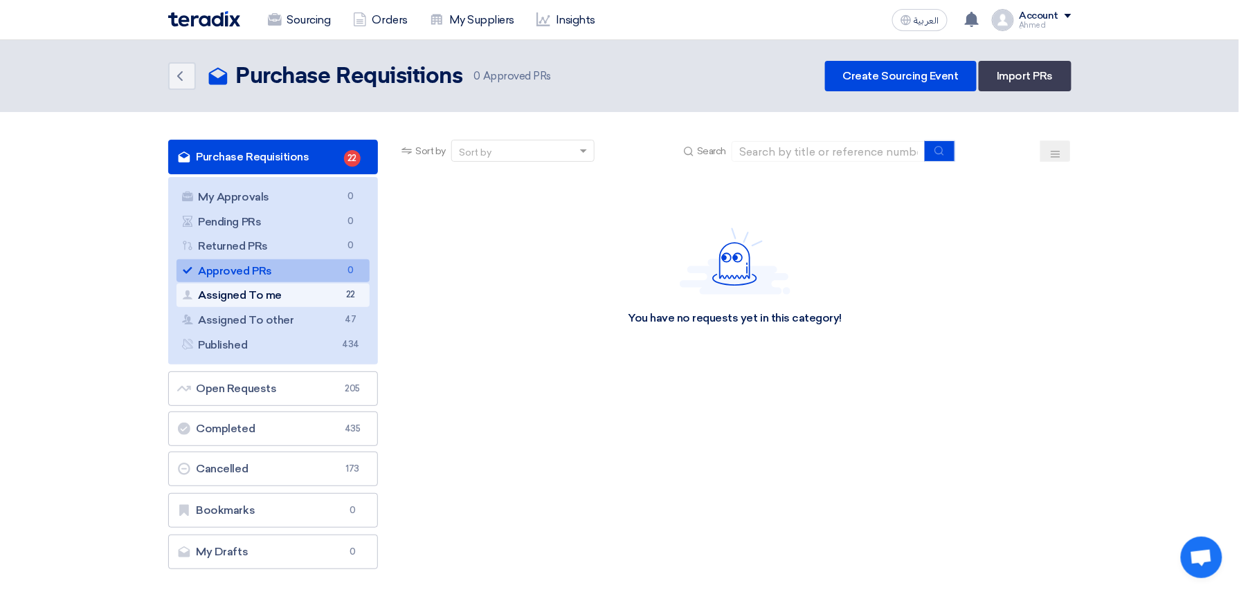
click at [289, 285] on link "Assigned To me Assigned To me 22" at bounding box center [273, 296] width 194 height 24
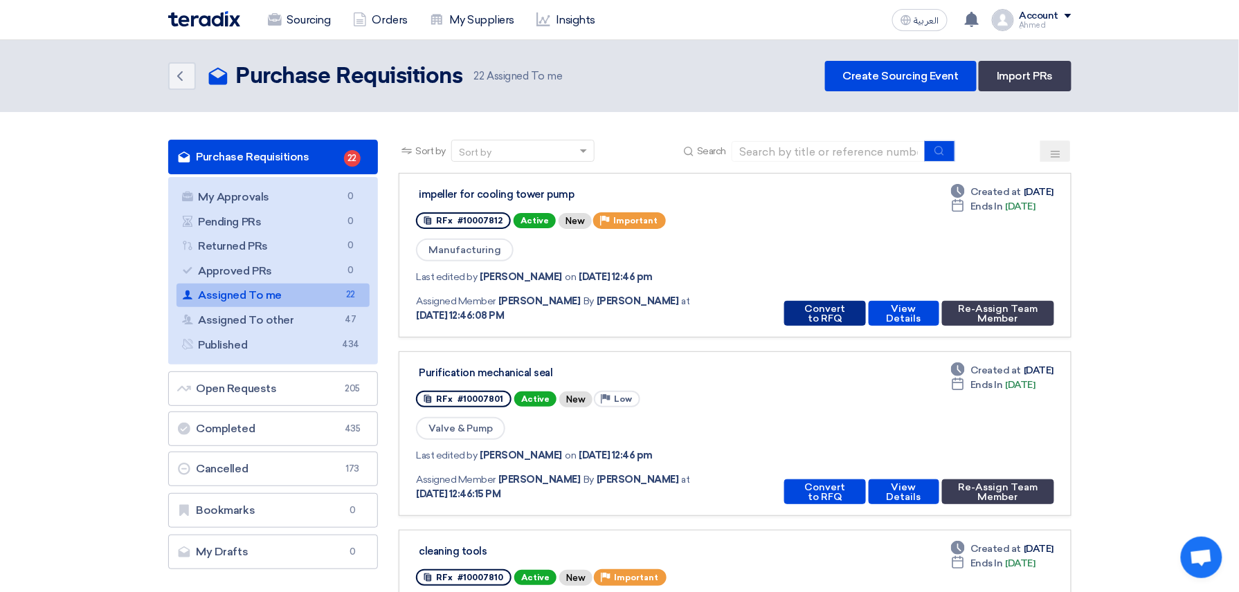
click at [815, 313] on button "Convert to RFQ" at bounding box center [824, 313] width 81 height 25
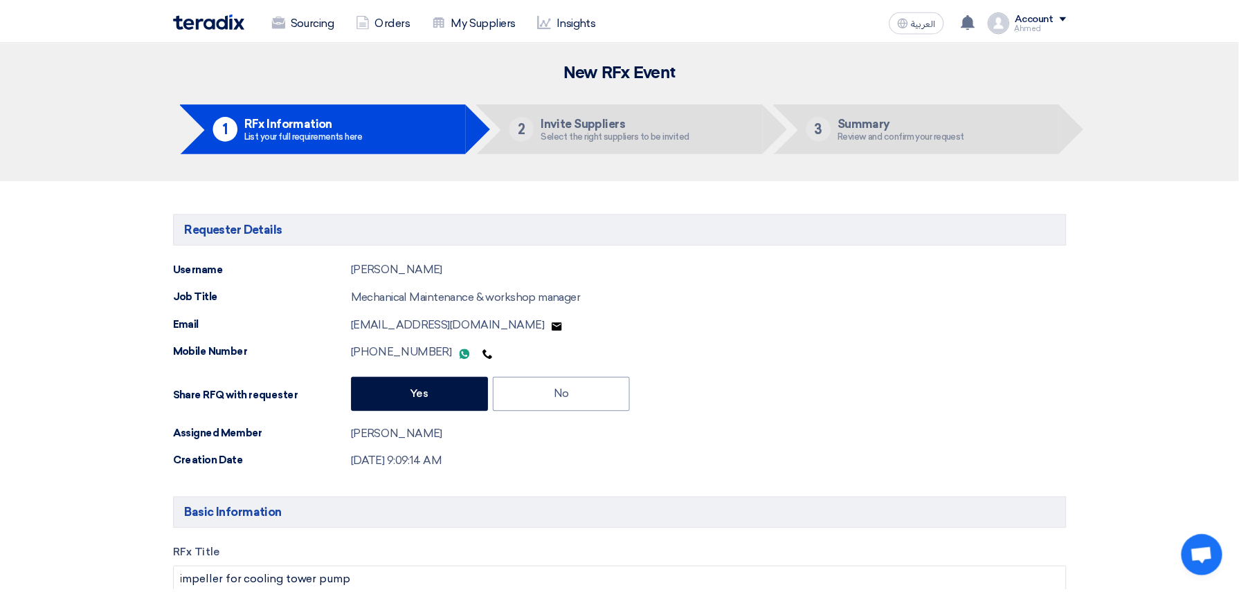
type input "9/1/2025"
type input "10"
type input "00"
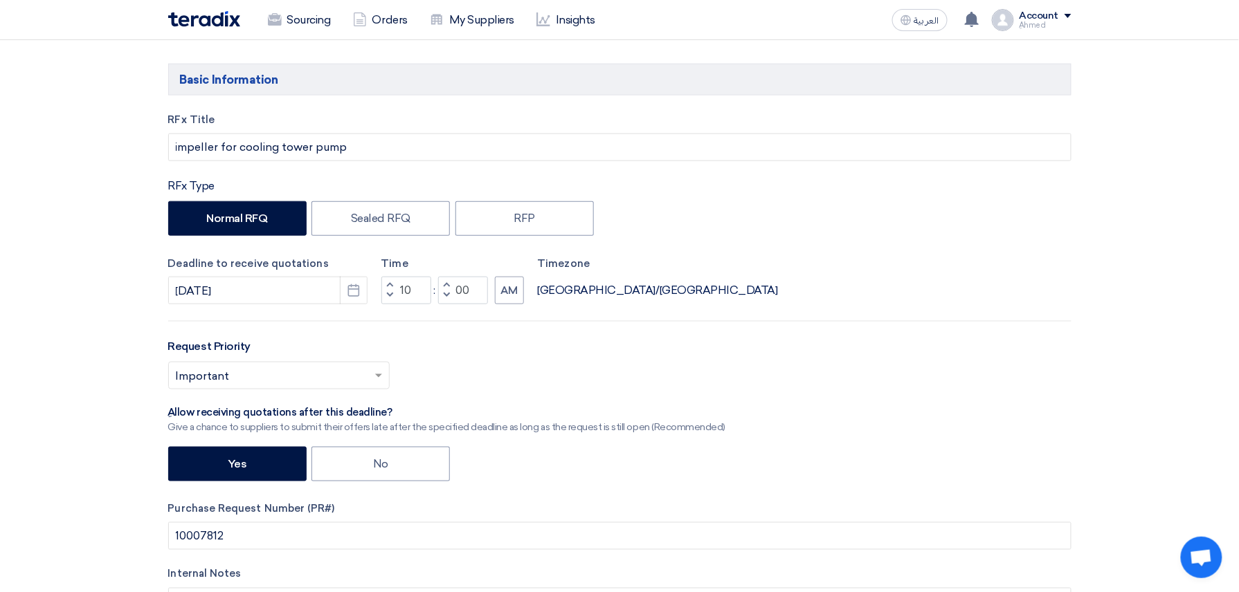
scroll to position [461, 0]
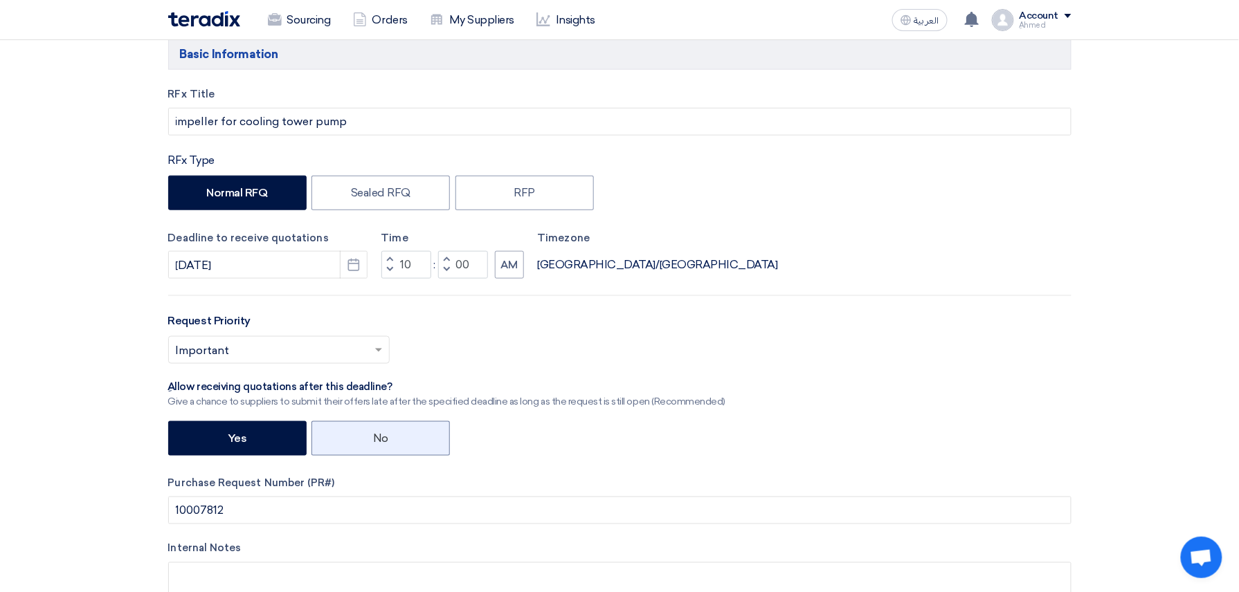
click at [368, 442] on label "No" at bounding box center [380, 438] width 138 height 35
click at [373, 442] on input "No" at bounding box center [377, 437] width 9 height 9
radio input "true"
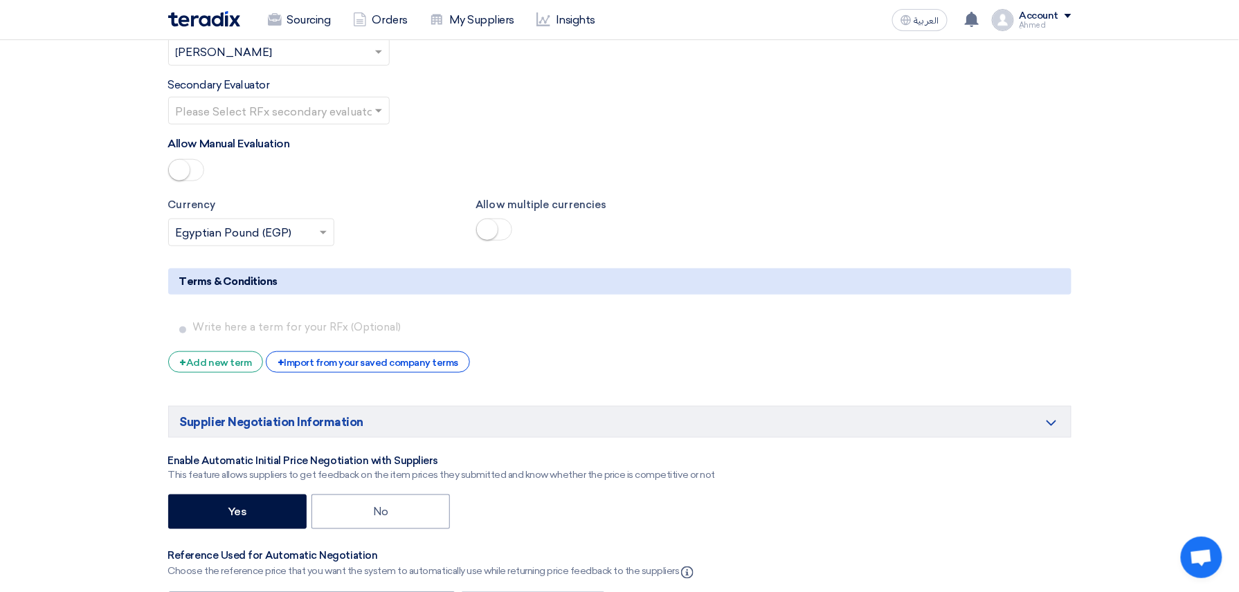
scroll to position [2215, 0]
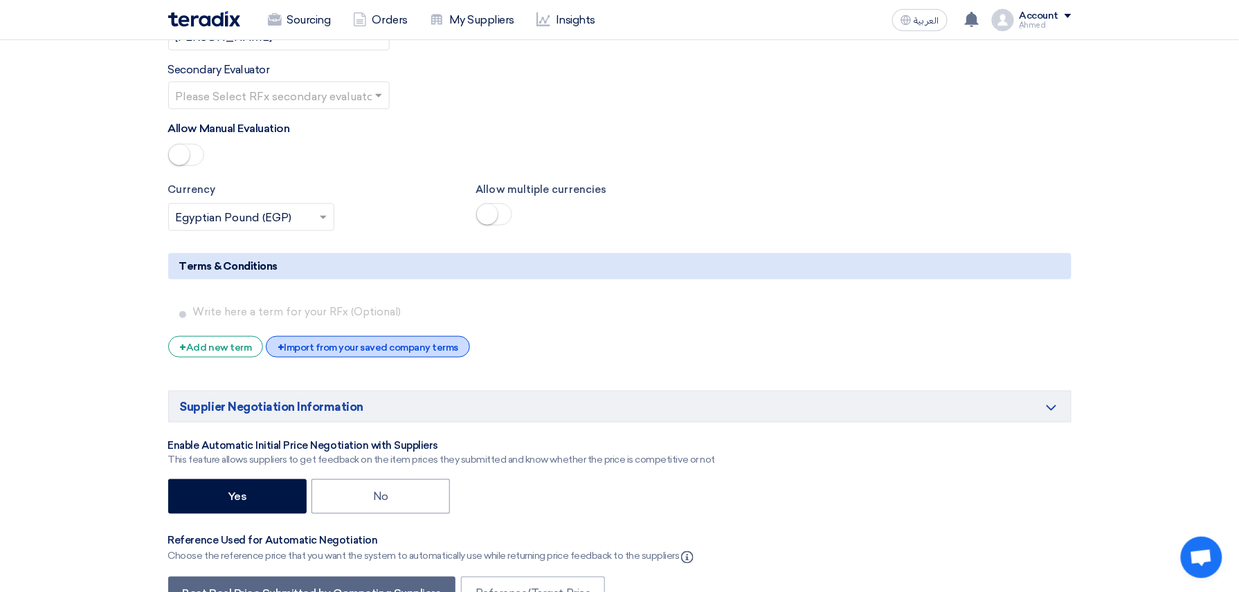
click at [361, 358] on div "+ Import from your saved company terms" at bounding box center [368, 346] width 204 height 21
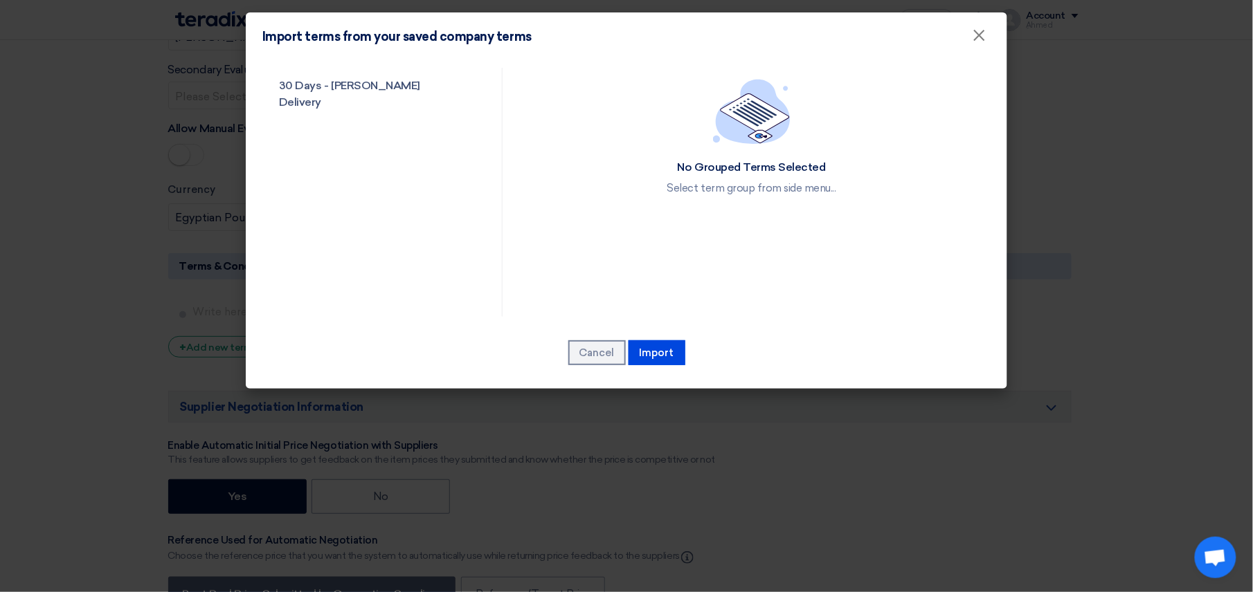
click at [369, 107] on div "30 Days - Shakeya Delivery" at bounding box center [376, 192] width 229 height 249
click at [380, 90] on link "30 Days - Shakeya Delivery" at bounding box center [369, 94] width 215 height 53
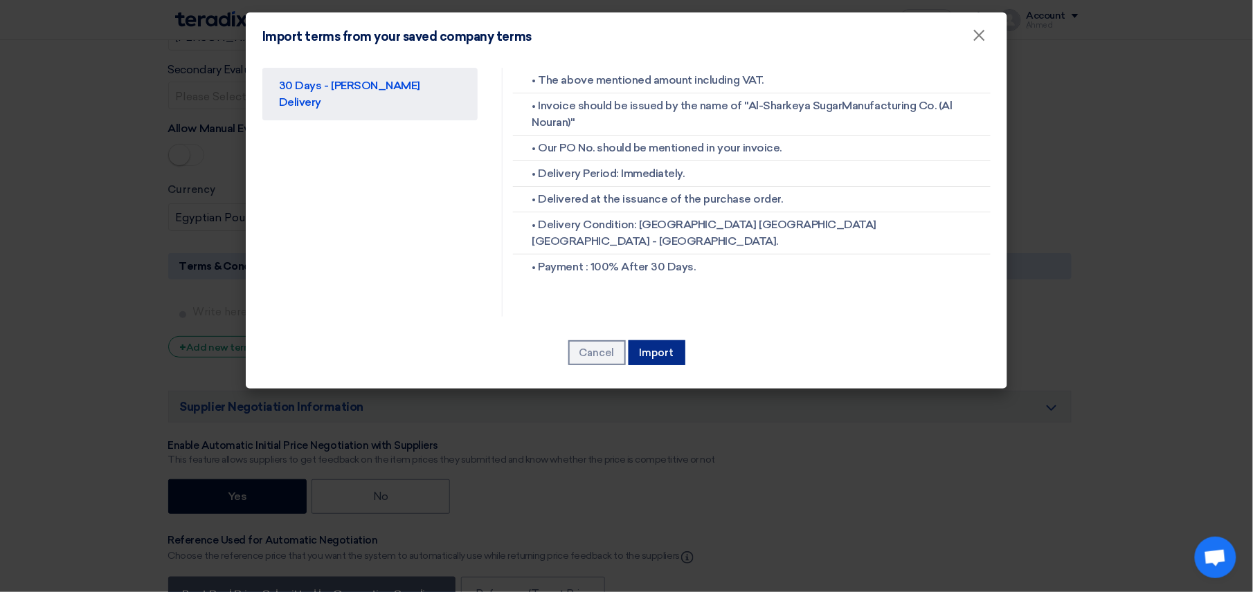
click at [669, 358] on button "Import" at bounding box center [656, 352] width 57 height 25
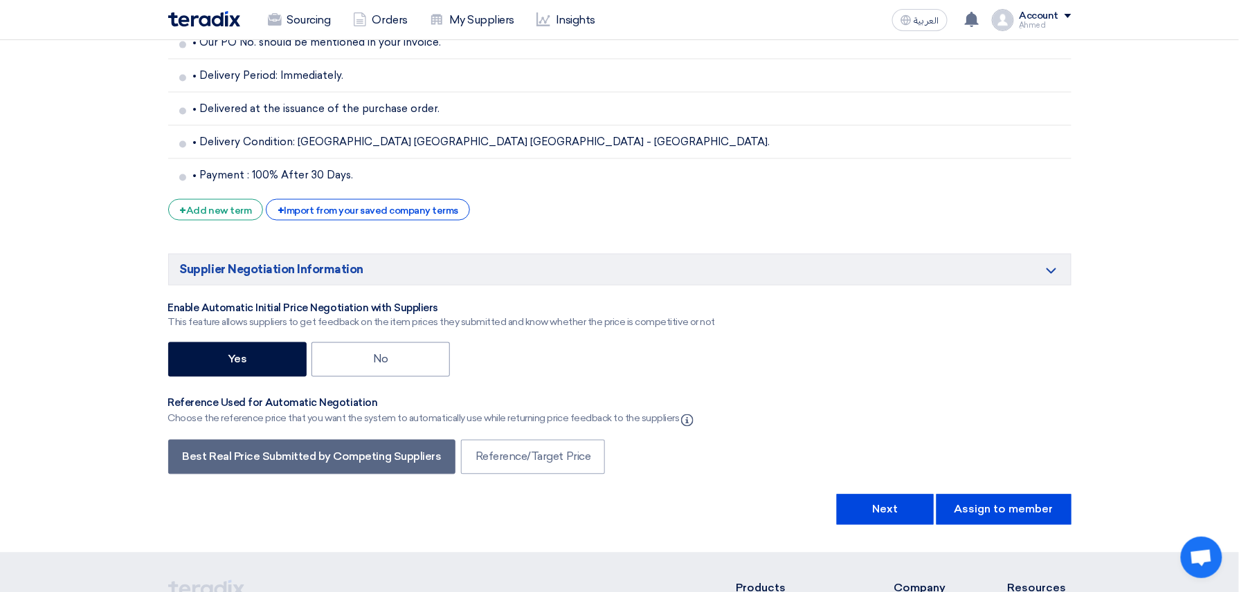
scroll to position [2583, 0]
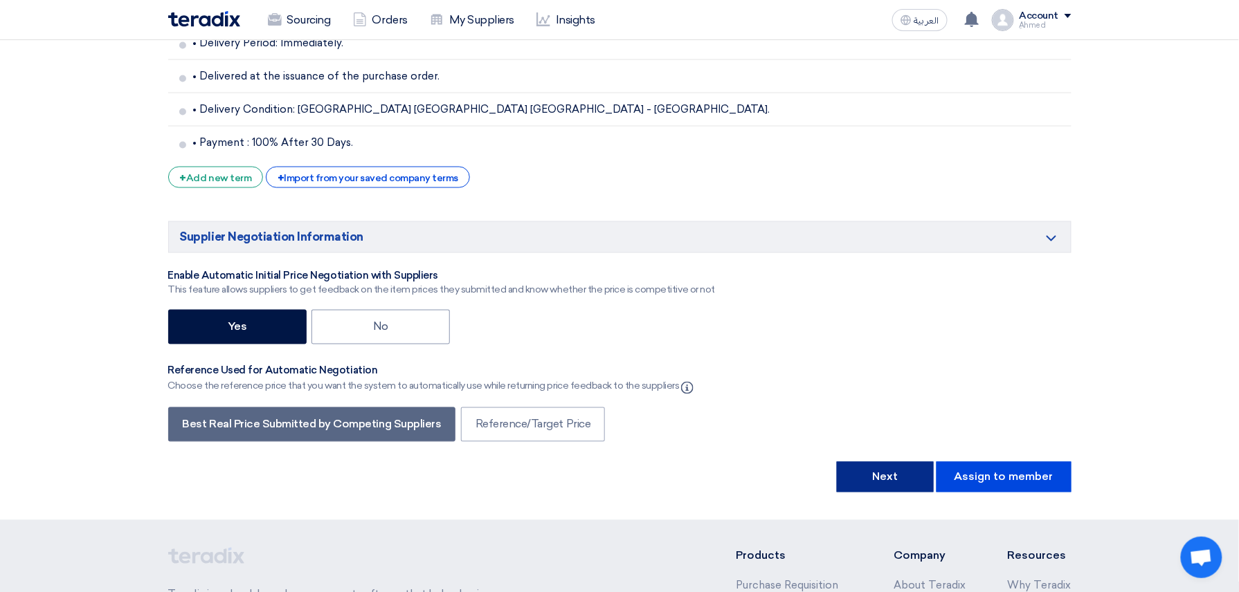
click at [889, 487] on button "Next" at bounding box center [885, 477] width 97 height 30
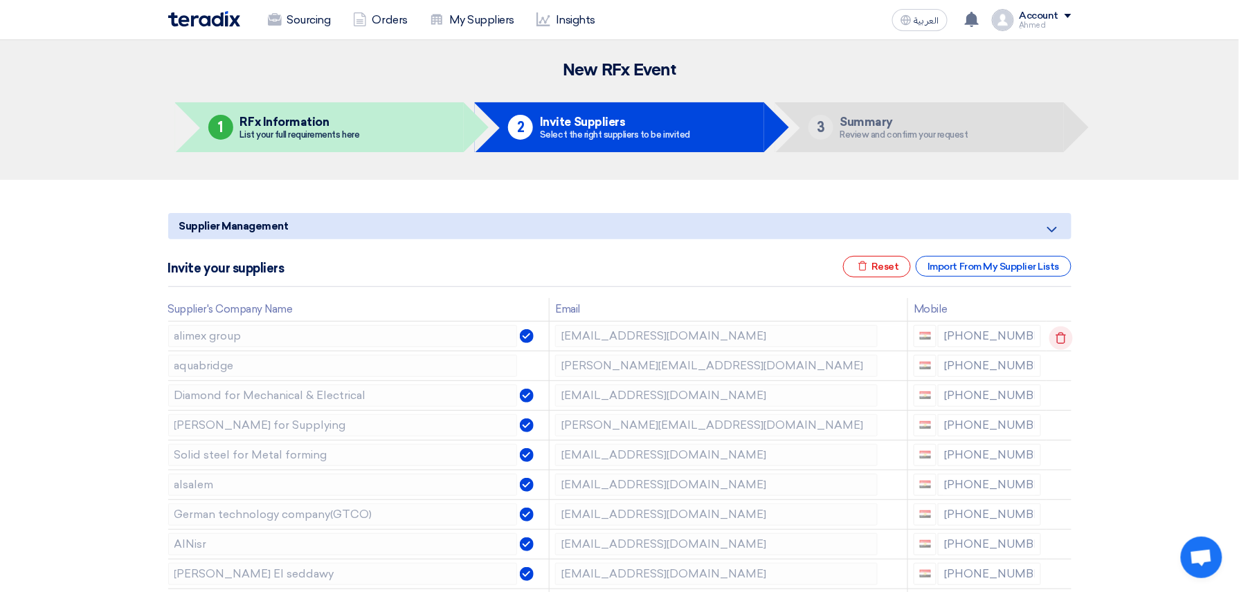
click at [1056, 339] on icon at bounding box center [1061, 339] width 24 height 24
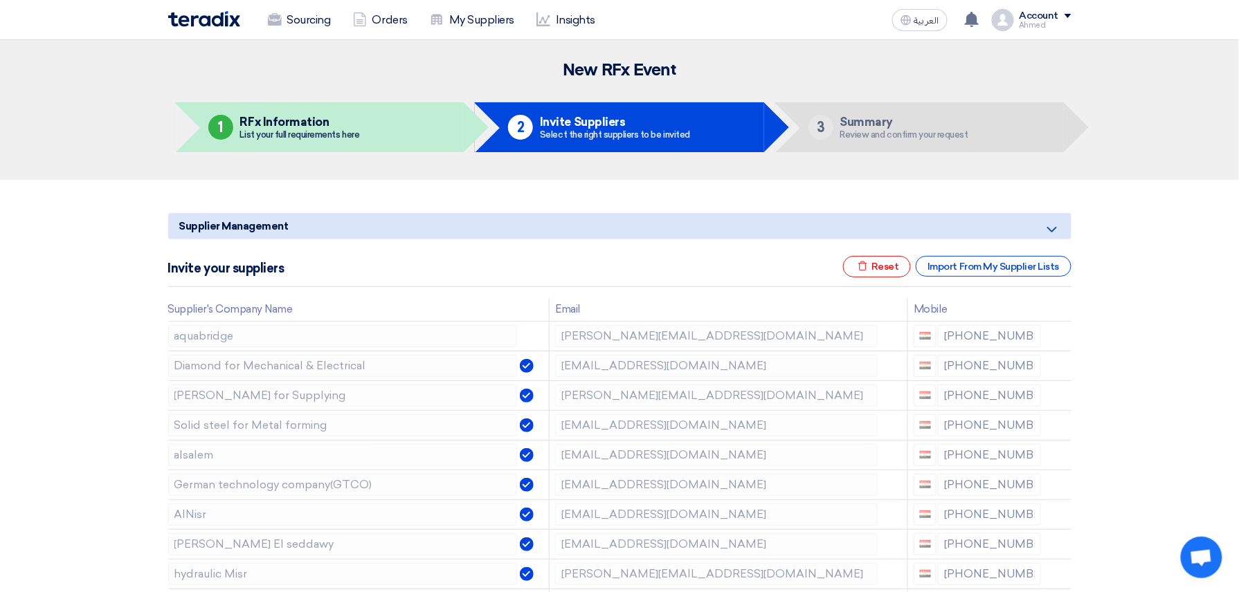
click at [0, 0] on icon at bounding box center [0, 0] width 0 height 0
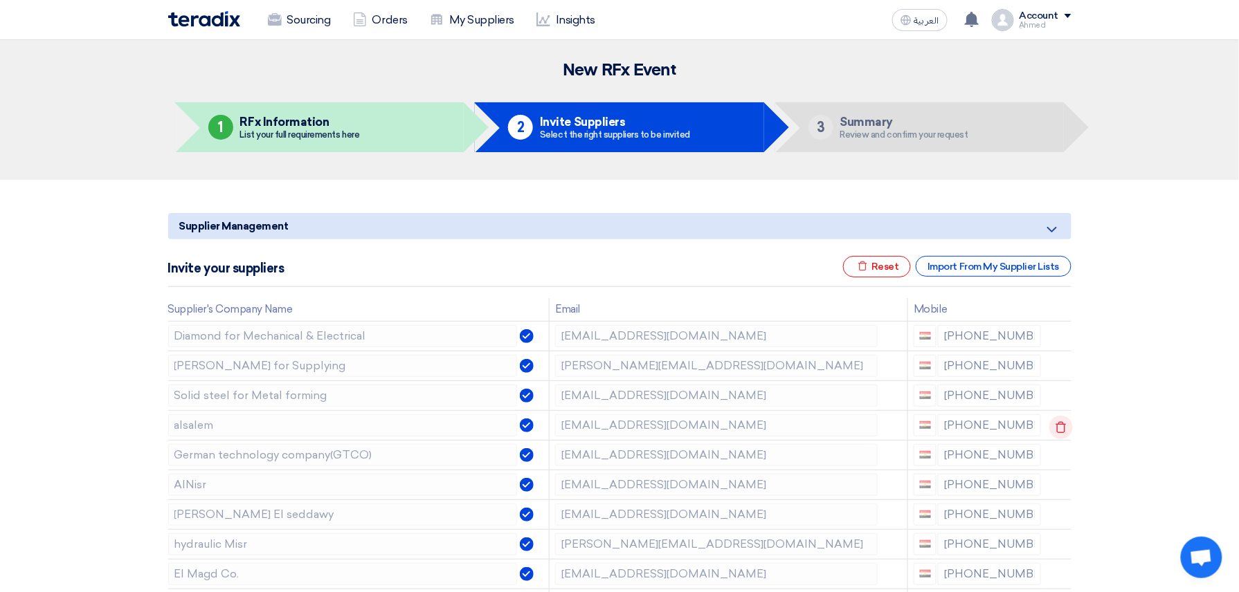
click at [1052, 429] on icon at bounding box center [1061, 428] width 24 height 24
click at [1053, 428] on icon at bounding box center [1061, 428] width 24 height 24
click at [1050, 490] on icon at bounding box center [1061, 487] width 24 height 24
click at [1051, 490] on icon at bounding box center [1061, 487] width 24 height 24
click at [1052, 487] on div at bounding box center [1051, 486] width 11 height 22
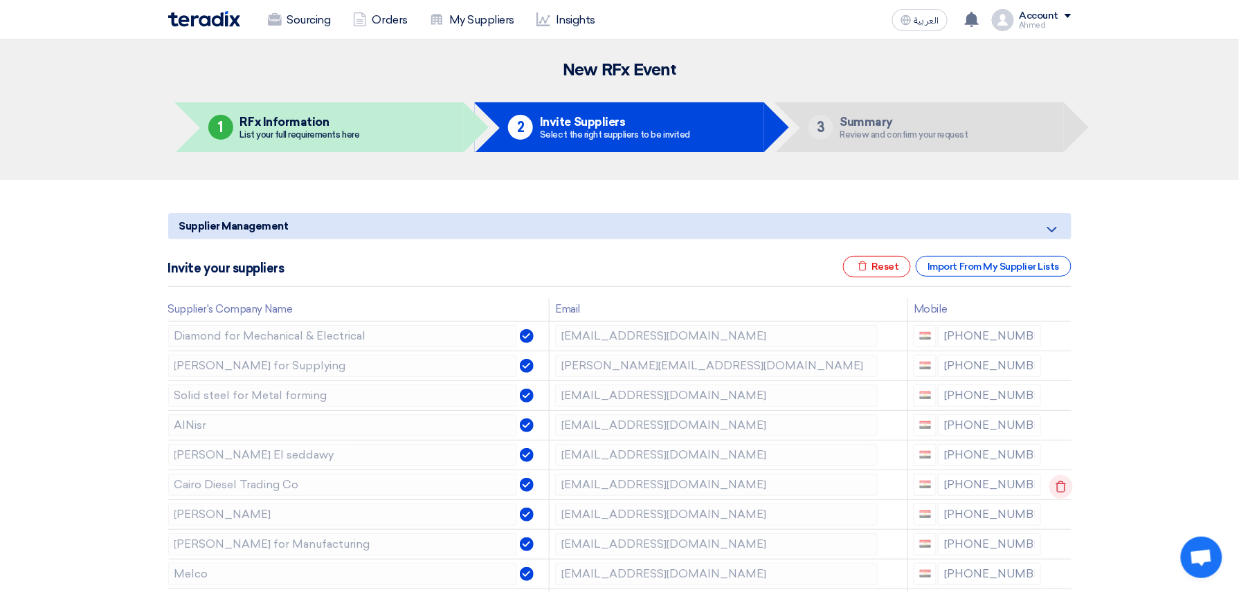
click at [1052, 485] on icon at bounding box center [1061, 487] width 24 height 24
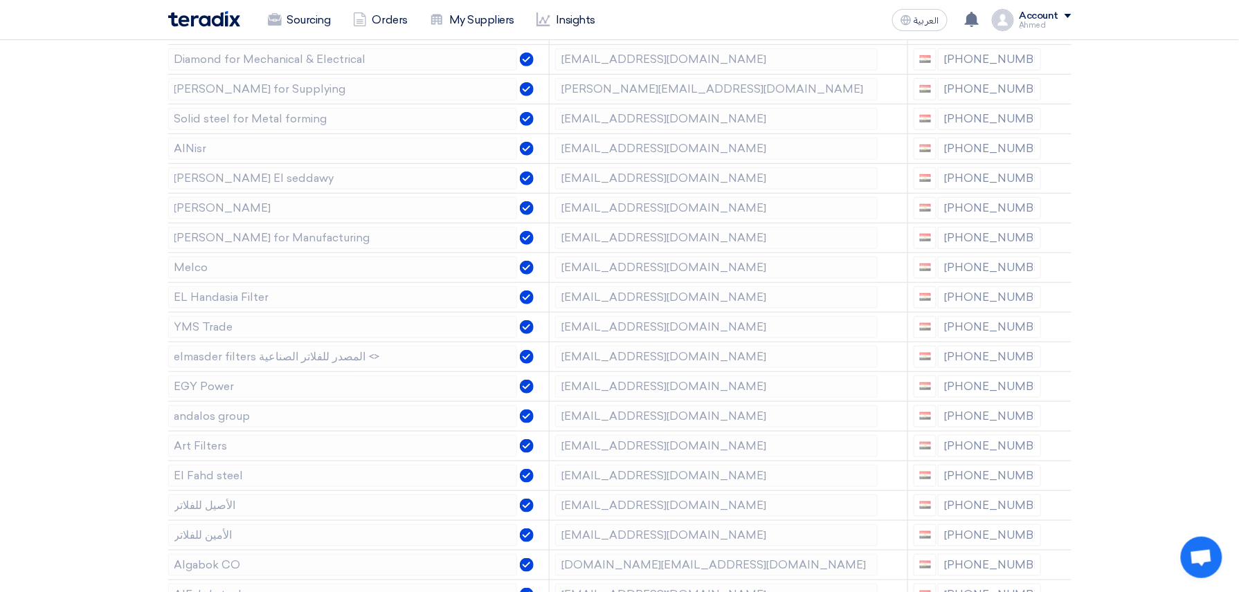
scroll to position [369, 0]
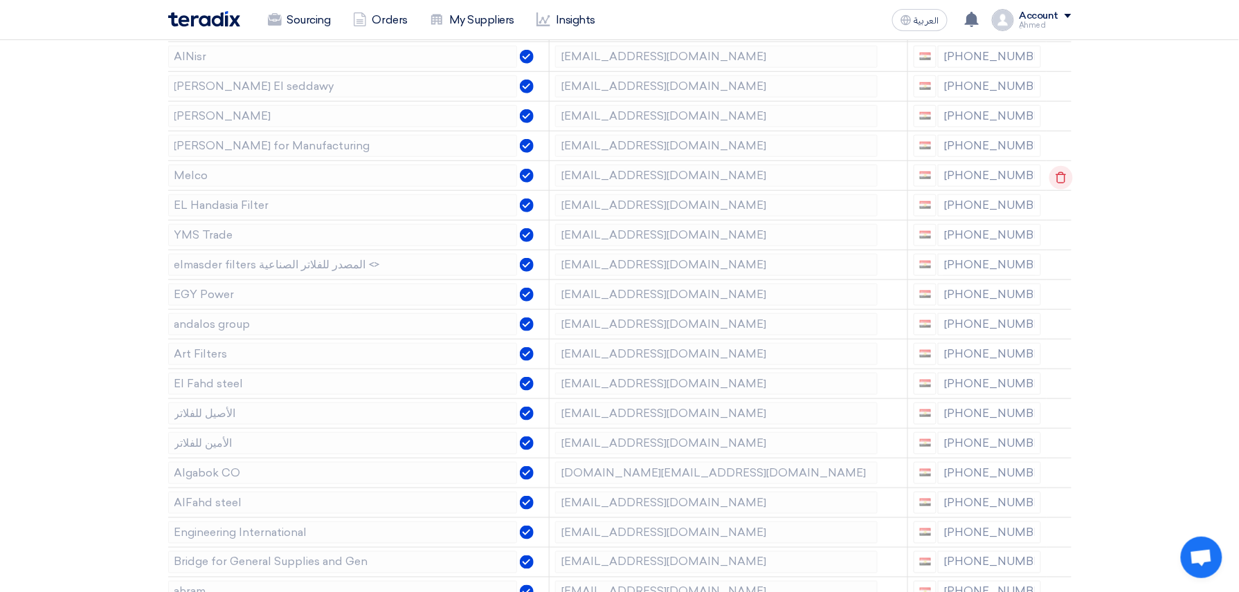
click at [1064, 176] on use at bounding box center [1060, 178] width 10 height 12
click at [1061, 180] on icon at bounding box center [1061, 178] width 24 height 24
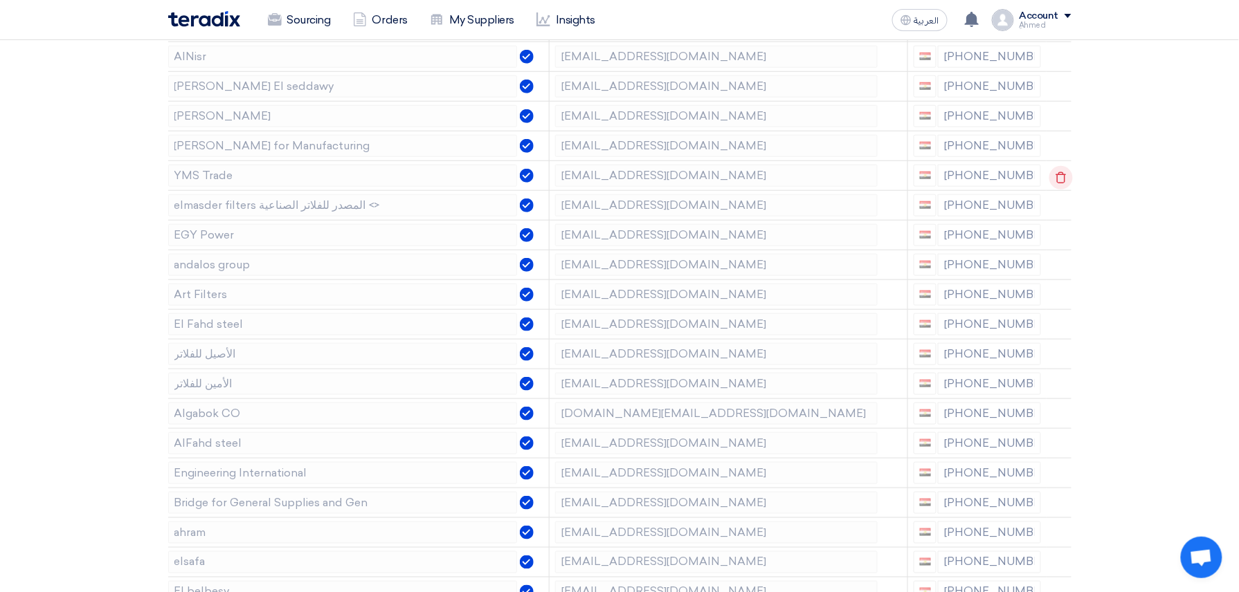
click at [1055, 187] on icon at bounding box center [1061, 178] width 24 height 24
click at [0, 0] on icon at bounding box center [0, 0] width 0 height 0
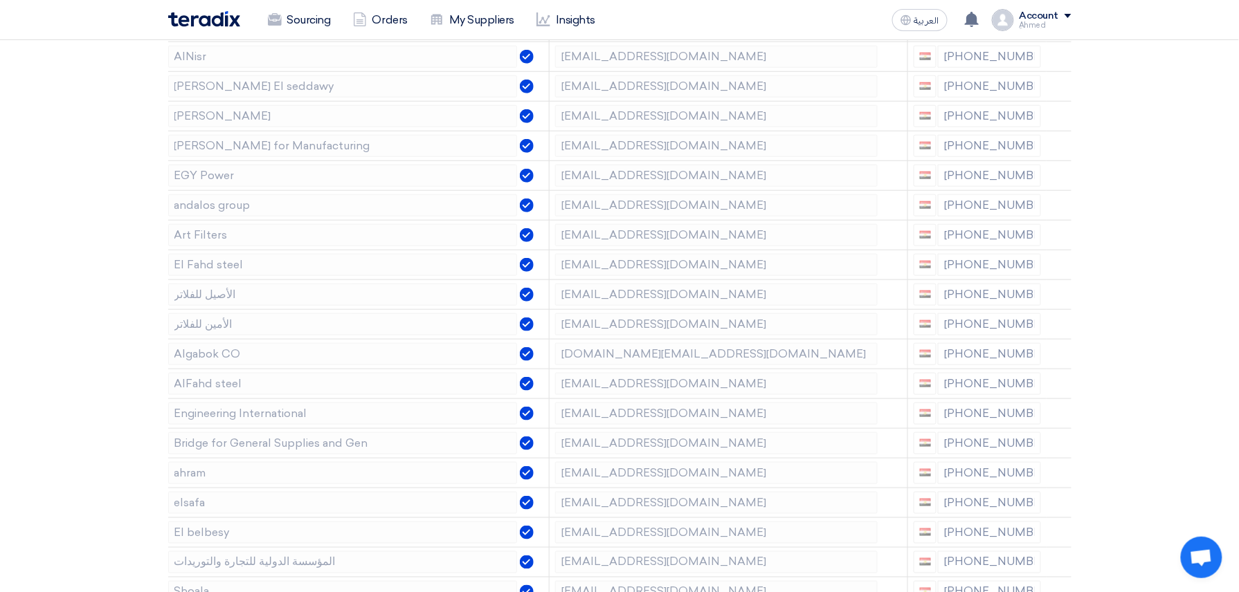
click at [0, 0] on icon at bounding box center [0, 0] width 0 height 0
click at [1055, 233] on icon at bounding box center [1061, 238] width 24 height 24
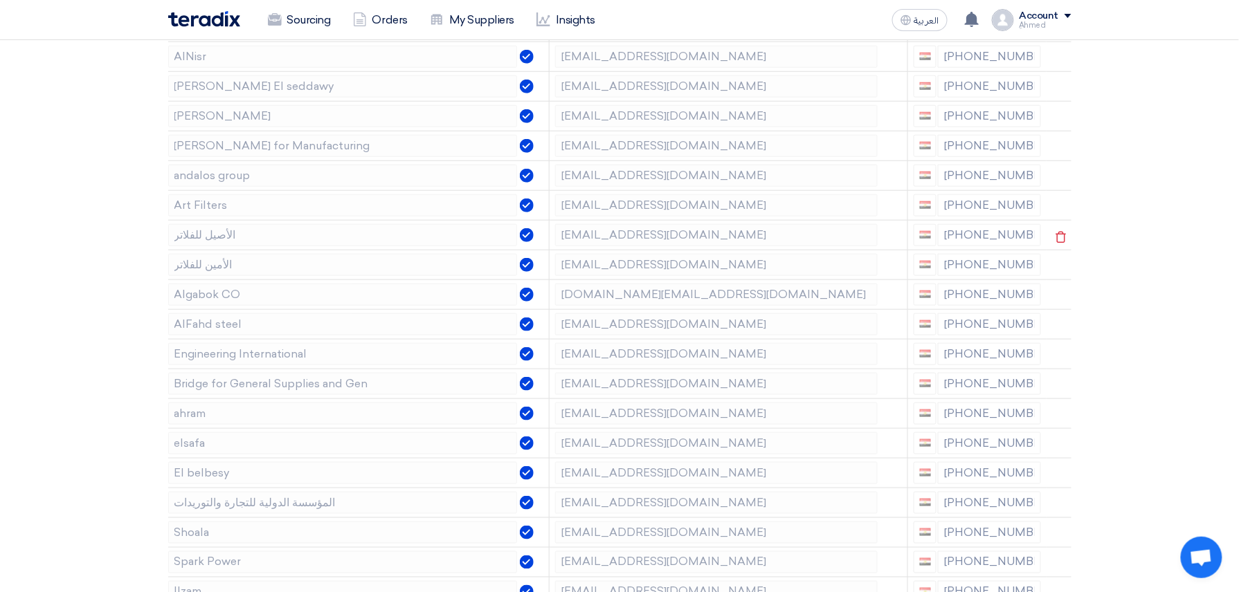
scroll to position [0, 0]
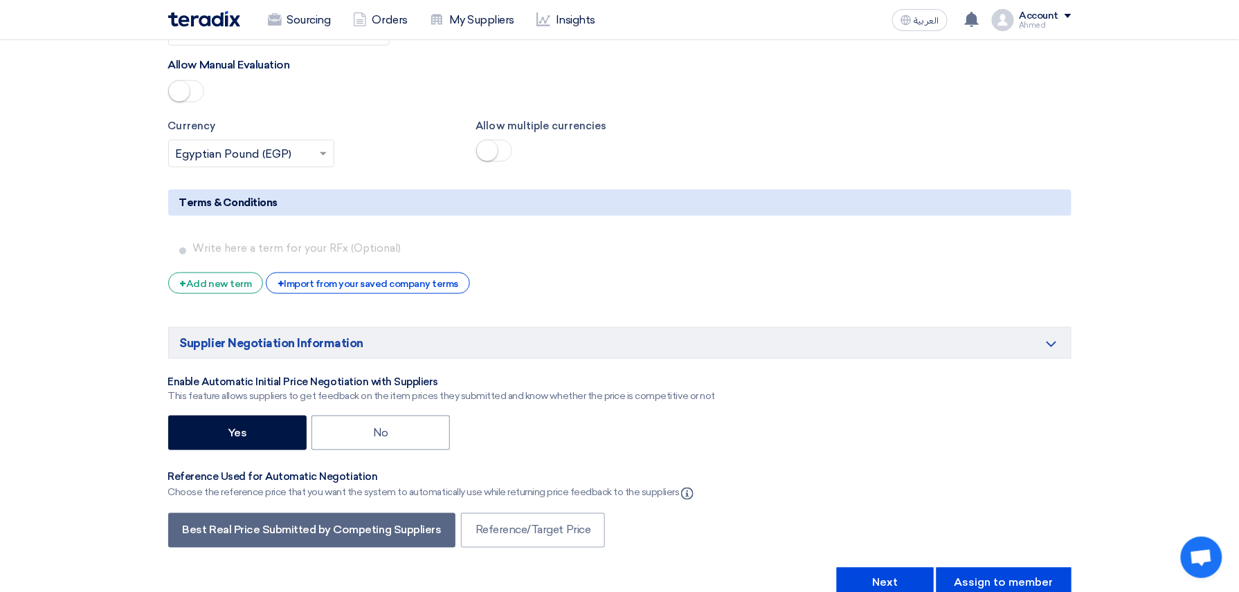
scroll to position [2265, 0]
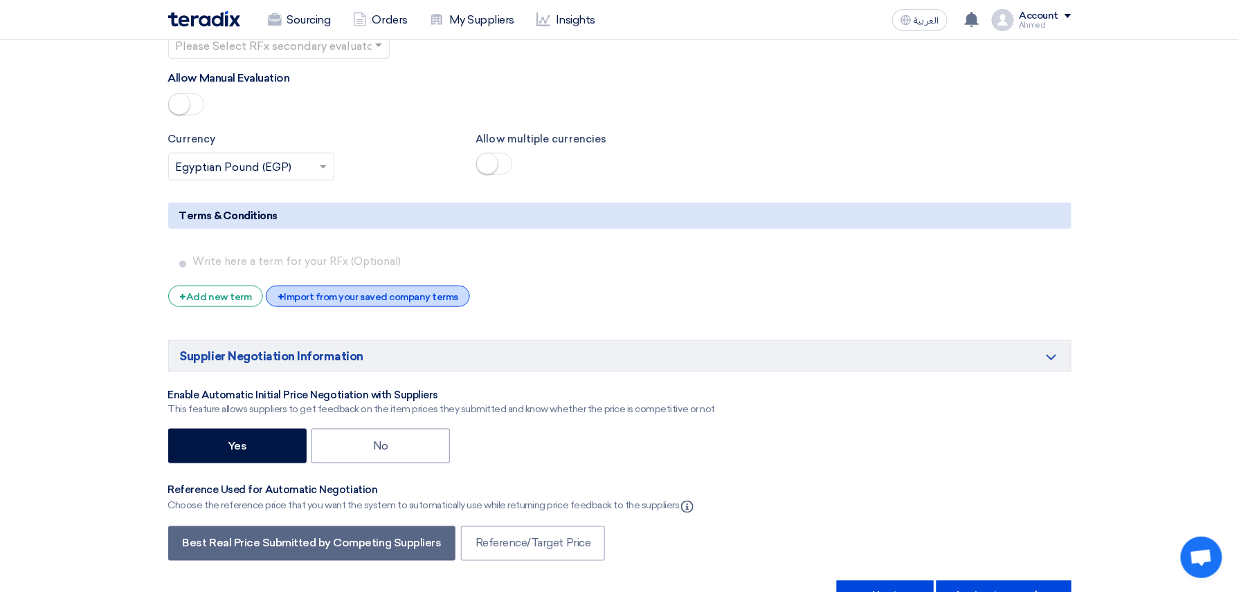
click at [429, 306] on div "+ Import from your saved company terms" at bounding box center [368, 296] width 204 height 21
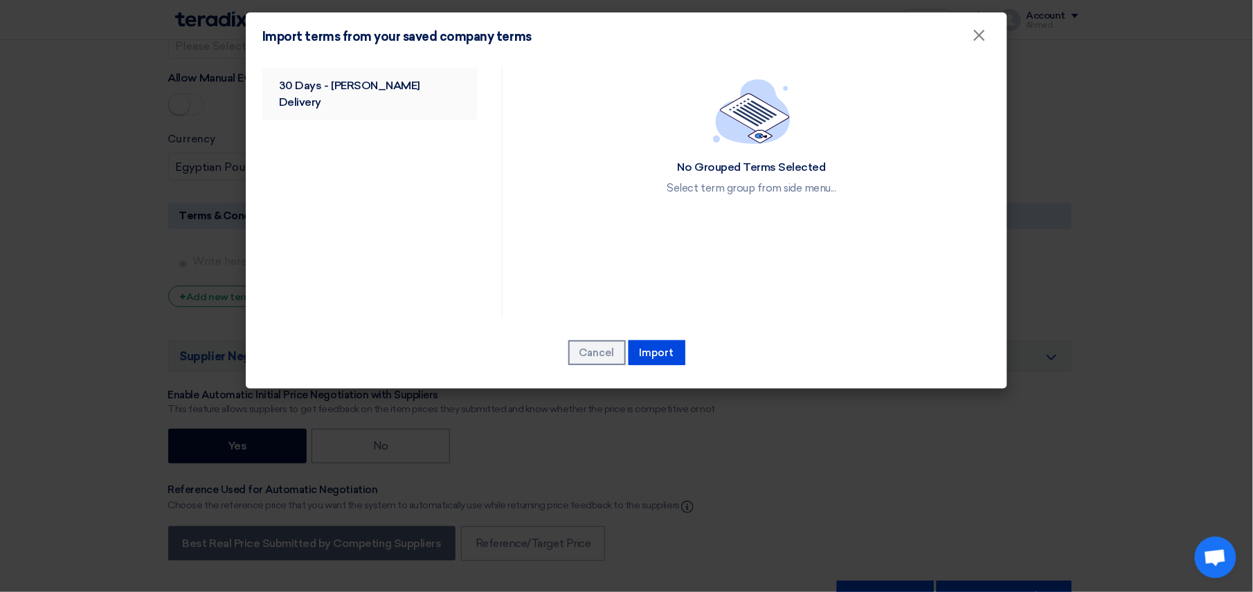
click at [352, 78] on link "30 Days - Shakeya Delivery" at bounding box center [369, 94] width 215 height 53
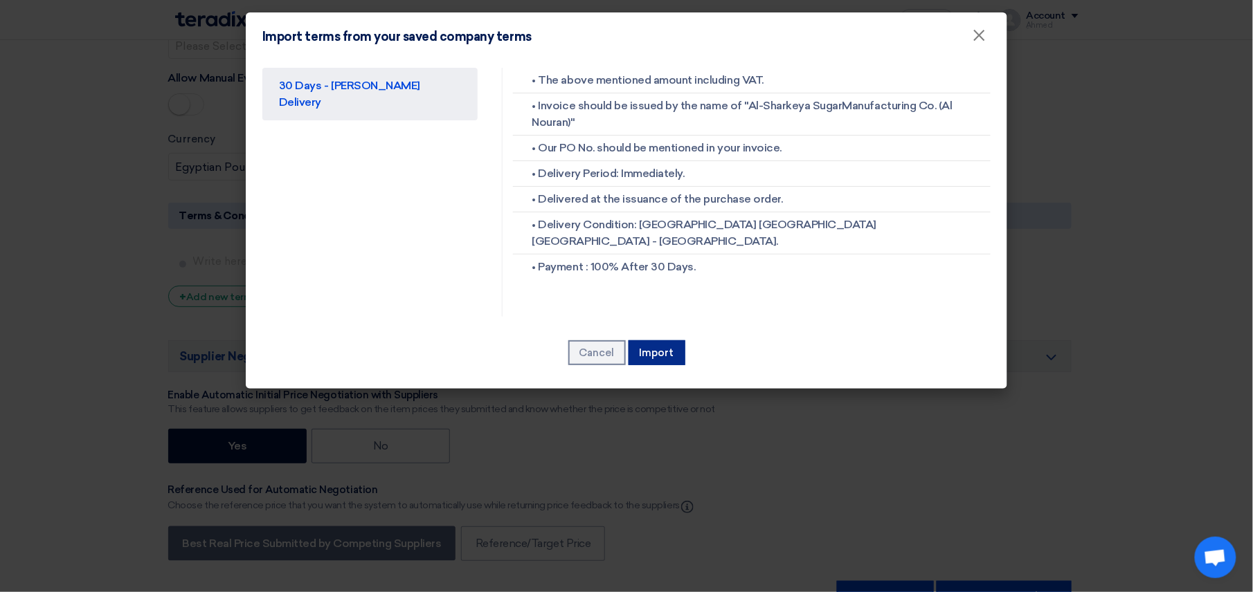
drag, startPoint x: 663, startPoint y: 340, endPoint x: 703, endPoint y: 322, distance: 44.3
click at [663, 339] on div "Cancel Import" at bounding box center [626, 353] width 728 height 28
click at [648, 347] on button "Import" at bounding box center [656, 352] width 57 height 25
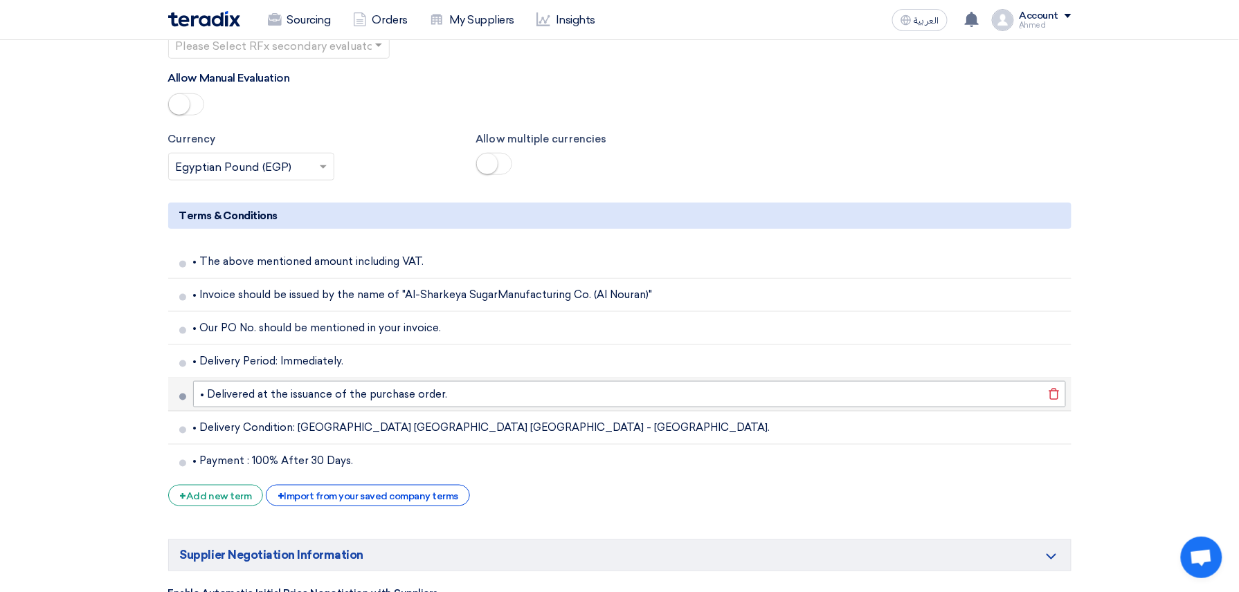
scroll to position [2833, 0]
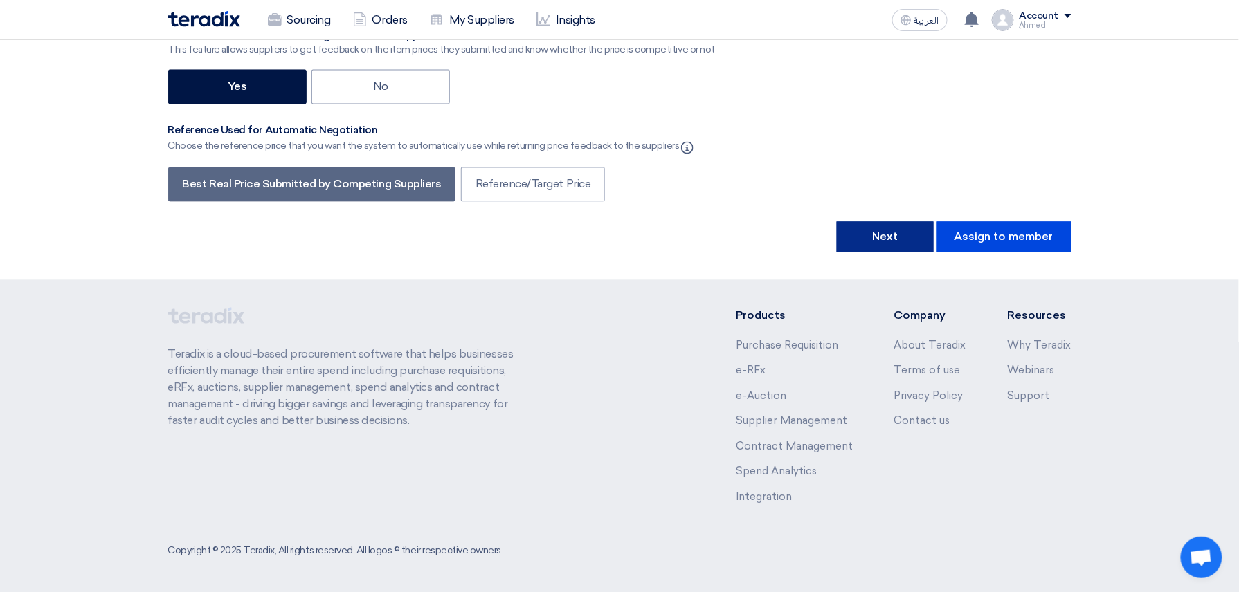
click at [881, 227] on button "Next" at bounding box center [885, 236] width 97 height 30
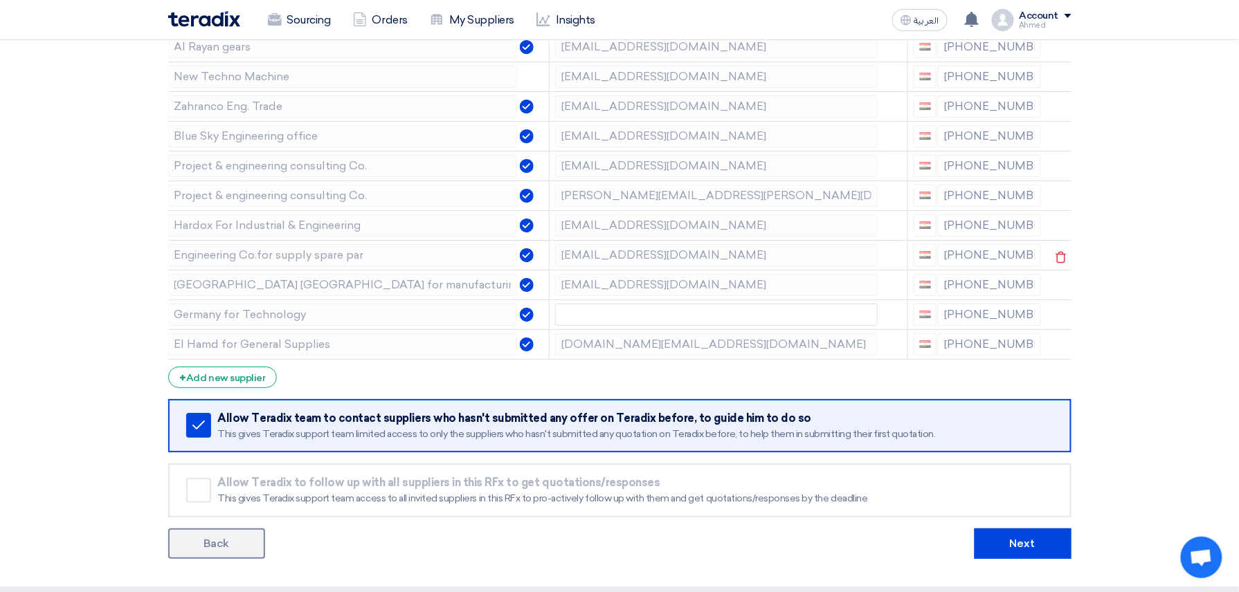
scroll to position [1661, 0]
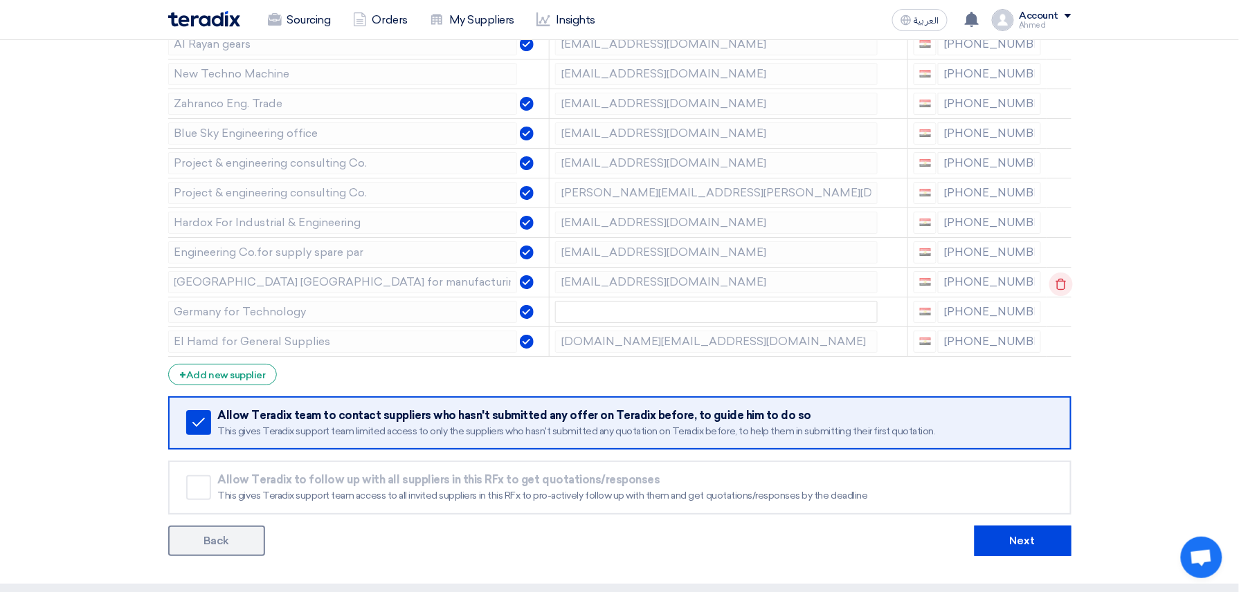
click at [1056, 292] on icon at bounding box center [1061, 285] width 24 height 24
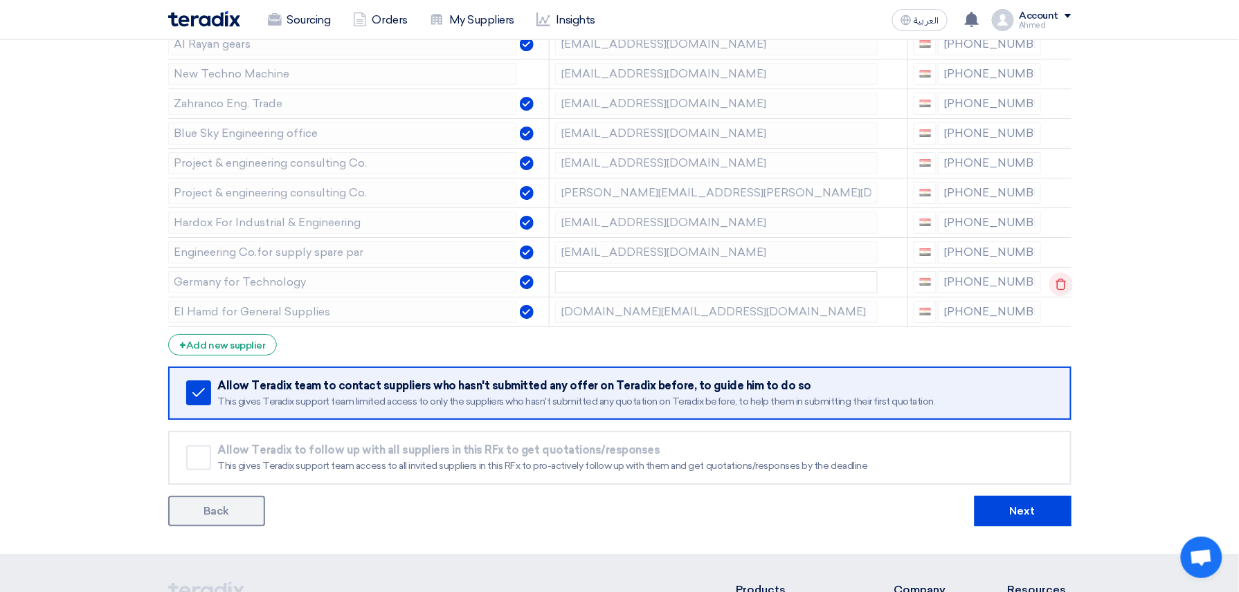
click at [1062, 296] on icon at bounding box center [1061, 285] width 24 height 24
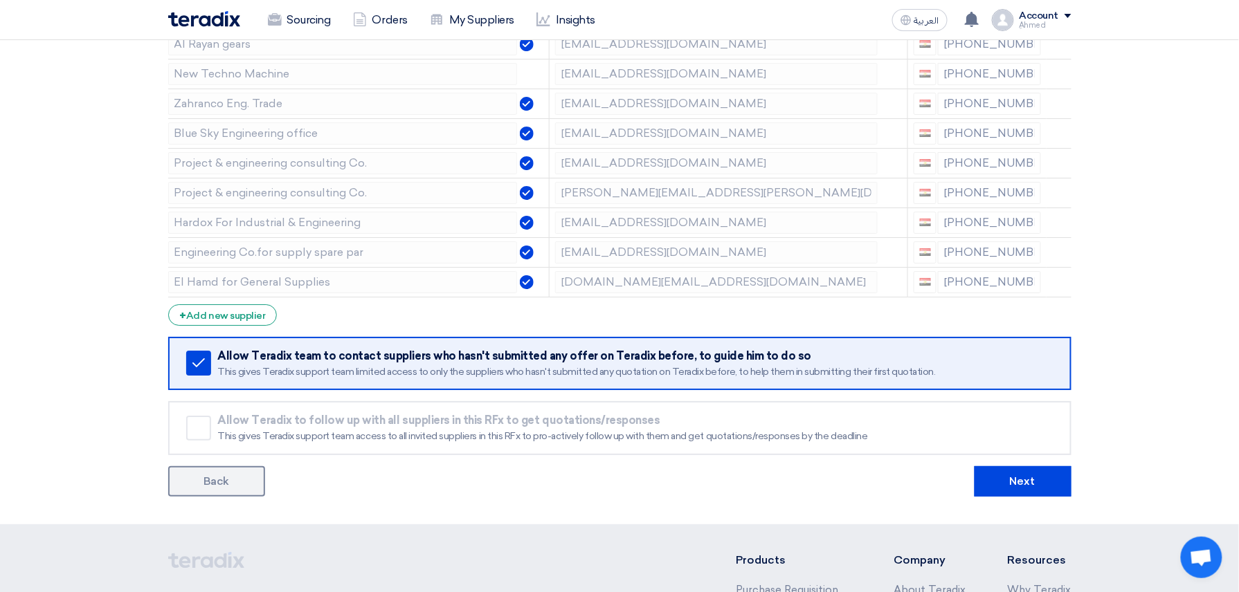
click at [0, 0] on icon at bounding box center [0, 0] width 0 height 0
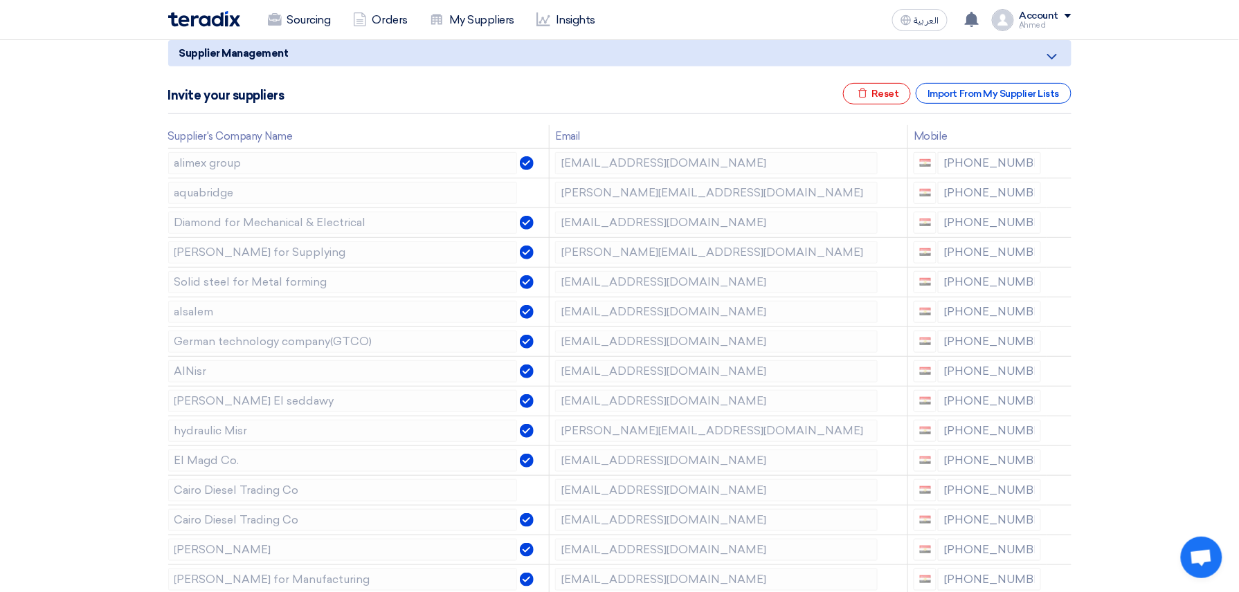
scroll to position [184, 0]
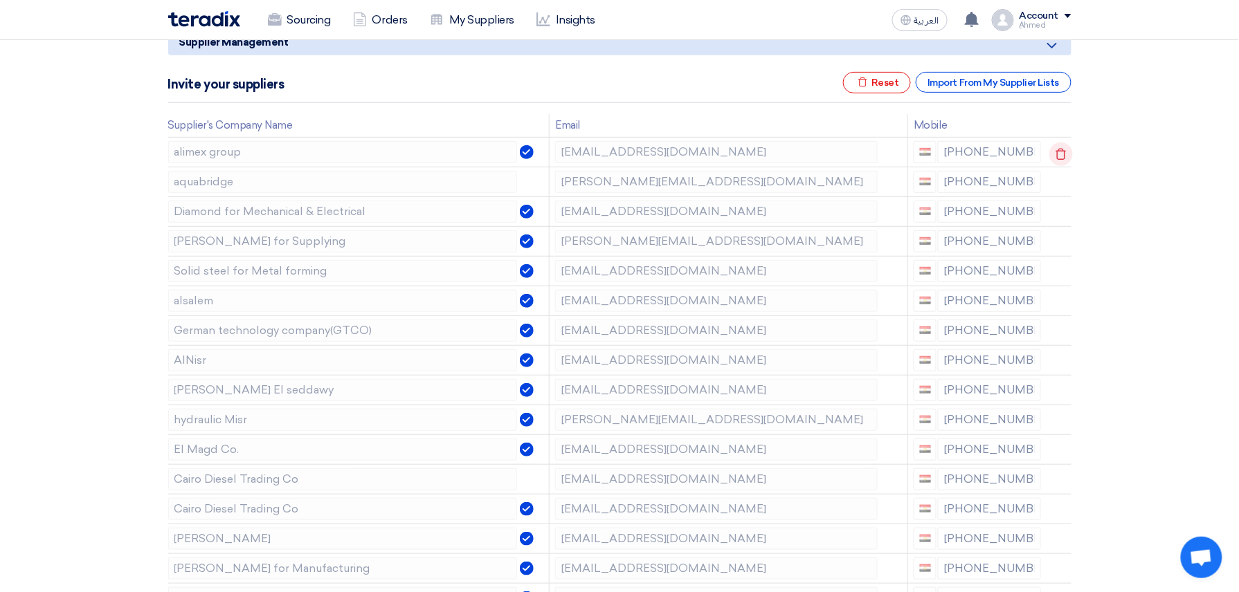
click at [1058, 156] on icon at bounding box center [1061, 155] width 24 height 24
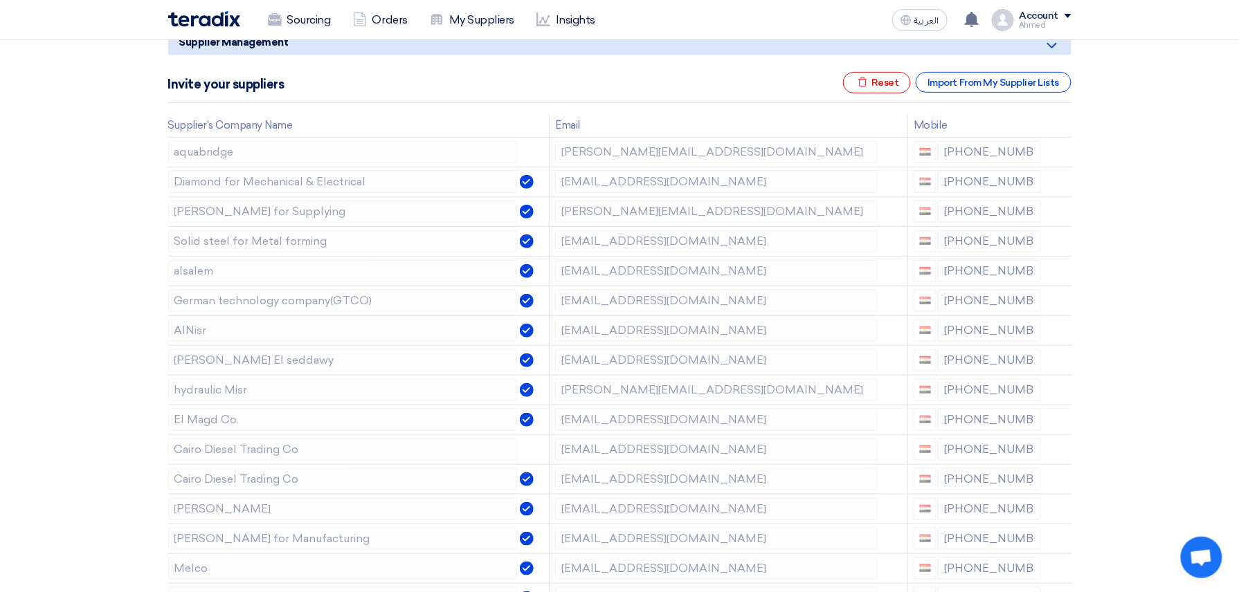
click at [0, 0] on icon at bounding box center [0, 0] width 0 height 0
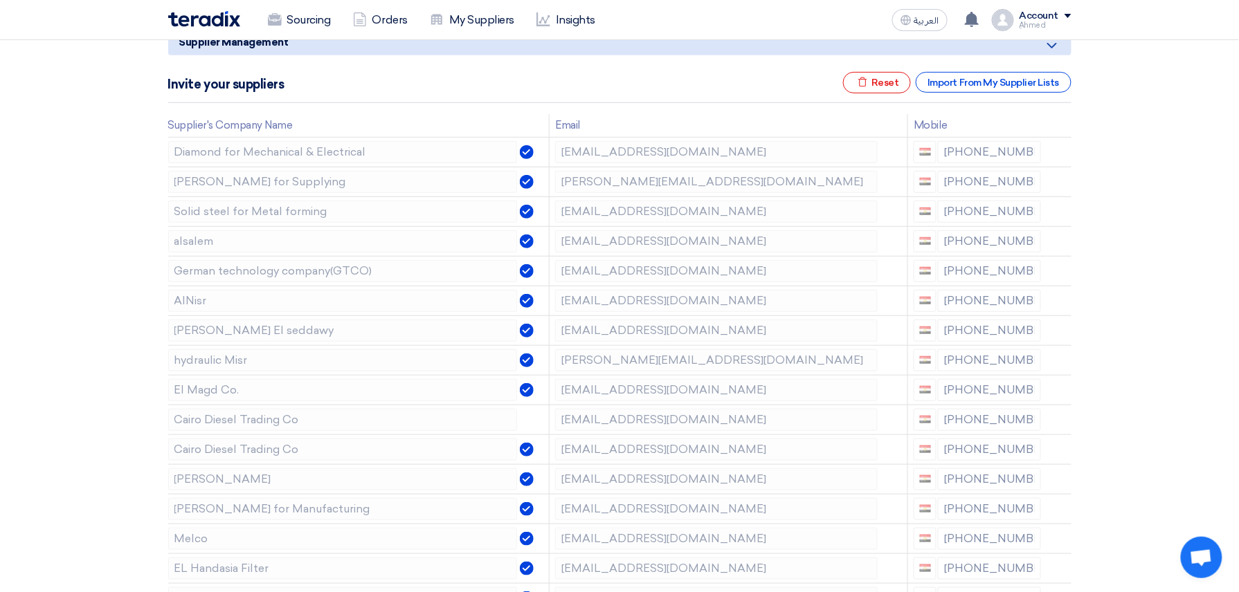
click at [0, 0] on icon at bounding box center [0, 0] width 0 height 0
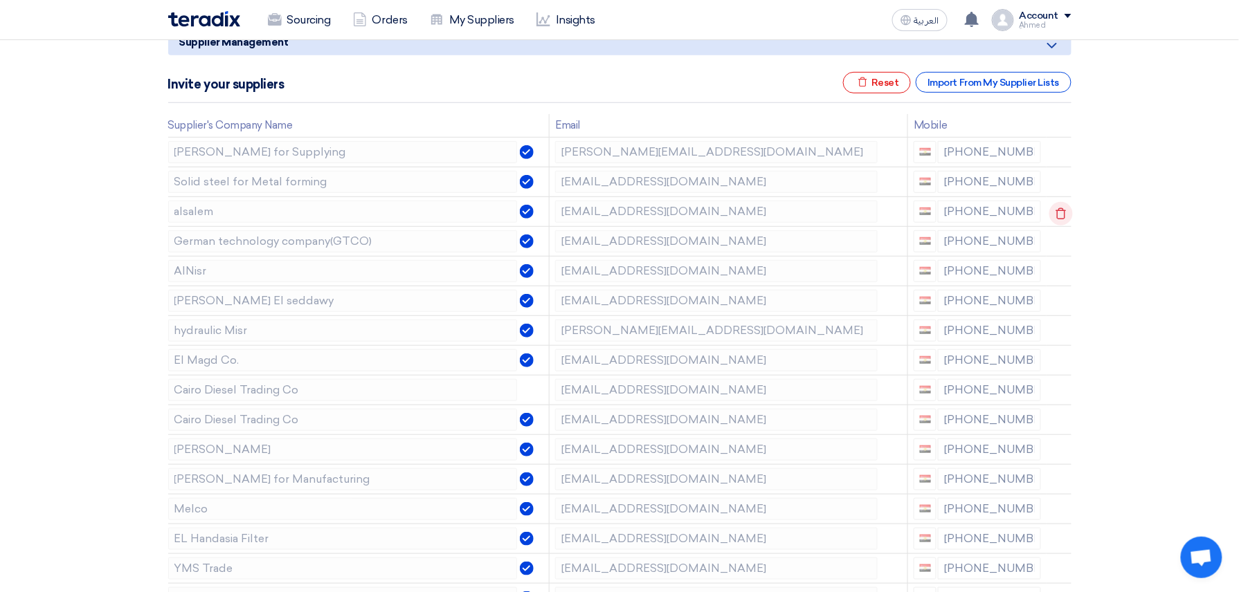
click at [1058, 217] on icon at bounding box center [1061, 214] width 24 height 24
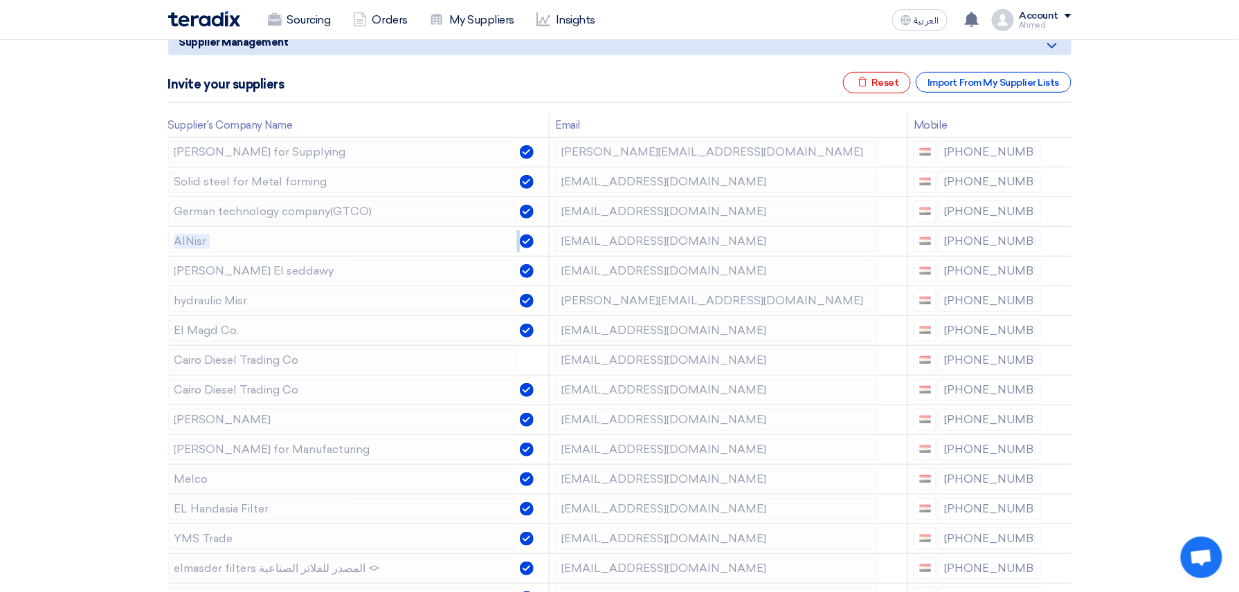
click at [0, 0] on icon at bounding box center [0, 0] width 0 height 0
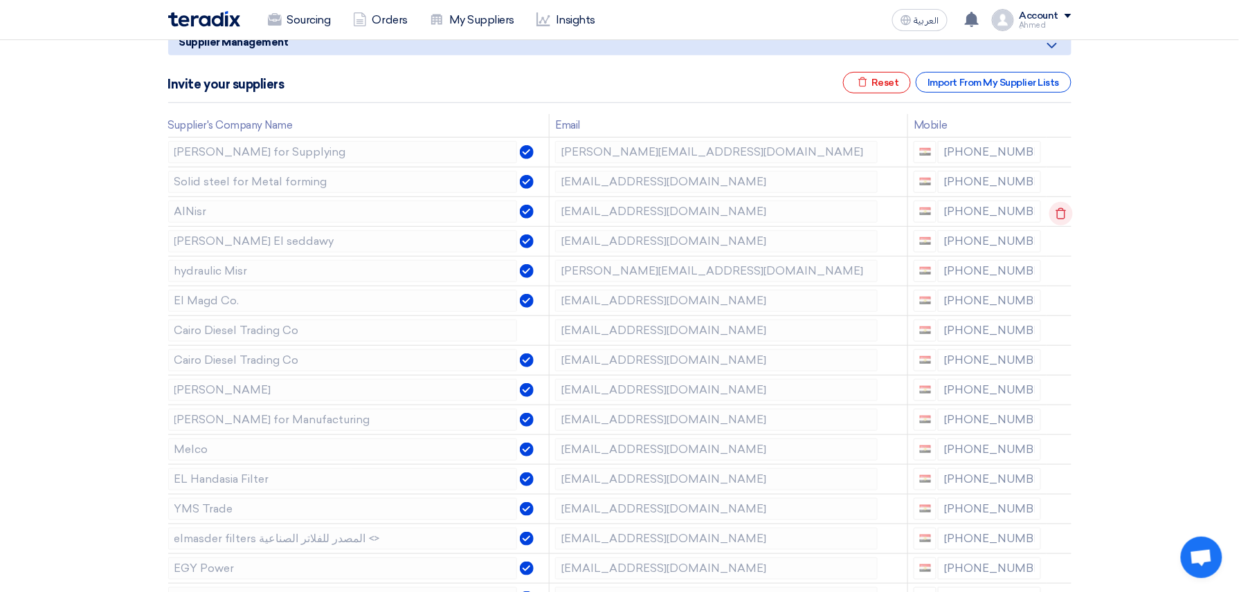
click at [1058, 219] on td at bounding box center [1058, 212] width 25 height 30
click at [1058, 219] on icon at bounding box center [1061, 214] width 24 height 24
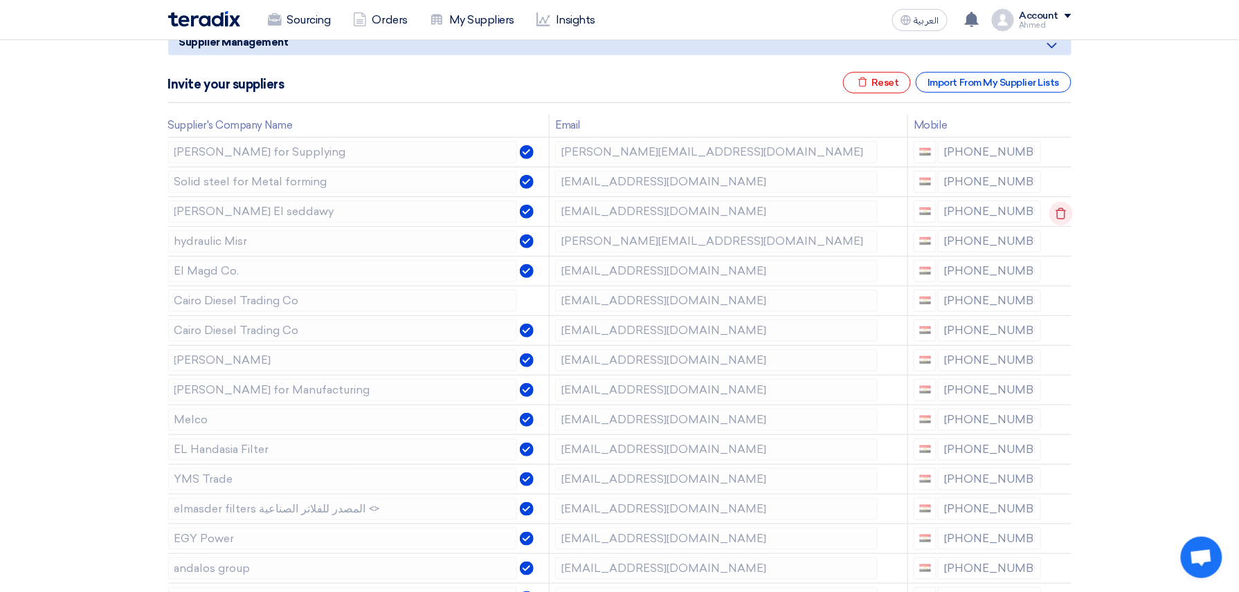
click at [1061, 215] on icon at bounding box center [1061, 214] width 24 height 24
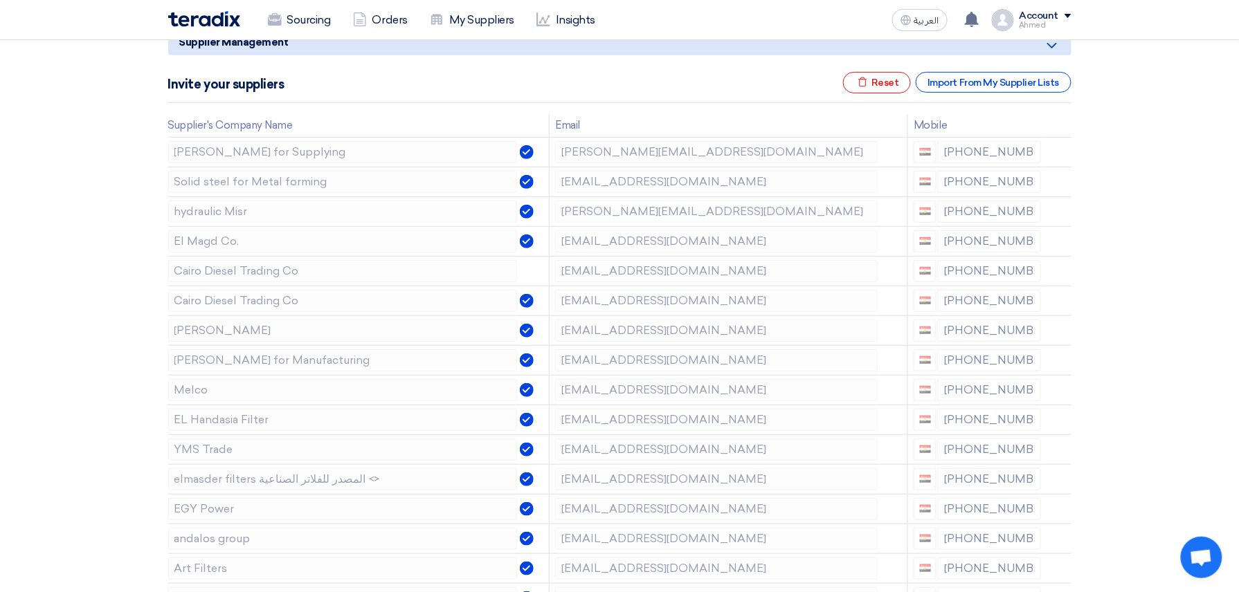
click at [0, 0] on icon at bounding box center [0, 0] width 0 height 0
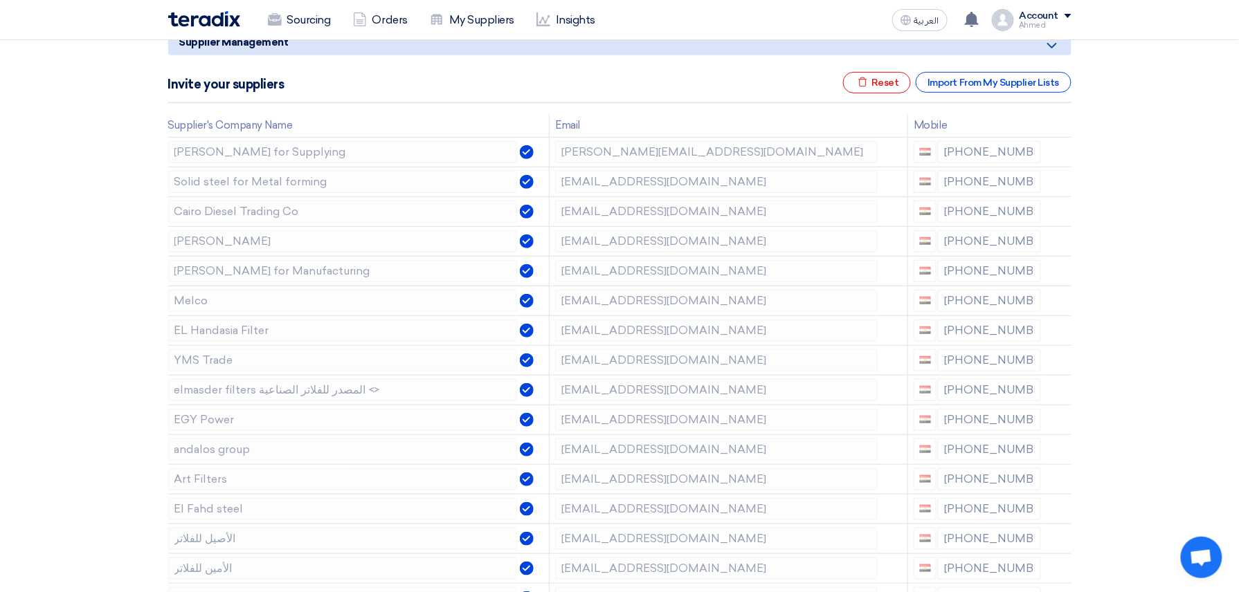
click at [0, 0] on icon at bounding box center [0, 0] width 0 height 0
click at [1053, 277] on icon at bounding box center [1061, 274] width 24 height 24
click at [1060, 274] on icon at bounding box center [1061, 274] width 24 height 24
click at [0, 0] on icon at bounding box center [0, 0] width 0 height 0
click at [1057, 272] on icon at bounding box center [1061, 274] width 24 height 24
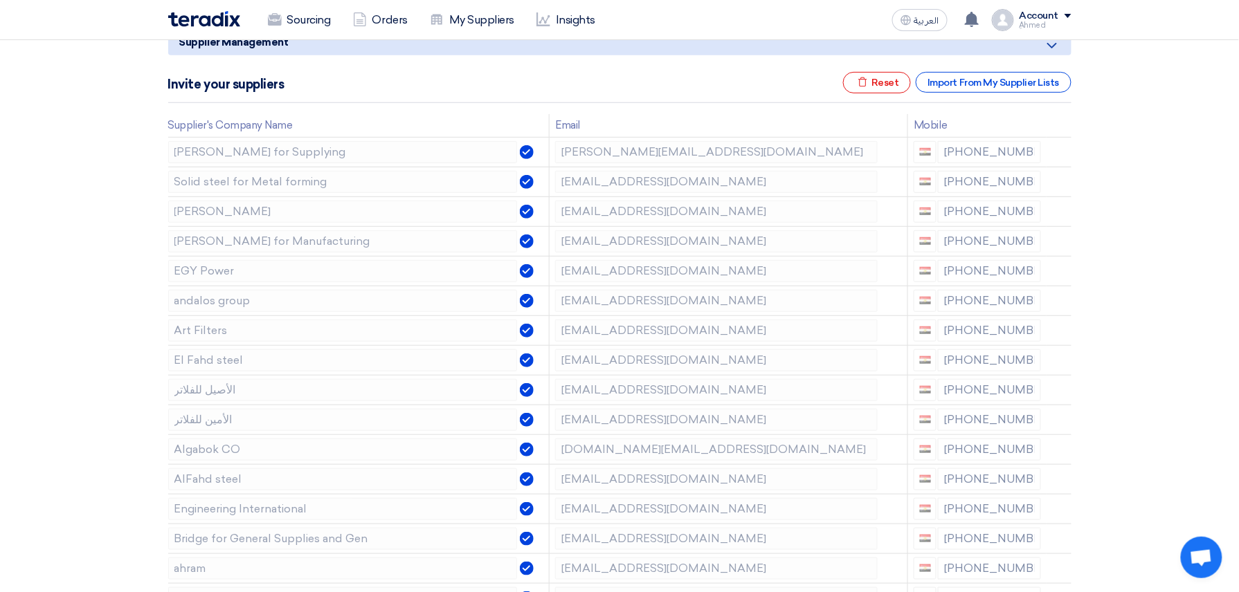
click at [0, 0] on icon at bounding box center [0, 0] width 0 height 0
click at [1062, 270] on icon at bounding box center [1061, 274] width 24 height 24
click at [0, 0] on icon at bounding box center [0, 0] width 0 height 0
click at [1060, 272] on icon at bounding box center [1061, 274] width 24 height 24
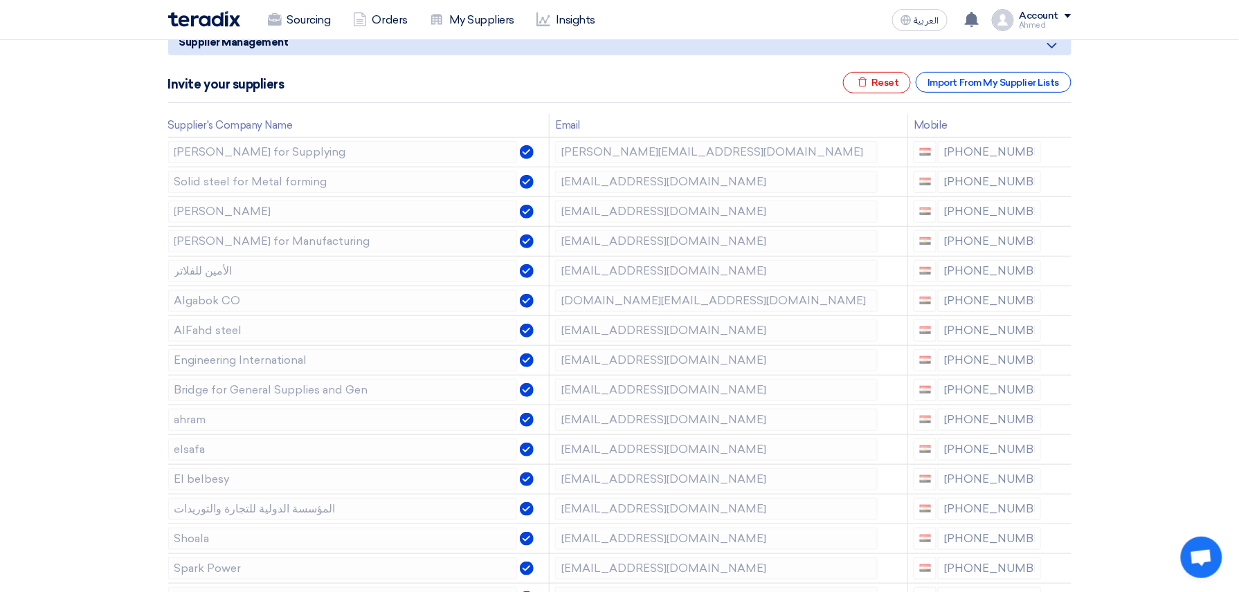
click at [0, 0] on icon at bounding box center [0, 0] width 0 height 0
click at [1062, 300] on use at bounding box center [1060, 303] width 10 height 12
click at [1063, 300] on use at bounding box center [1060, 303] width 10 height 12
click at [0, 0] on use at bounding box center [0, 0] width 0 height 0
click at [1064, 298] on icon at bounding box center [1061, 303] width 24 height 24
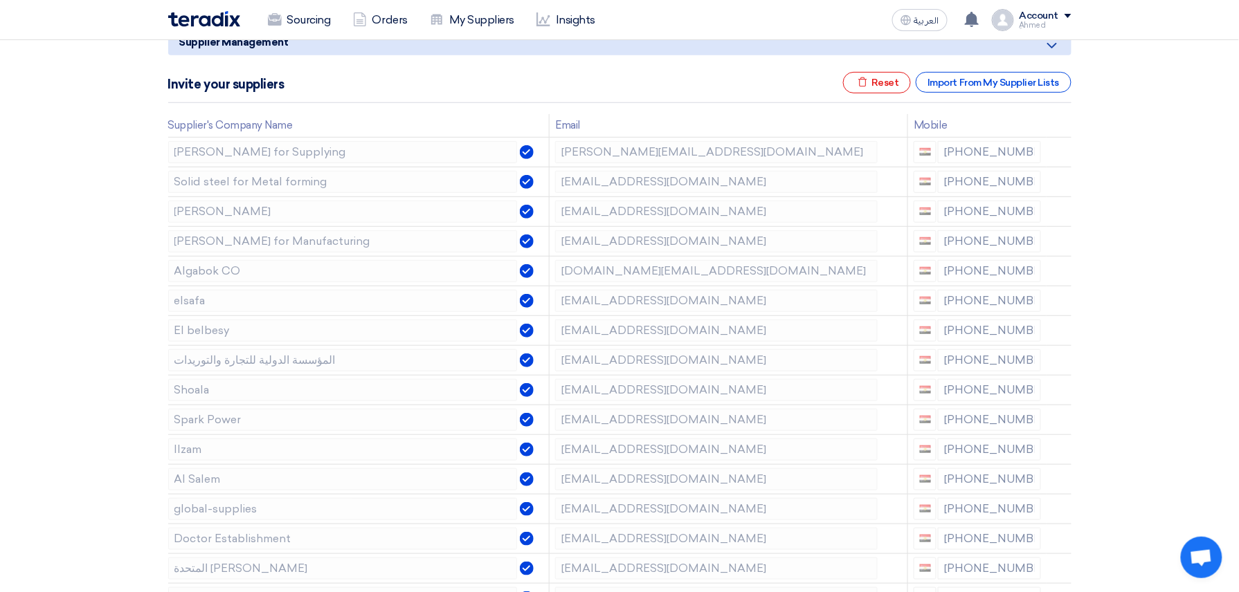
click at [0, 0] on icon at bounding box center [0, 0] width 0 height 0
click at [1059, 335] on icon at bounding box center [1061, 333] width 24 height 24
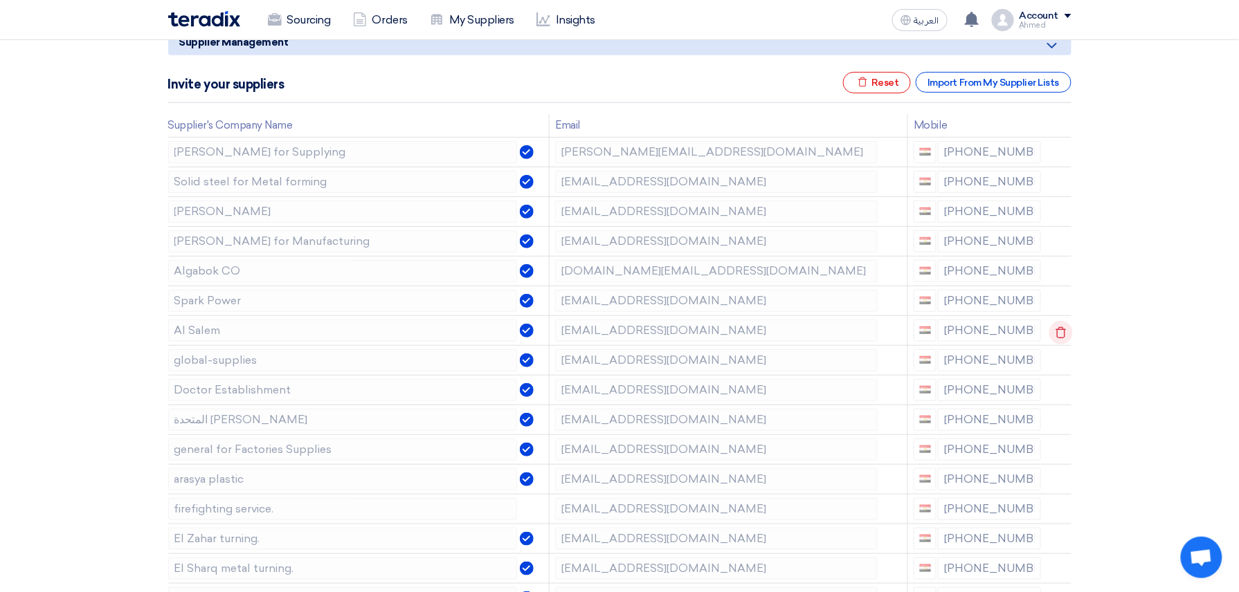
click at [1056, 334] on icon at bounding box center [1061, 333] width 24 height 24
click at [0, 0] on icon at bounding box center [0, 0] width 0 height 0
click at [1056, 334] on td at bounding box center [1058, 331] width 25 height 30
click at [1056, 334] on icon at bounding box center [1061, 333] width 24 height 24
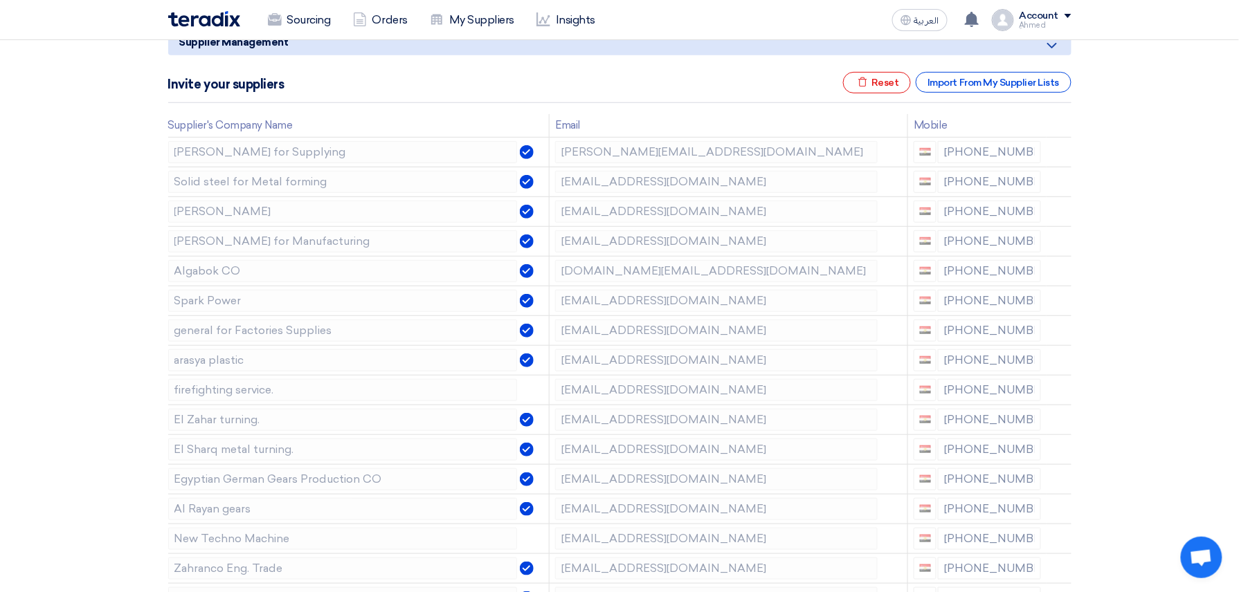
click at [0, 0] on icon at bounding box center [0, 0] width 0 height 0
click at [1056, 333] on td at bounding box center [1058, 331] width 25 height 30
click at [1059, 333] on icon at bounding box center [1061, 333] width 24 height 24
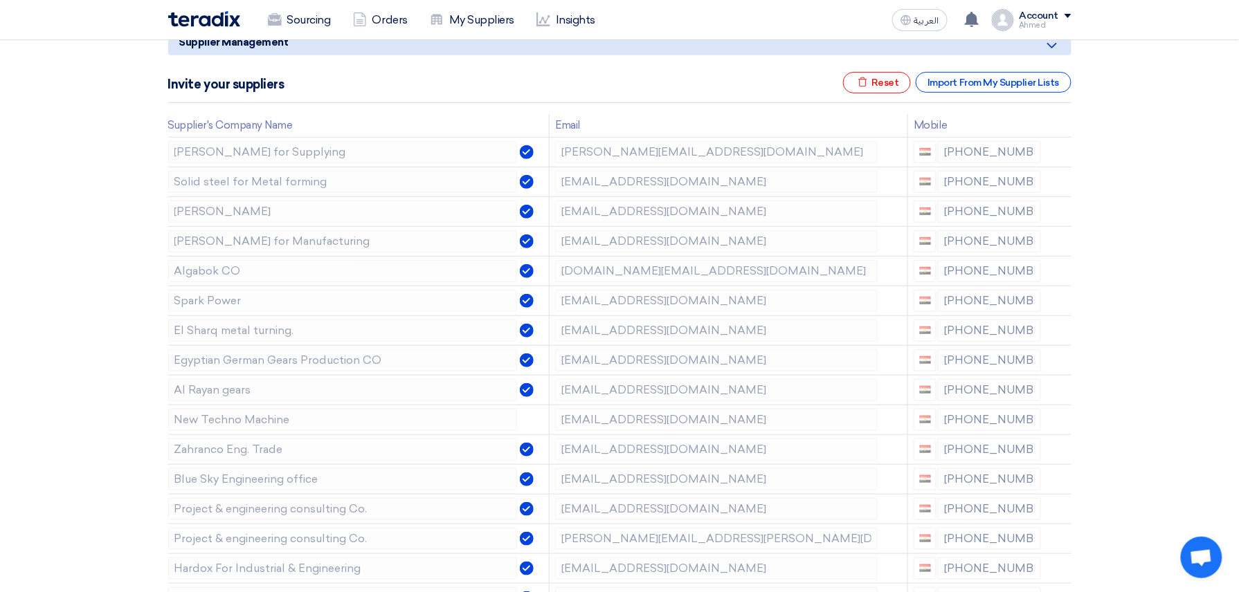
click at [0, 0] on icon at bounding box center [0, 0] width 0 height 0
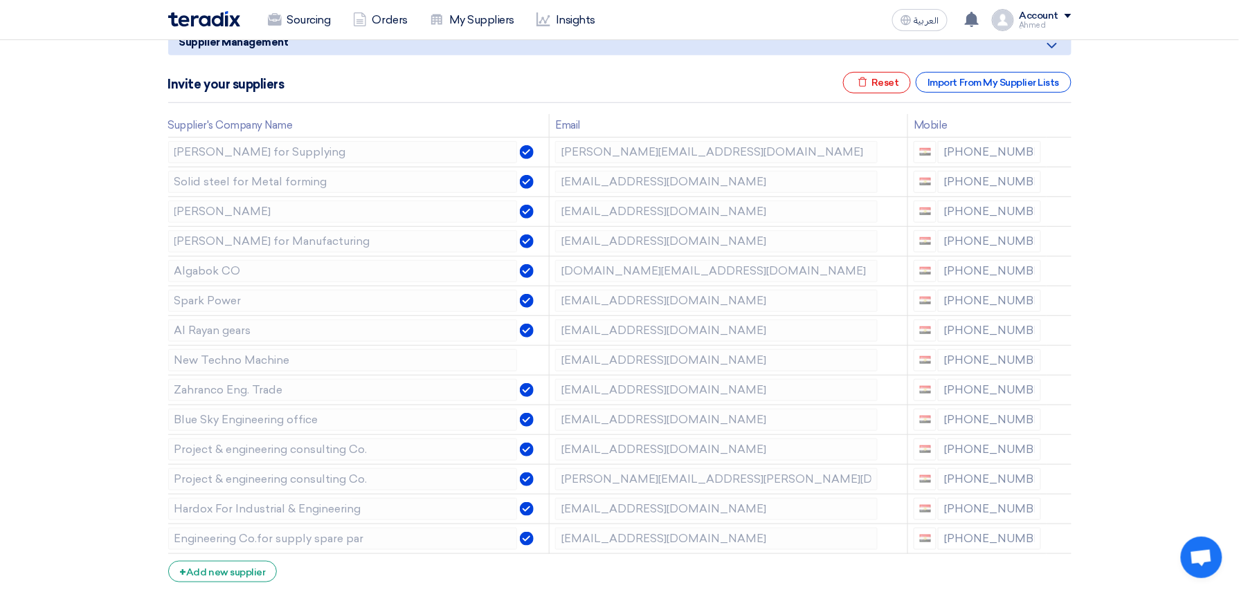
click at [0, 0] on icon at bounding box center [0, 0] width 0 height 0
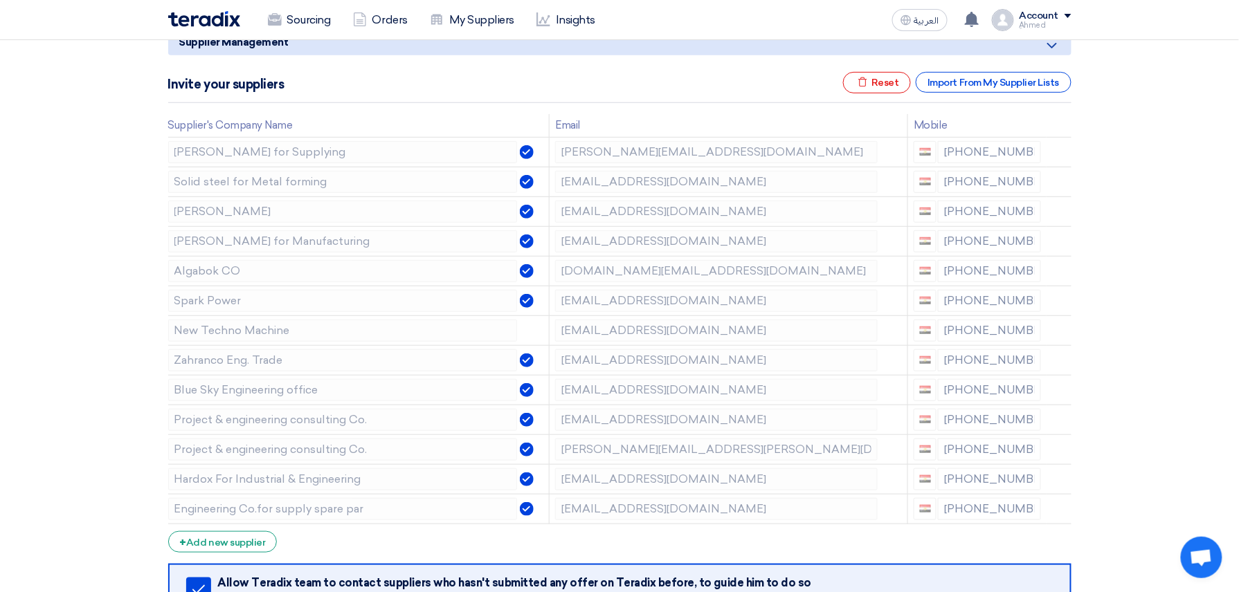
click at [0, 0] on icon at bounding box center [0, 0] width 0 height 0
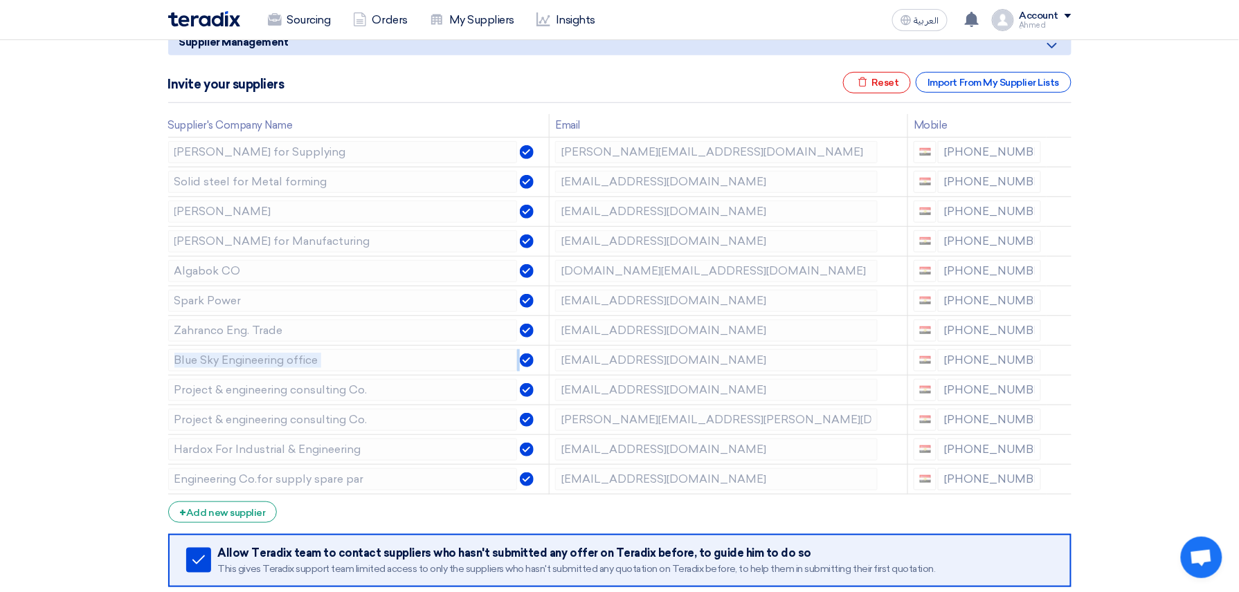
click at [0, 0] on icon at bounding box center [0, 0] width 0 height 0
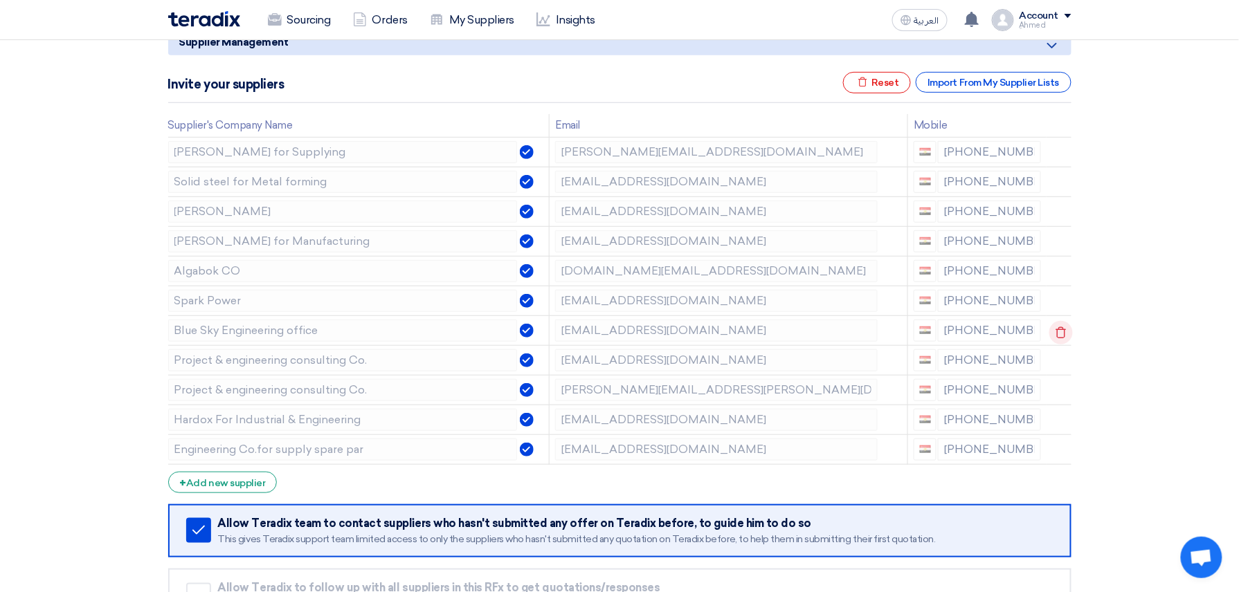
click at [1059, 333] on td at bounding box center [1058, 331] width 25 height 30
click at [1059, 333] on icon at bounding box center [1061, 333] width 24 height 24
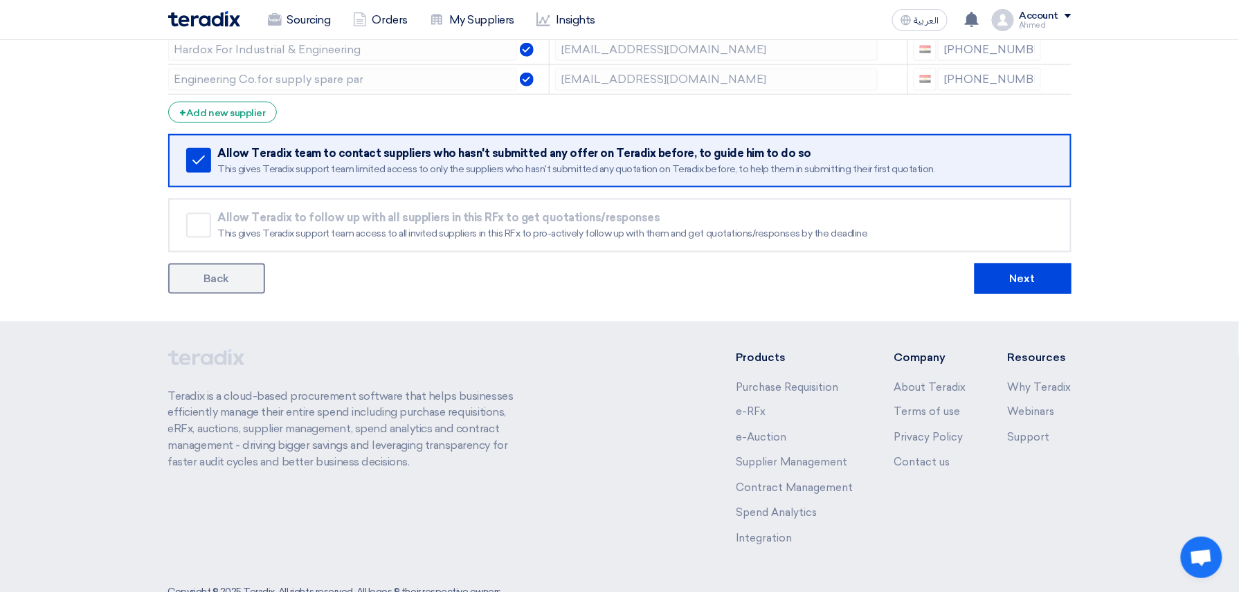
scroll to position [568, 0]
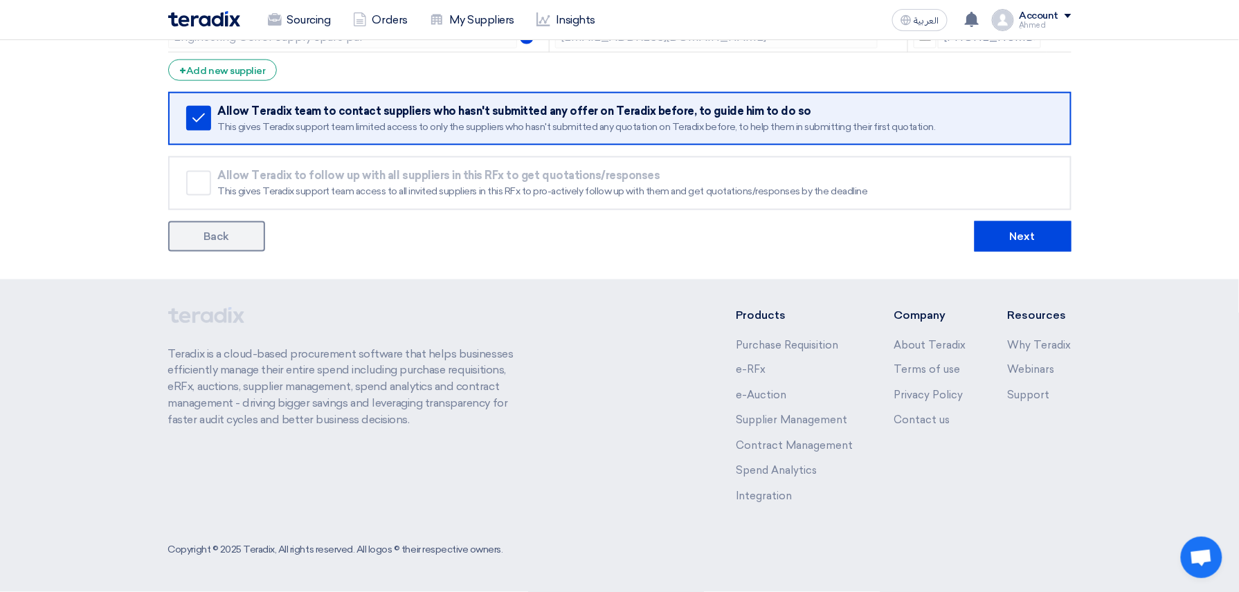
click at [1023, 244] on button "Next" at bounding box center [1022, 236] width 97 height 30
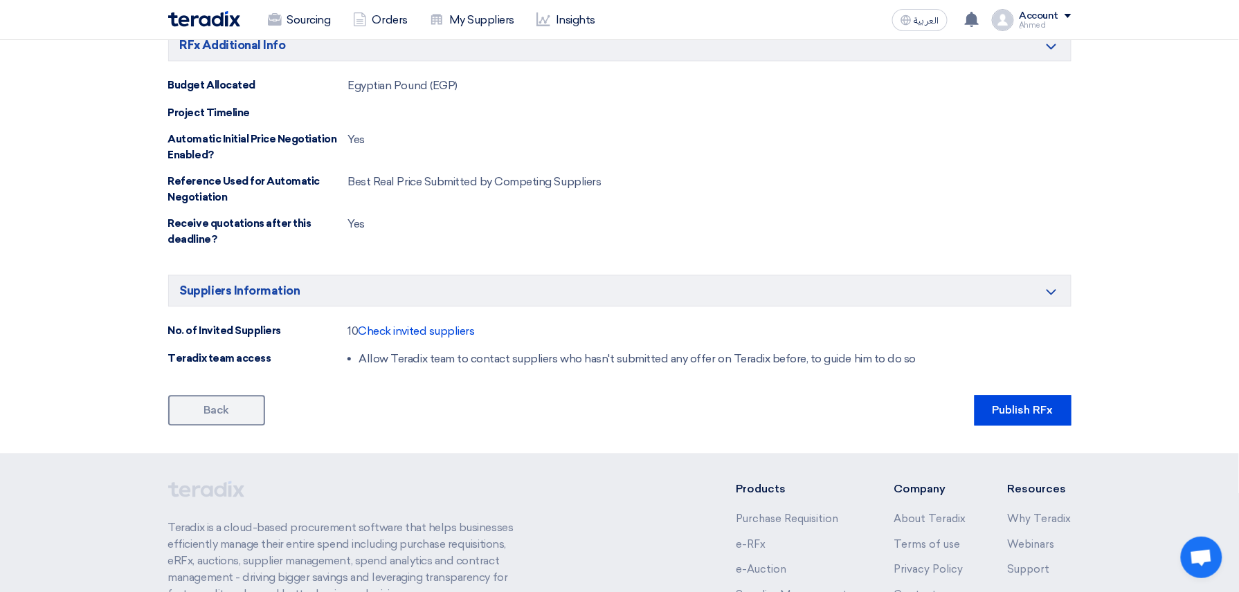
scroll to position [1092, 0]
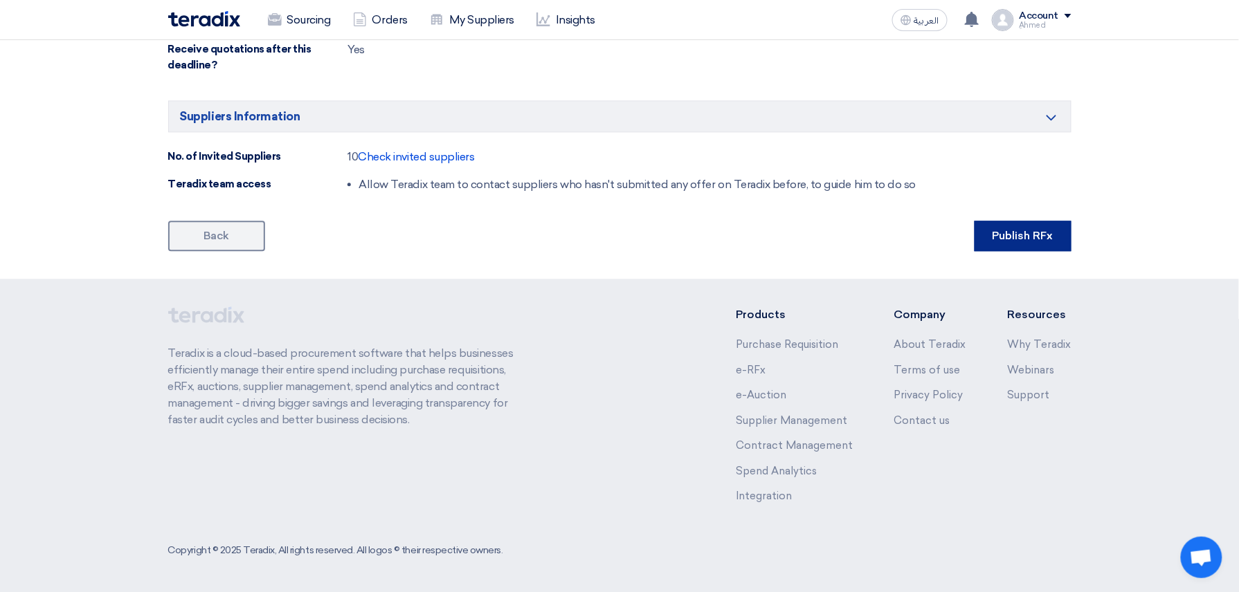
click at [1030, 241] on button "Publish RFx" at bounding box center [1022, 236] width 97 height 30
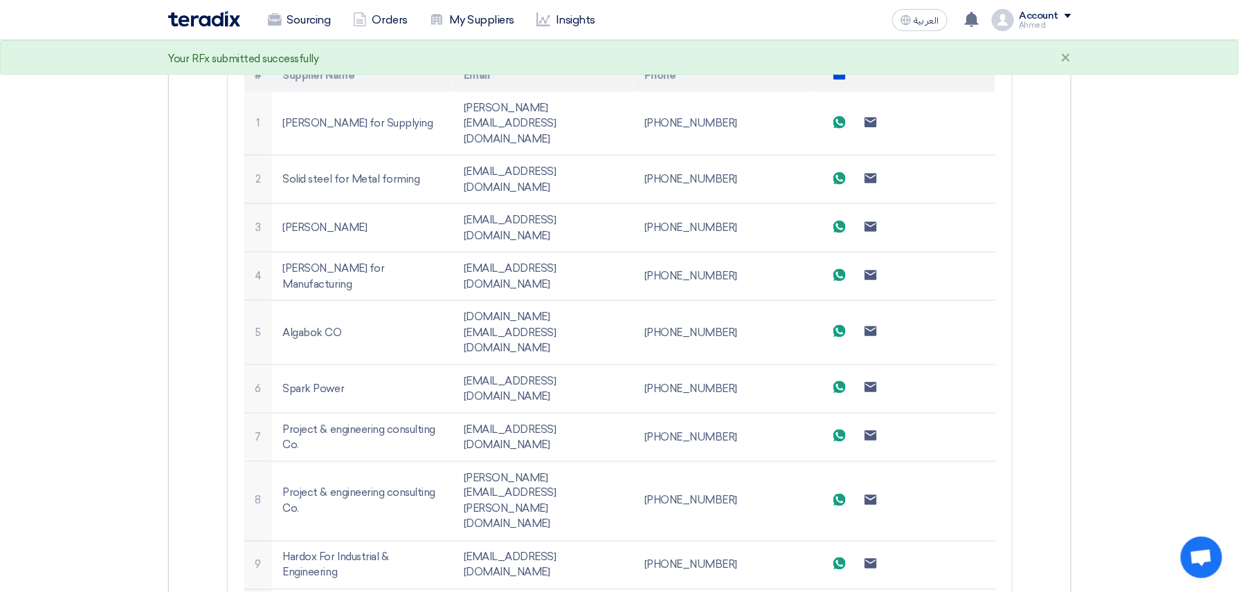
scroll to position [646, 0]
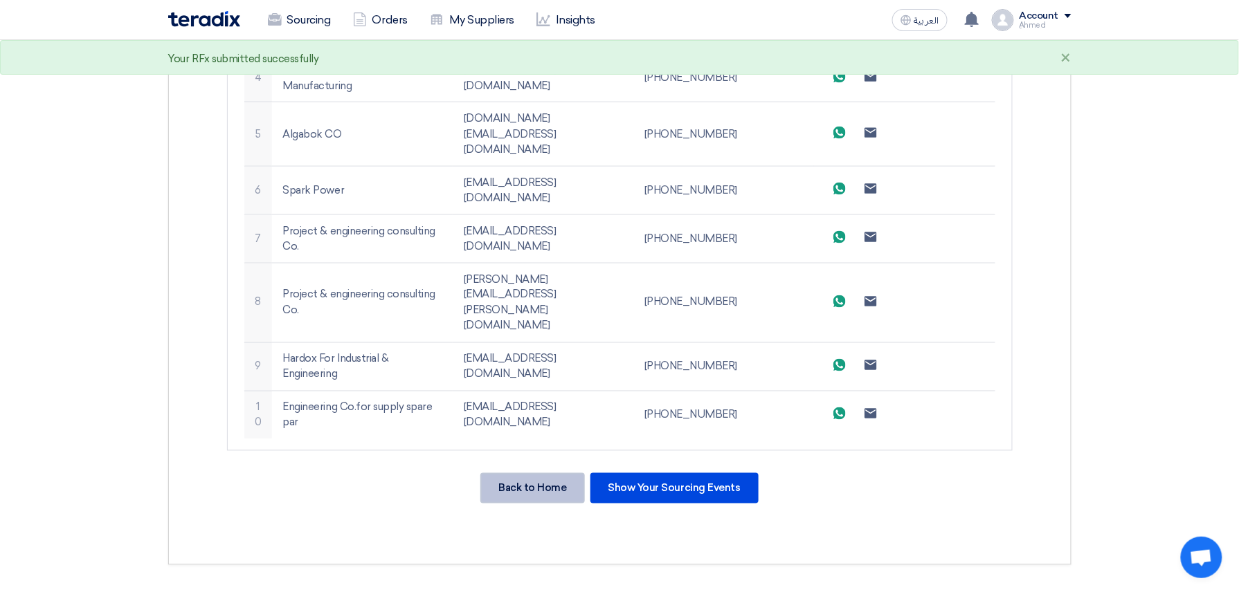
click at [549, 473] on div "Back to Home" at bounding box center [532, 488] width 104 height 30
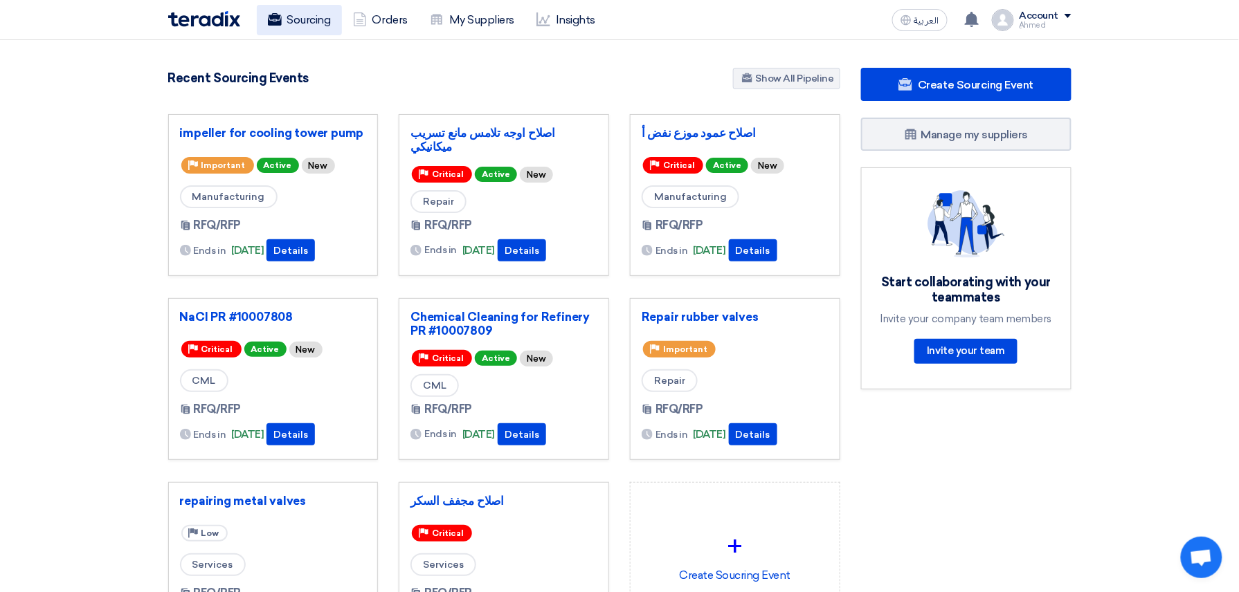
click at [309, 23] on link "Sourcing" at bounding box center [299, 20] width 85 height 30
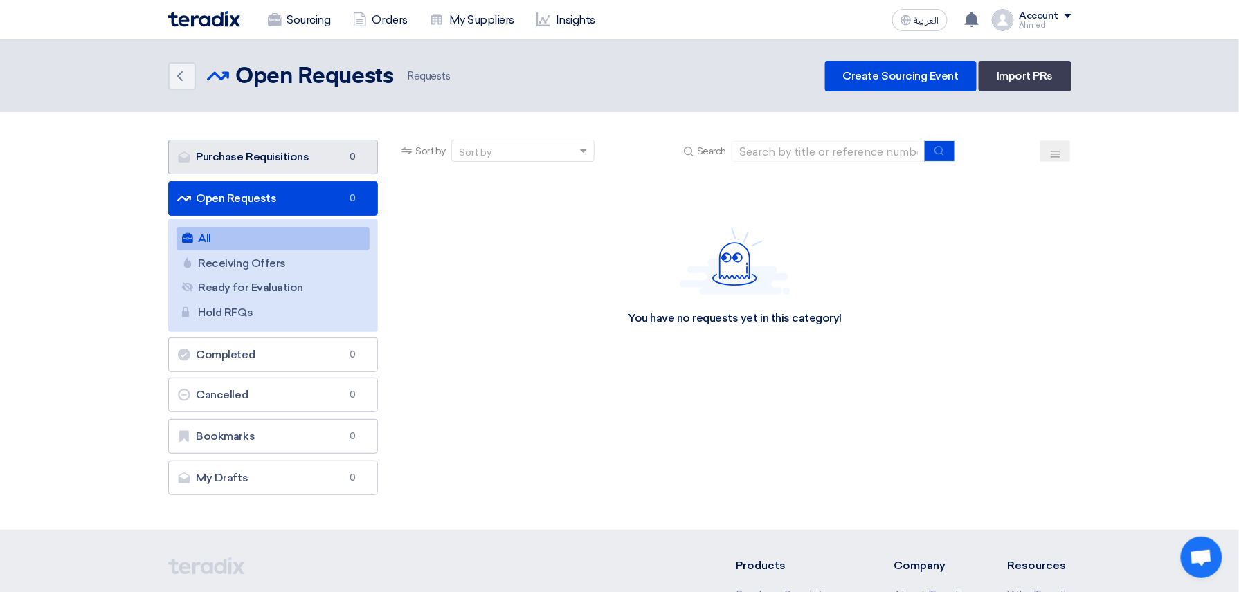
click at [299, 153] on link "Purchase Requisitions Purchase Requisitions 0" at bounding box center [273, 157] width 210 height 35
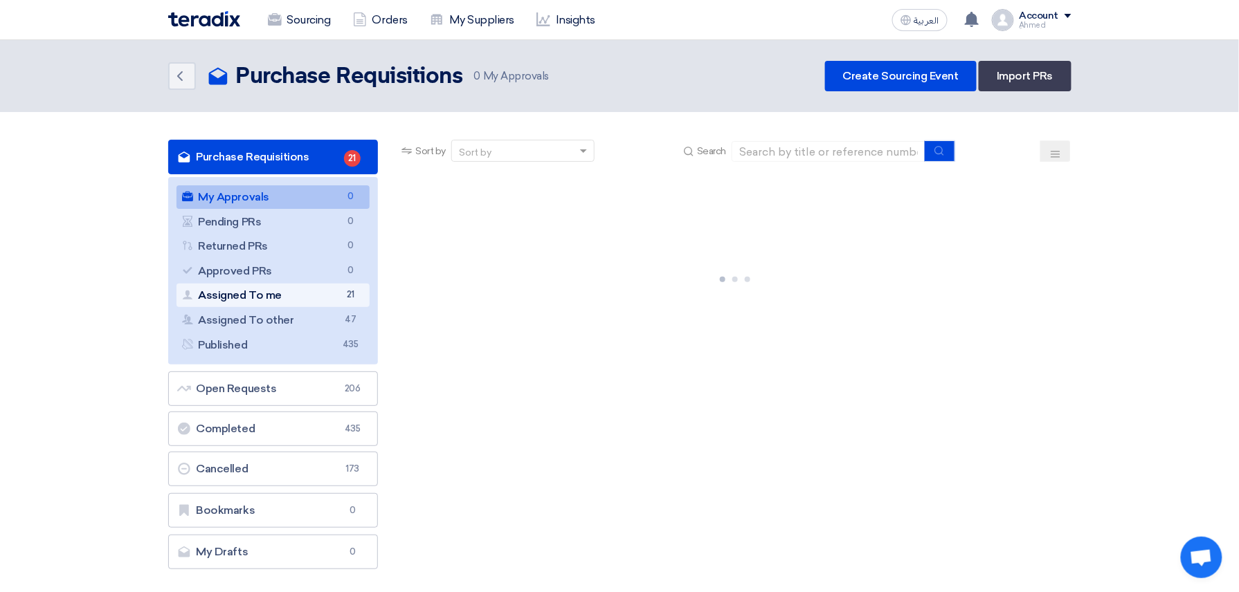
click at [291, 296] on link "Assigned To me Assigned To me 21" at bounding box center [273, 296] width 194 height 24
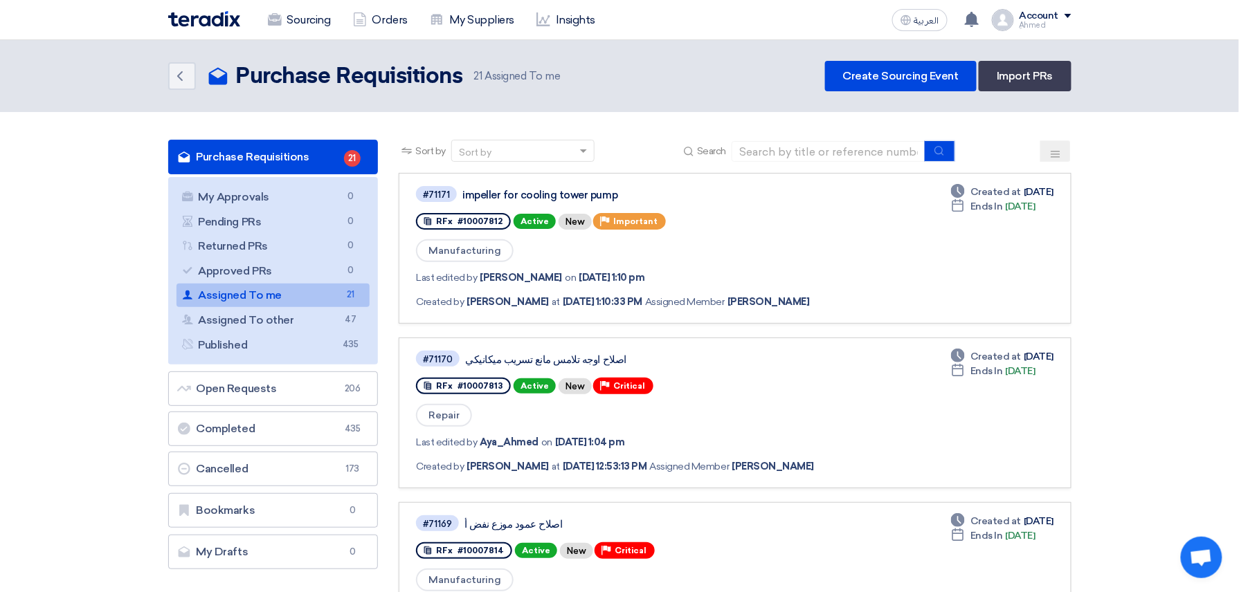
click at [314, 289] on link "Assigned To me Assigned To me 21" at bounding box center [273, 296] width 194 height 24
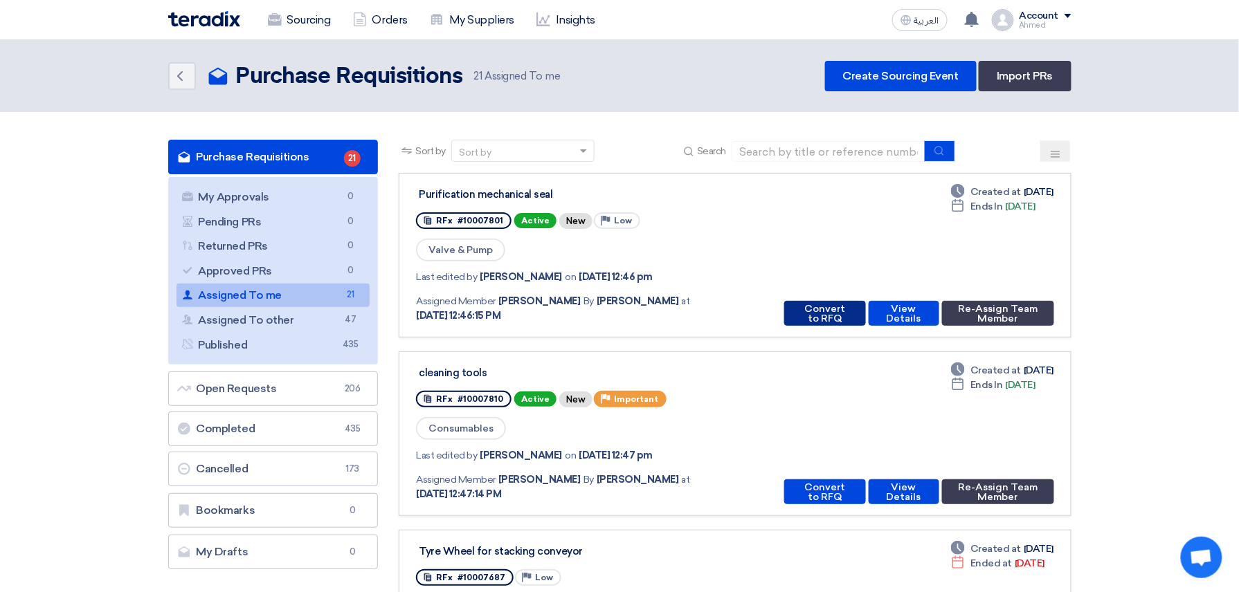
click at [817, 313] on button "Convert to RFQ" at bounding box center [824, 313] width 81 height 25
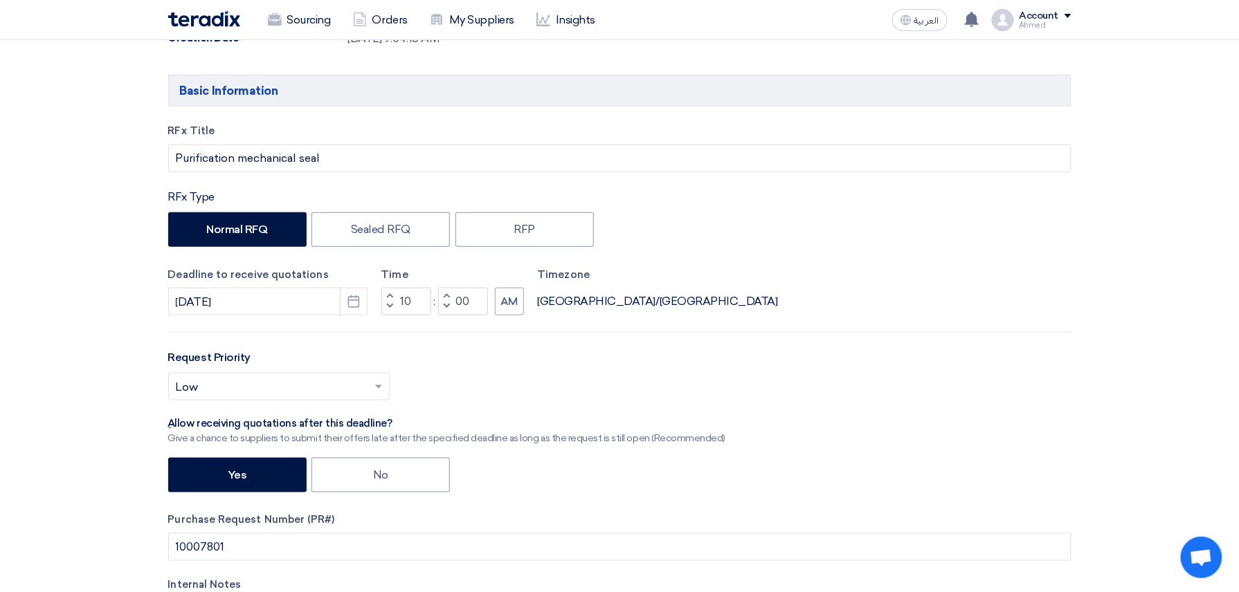
scroll to position [461, 0]
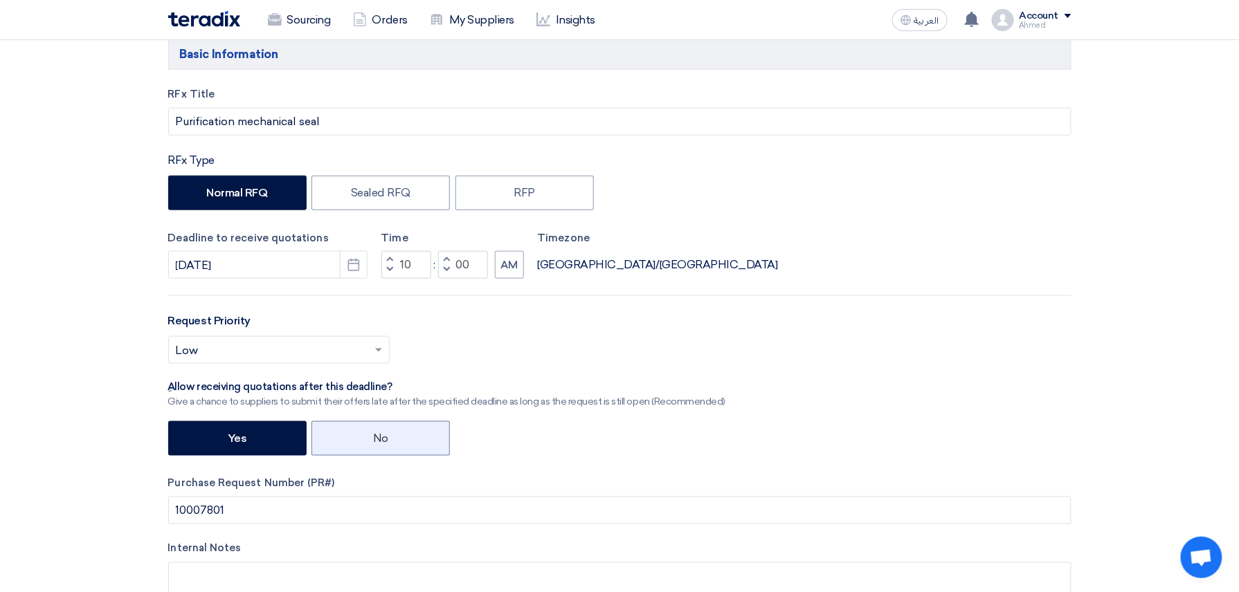
click at [363, 433] on label "No" at bounding box center [380, 438] width 138 height 35
click at [373, 433] on input "No" at bounding box center [377, 437] width 9 height 9
radio input "true"
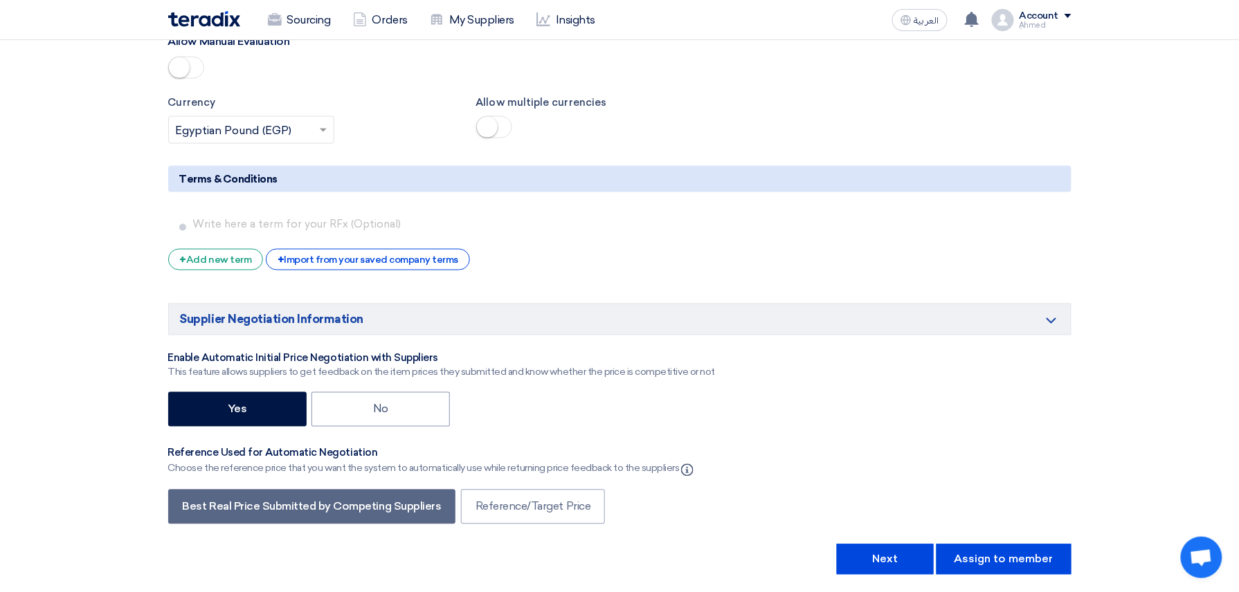
scroll to position [2583, 0]
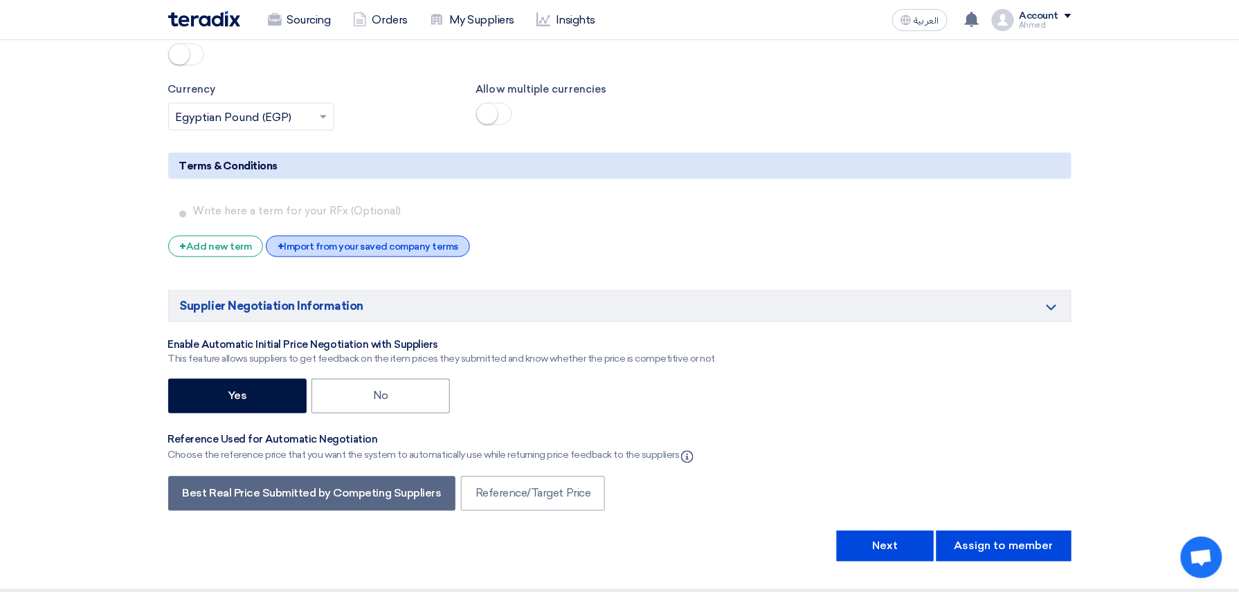
click at [402, 252] on div "+ Import from your saved company terms" at bounding box center [368, 246] width 204 height 21
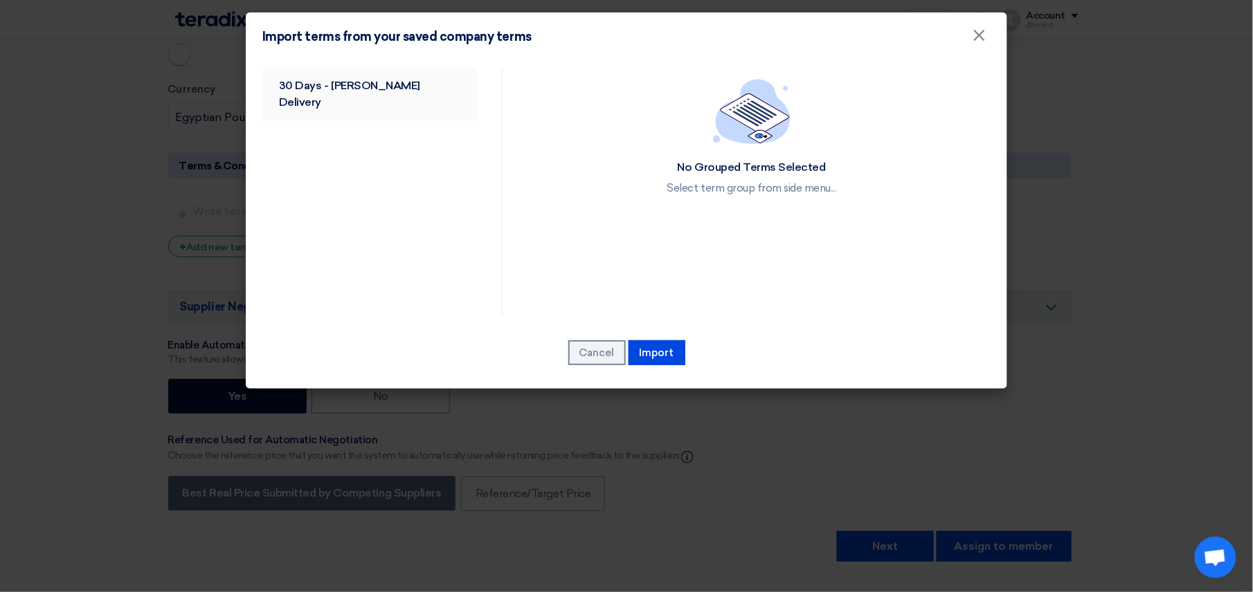
drag, startPoint x: 402, startPoint y: 252, endPoint x: 358, endPoint y: 87, distance: 171.0
click at [347, 87] on link "30 Days - Shakeya Delivery" at bounding box center [369, 94] width 215 height 53
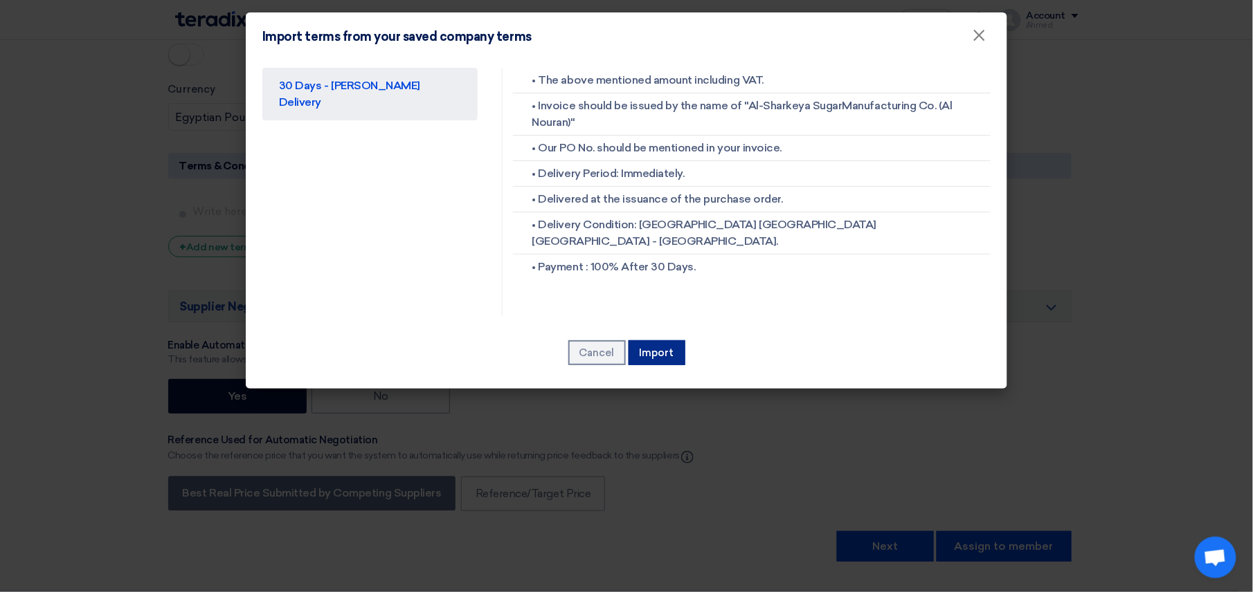
click at [678, 344] on button "Import" at bounding box center [656, 352] width 57 height 25
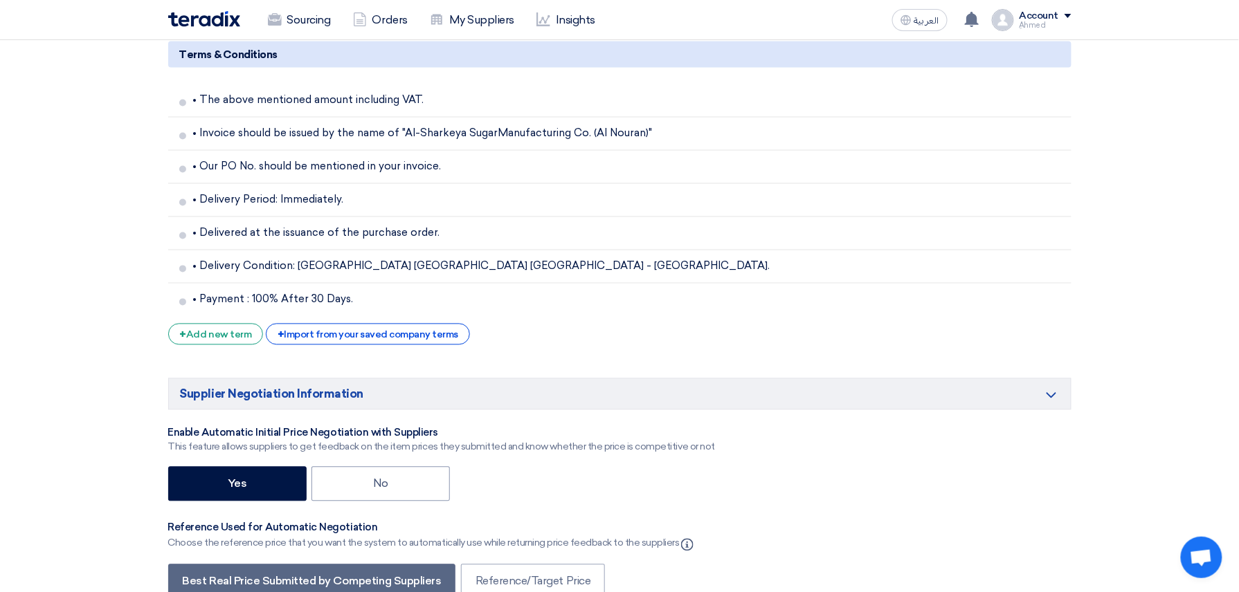
scroll to position [2952, 0]
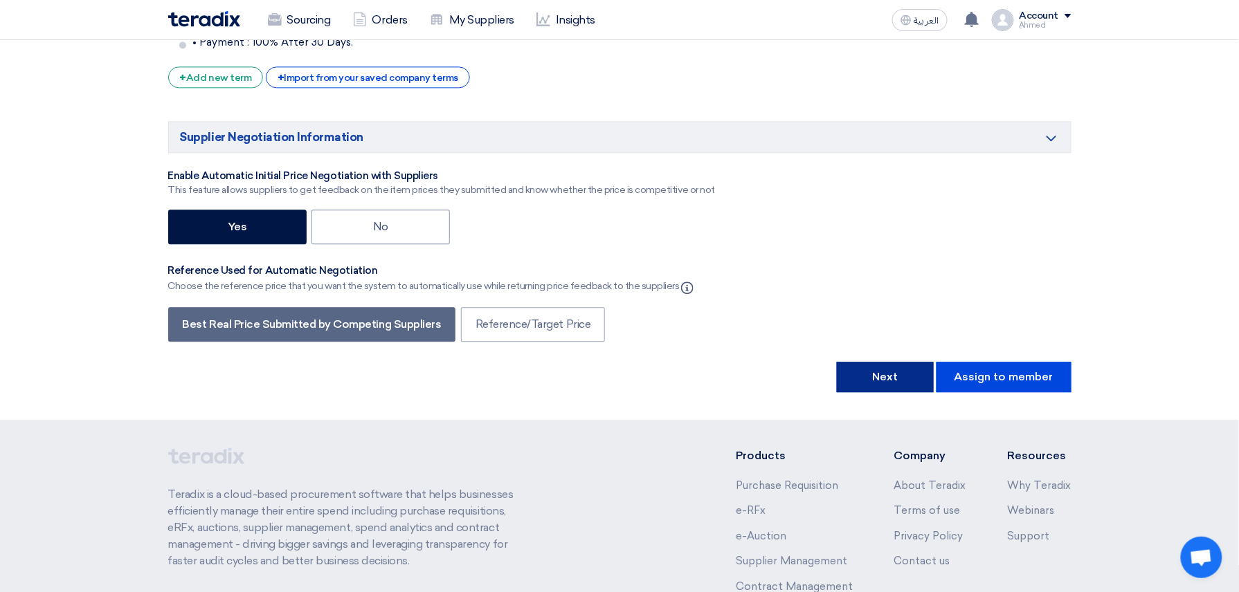
click at [857, 377] on button "Next" at bounding box center [885, 377] width 97 height 30
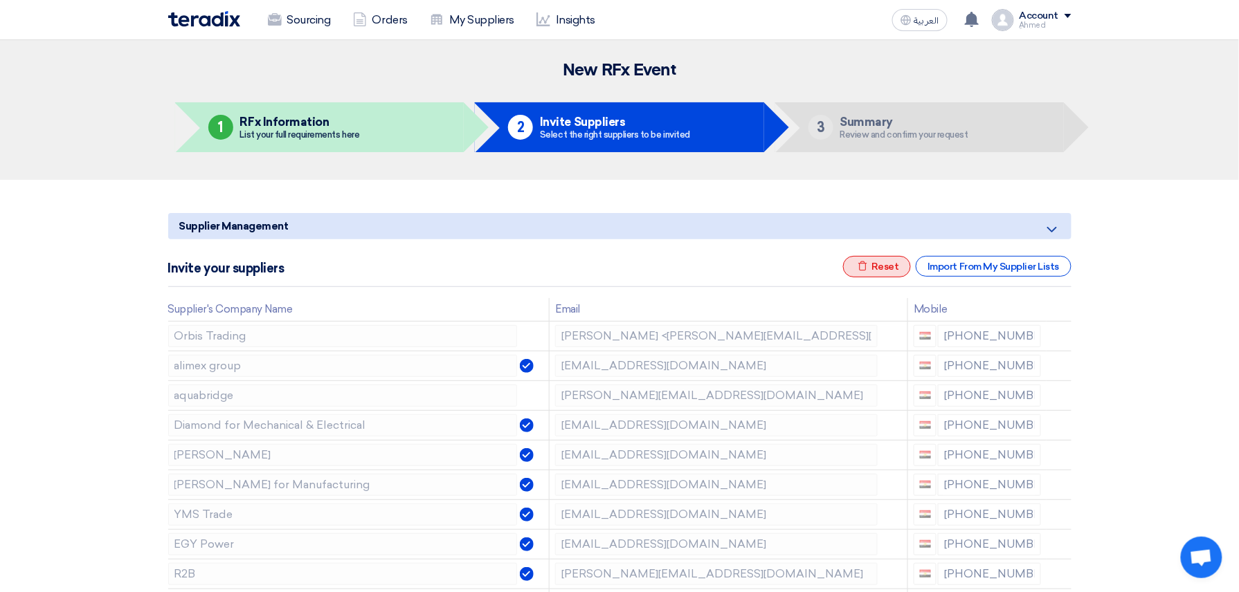
click at [864, 274] on div "Excel file Reset" at bounding box center [877, 266] width 68 height 21
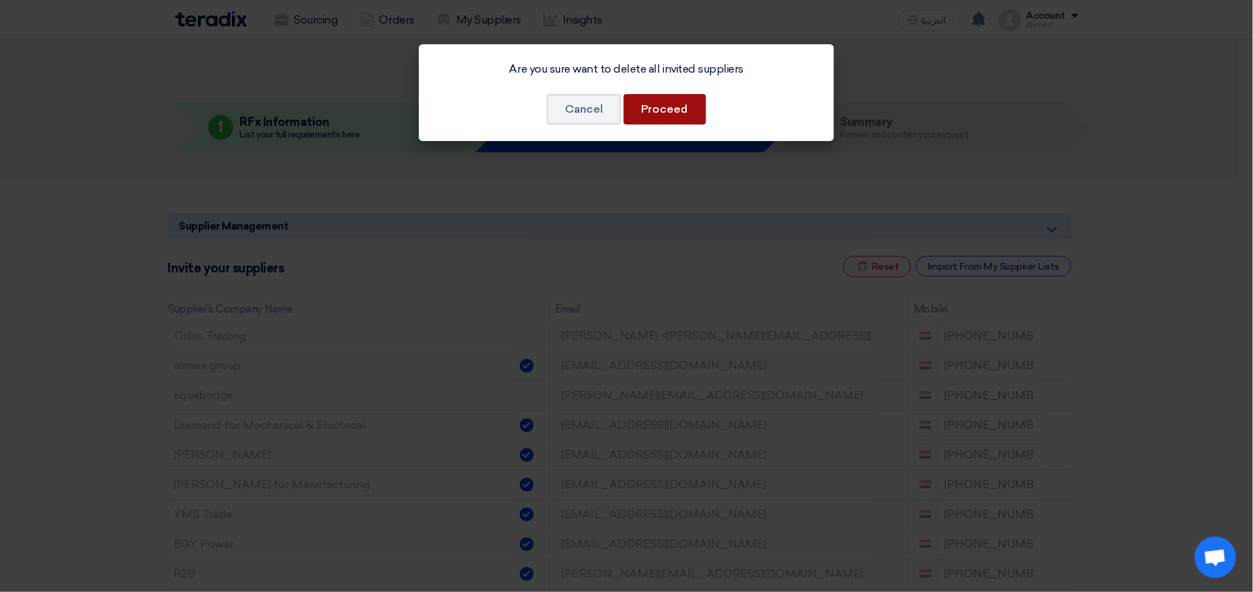
click at [685, 107] on button "Proceed" at bounding box center [665, 109] width 82 height 30
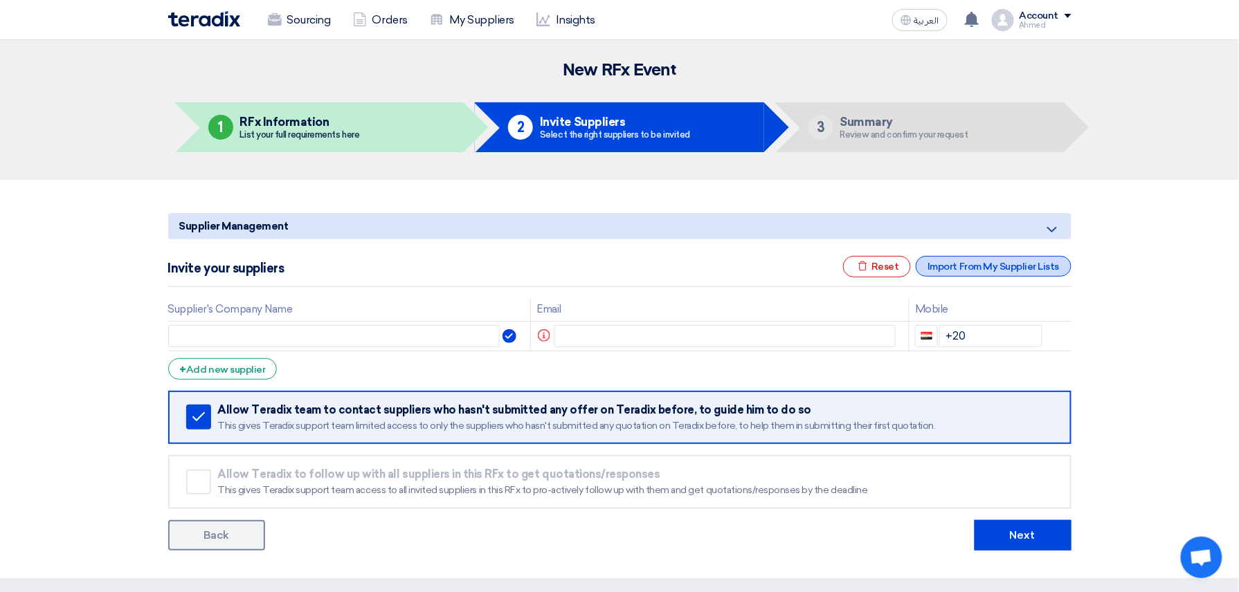
click at [970, 262] on div "Import From My Supplier Lists" at bounding box center [993, 266] width 155 height 21
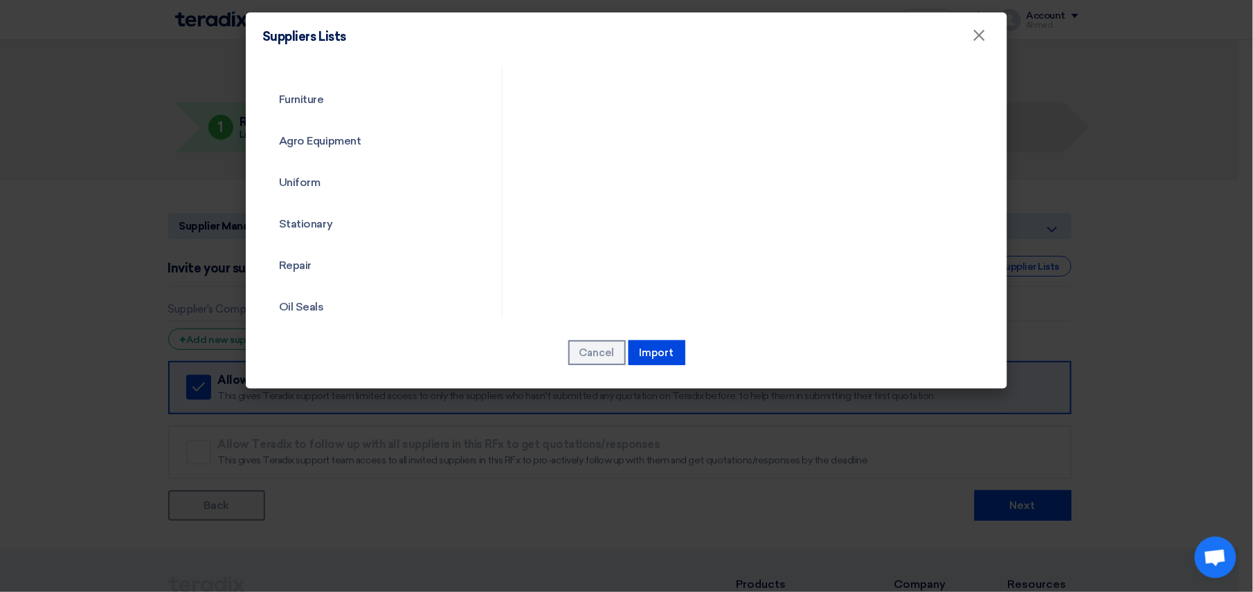
scroll to position [1199, 0]
click at [355, 189] on link "Repair" at bounding box center [369, 174] width 215 height 36
click at [297, 172] on link "Repair" at bounding box center [369, 174] width 215 height 36
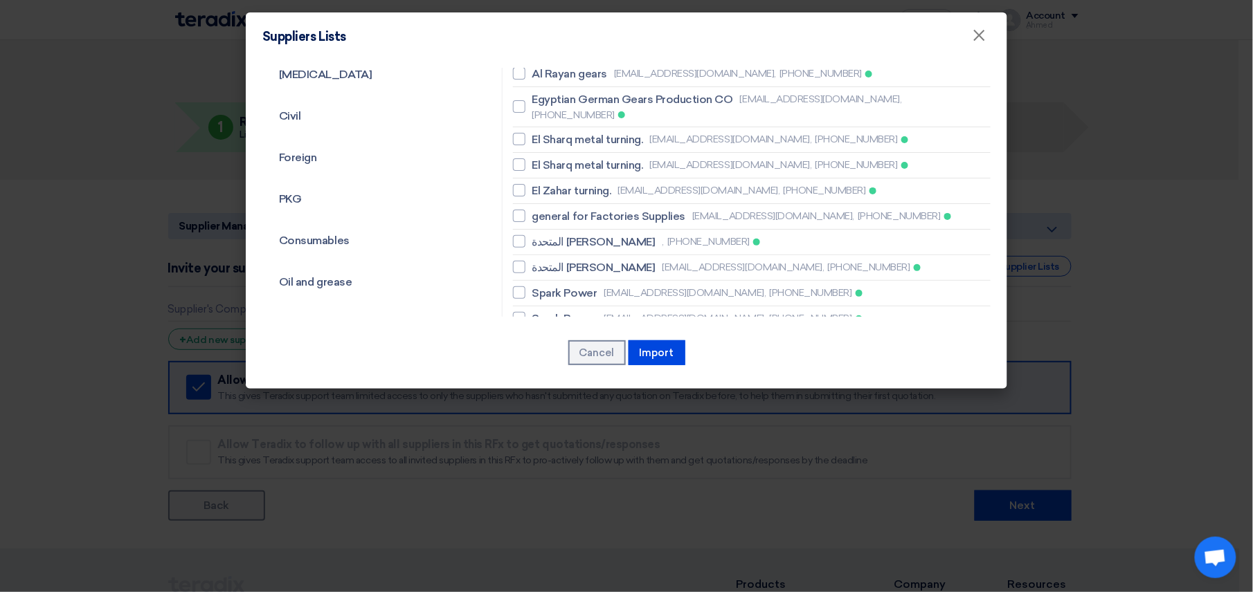
scroll to position [0, 0]
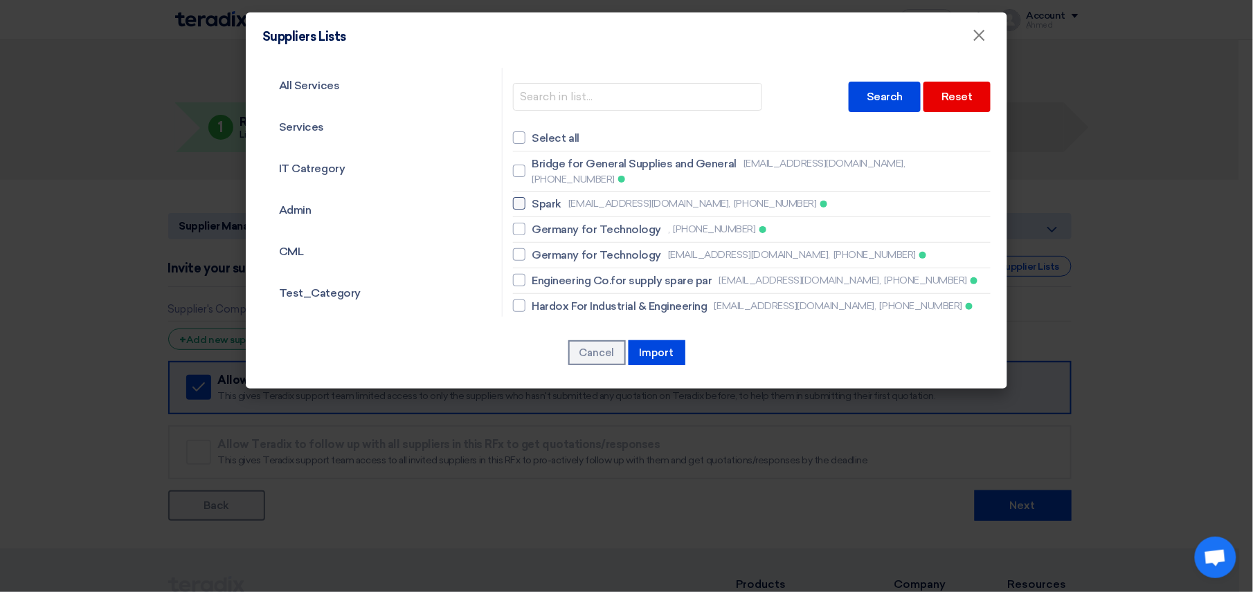
click at [533, 196] on span "Spark" at bounding box center [547, 204] width 30 height 17
click at [533, 176] on input "Spark sparkpower@mail.com, +201007651986" at bounding box center [536, 171] width 9 height 9
checkbox input "true"
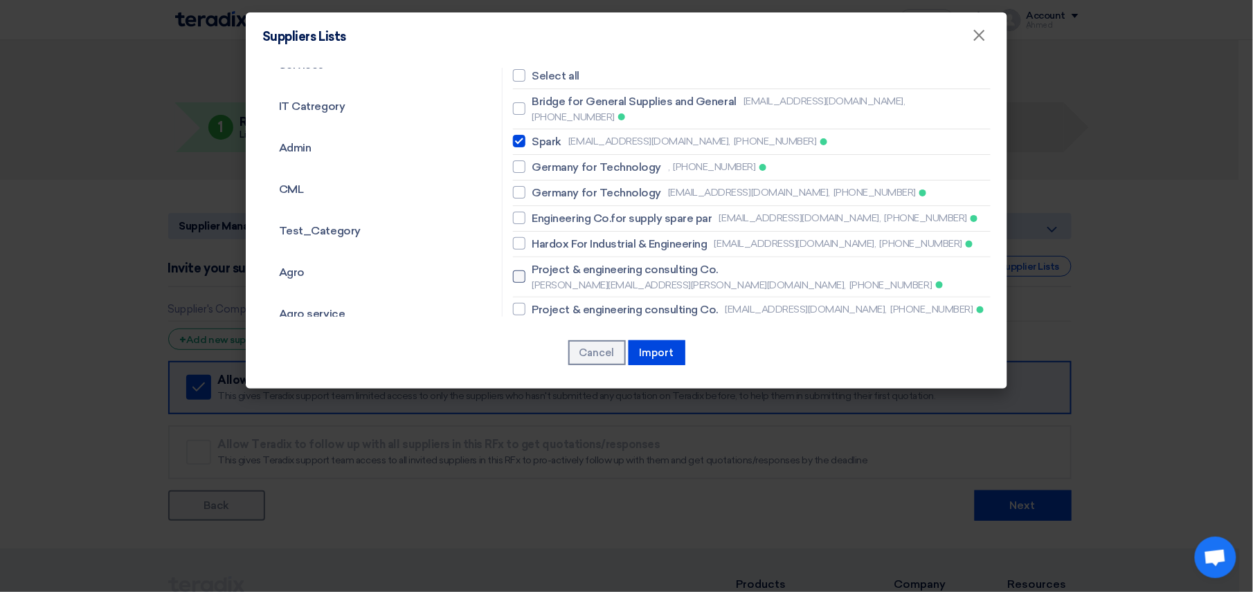
scroll to position [92, 0]
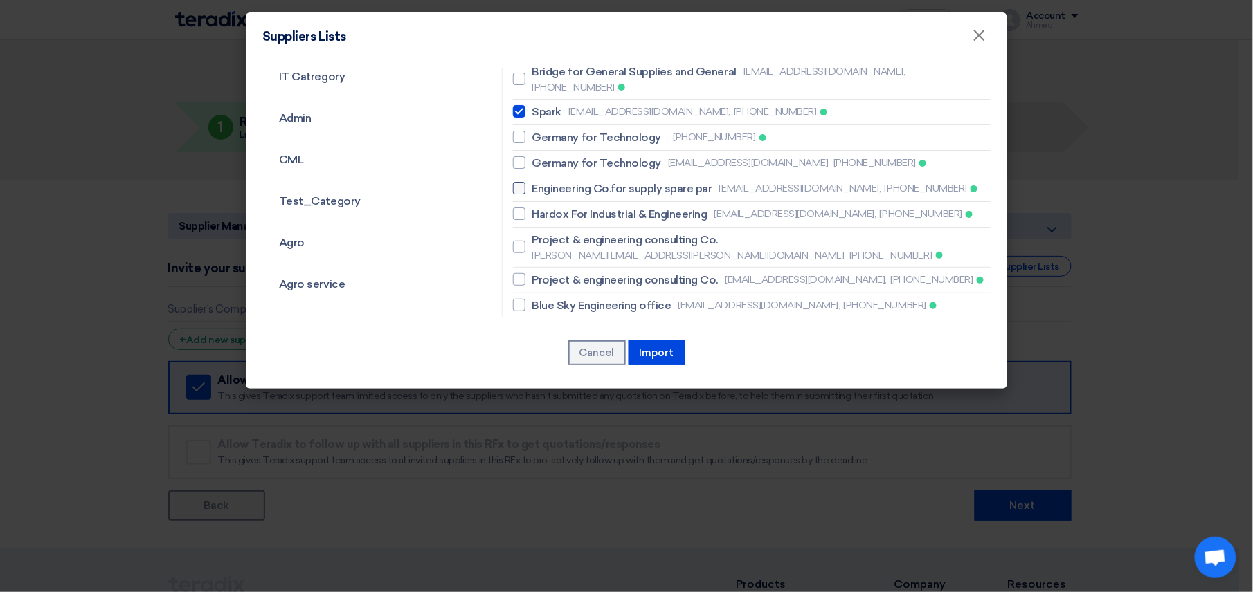
click at [571, 181] on span "Engineering Co.for supply spare par" at bounding box center [622, 189] width 180 height 17
click at [541, 84] on input "Engineering Co.for supply spare par ylsuh682@gmail.com, +201009819312" at bounding box center [536, 79] width 9 height 9
checkbox input "true"
click at [592, 206] on span "Hardox For Industrial & Engineering" at bounding box center [619, 214] width 175 height 17
click at [541, 84] on input "Hardox For Industrial & Engineering hardox2001@hotmail.com, +201229598335" at bounding box center [536, 79] width 9 height 9
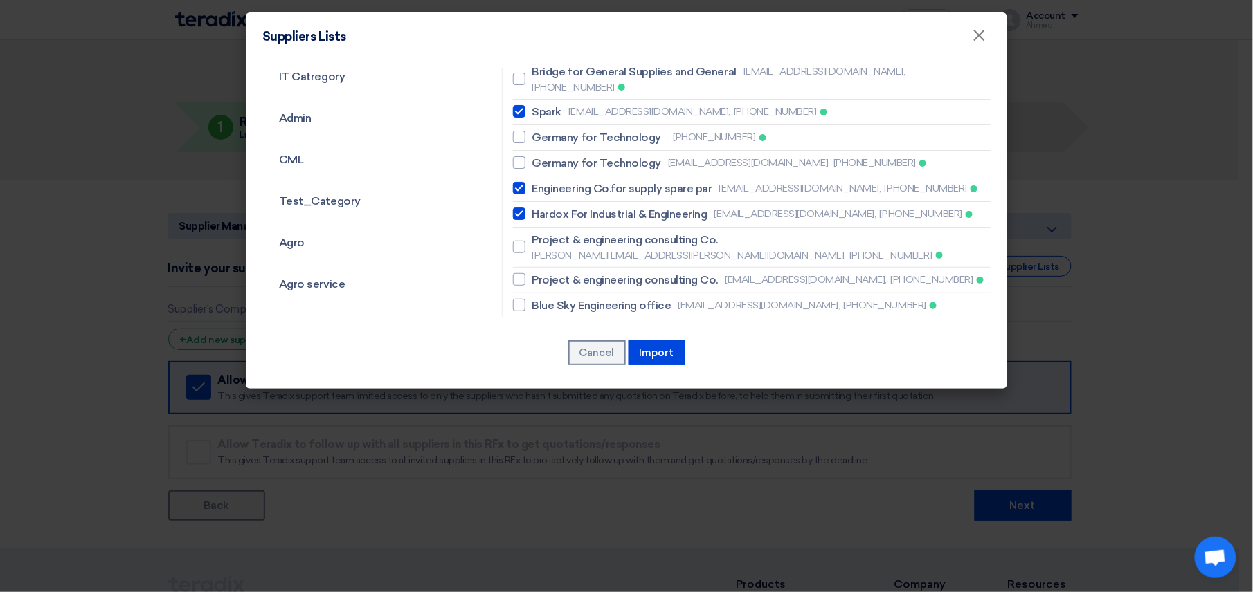
checkbox input "true"
click at [590, 232] on span "Project & engineering consulting Co." at bounding box center [625, 240] width 186 height 17
click at [541, 84] on input "Project & engineering consulting Co. zeinab.mahmoud@epcco.org, +201003592782" at bounding box center [536, 79] width 9 height 9
checkbox input "true"
click at [588, 268] on li "Project & engineering consulting Co. asmaa.othman@epcco.org, +201032120077" at bounding box center [752, 281] width 478 height 26
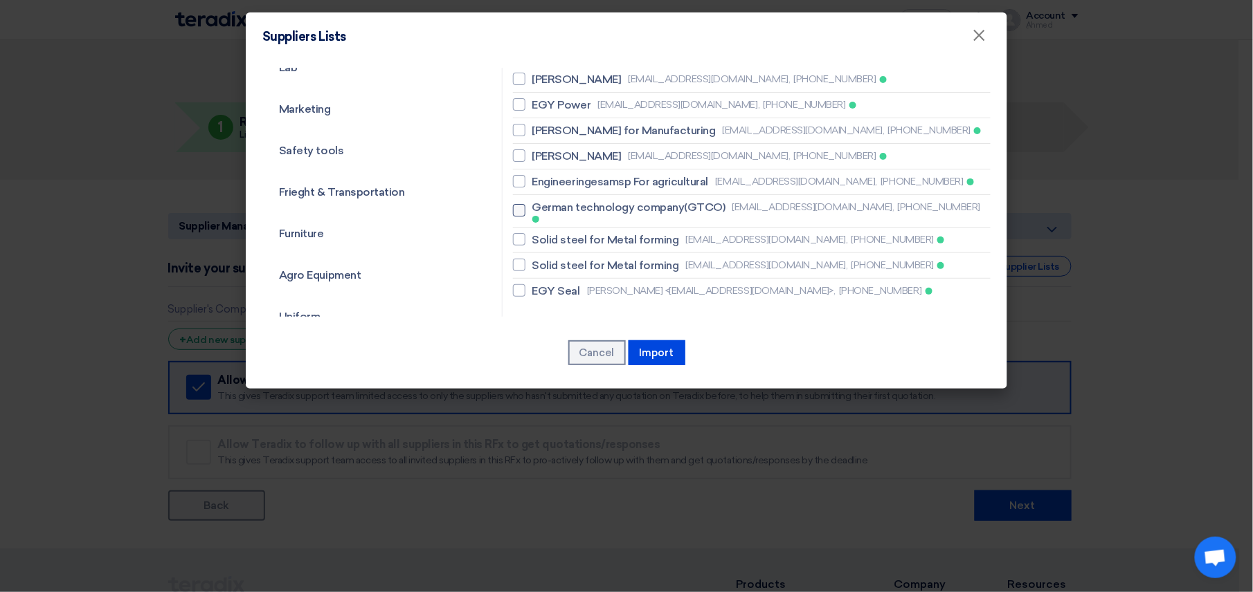
scroll to position [1015, 0]
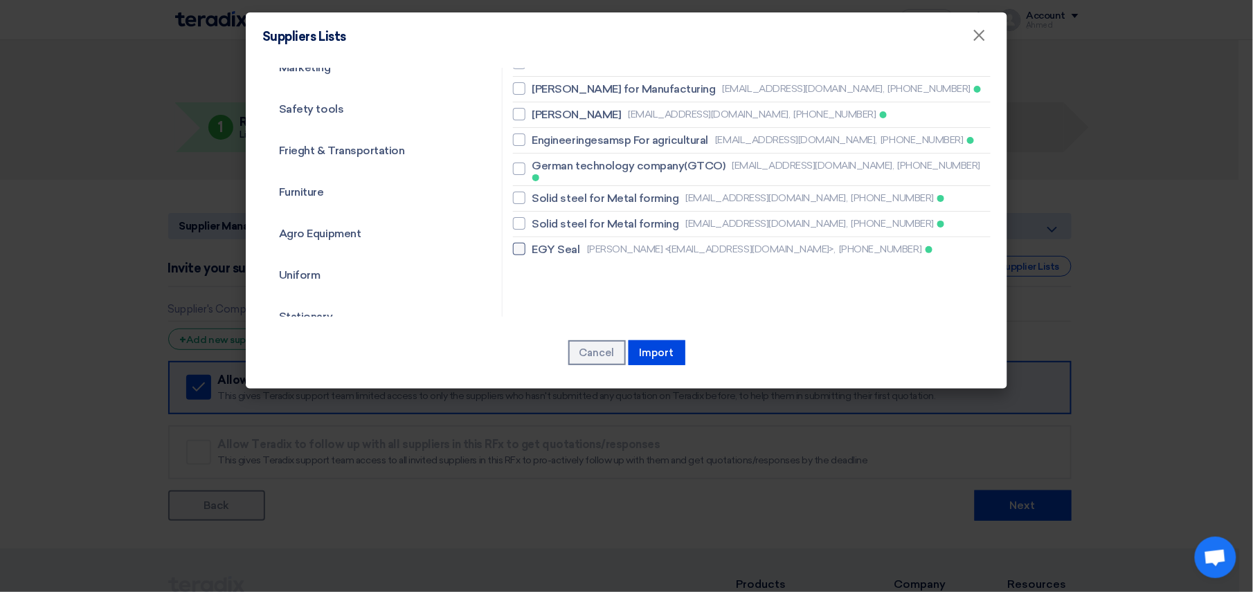
click at [567, 242] on span "EGY Seal" at bounding box center [556, 250] width 48 height 17
checkbox input "true"
click at [593, 216] on span "Solid steel for Metal forming" at bounding box center [605, 224] width 147 height 17
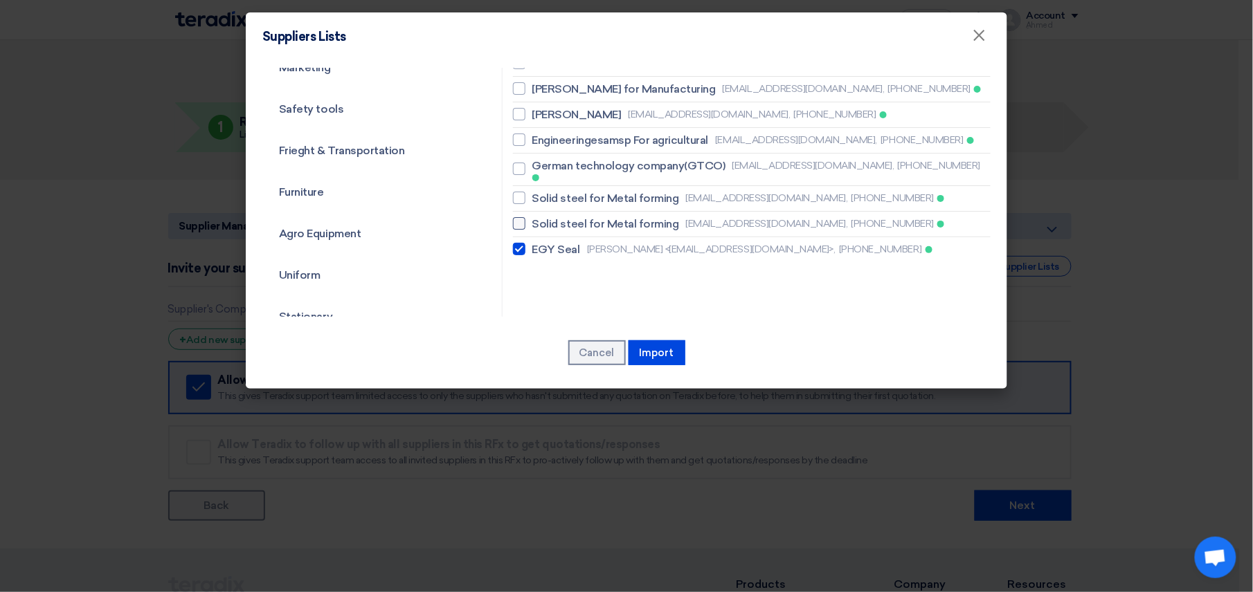
checkbox input "true"
click at [592, 190] on span "Solid steel for Metal forming" at bounding box center [605, 198] width 147 height 17
checkbox input "true"
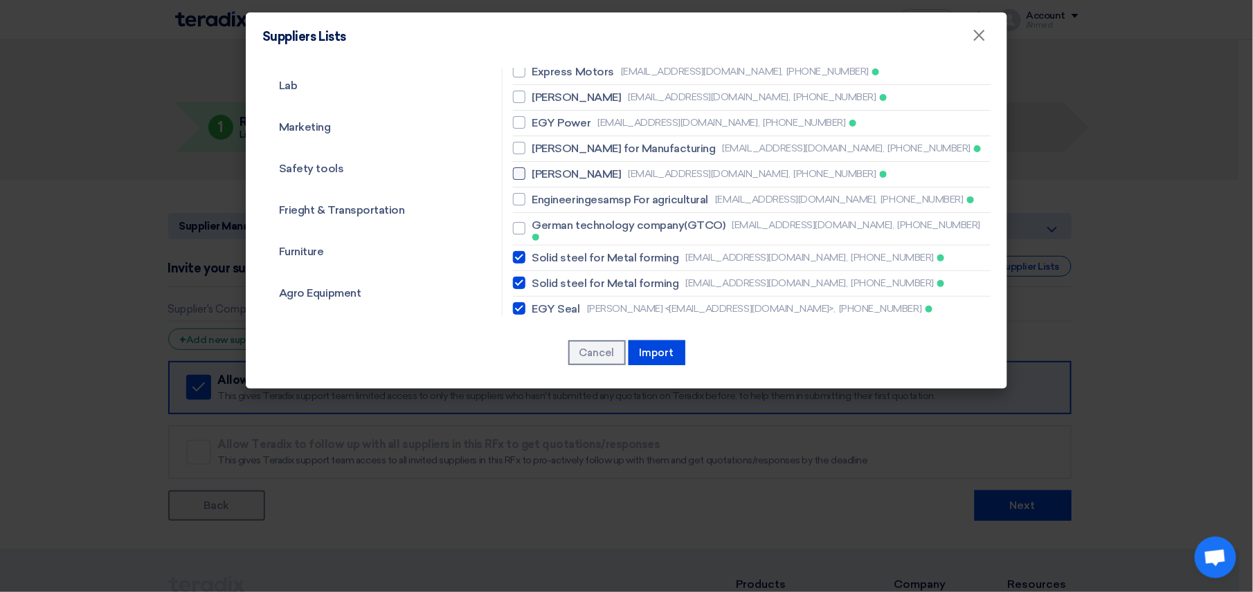
scroll to position [922, 0]
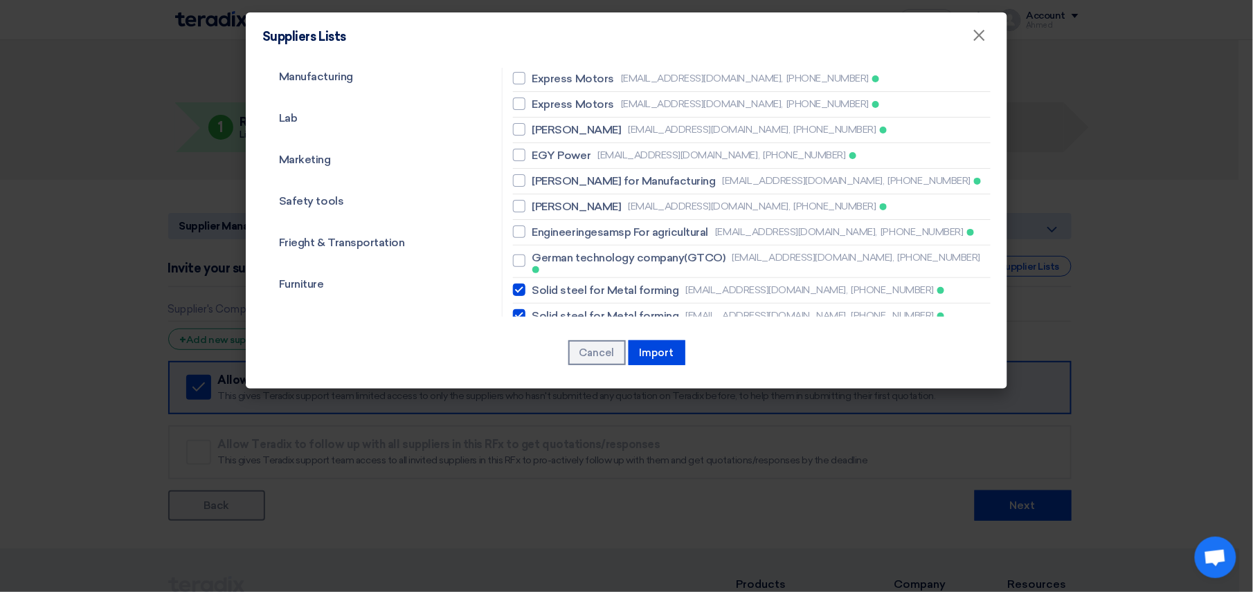
click at [598, 194] on li "Abdelmajed Hassan abdelmajeedmetlturning@gmail.com, +201062211982" at bounding box center [752, 207] width 478 height 26
click at [599, 173] on span "Mai Soliman for Manufacturing" at bounding box center [623, 181] width 183 height 17
checkbox input "true"
click at [599, 199] on span "[PERSON_NAME]" at bounding box center [576, 207] width 89 height 17
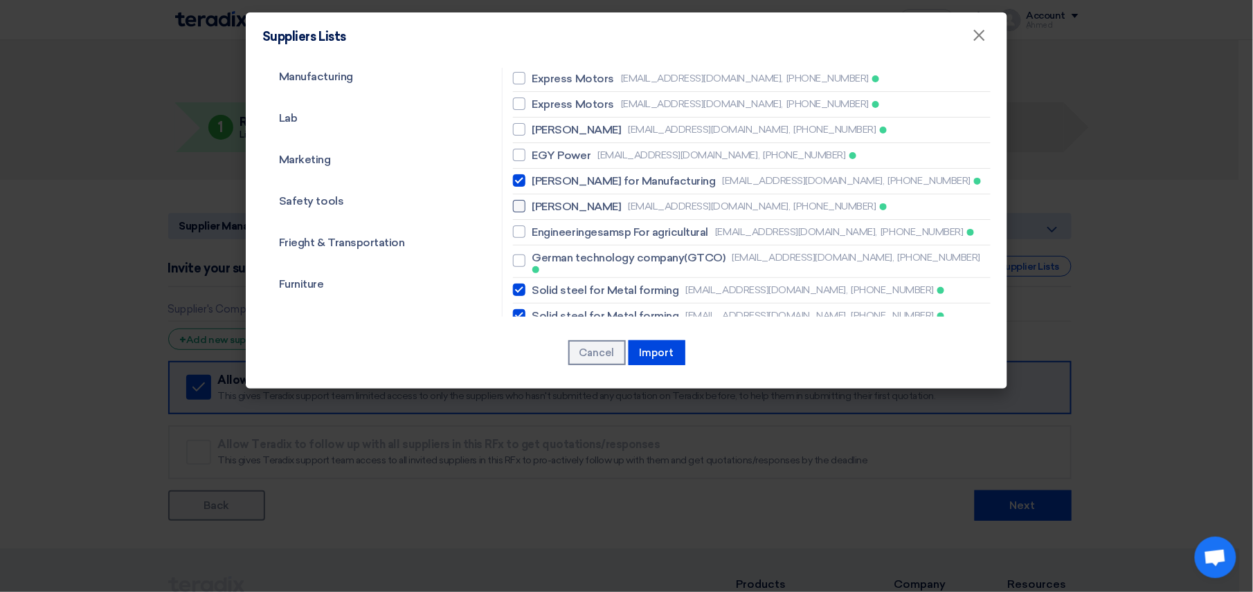
checkbox input "true"
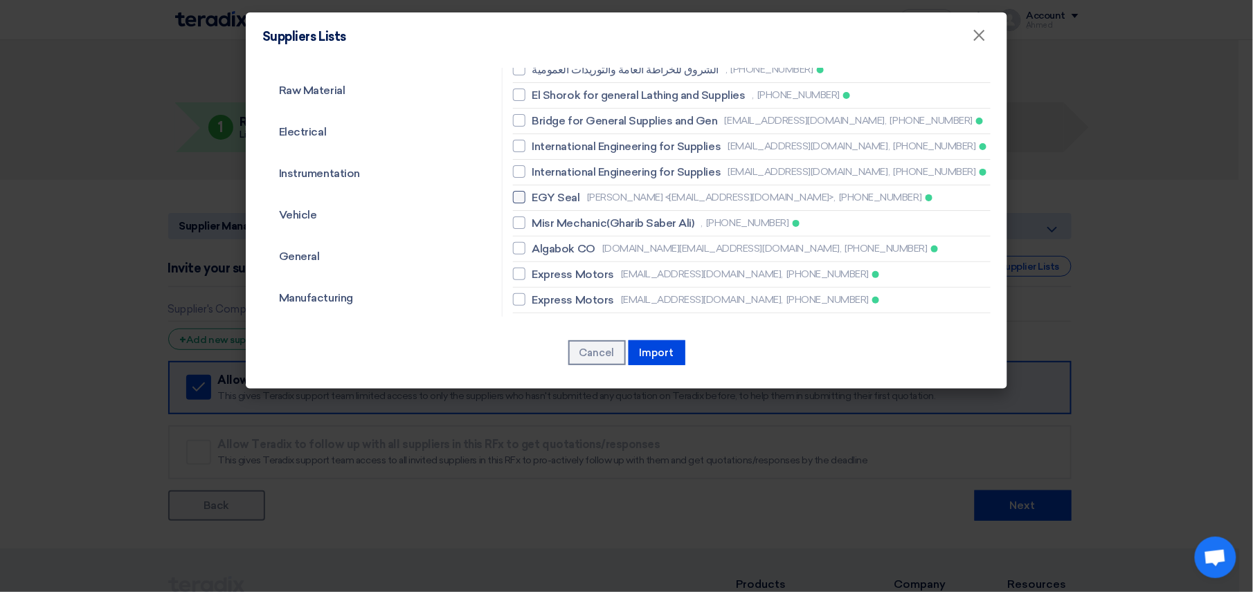
scroll to position [646, 0]
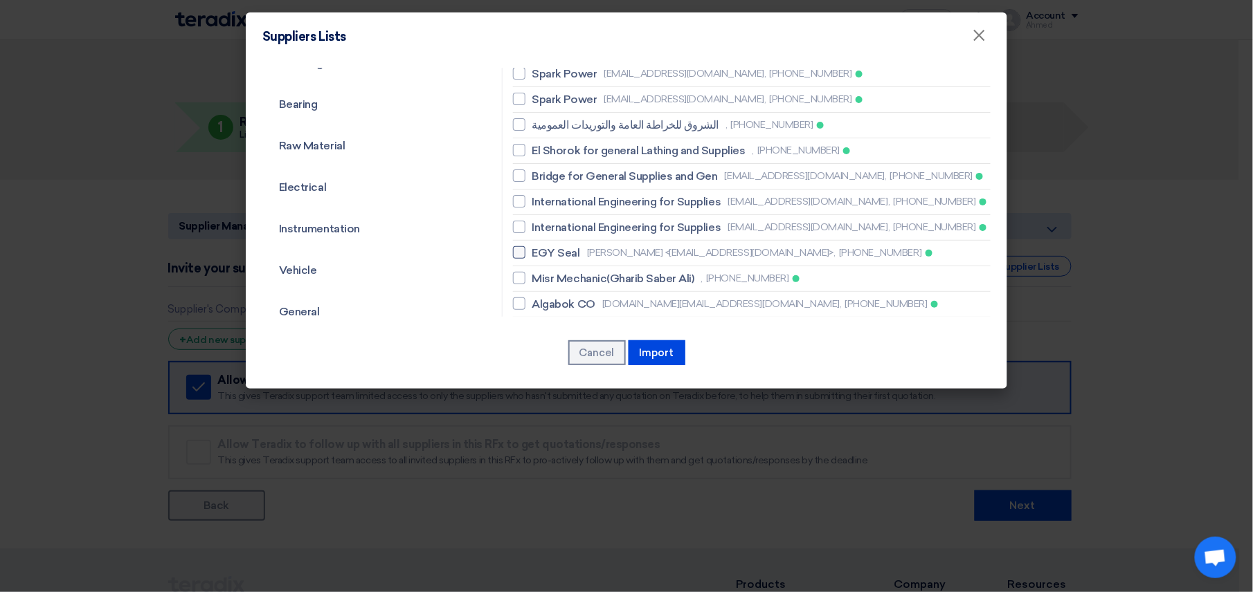
click at [565, 245] on span "EGY Seal" at bounding box center [556, 253] width 48 height 17
checkbox input "true"
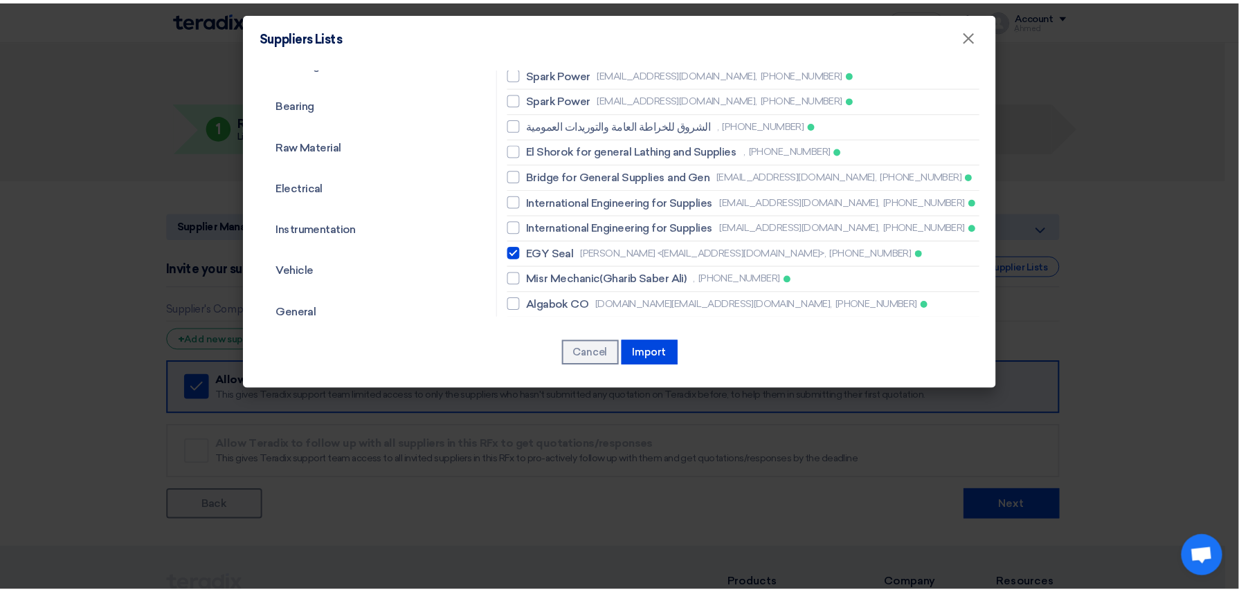
scroll to position [554, 0]
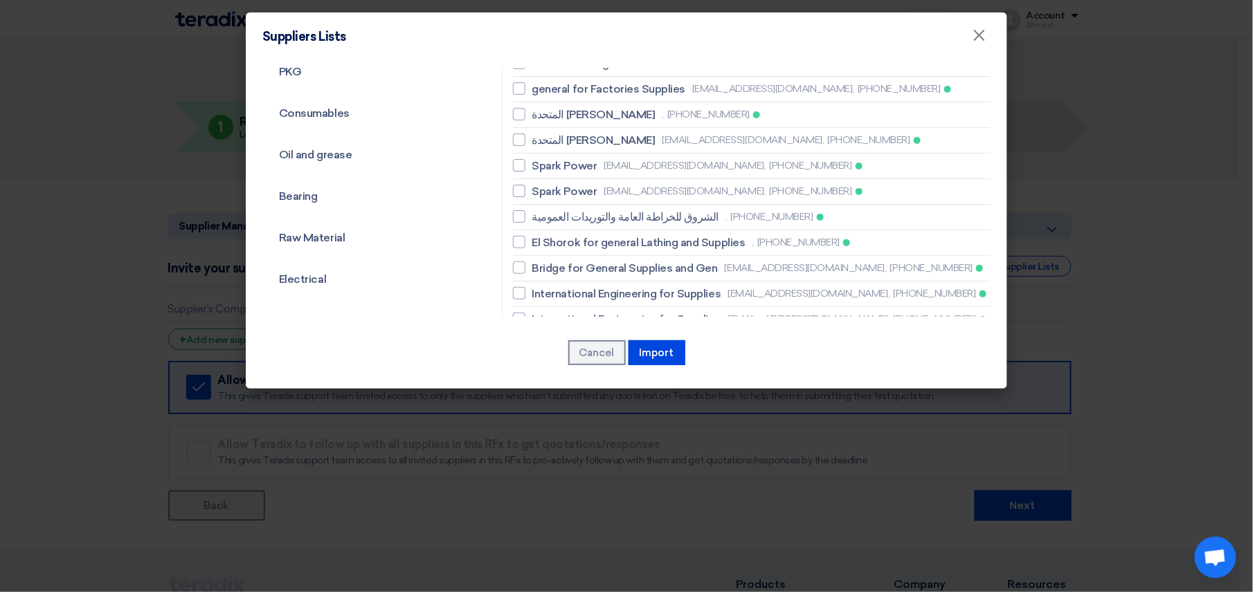
click at [565, 154] on li "Spark Power sparkpower@mail.com, +201007651986" at bounding box center [752, 167] width 478 height 26
click at [574, 158] on span "Spark Power" at bounding box center [564, 166] width 65 height 17
checkbox input "true"
click at [574, 183] on span "Spark Power" at bounding box center [564, 191] width 65 height 17
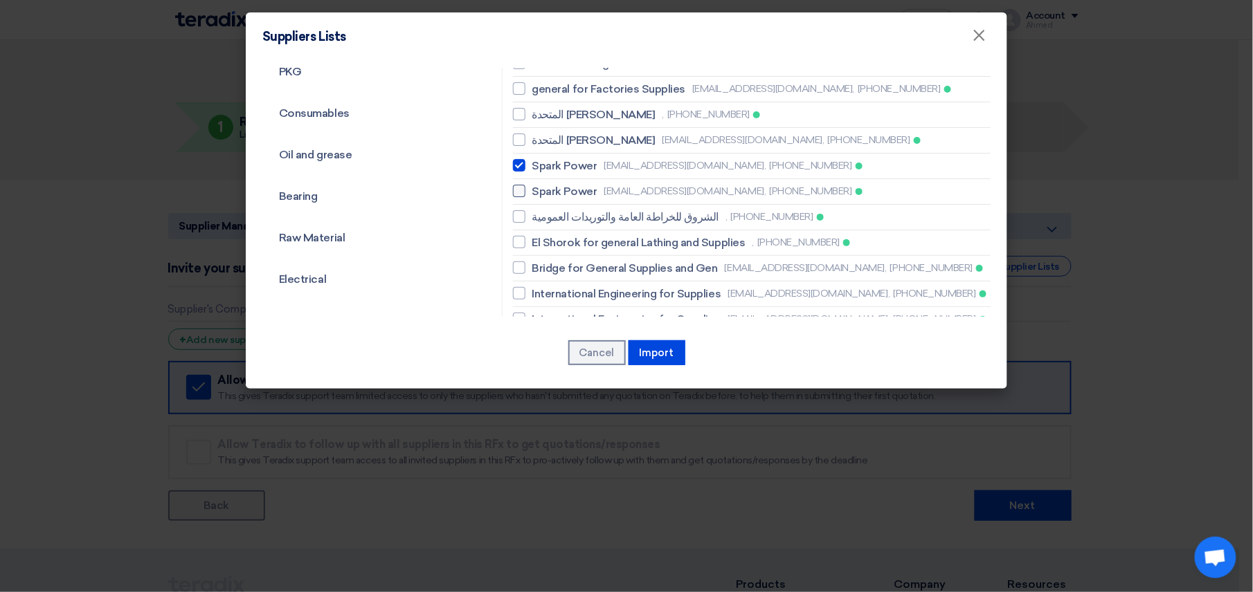
checkbox input "true"
click at [667, 343] on button "Import" at bounding box center [656, 352] width 57 height 25
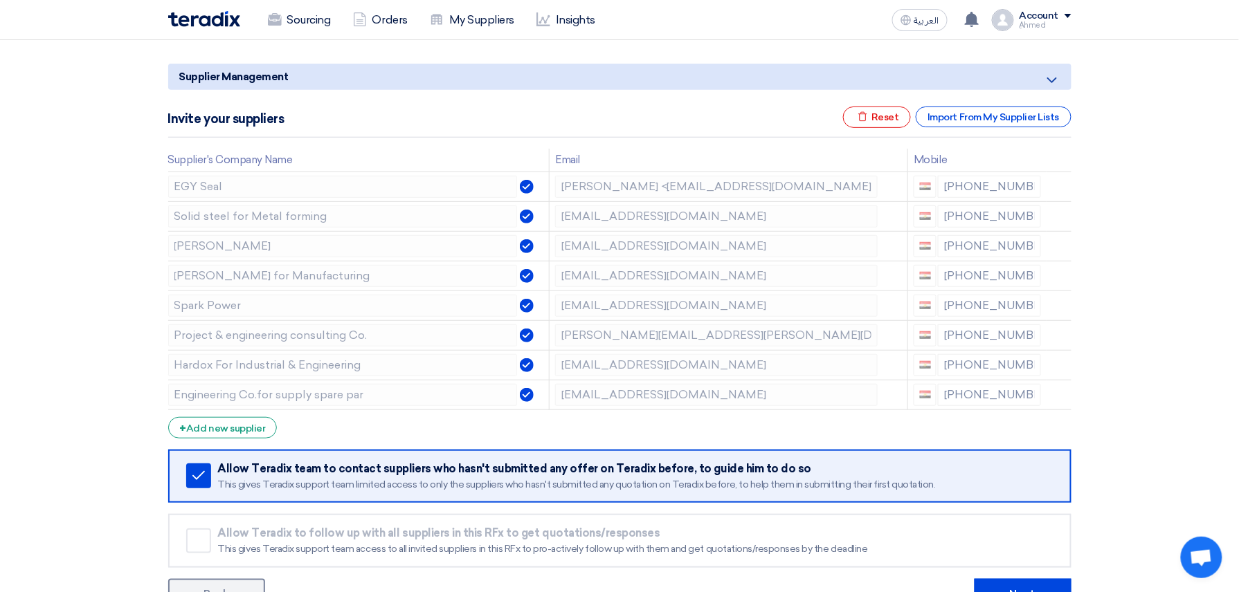
scroll to position [508, 0]
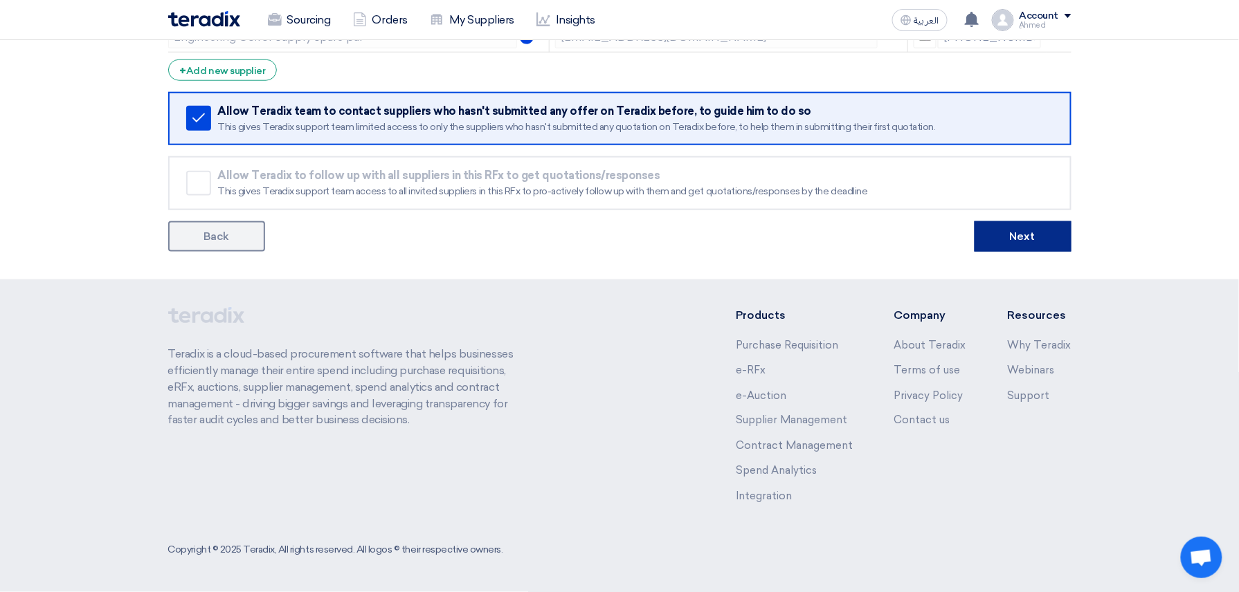
click at [1006, 233] on button "Next" at bounding box center [1022, 236] width 97 height 30
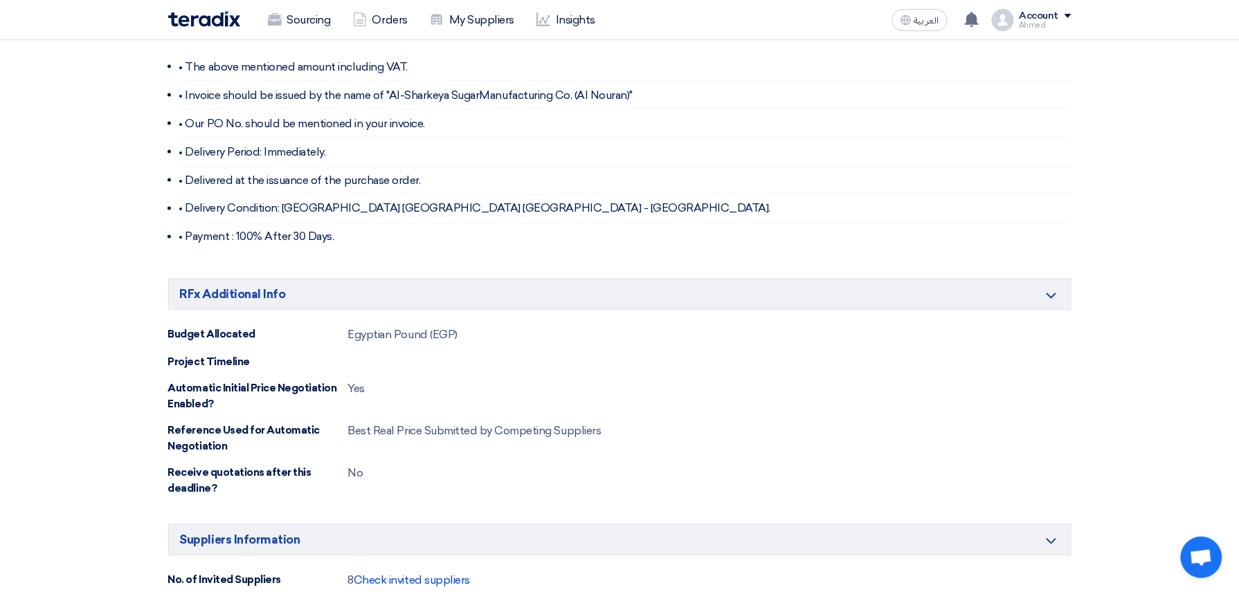
scroll to position [1166, 0]
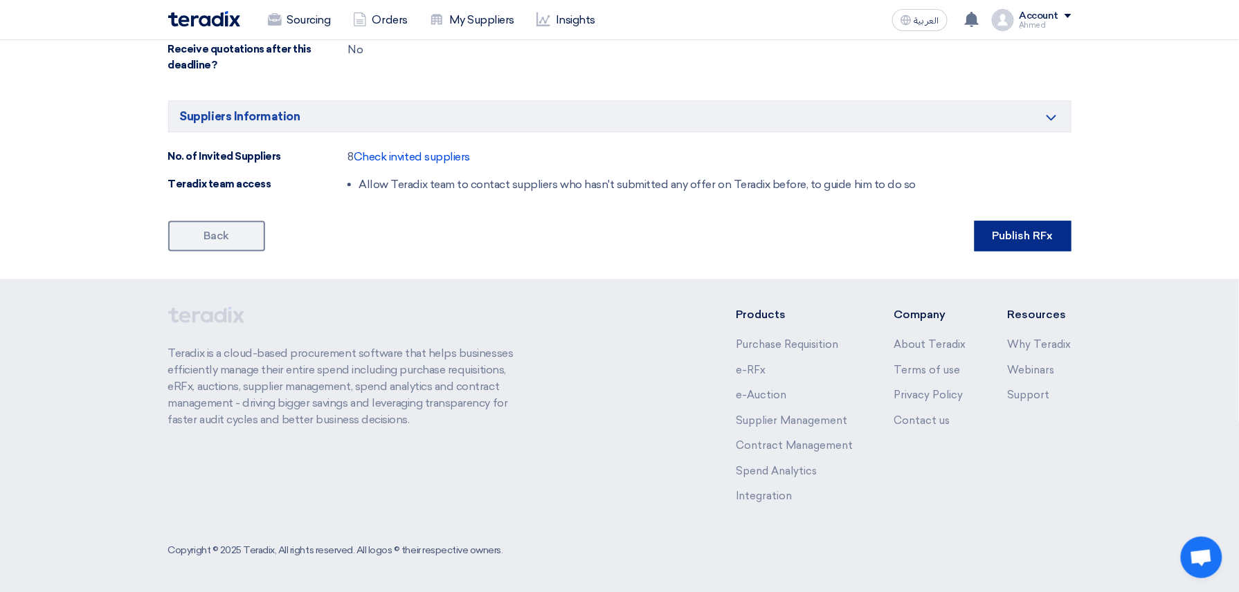
click at [1006, 236] on button "Publish RFx" at bounding box center [1022, 236] width 97 height 30
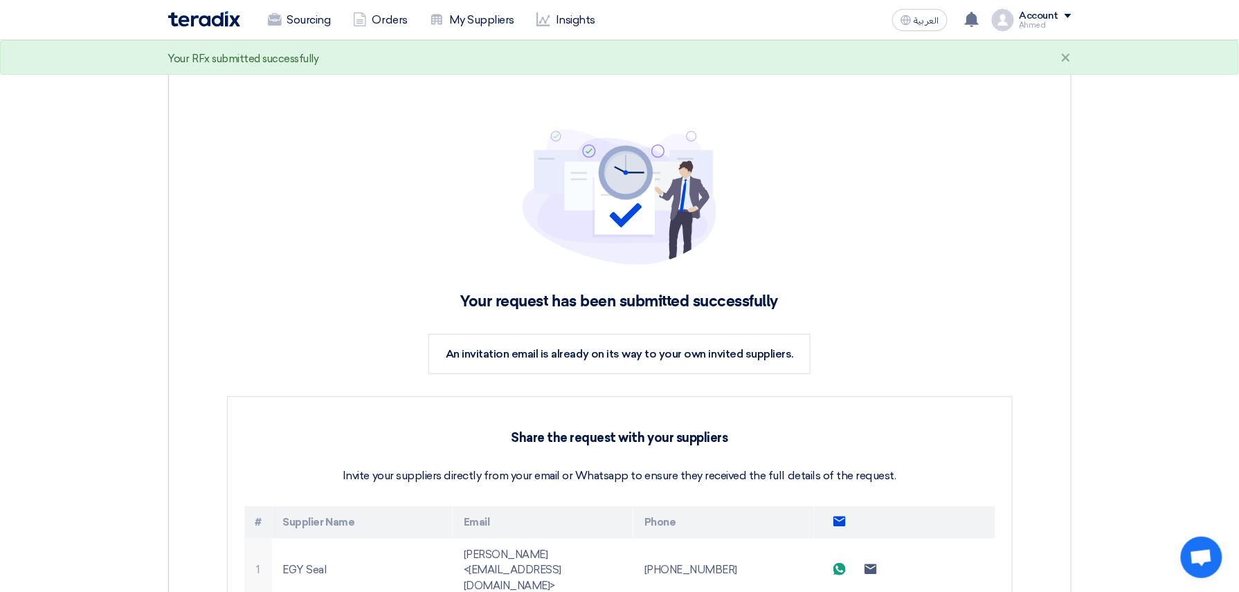
scroll to position [554, 0]
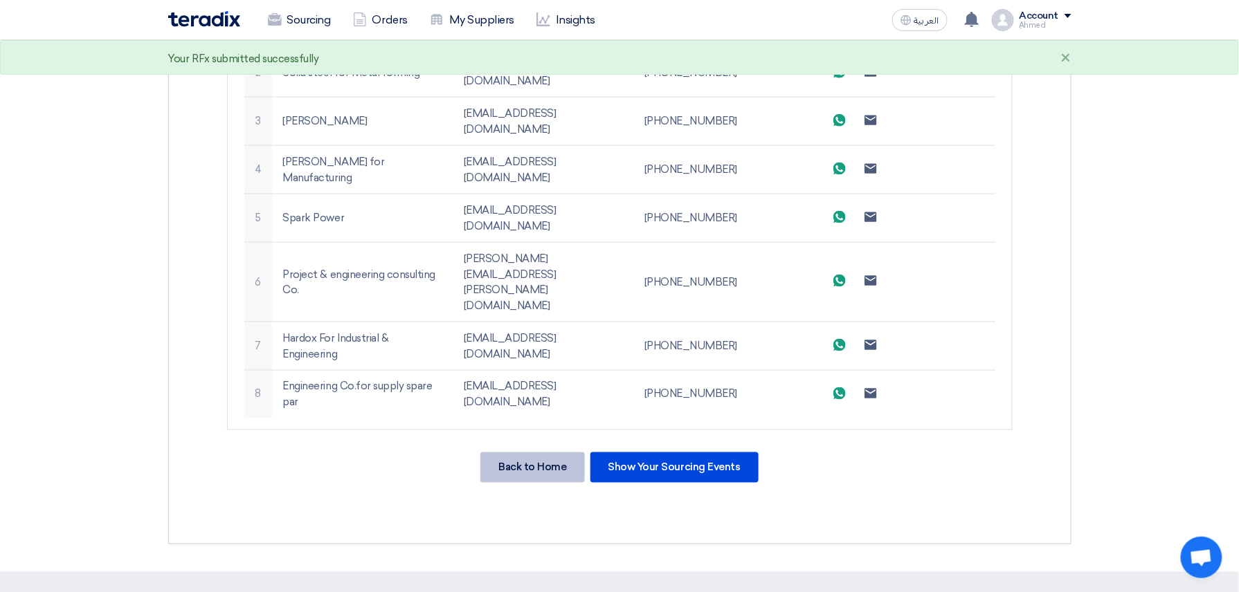
click at [561, 453] on div "Back to Home" at bounding box center [532, 468] width 104 height 30
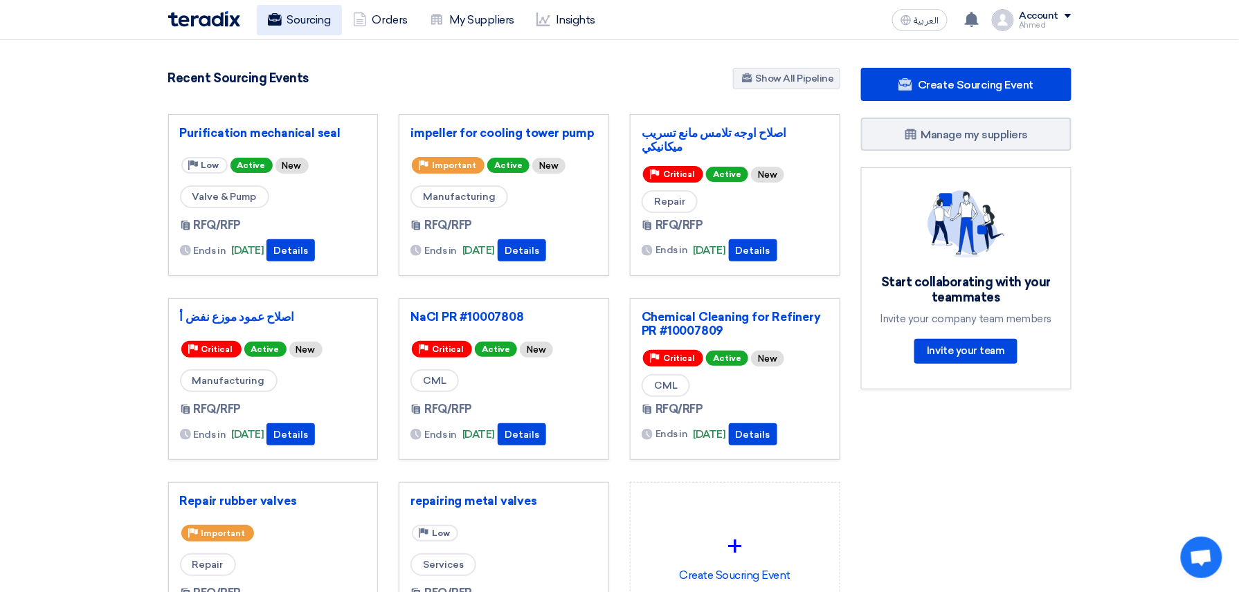
drag, startPoint x: 317, startPoint y: 39, endPoint x: 318, endPoint y: 28, distance: 11.2
click at [317, 39] on div "Sourcing Orders My Suppliers Insights العربية ع You have a new offer for 'Repai…" at bounding box center [620, 19] width 924 height 39
click at [318, 25] on link "Sourcing" at bounding box center [299, 20] width 85 height 30
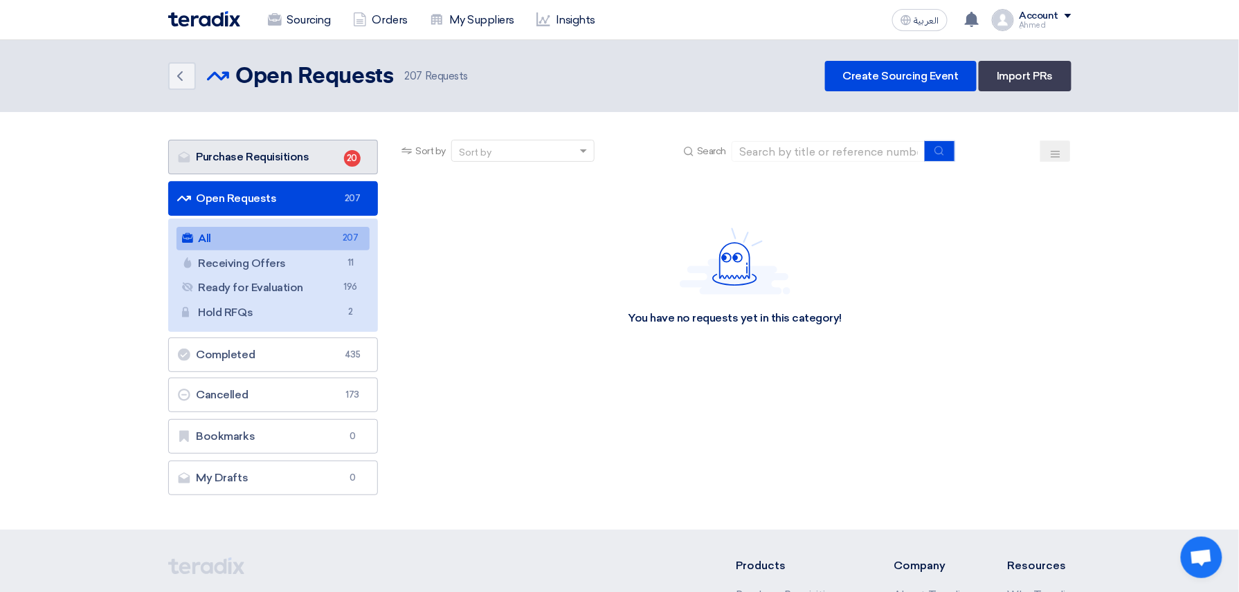
click at [307, 158] on link "Purchase Requisitions Purchase Requisitions 20" at bounding box center [273, 157] width 210 height 35
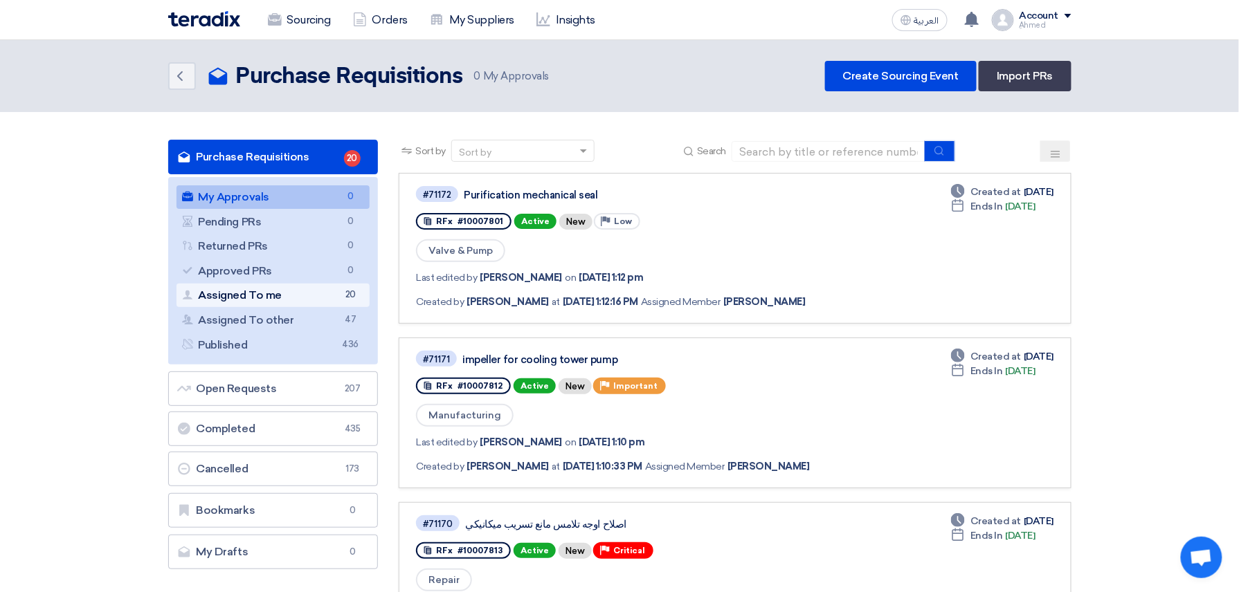
click at [270, 291] on link "Assigned To me Assigned To me 20" at bounding box center [273, 296] width 194 height 24
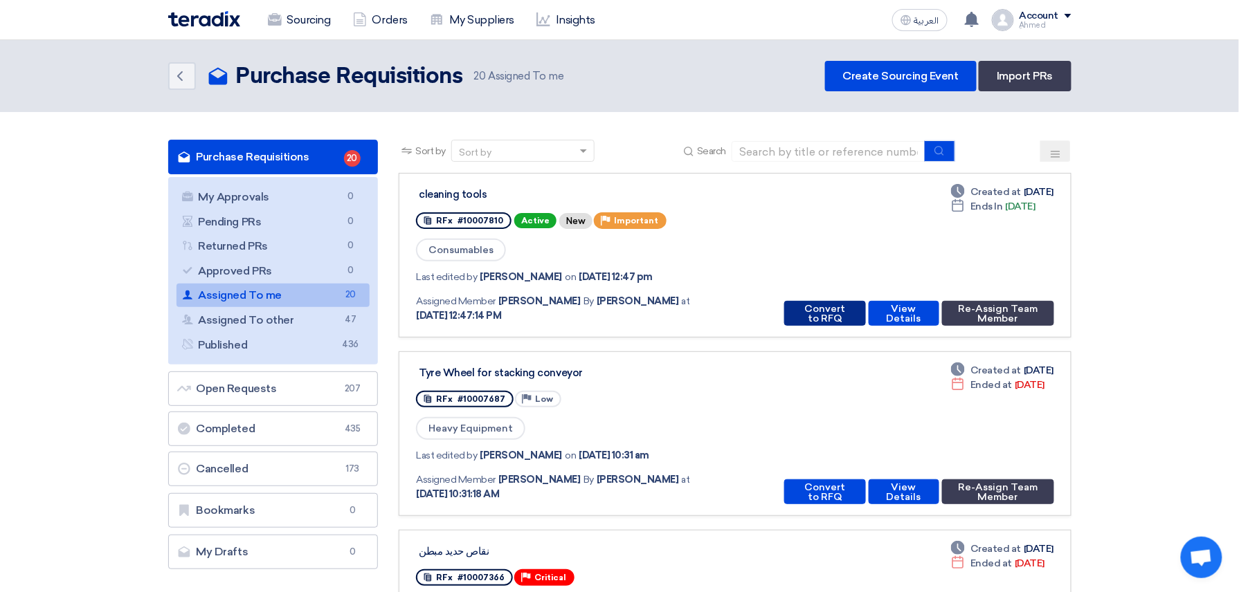
click at [804, 313] on button "Convert to RFQ" at bounding box center [824, 313] width 81 height 25
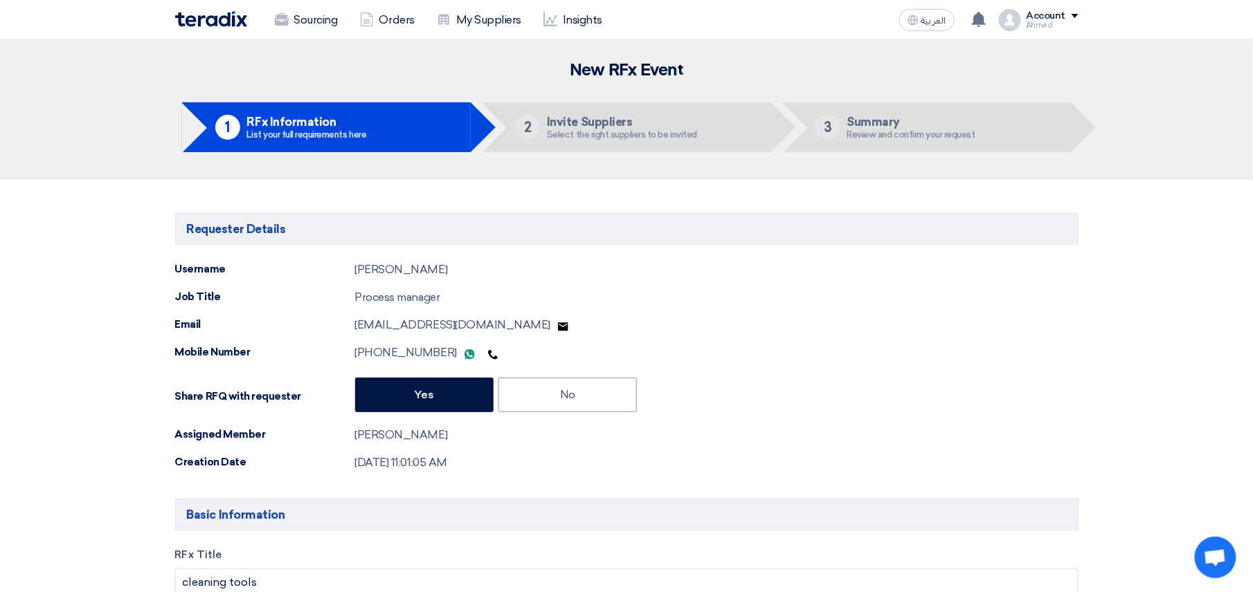
type input "9/4/2025"
type input "11"
type input "30"
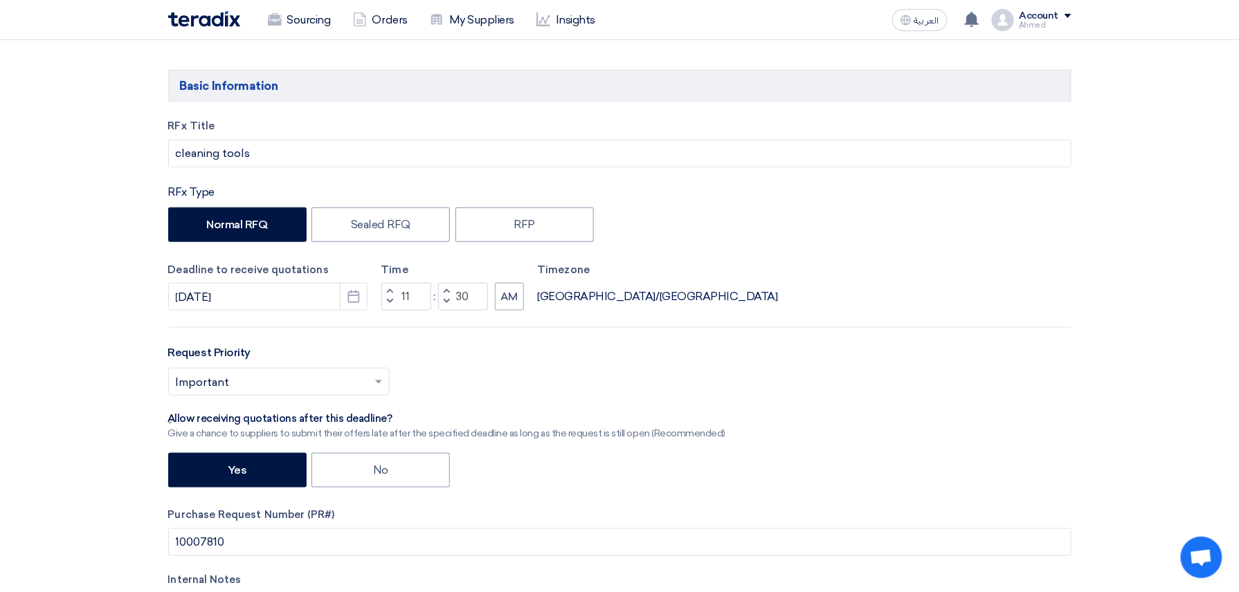
scroll to position [461, 0]
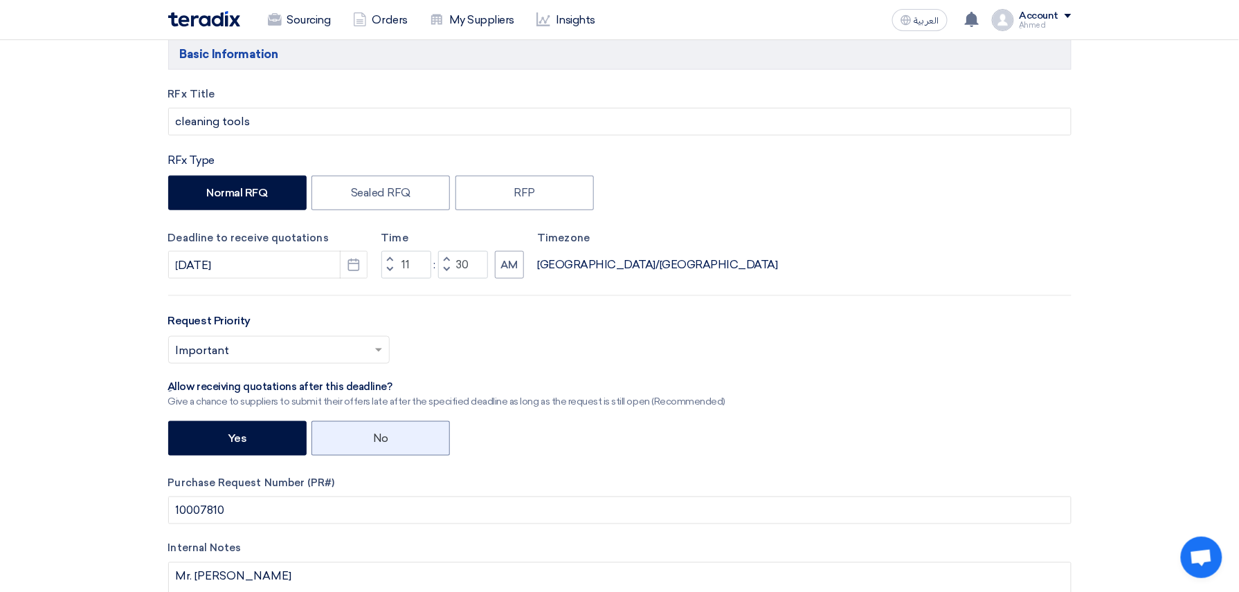
click at [419, 433] on label "No" at bounding box center [380, 438] width 138 height 35
click at [382, 433] on input "No" at bounding box center [377, 437] width 9 height 9
radio input "true"
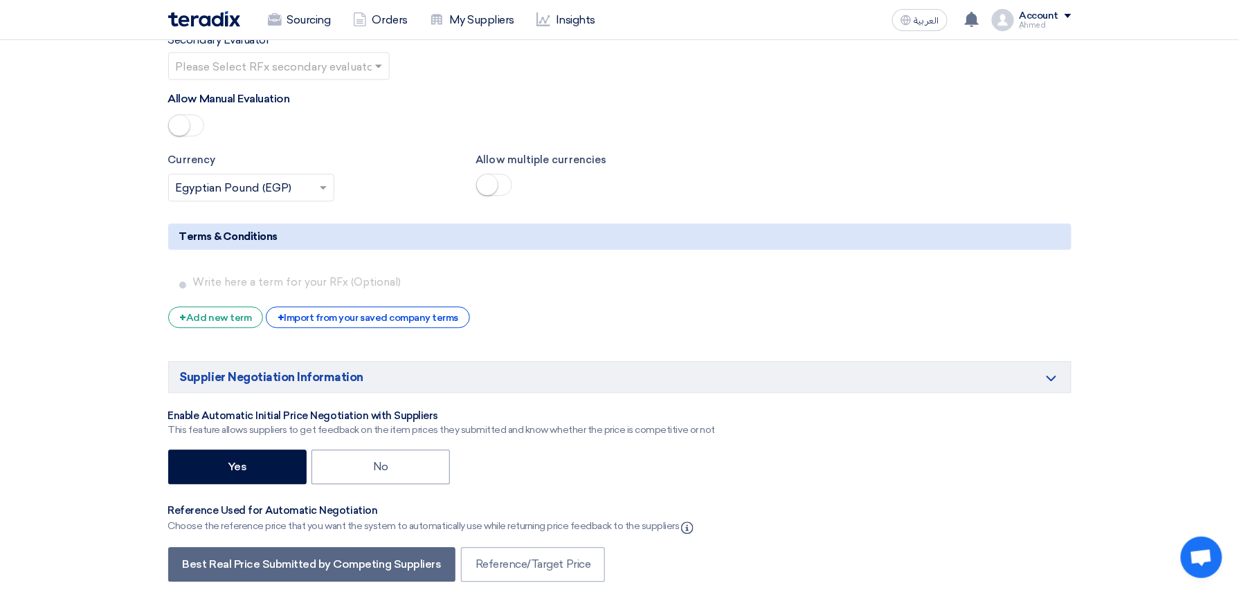
scroll to position [2860, 0]
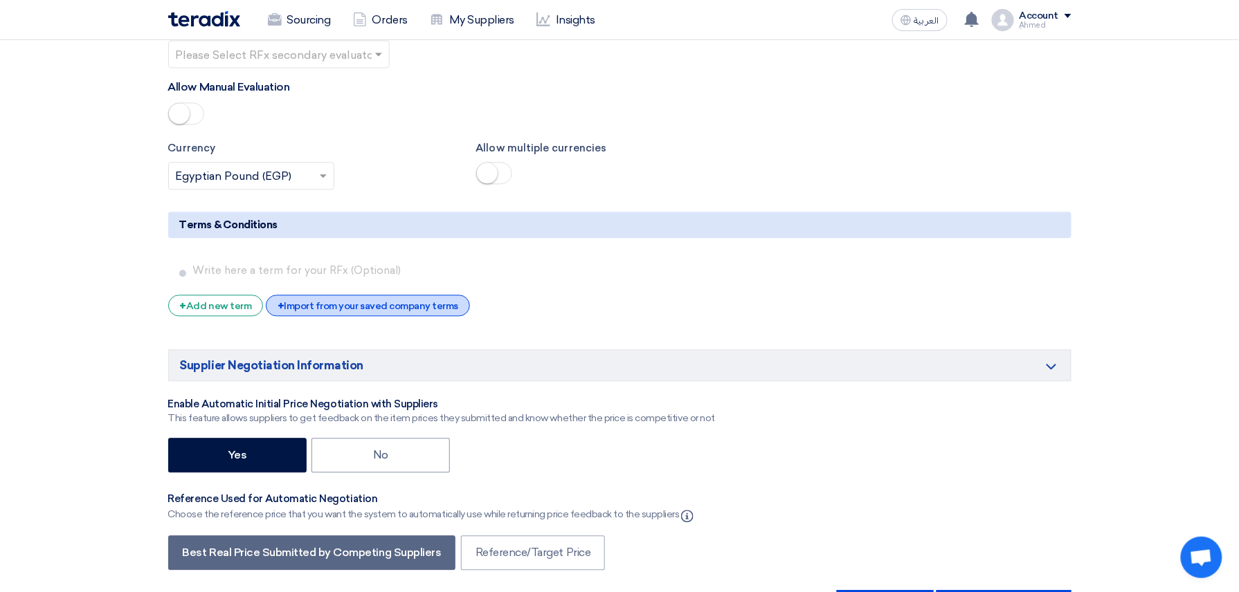
click at [369, 308] on div "+ Import from your saved company terms" at bounding box center [368, 305] width 204 height 21
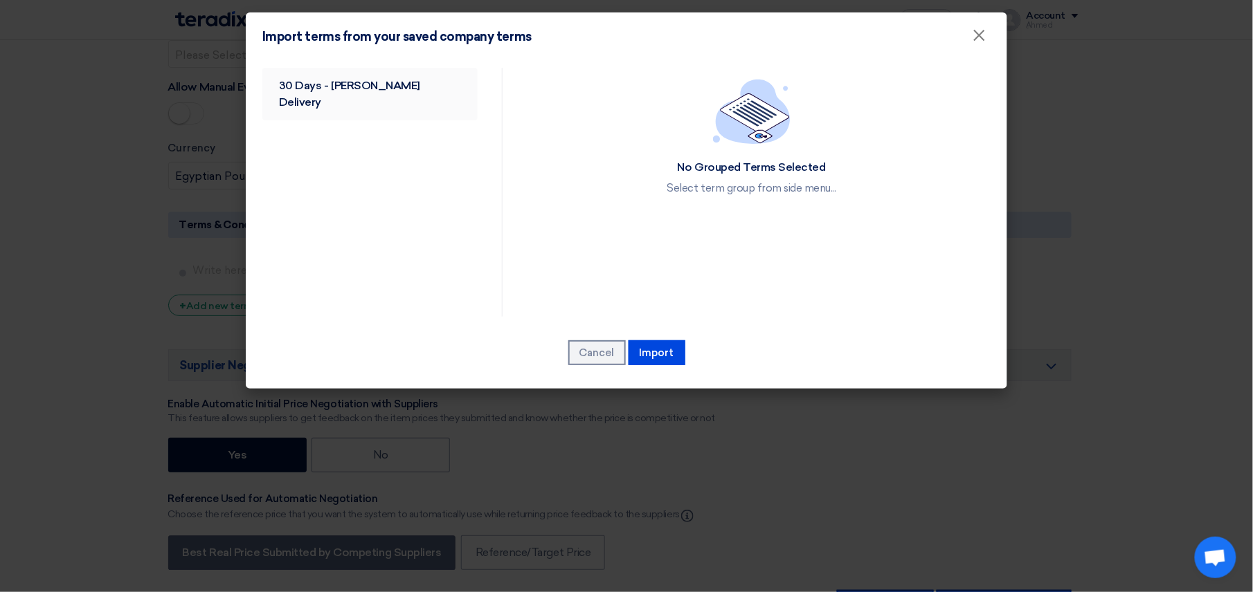
click at [367, 82] on link "30 Days - Shakeya Delivery" at bounding box center [369, 94] width 215 height 53
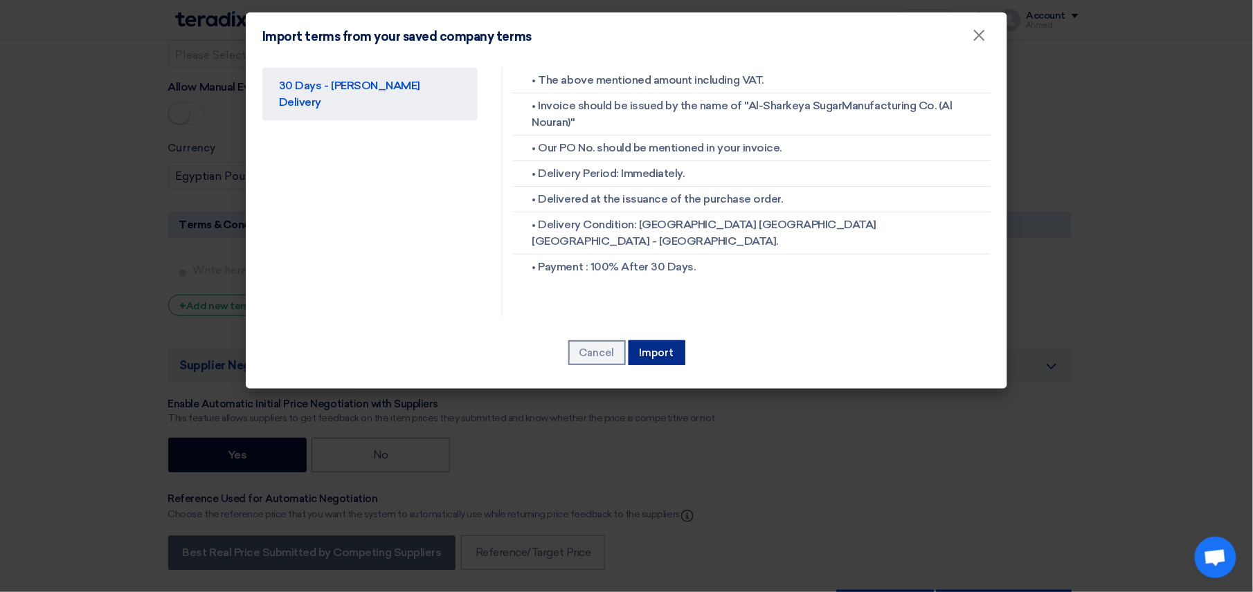
click at [666, 349] on button "Import" at bounding box center [656, 352] width 57 height 25
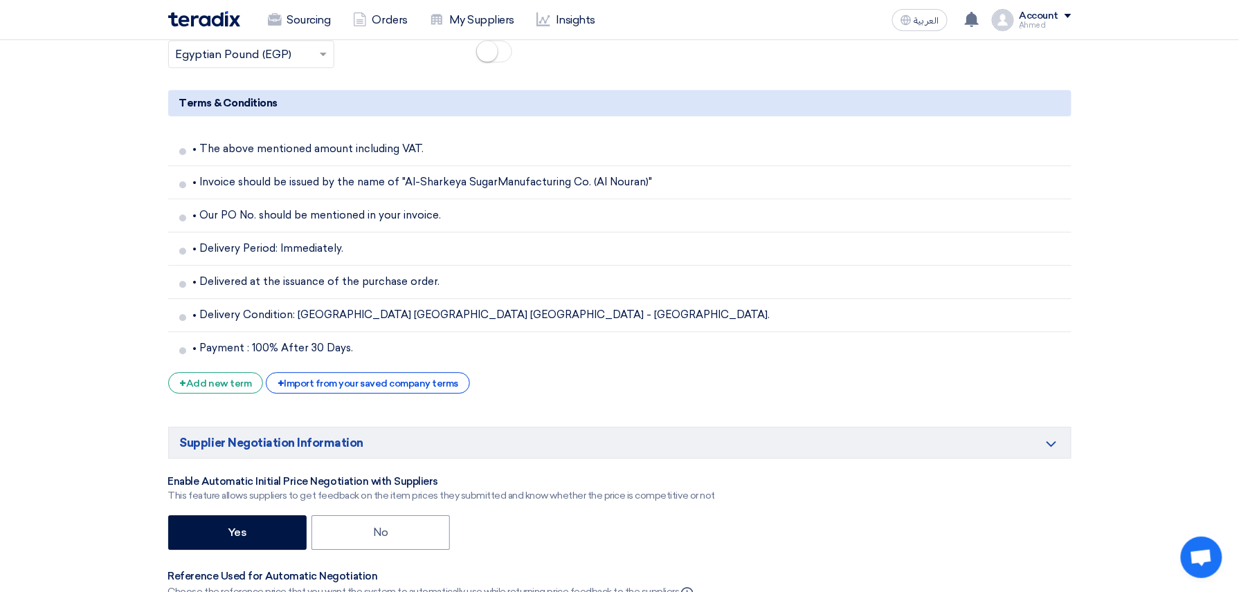
scroll to position [3322, 0]
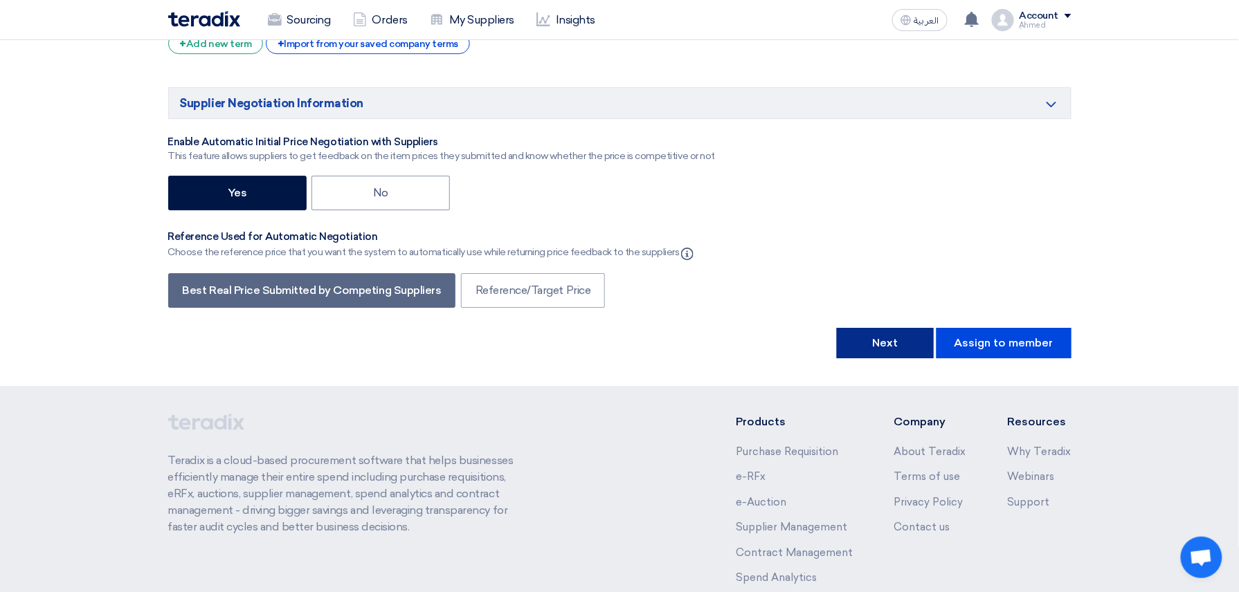
click at [867, 355] on button "Next" at bounding box center [885, 343] width 97 height 30
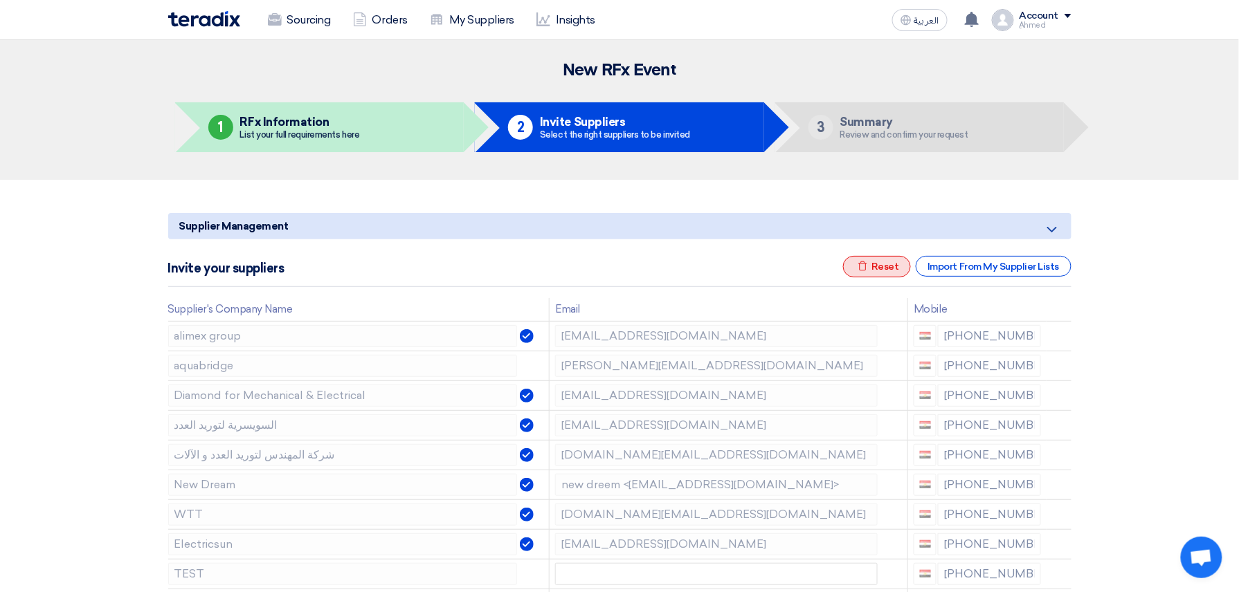
click at [857, 257] on div "Excel file Reset" at bounding box center [877, 266] width 68 height 21
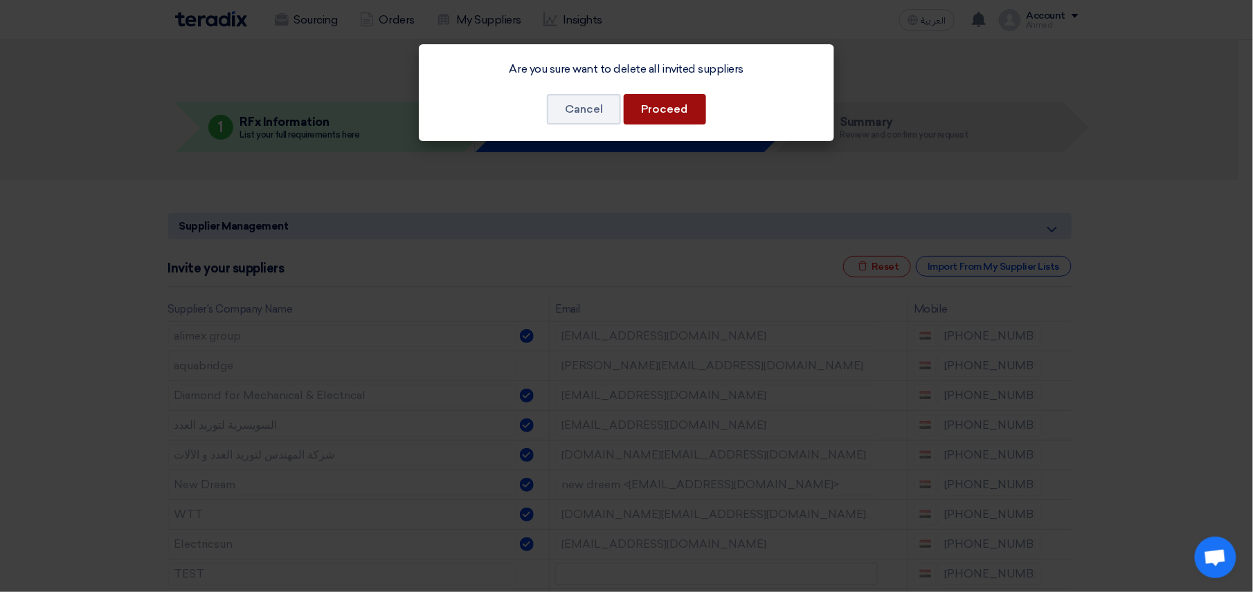
click at [662, 108] on button "Proceed" at bounding box center [665, 109] width 82 height 30
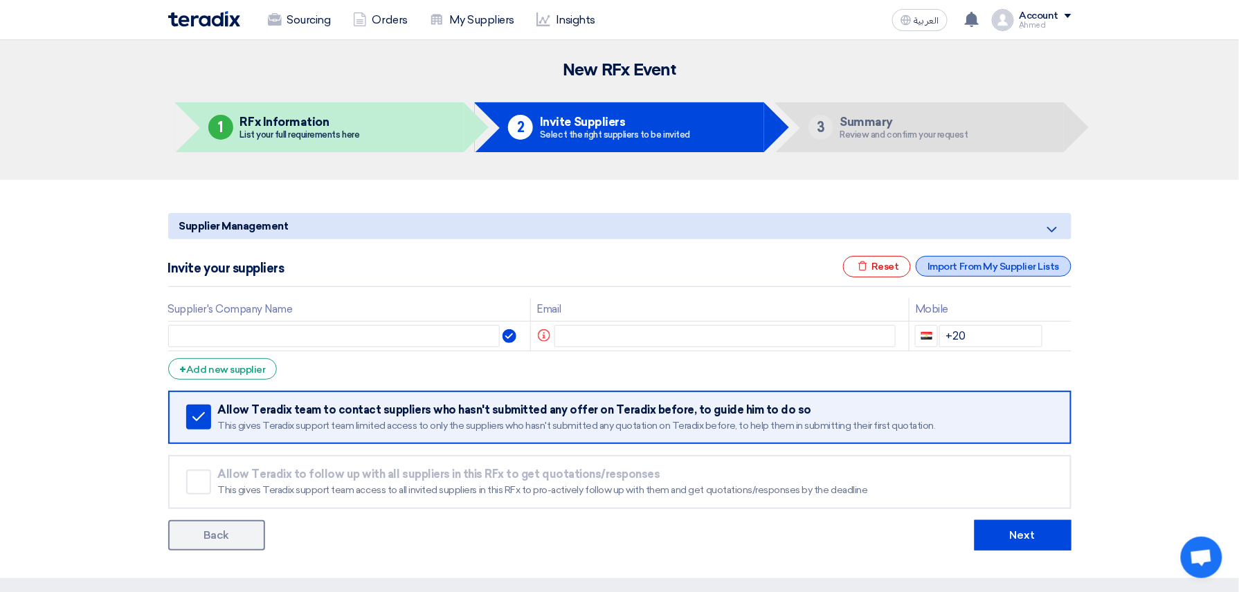
click at [964, 262] on div "Import From My Supplier Lists" at bounding box center [993, 266] width 155 height 21
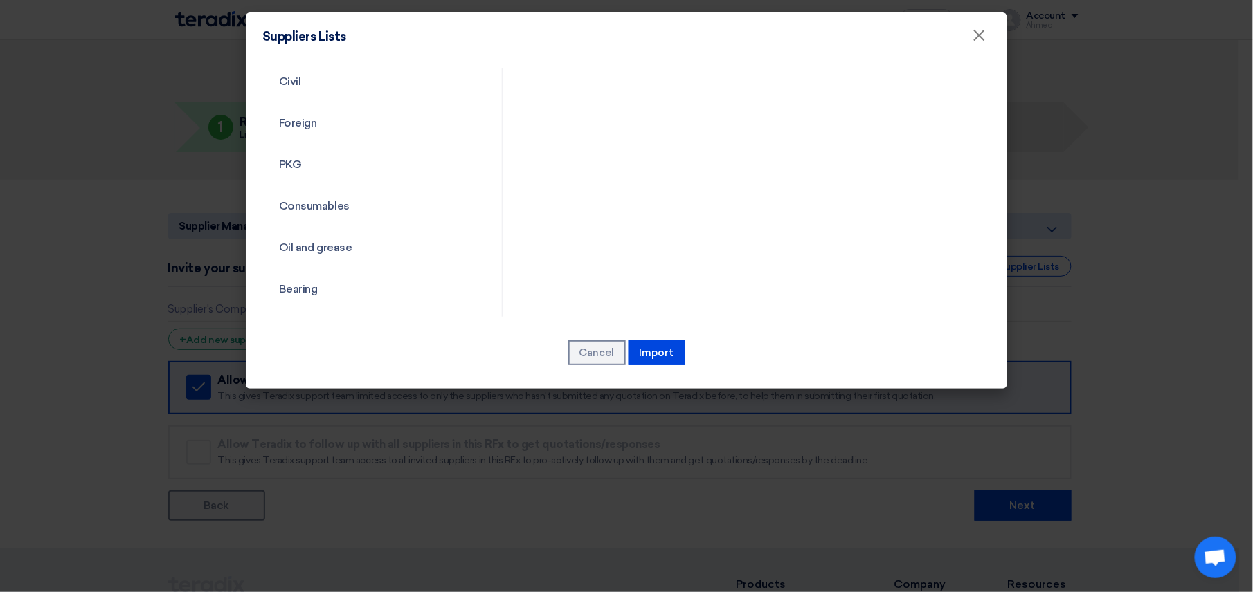
scroll to position [554, 0]
click at [388, 105] on link "Consumables" at bounding box center [369, 114] width 215 height 36
click at [334, 107] on link "Consumables" at bounding box center [369, 114] width 215 height 36
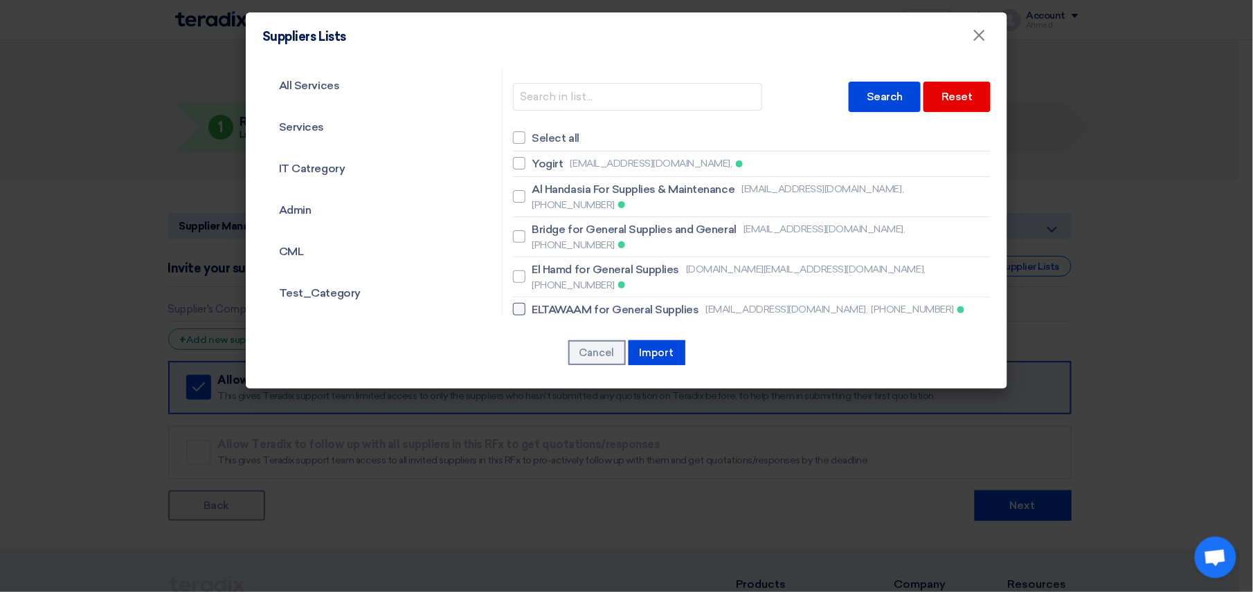
click at [533, 302] on span "ELTAWAAM for General Supplies" at bounding box center [615, 310] width 167 height 17
click at [533, 201] on input "ELTAWAAM for General Supplies abdlhamed111@yahoo.com, +201151753247" at bounding box center [536, 196] width 9 height 9
checkbox input "true"
click at [532, 221] on span "Bridge for General Supplies and General" at bounding box center [634, 229] width 204 height 17
click at [532, 201] on input "Bridge for General Supplies and General bridge.industries2@gmail.com, +20106838…" at bounding box center [536, 196] width 9 height 9
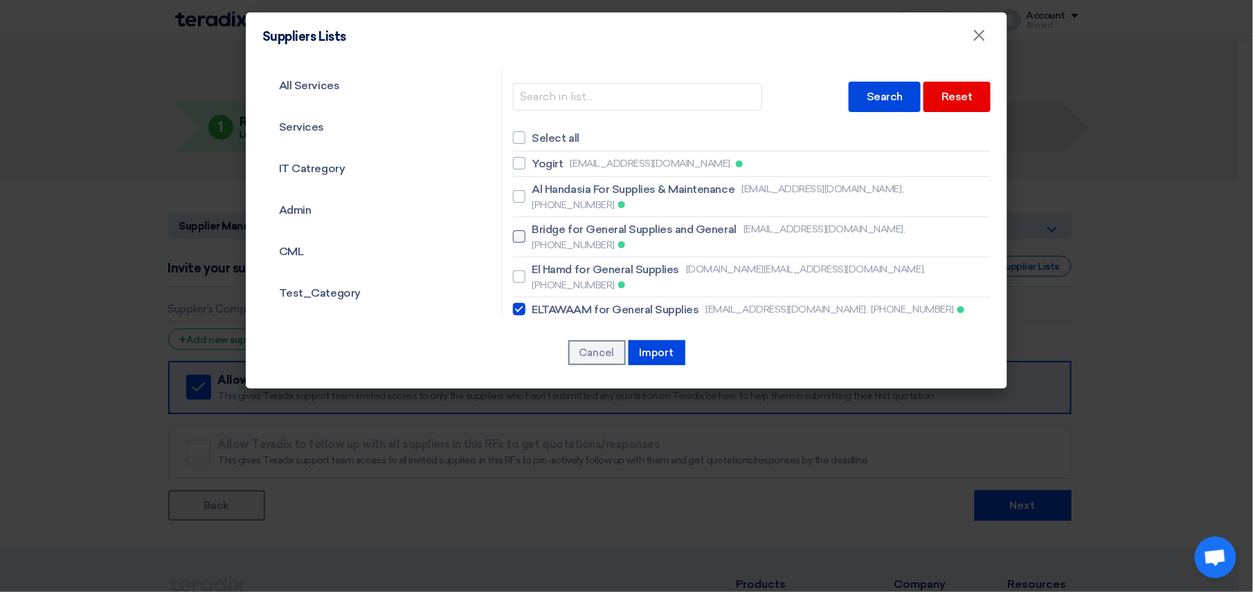
checkbox input "true"
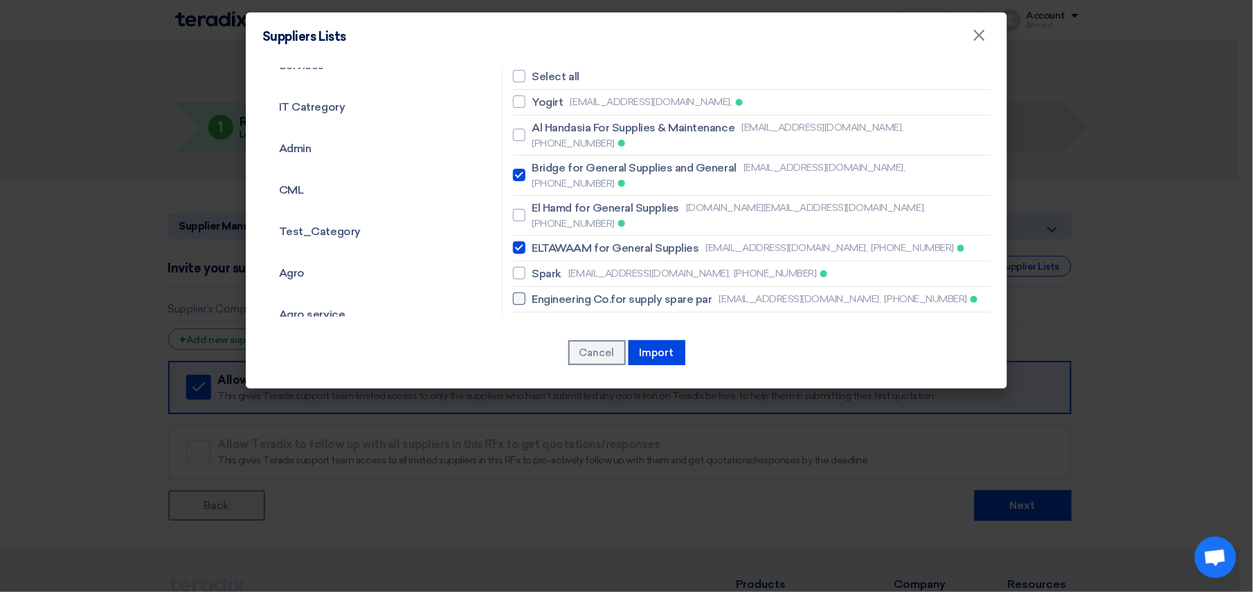
scroll to position [92, 0]
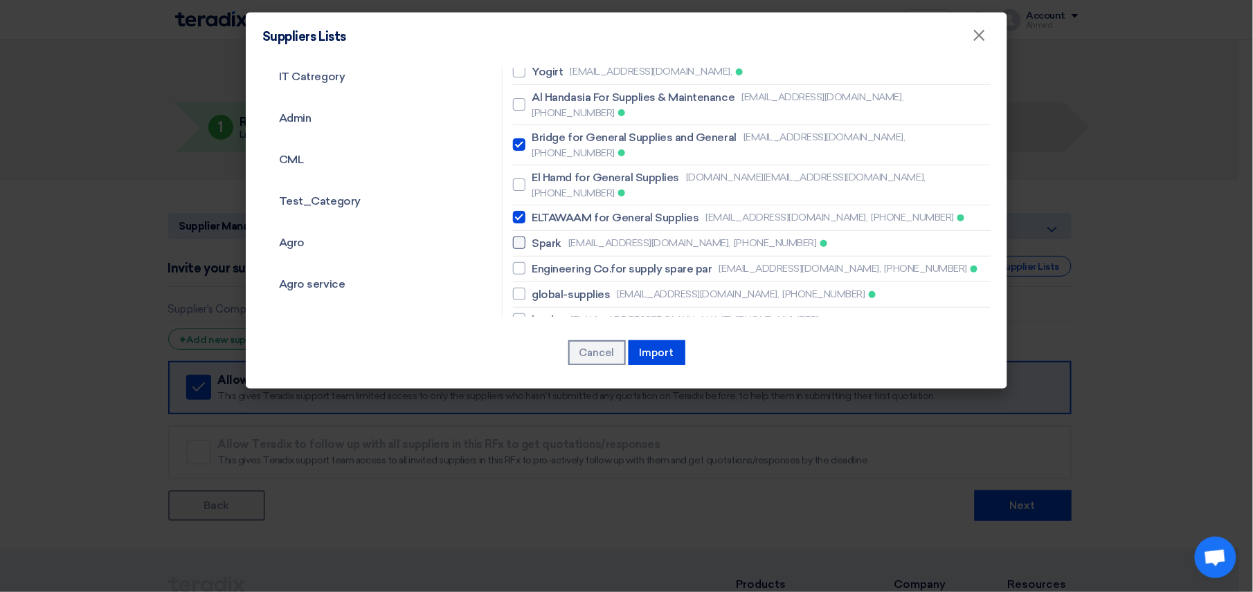
click at [534, 235] on span "Spark" at bounding box center [547, 243] width 30 height 17
click at [534, 109] on input "Spark sparkpower@mail.com, +201007651986" at bounding box center [536, 104] width 9 height 9
checkbox input "true"
click at [544, 261] on span "Engineering Co.for supply spare par" at bounding box center [622, 269] width 180 height 17
click at [541, 109] on input "Engineering Co.for supply spare par ylsuh682@gmail.com, +201009819312" at bounding box center [536, 104] width 9 height 9
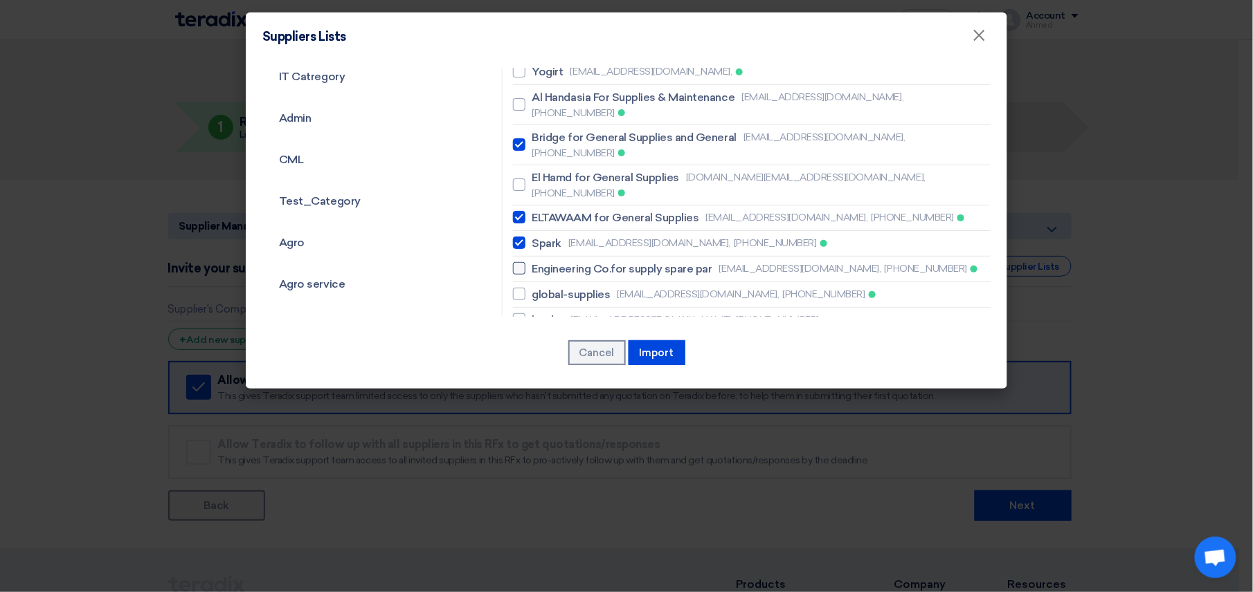
checkbox input "true"
click at [552, 287] on span "global-supplies" at bounding box center [571, 295] width 78 height 17
click at [541, 109] on input "global-supplies esraa.o@global-supplies.org, +201101414086" at bounding box center [536, 104] width 9 height 9
checkbox input "true"
click at [549, 312] on span "leader" at bounding box center [548, 320] width 32 height 17
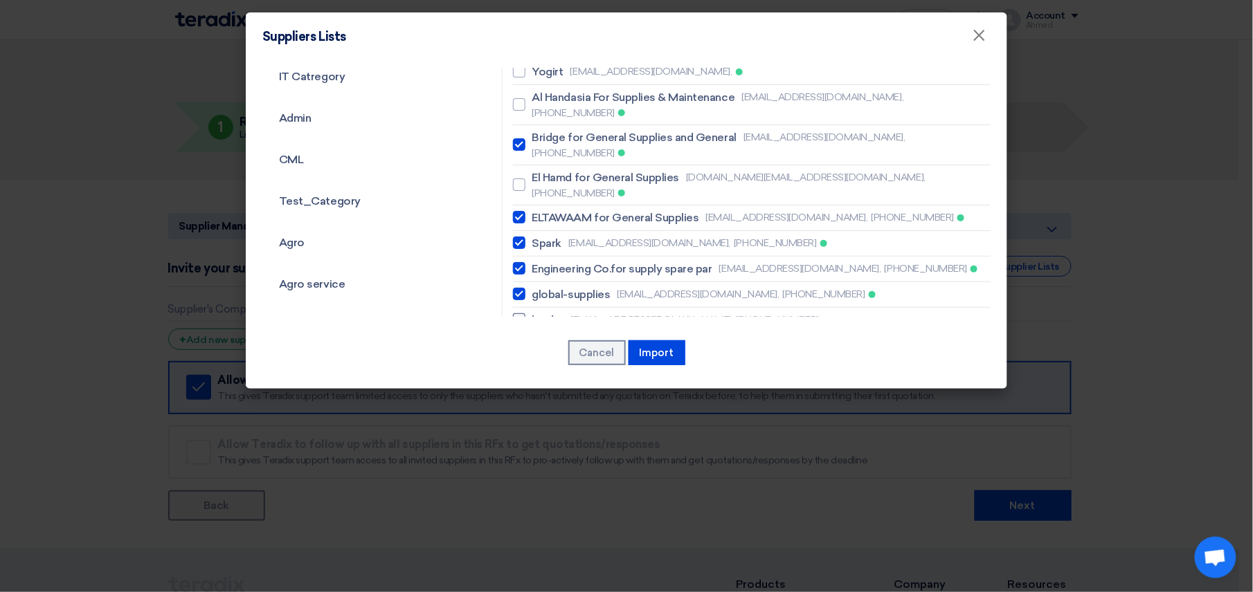
click at [541, 109] on input "leader leadergroup20@gmail.com, +201273971639" at bounding box center [536, 104] width 9 height 9
checkbox input "true"
click at [540, 338] on span "leader" at bounding box center [548, 346] width 32 height 17
click at [540, 109] on input "leader leadersales20@gmail.com, +201273971639" at bounding box center [536, 104] width 9 height 9
checkbox input "true"
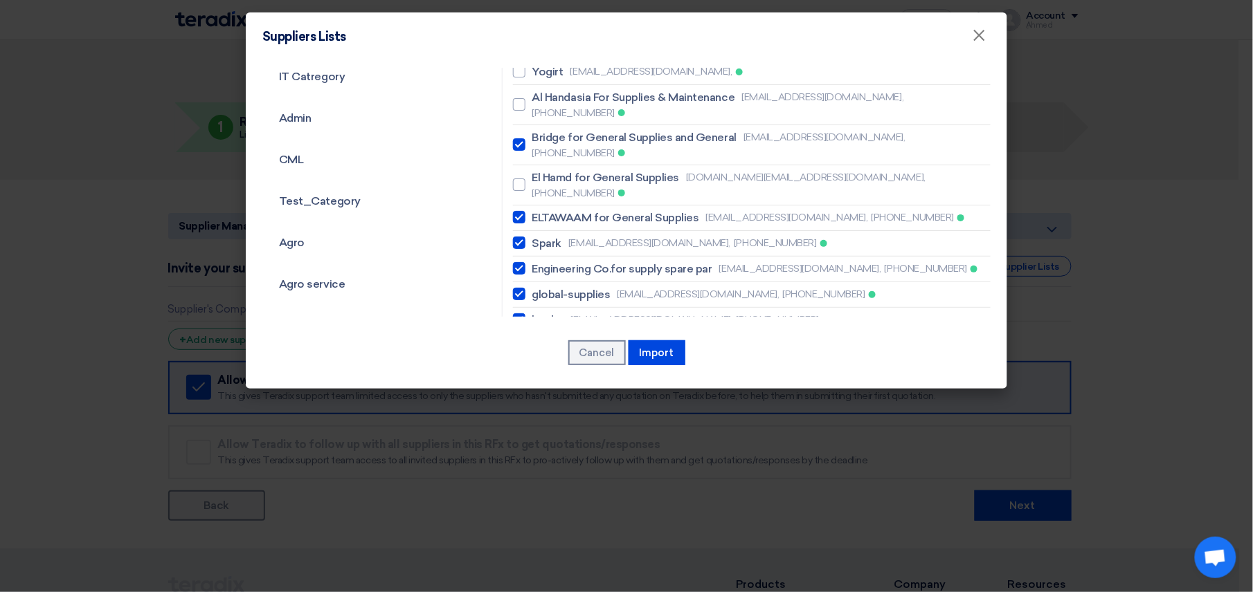
scroll to position [277, 0]
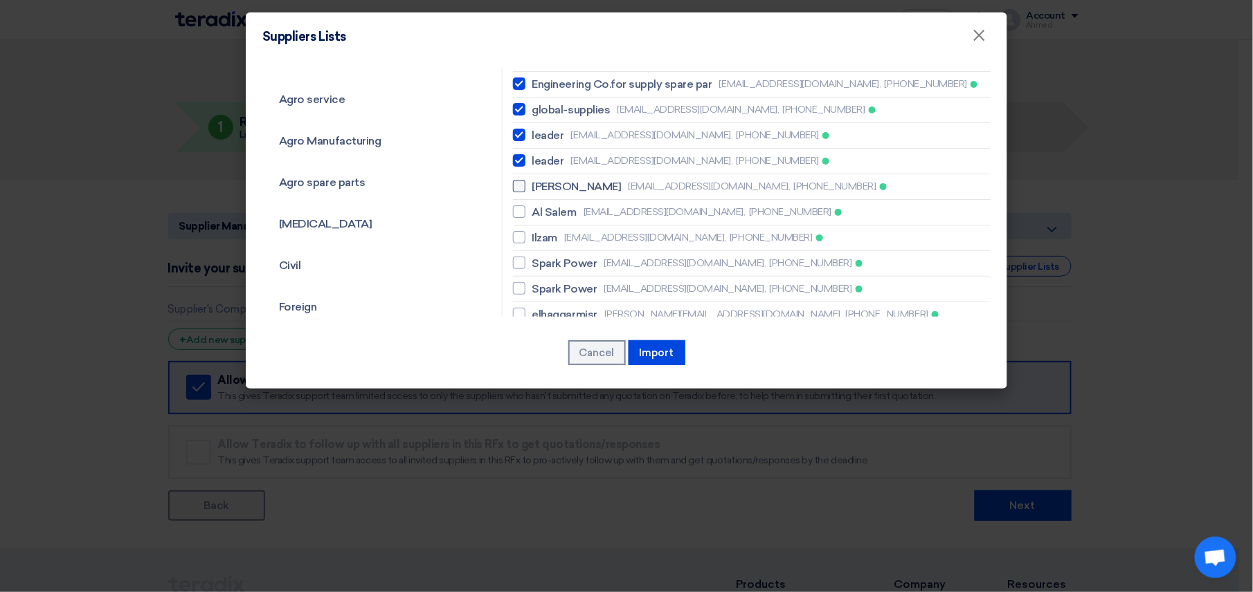
click at [543, 179] on span "Al Atta" at bounding box center [576, 187] width 89 height 17
click at [543, 174] on li "Al Atta attatools@hotmail.com, +201069993826" at bounding box center [752, 187] width 478 height 26
drag, startPoint x: 556, startPoint y: 151, endPoint x: 545, endPoint y: 183, distance: 33.7
click at [555, 174] on li "Al Atta attatools@hotmail.com, +201069993826" at bounding box center [752, 187] width 478 height 26
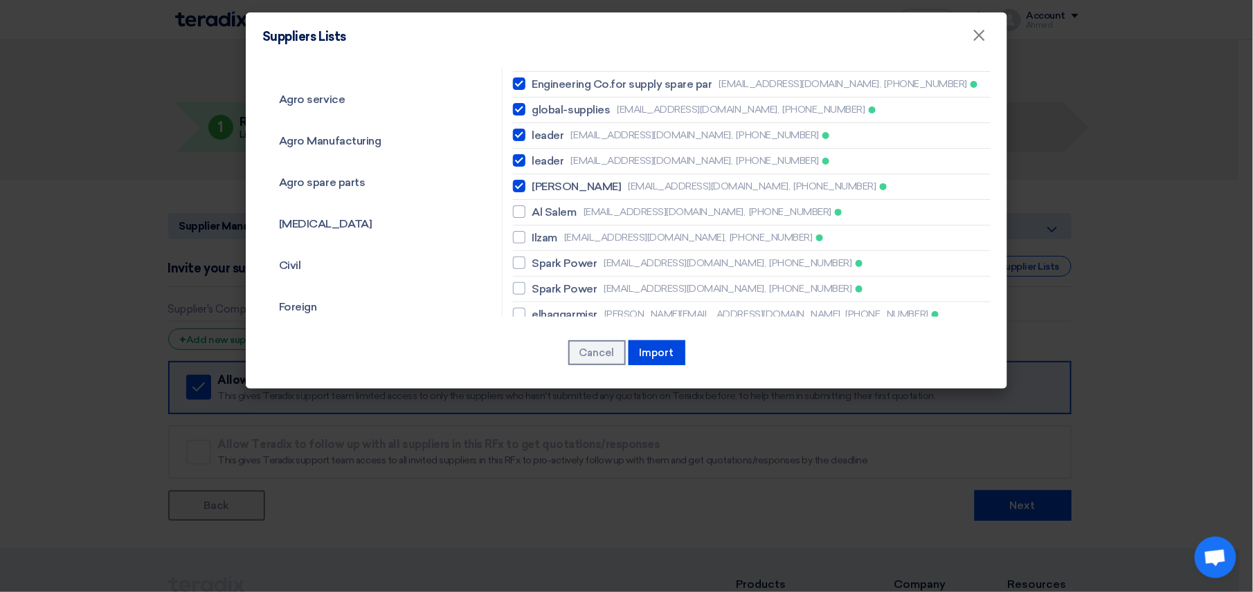
click at [532, 179] on span "Al Atta" at bounding box center [576, 187] width 89 height 17
checkbox input "false"
click at [513, 231] on div at bounding box center [519, 237] width 12 height 12
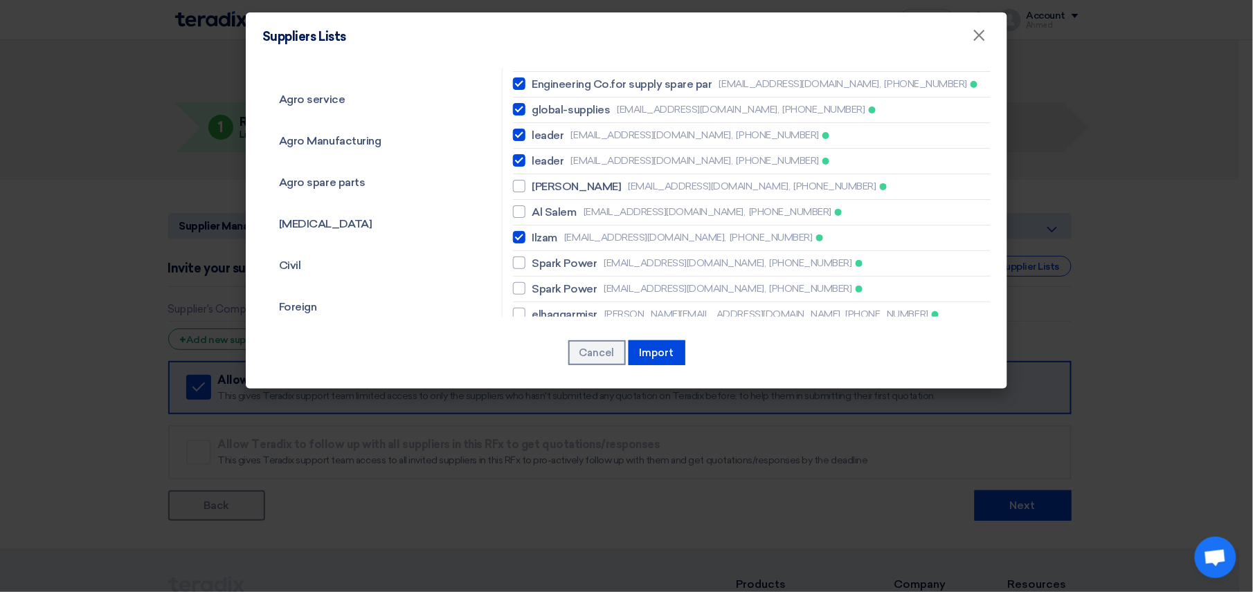
checkbox input "true"
click at [513, 257] on div at bounding box center [519, 263] width 12 height 12
checkbox input "true"
click at [513, 277] on li "Spark Power sparkpower@gmail.com, +201007651986" at bounding box center [752, 290] width 478 height 26
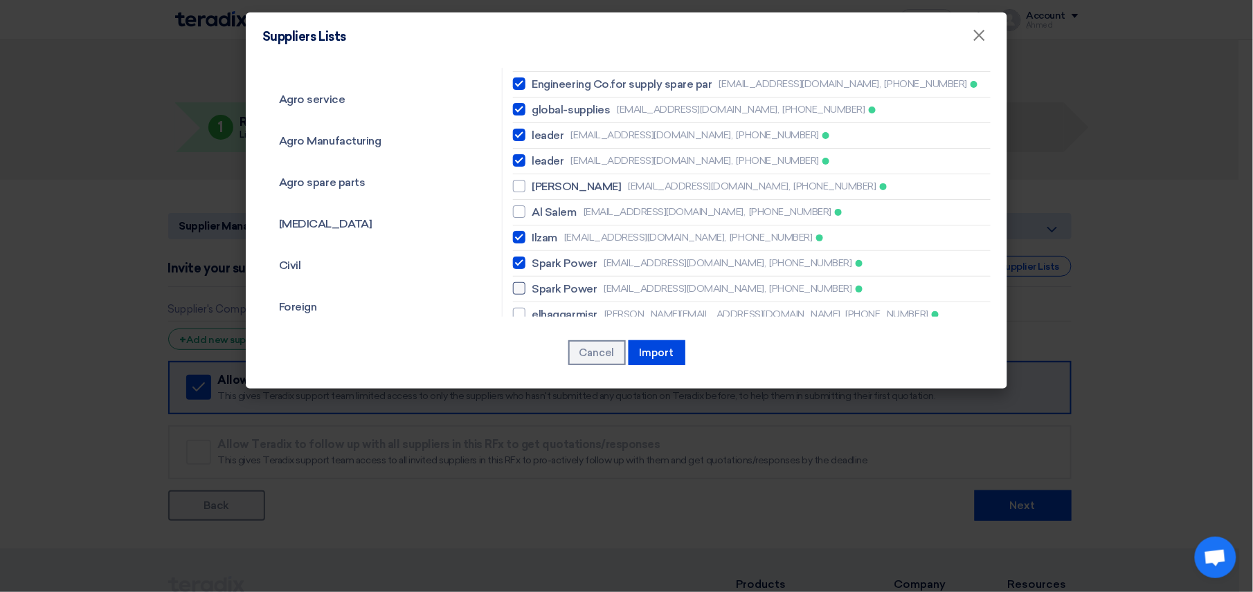
click at [516, 282] on div at bounding box center [519, 288] width 12 height 12
checkbox input "true"
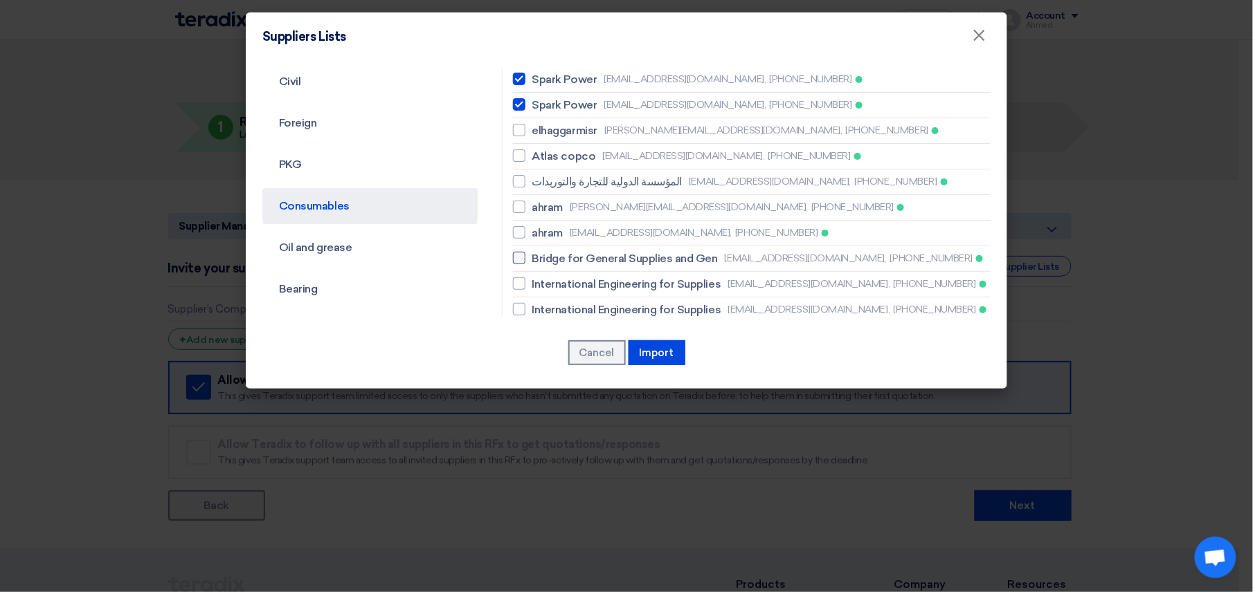
scroll to position [554, 0]
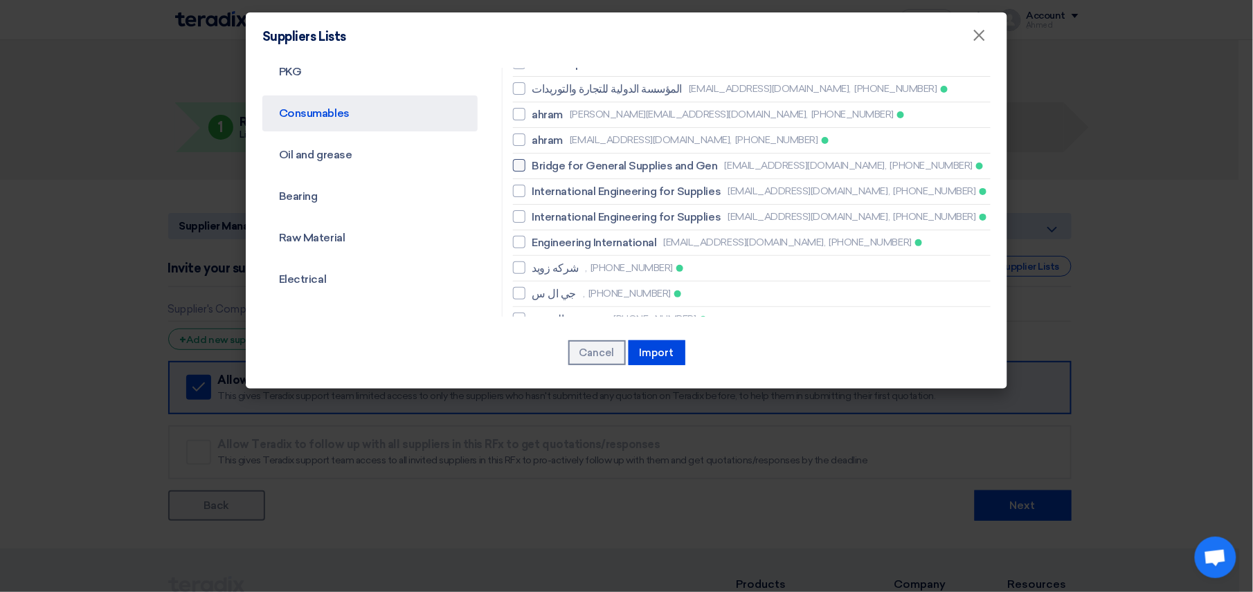
click at [513, 159] on div at bounding box center [519, 165] width 12 height 12
checkbox input "true"
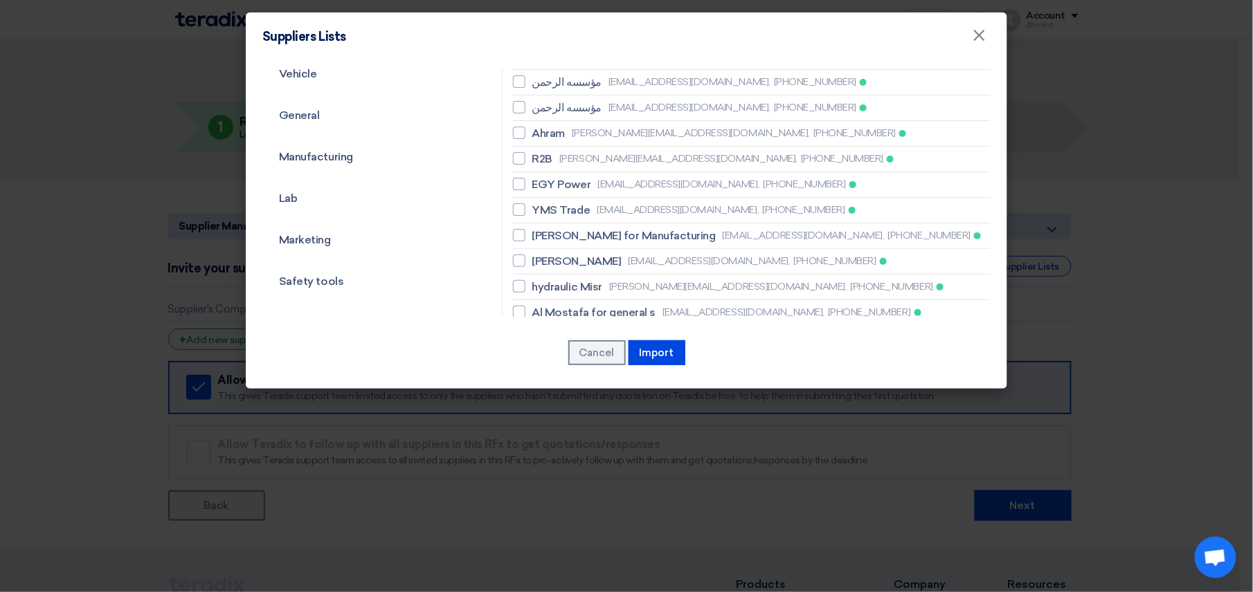
scroll to position [922, 0]
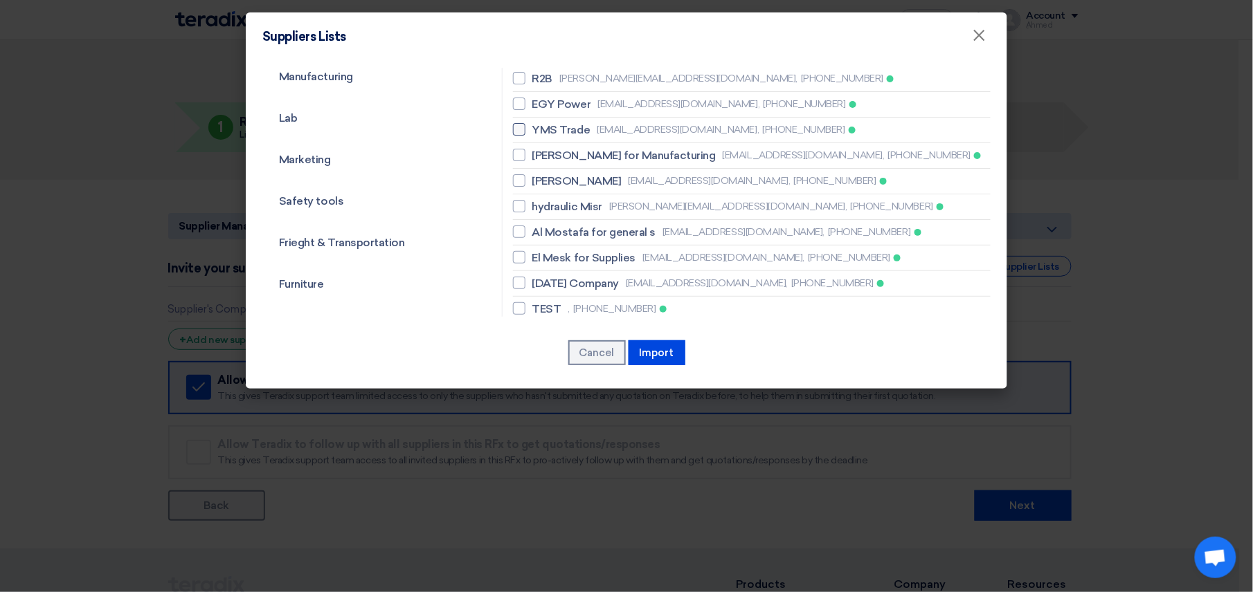
click at [524, 122] on label "YMS Trade ymssupply@gmail.com, +201013435805" at bounding box center [752, 130] width 478 height 17
checkbox input "true"
click at [516, 149] on div at bounding box center [519, 155] width 12 height 12
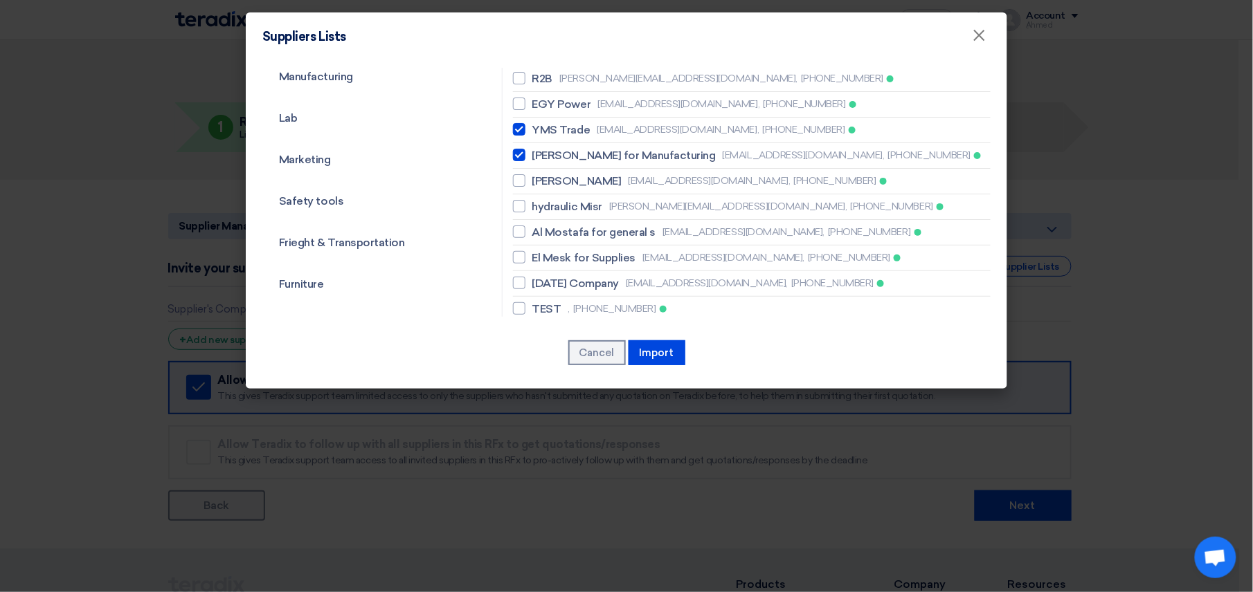
checkbox input "true"
click at [518, 174] on div at bounding box center [519, 180] width 12 height 12
checkbox input "true"
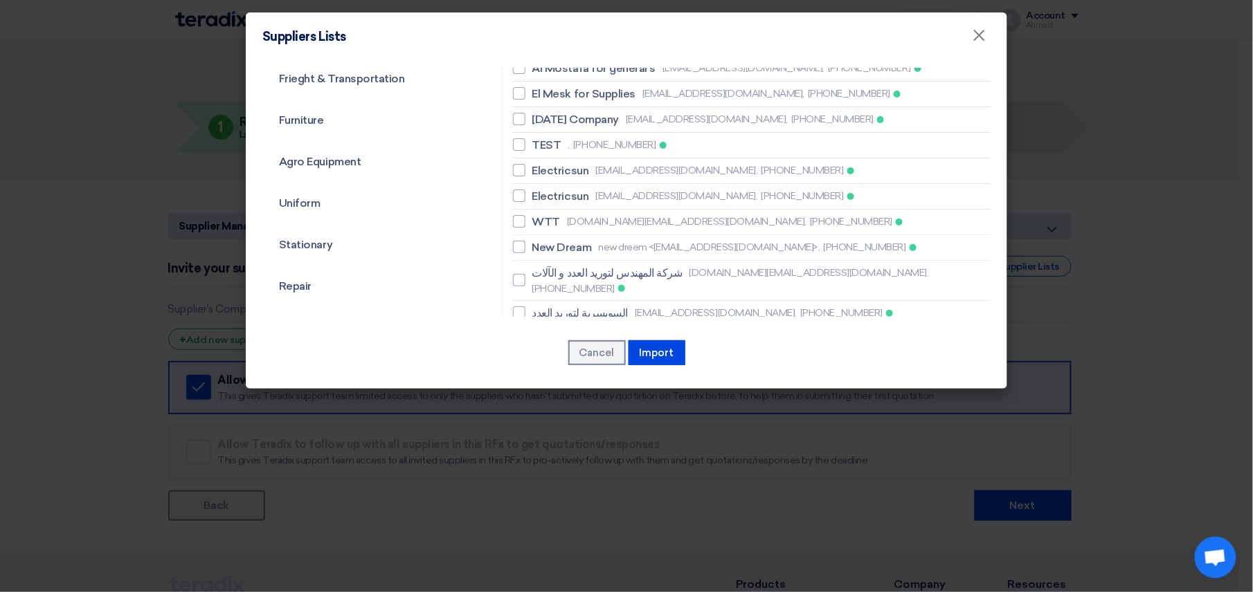
scroll to position [1107, 0]
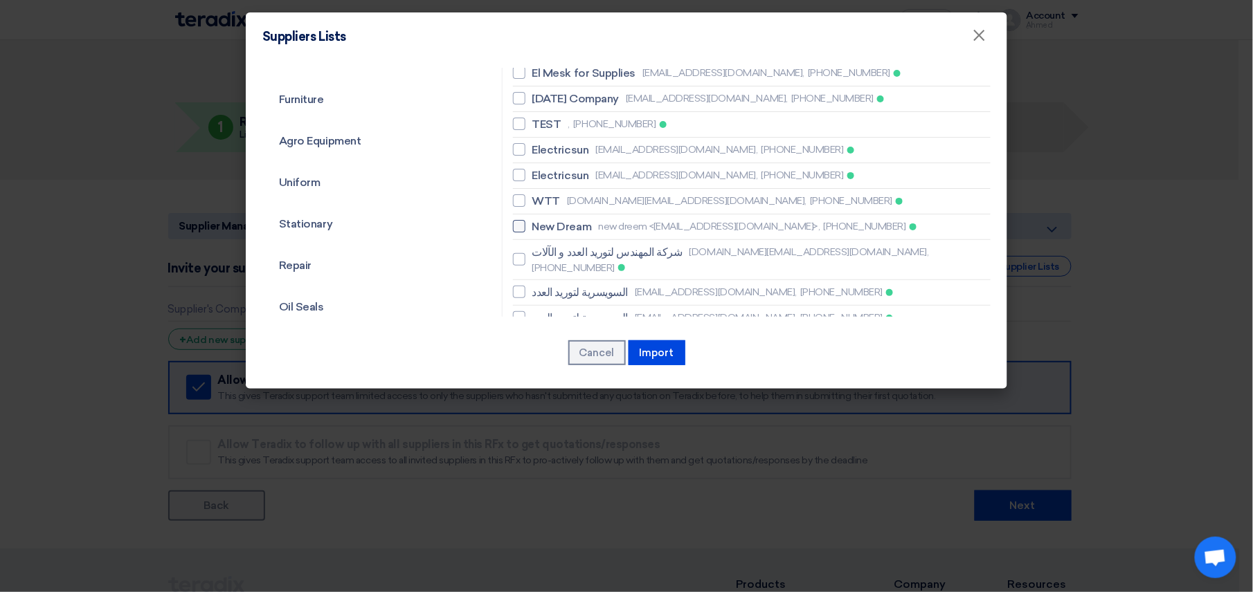
click at [516, 220] on div at bounding box center [519, 226] width 12 height 12
checkbox input "true"
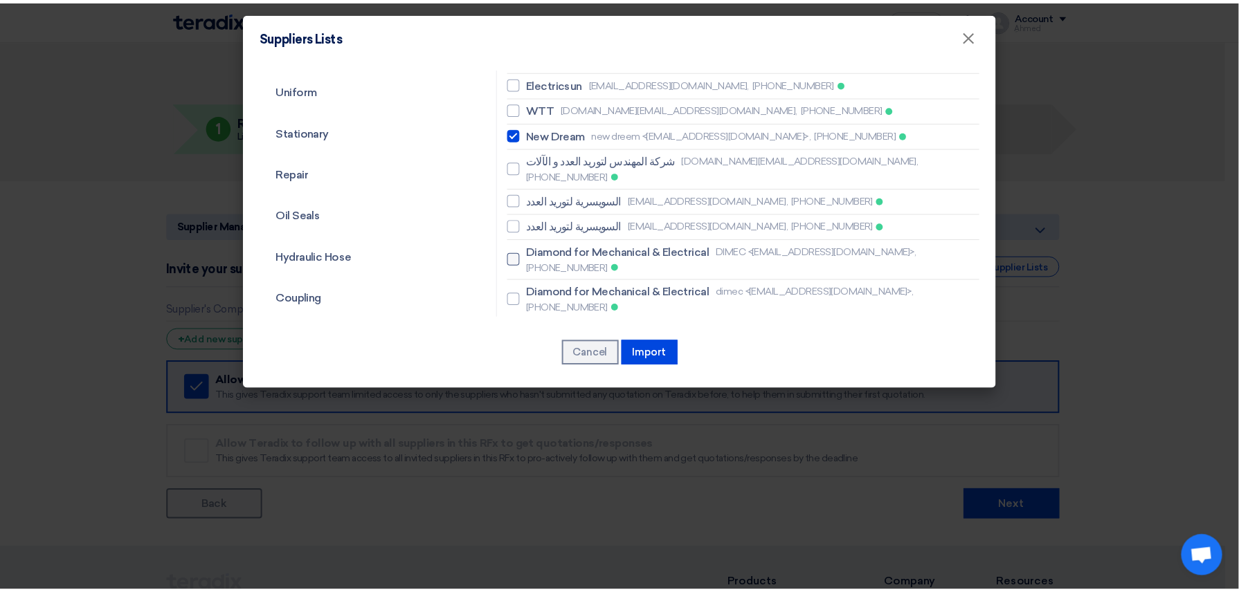
scroll to position [1291, 0]
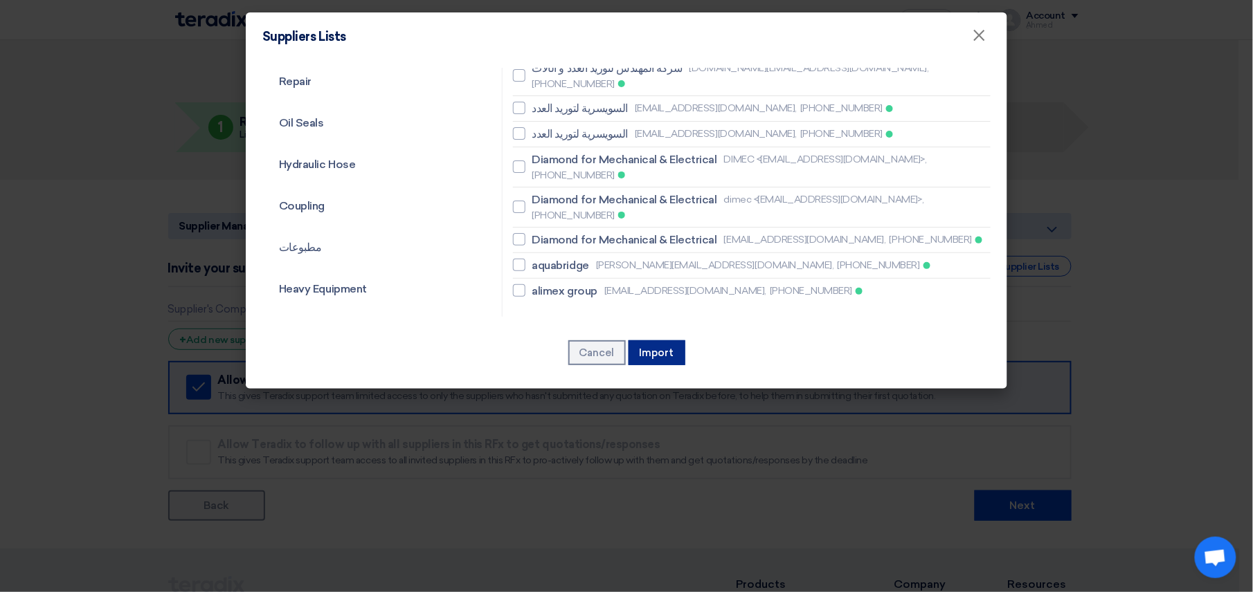
click at [666, 347] on button "Import" at bounding box center [656, 352] width 57 height 25
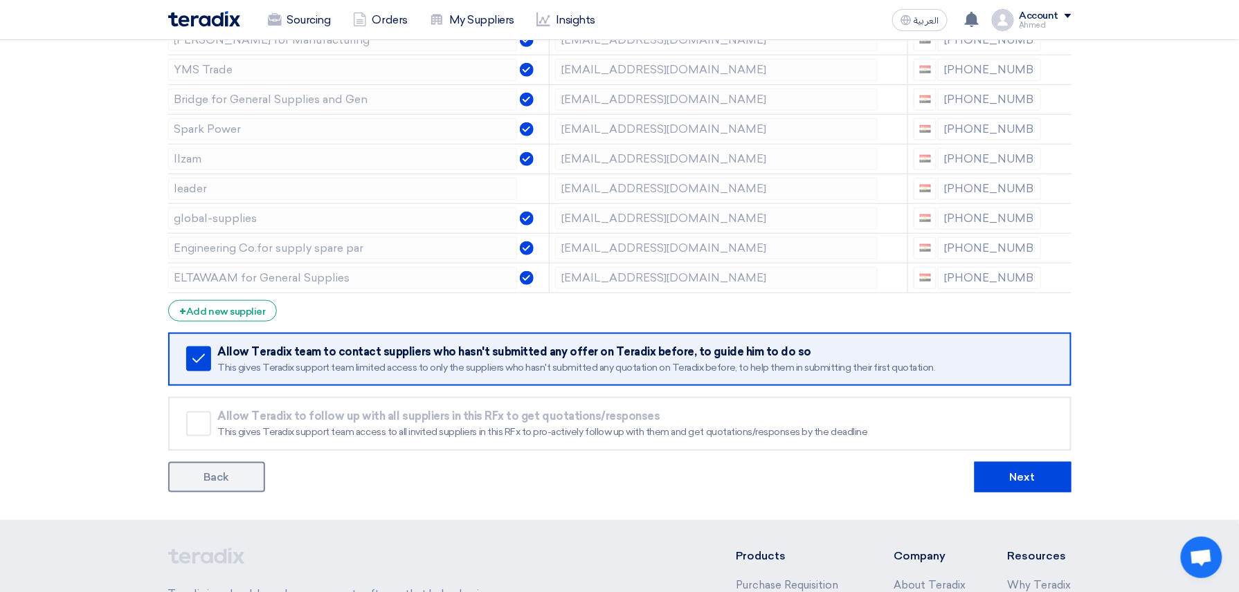
scroll to position [598, 0]
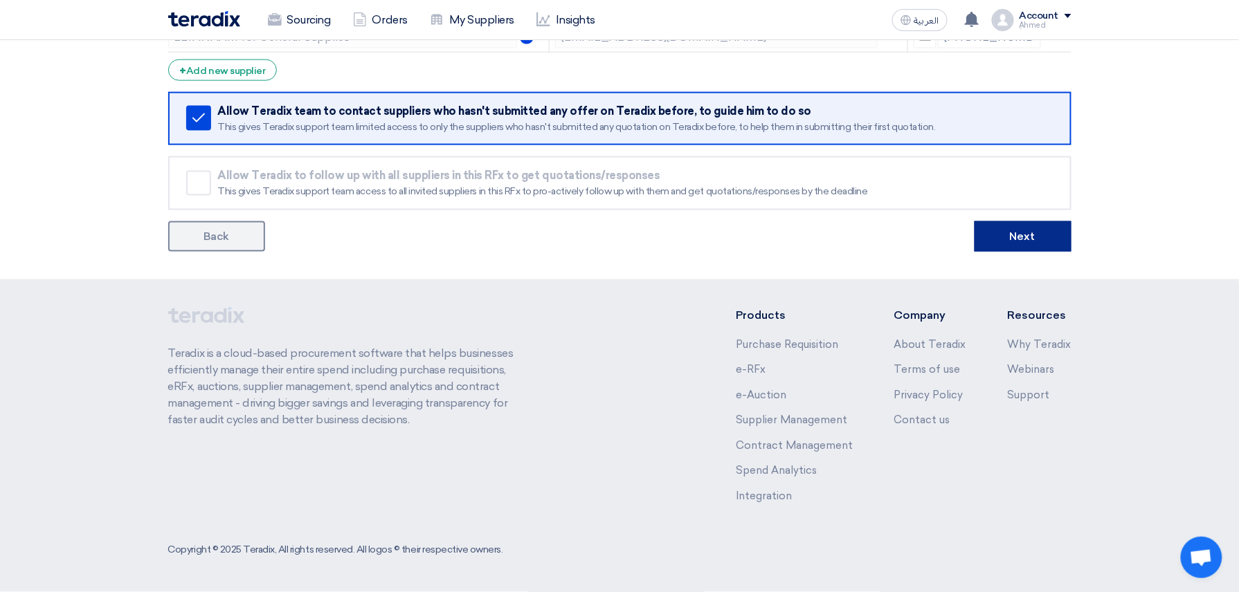
click at [1015, 242] on button "Next" at bounding box center [1022, 236] width 97 height 30
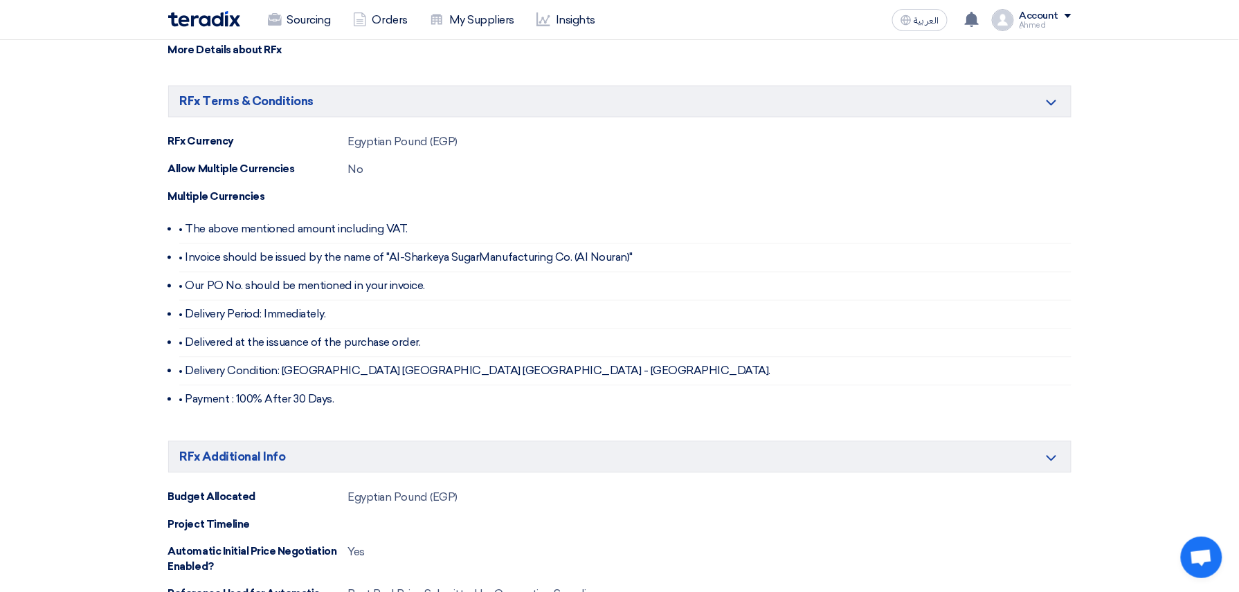
scroll to position [1424, 0]
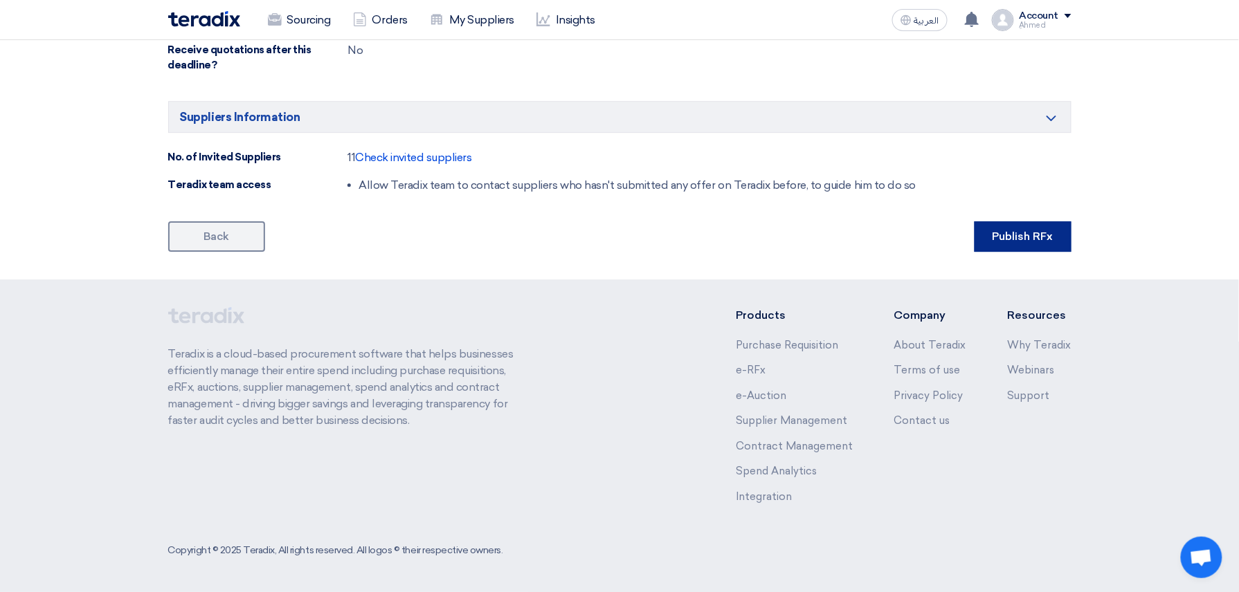
click at [976, 249] on button "Publish RFx" at bounding box center [1022, 236] width 97 height 30
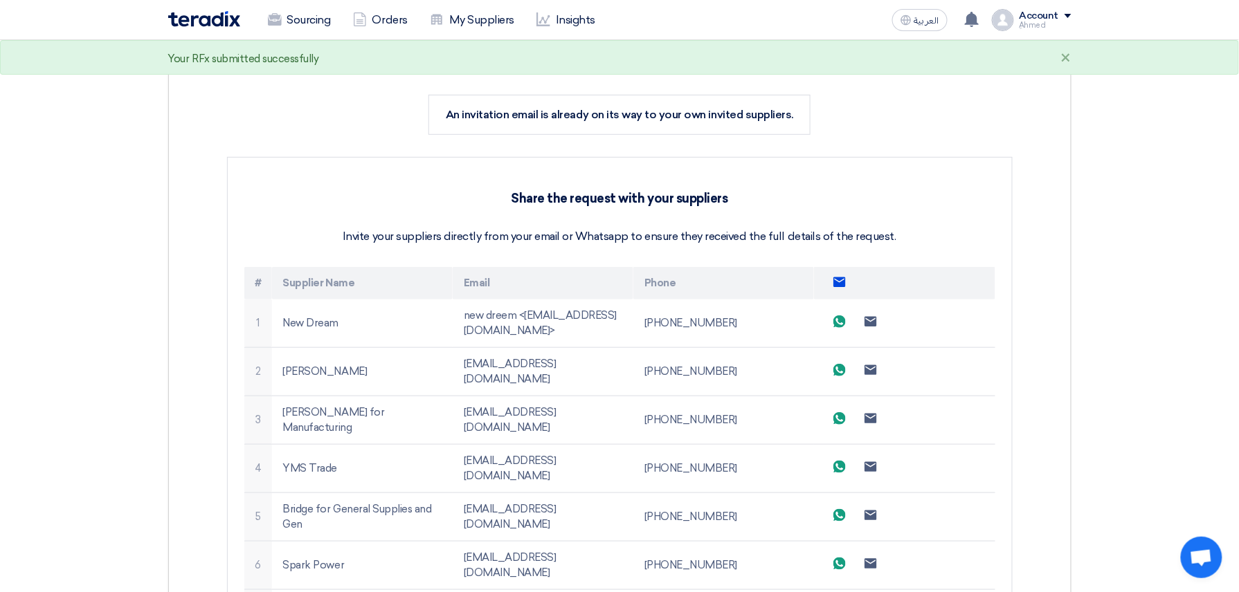
scroll to position [646, 0]
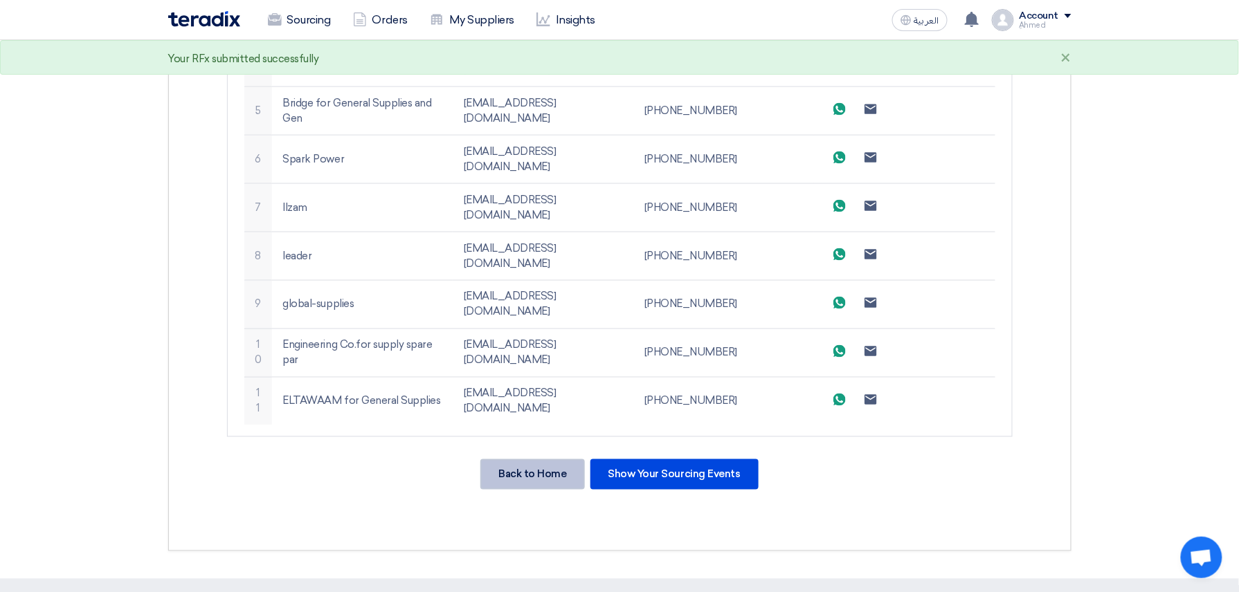
click at [552, 460] on div "Back to Home" at bounding box center [532, 475] width 104 height 30
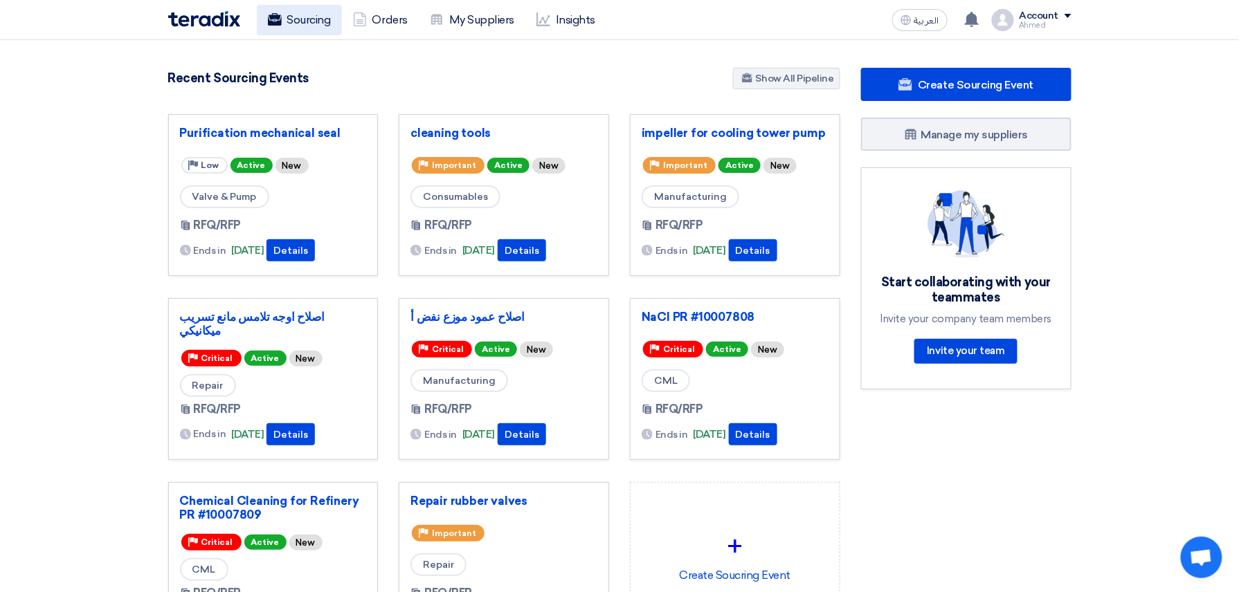
click at [297, 31] on link "Sourcing" at bounding box center [299, 20] width 85 height 30
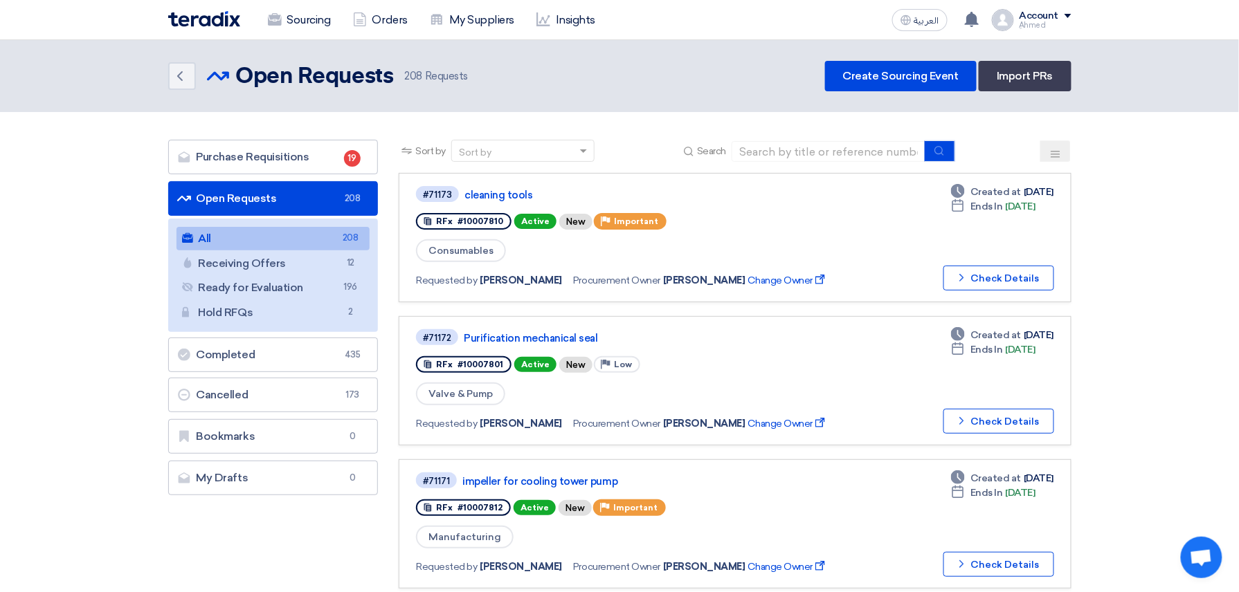
drag, startPoint x: 1164, startPoint y: 125, endPoint x: 629, endPoint y: 73, distance: 537.5
click at [621, 75] on div "Back Open Requests Open Requests 208 Requests Create Sourcing Event Import PRs" at bounding box center [619, 76] width 903 height 30
click at [327, 167] on link "Purchase Requisitions Purchase Requisitions 19" at bounding box center [273, 157] width 210 height 35
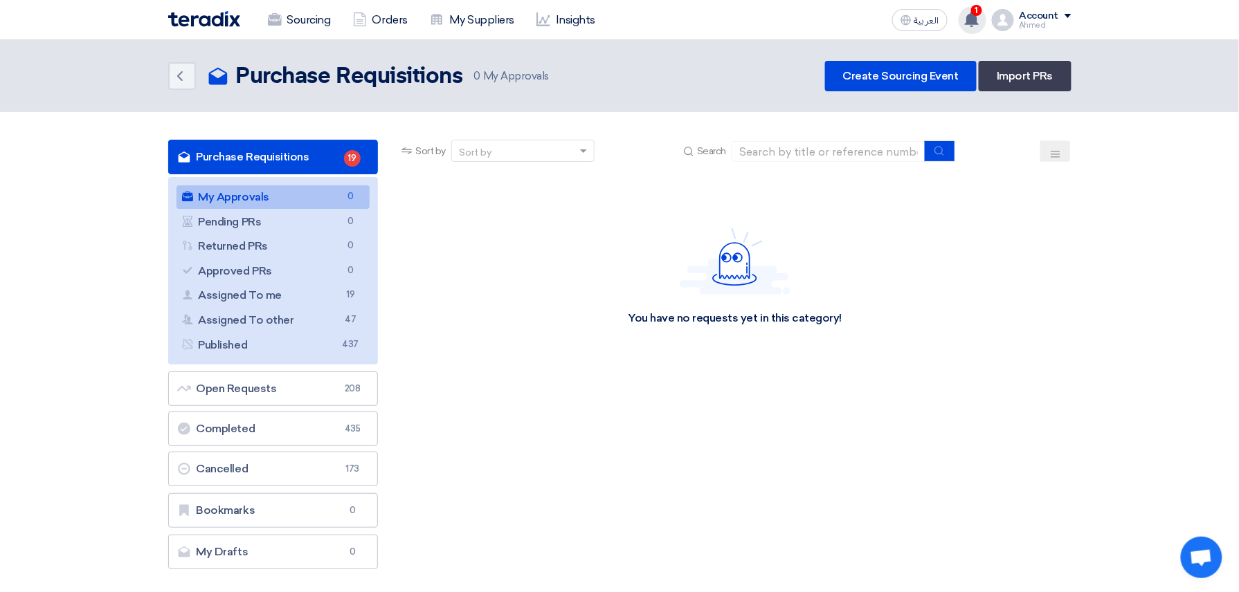
click at [967, 15] on icon at bounding box center [971, 19] width 15 height 15
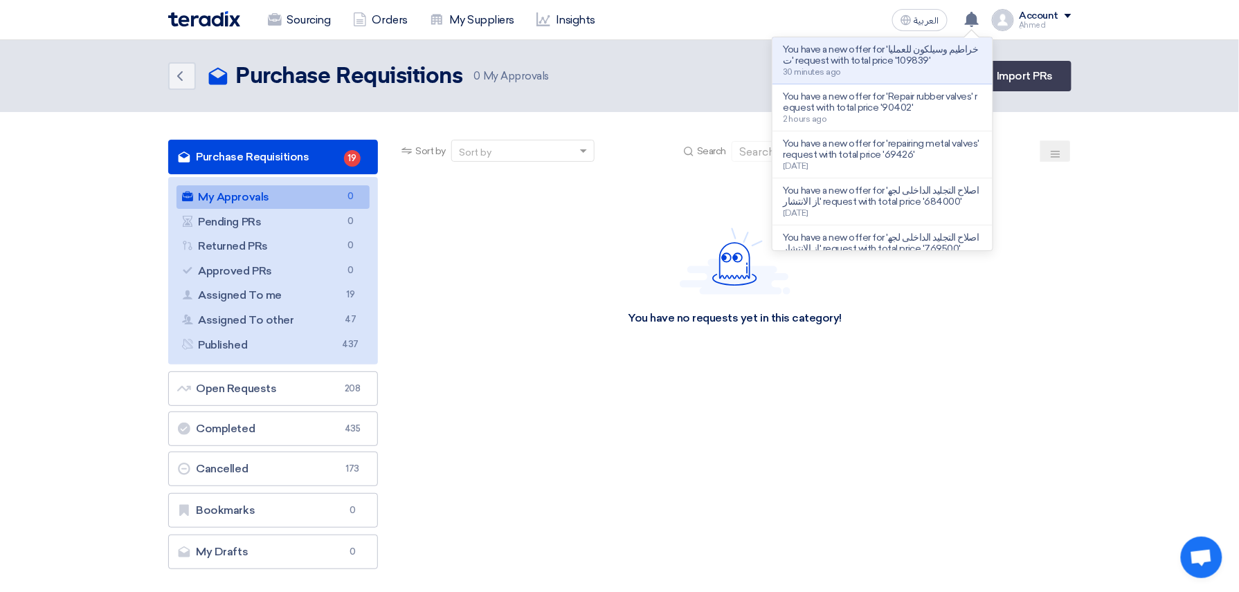
click at [688, 107] on header "Back Purchase Requisitions Purchase Requisitions 0" at bounding box center [619, 76] width 1239 height 72
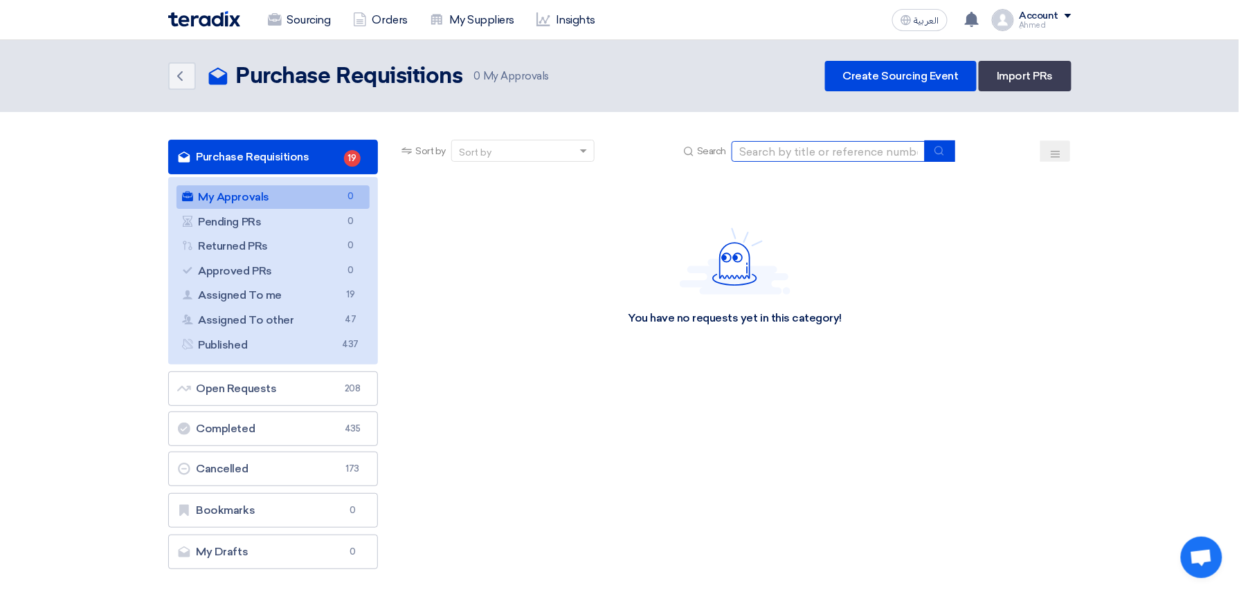
click at [817, 151] on input at bounding box center [828, 151] width 194 height 21
paste input "10007662"
type input "10007662"
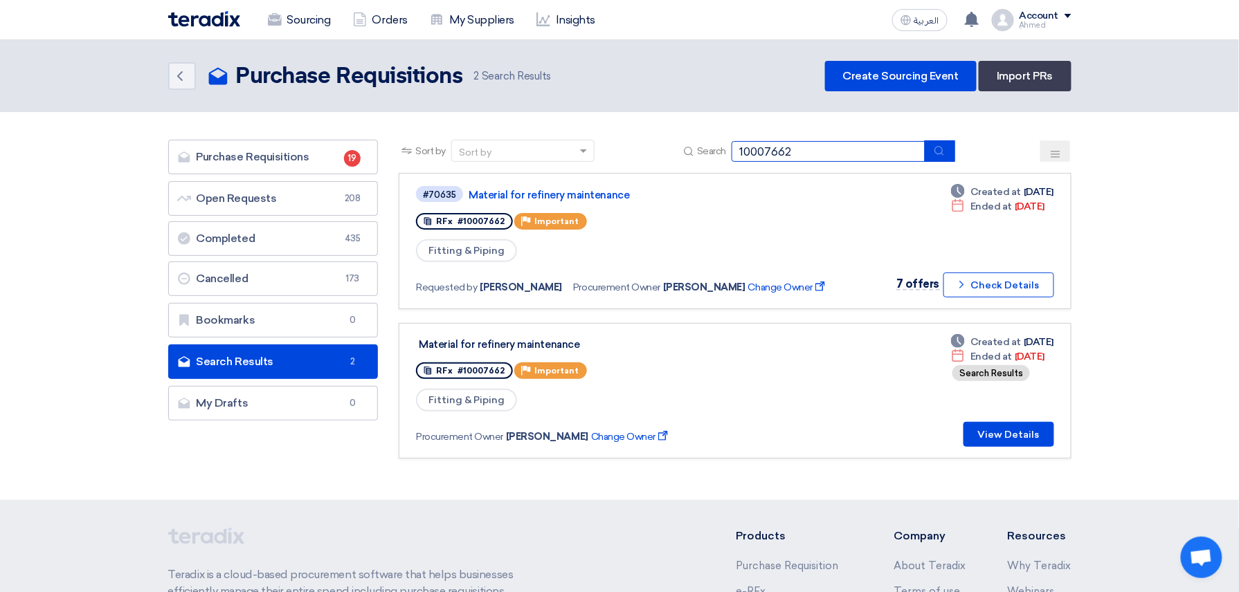
drag, startPoint x: 876, startPoint y: 145, endPoint x: 837, endPoint y: 158, distance: 41.4
click at [837, 158] on input "10007662" at bounding box center [828, 151] width 194 height 21
click at [983, 280] on button "Check details Check Details" at bounding box center [998, 285] width 111 height 25
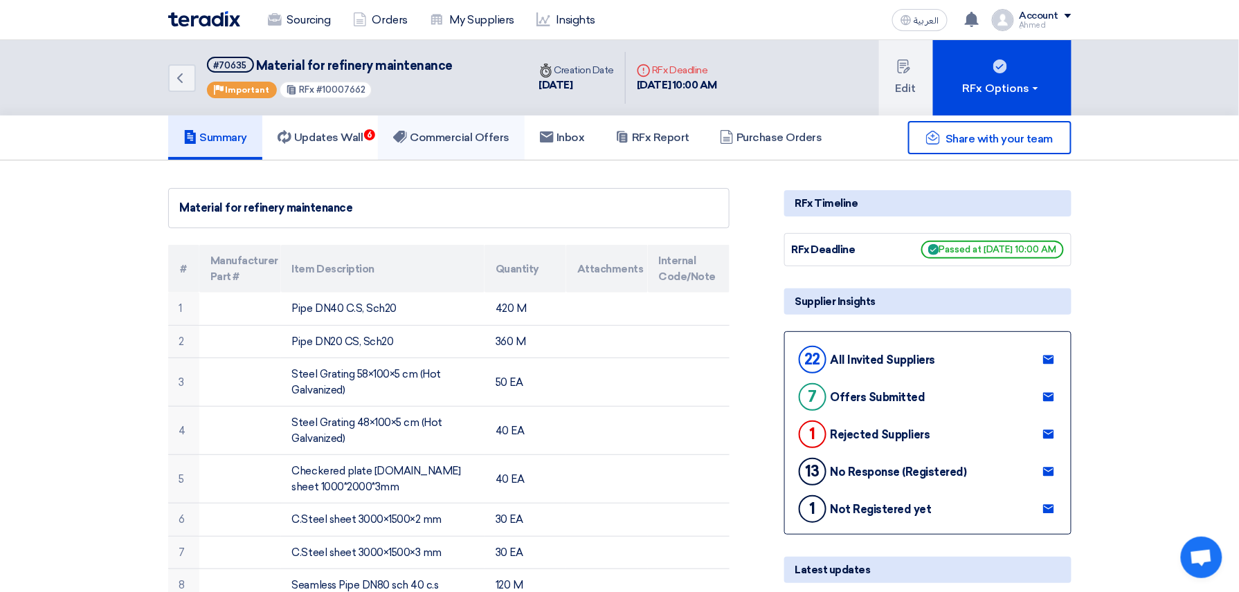
click at [502, 136] on h5 "Commercial Offers" at bounding box center [451, 138] width 116 height 14
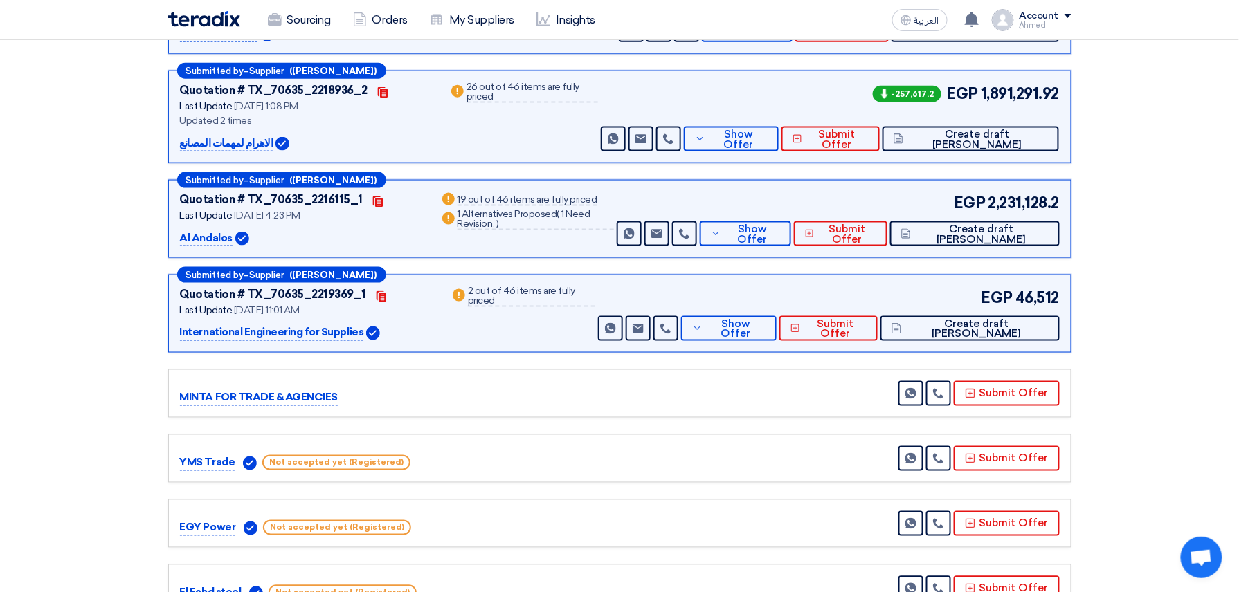
scroll to position [646, 0]
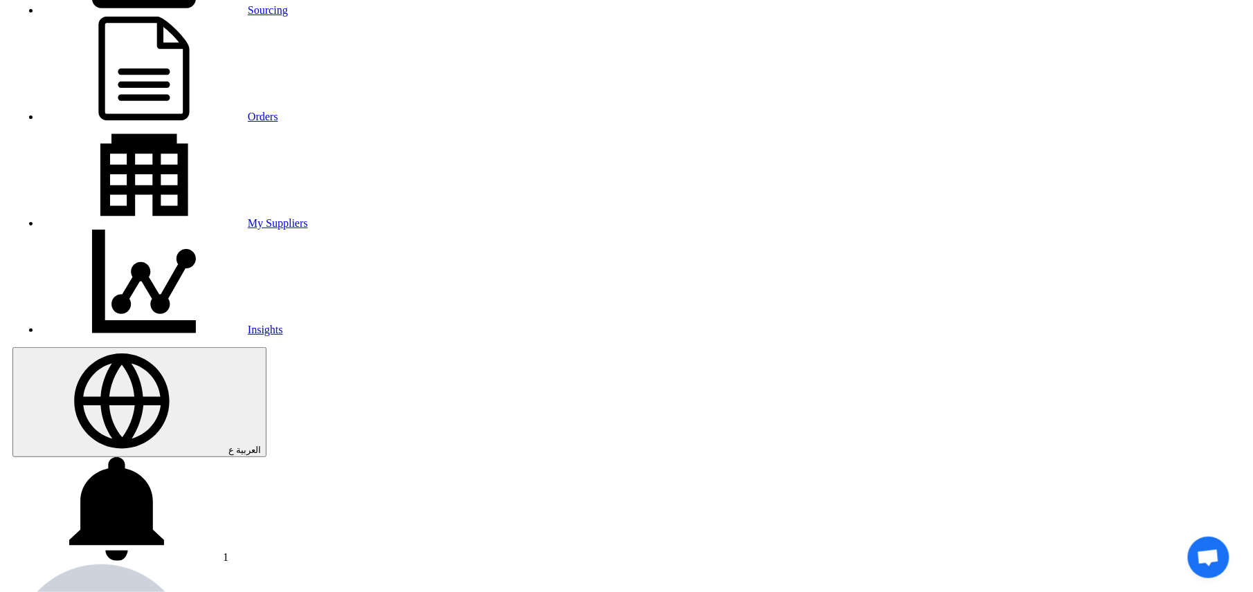
scroll to position [92, 0]
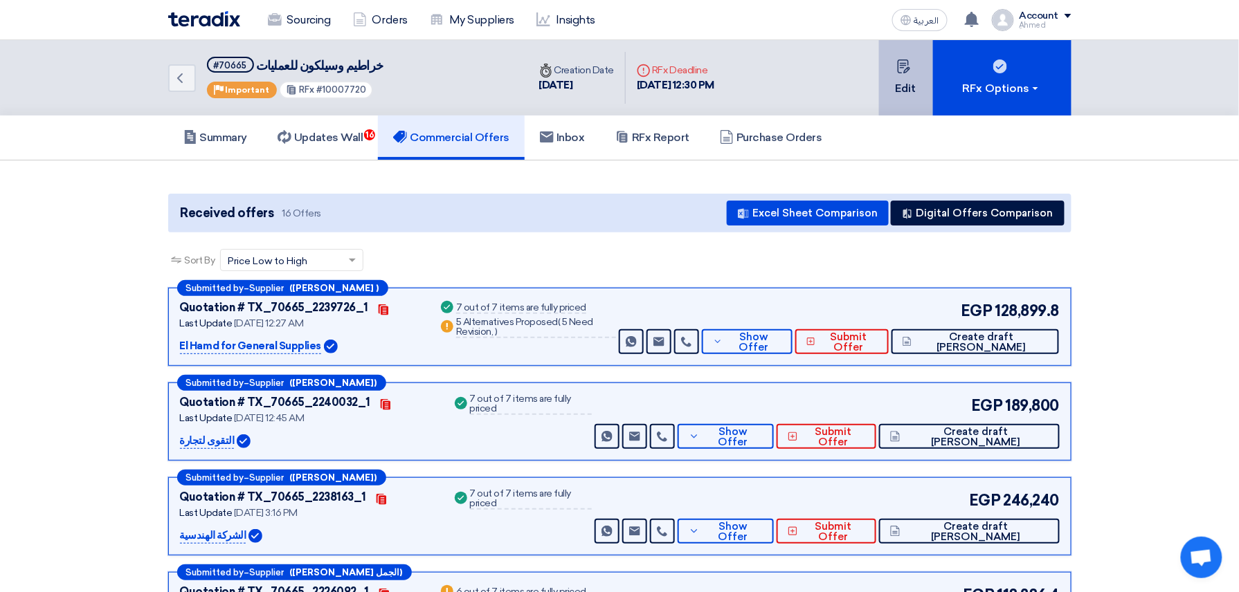
click at [902, 89] on button "Edit" at bounding box center [906, 77] width 54 height 75
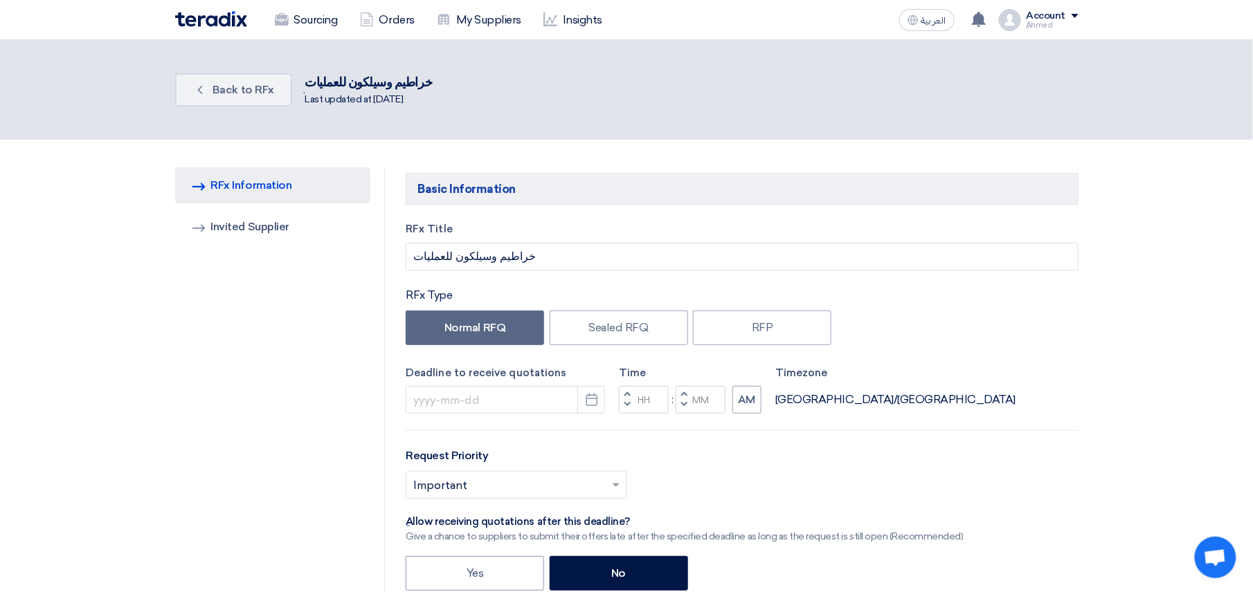
type input "[DATE]"
type input "03"
type input "30"
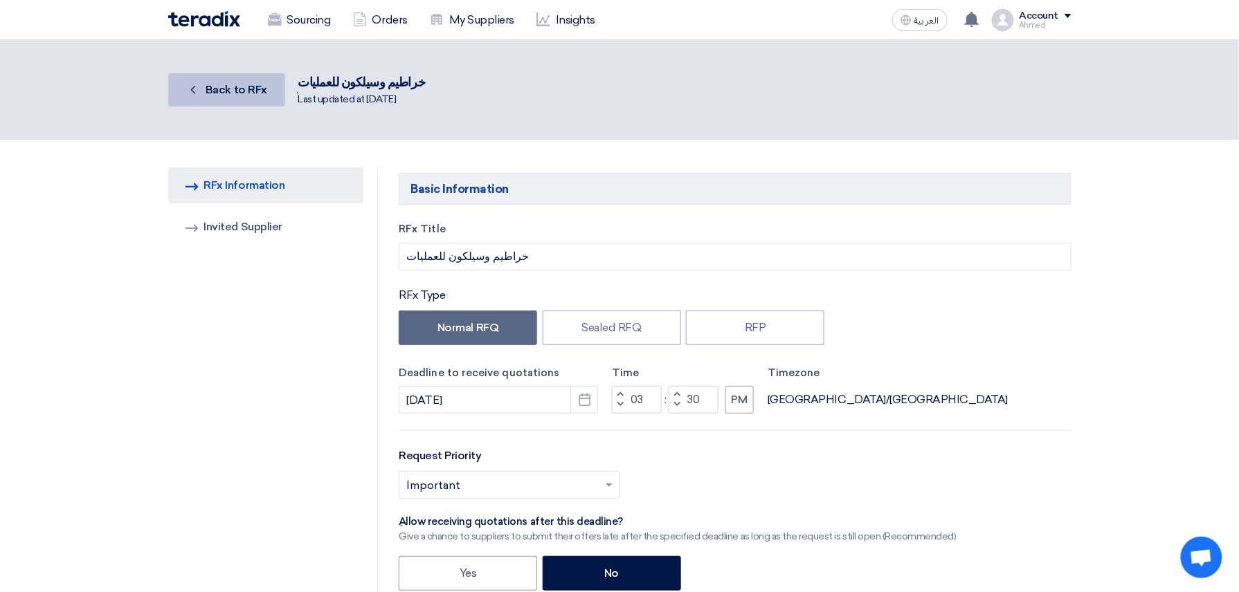
click at [228, 86] on span "Back to RFx" at bounding box center [237, 89] width 62 height 13
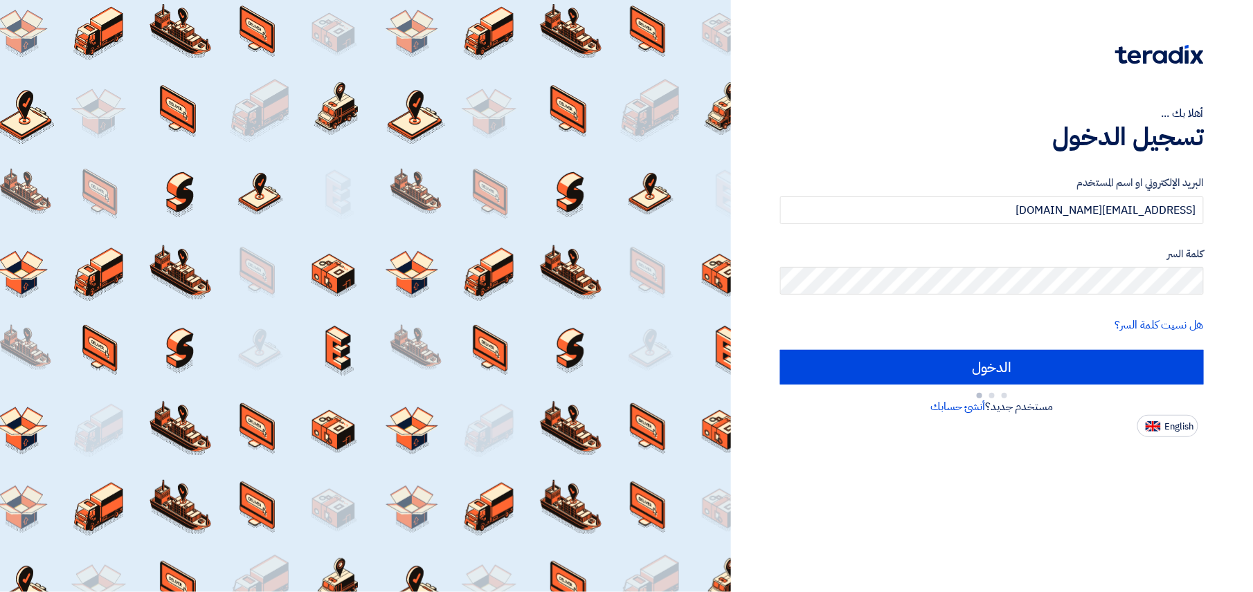
type input "Sign in"
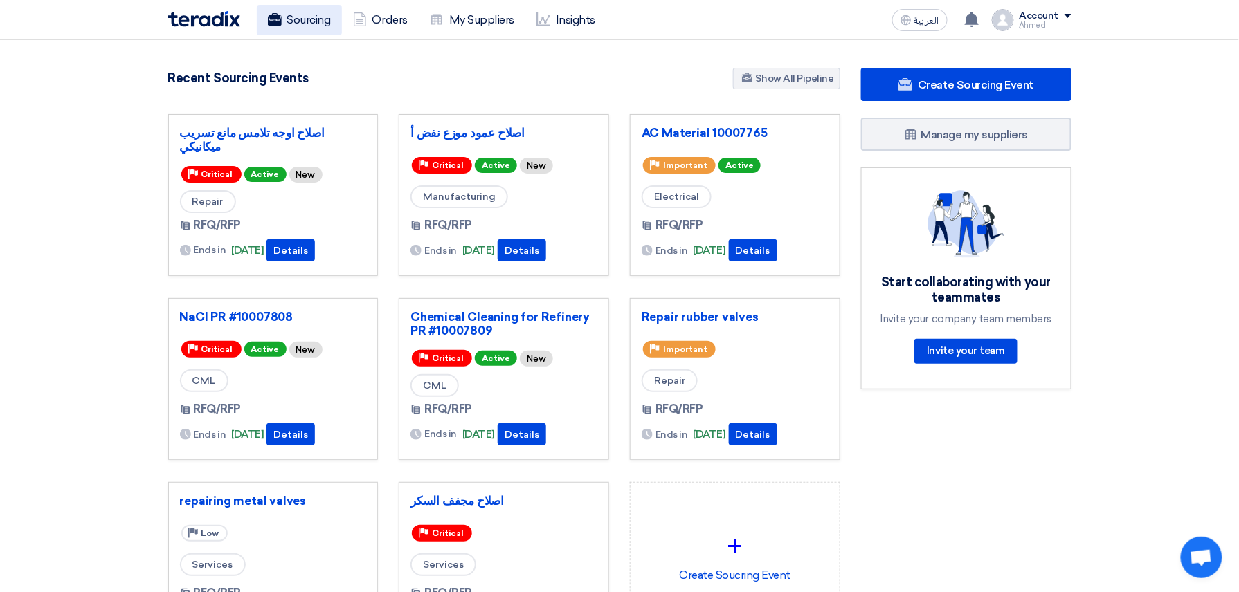
click at [322, 17] on link "Sourcing" at bounding box center [299, 20] width 85 height 30
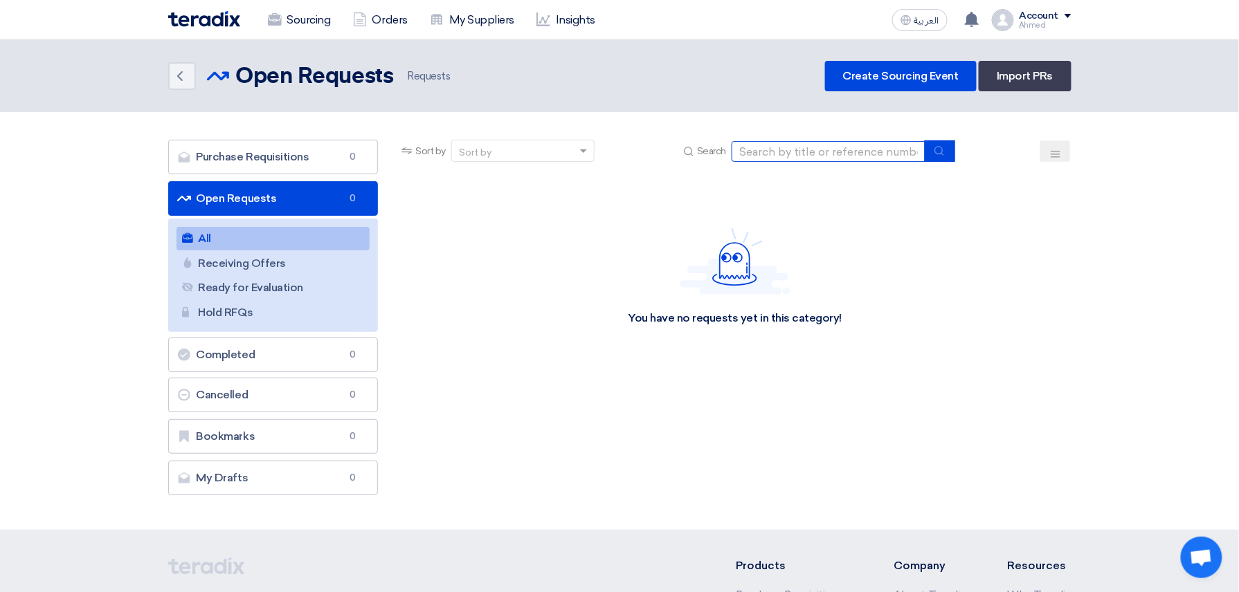
click at [872, 156] on input at bounding box center [828, 151] width 194 height 21
paste input "70665"
type input "70665"
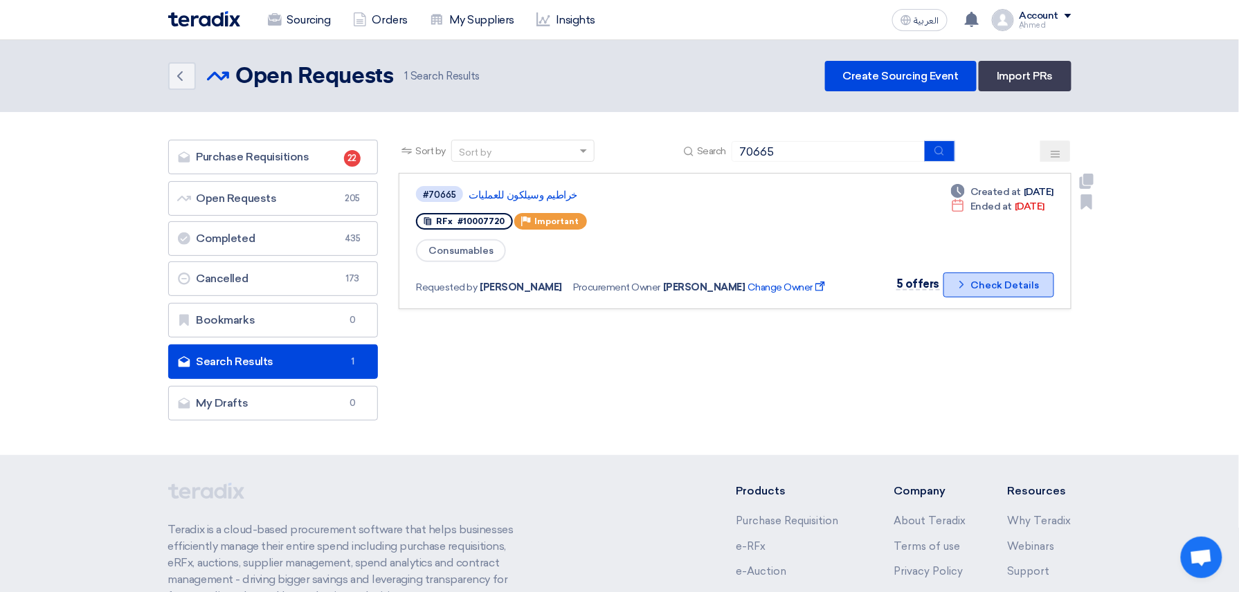
click at [991, 278] on button "Check details Check Details" at bounding box center [998, 285] width 111 height 25
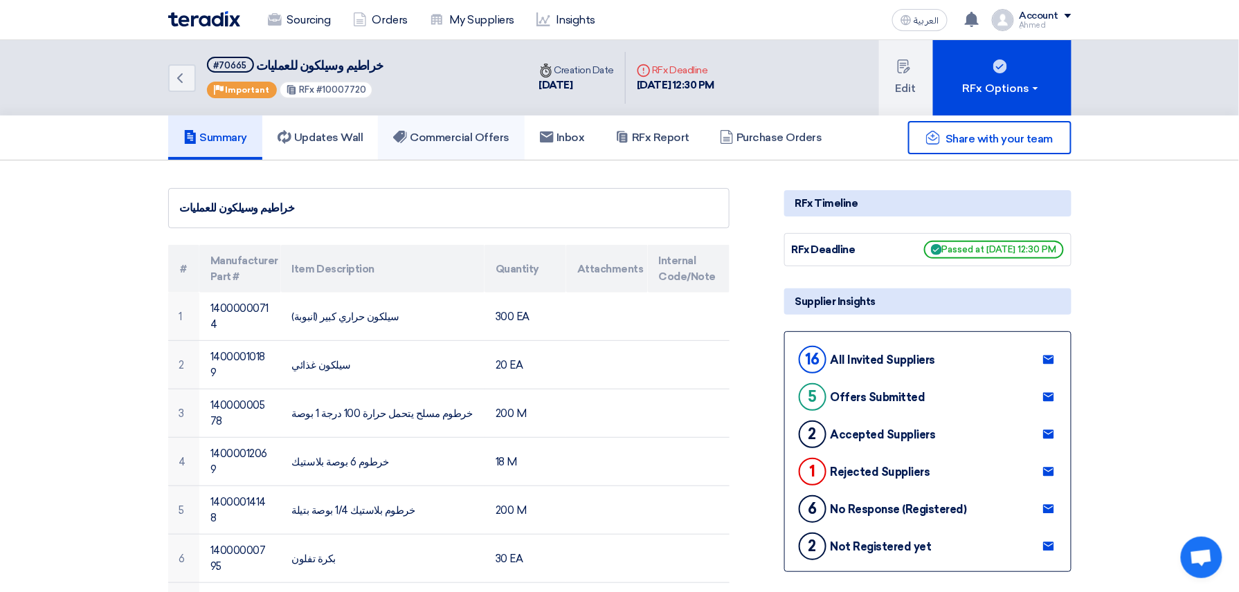
click at [469, 134] on h5 "Commercial Offers" at bounding box center [451, 138] width 116 height 14
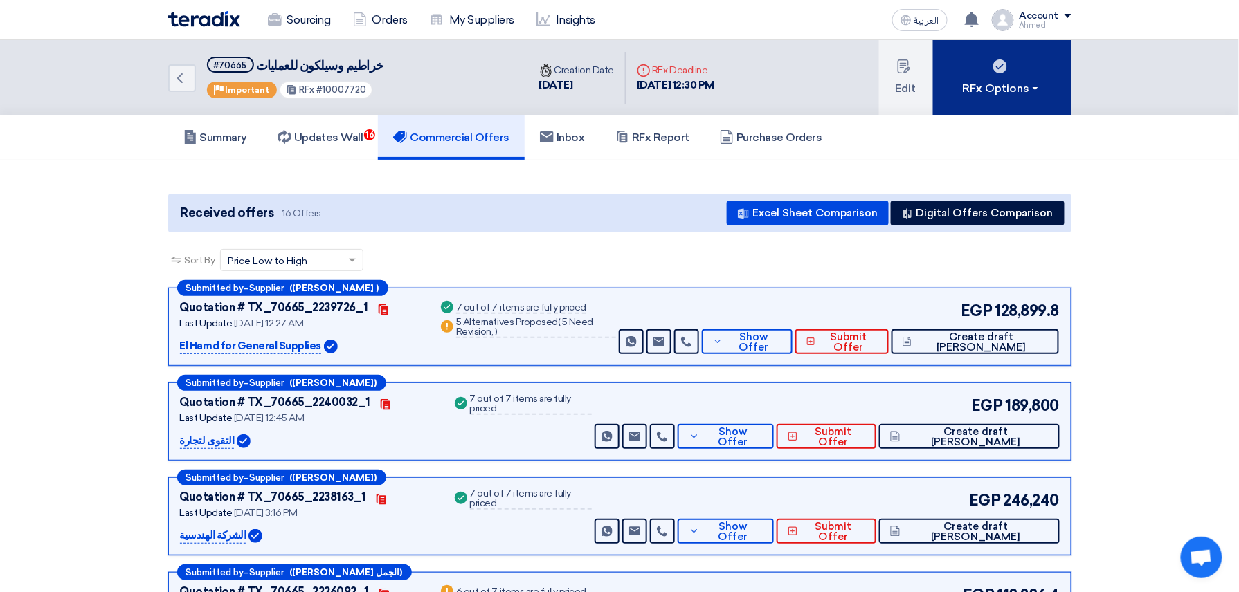
click at [1021, 89] on div "RFx Options" at bounding box center [1002, 88] width 78 height 17
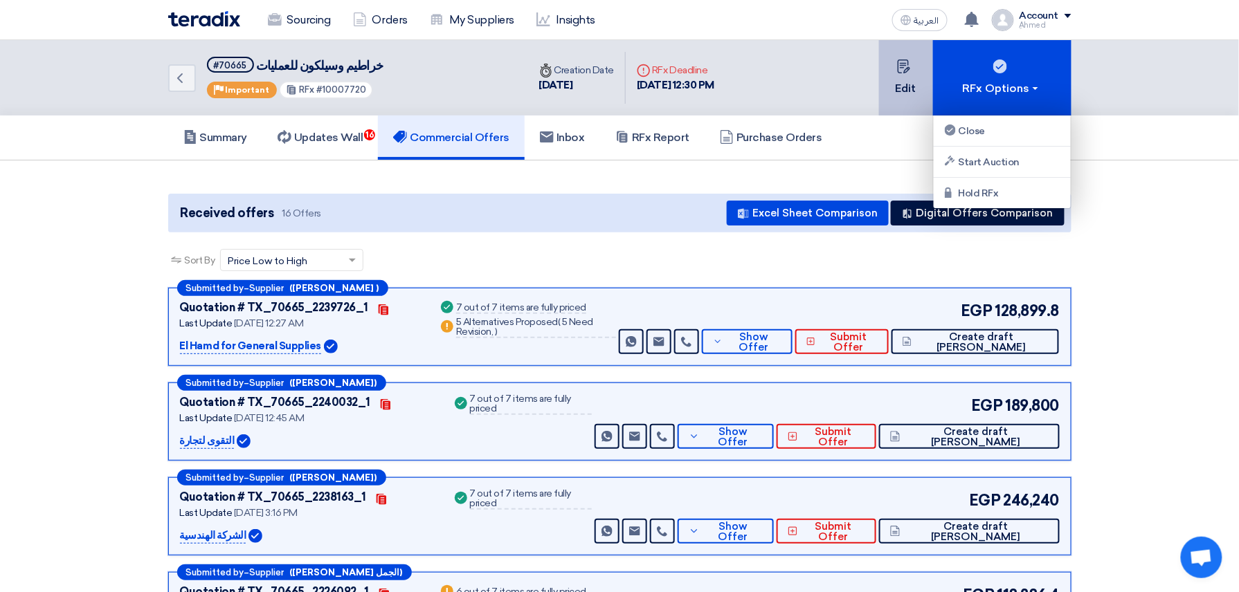
click at [908, 95] on button "Edit" at bounding box center [906, 77] width 54 height 75
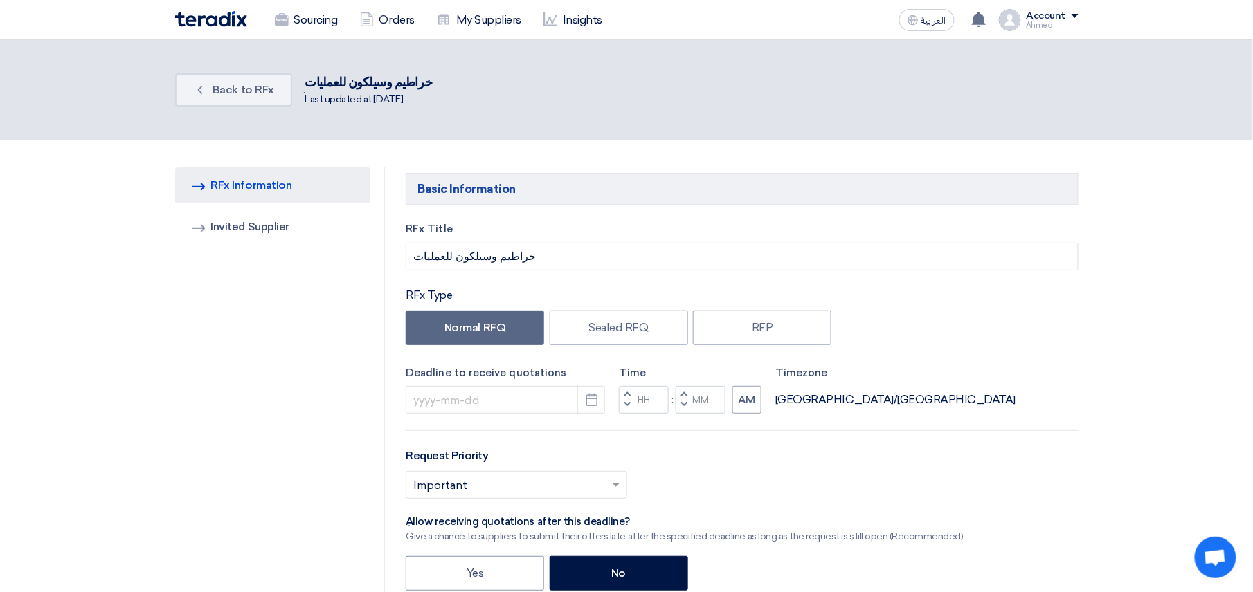
type input "7/27/2025"
type input "12"
type input "30"
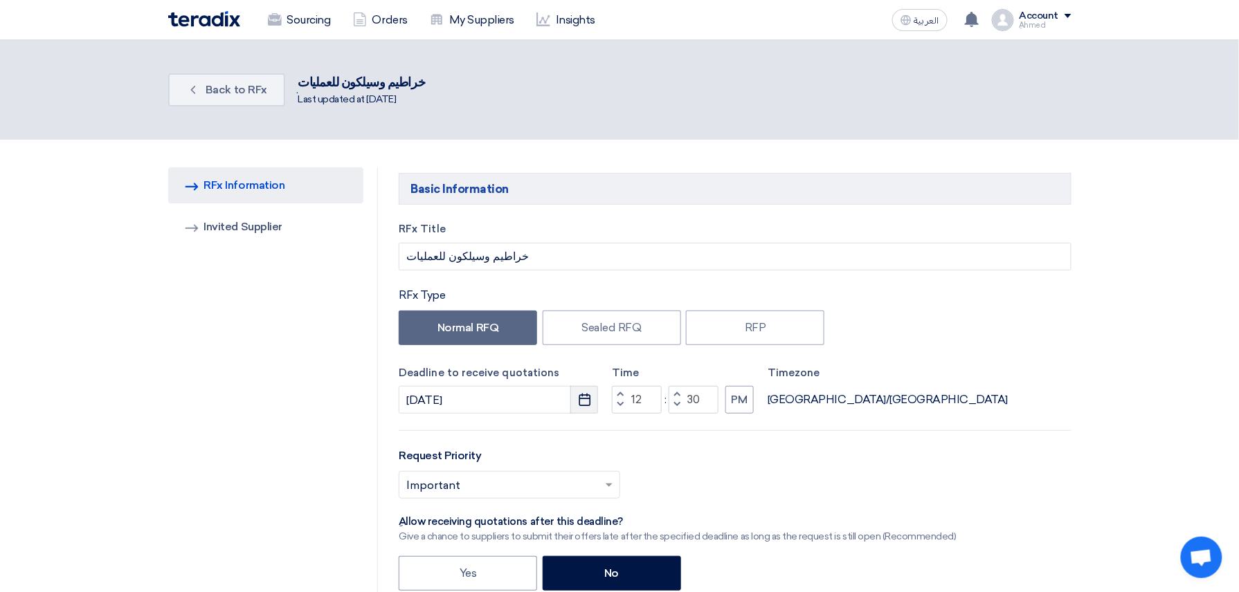
click at [581, 399] on use "button" at bounding box center [585, 400] width 12 height 12
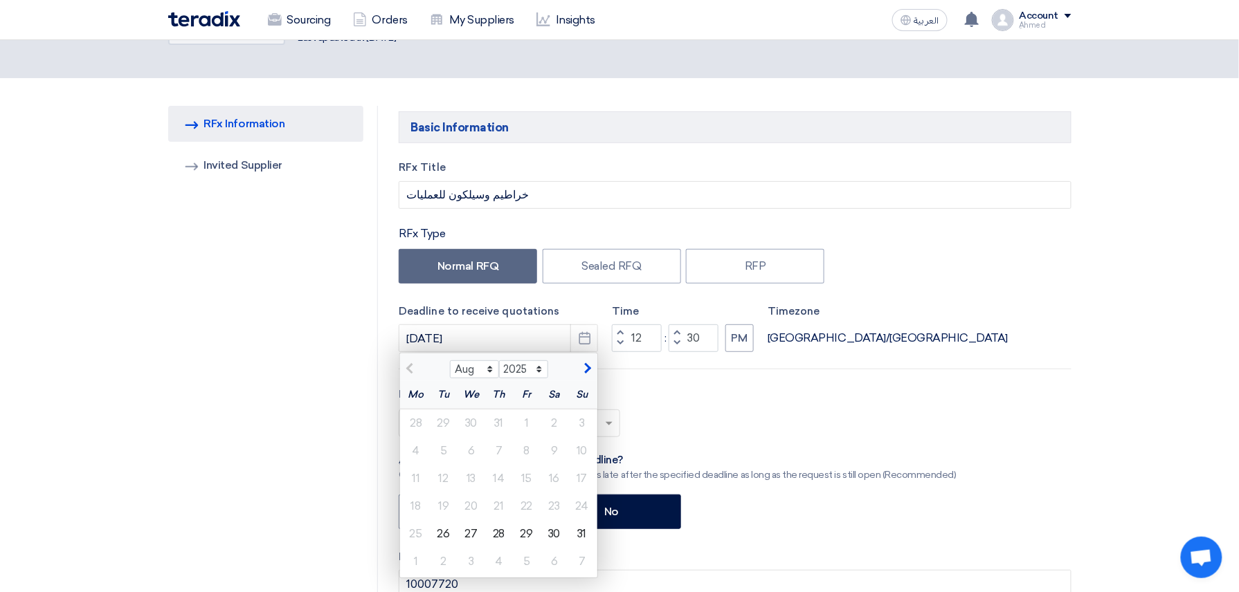
scroll to position [92, 0]
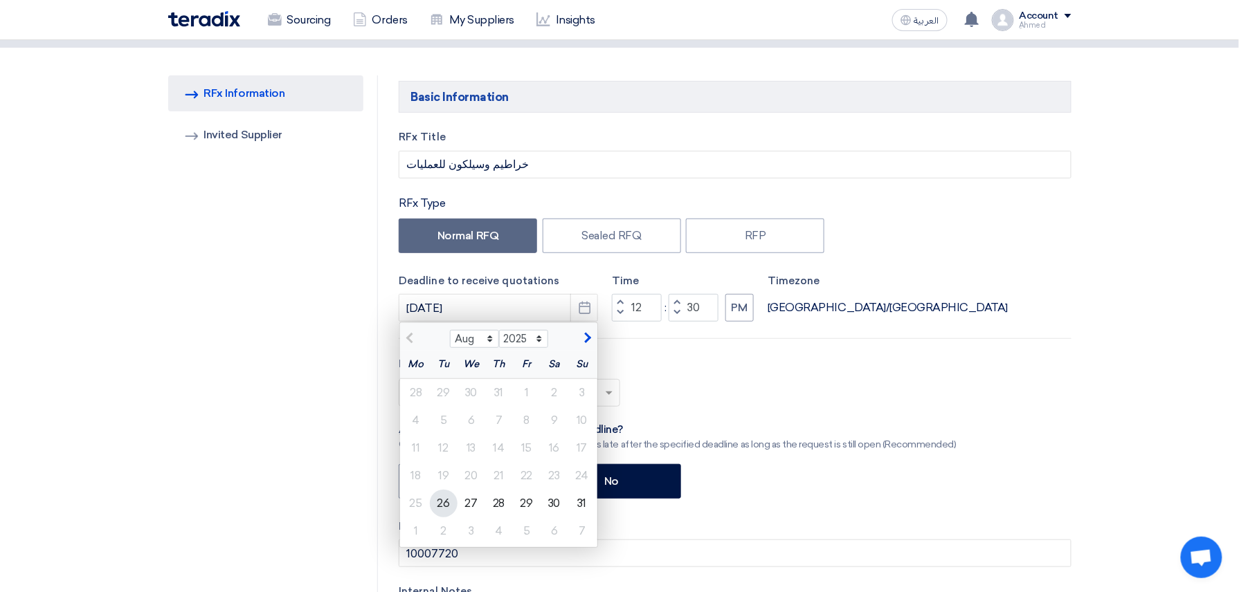
click at [451, 507] on div "26" at bounding box center [444, 504] width 28 height 28
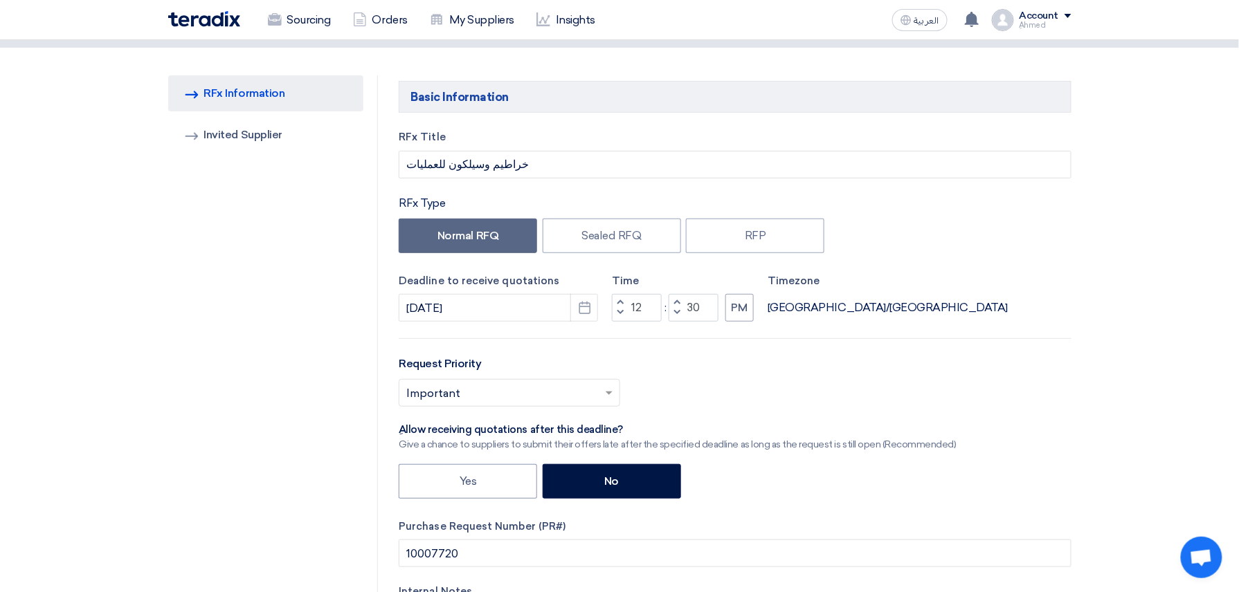
type input "8/26/2025"
click at [624, 300] on button "Increment hours" at bounding box center [620, 302] width 17 height 17
type input "03"
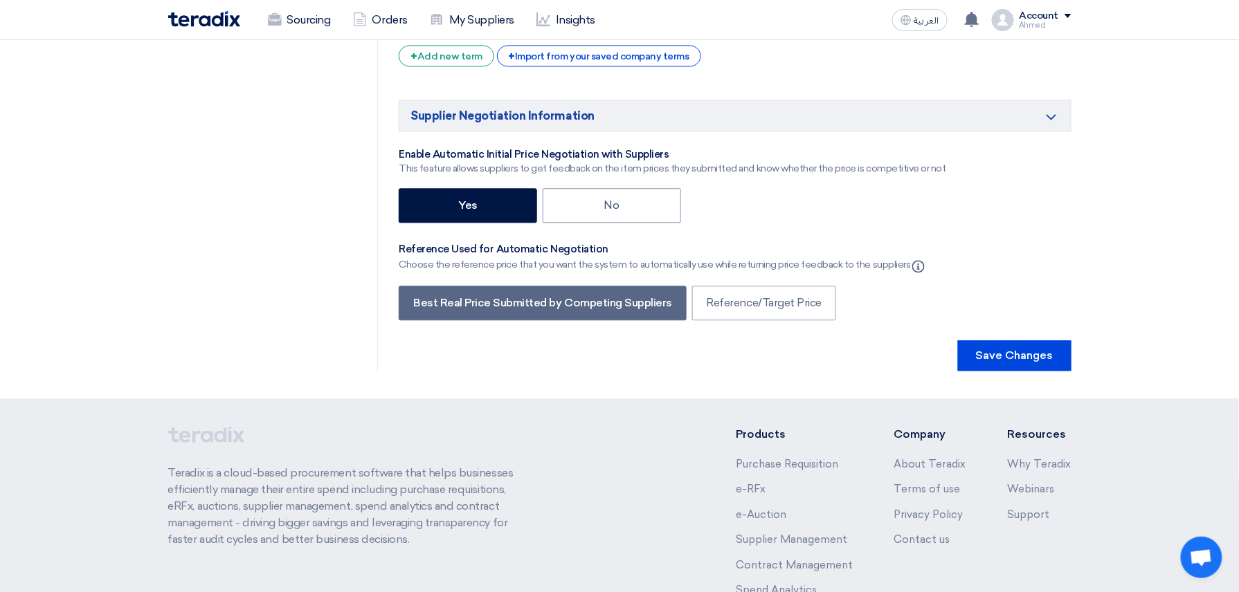
scroll to position [2991, 0]
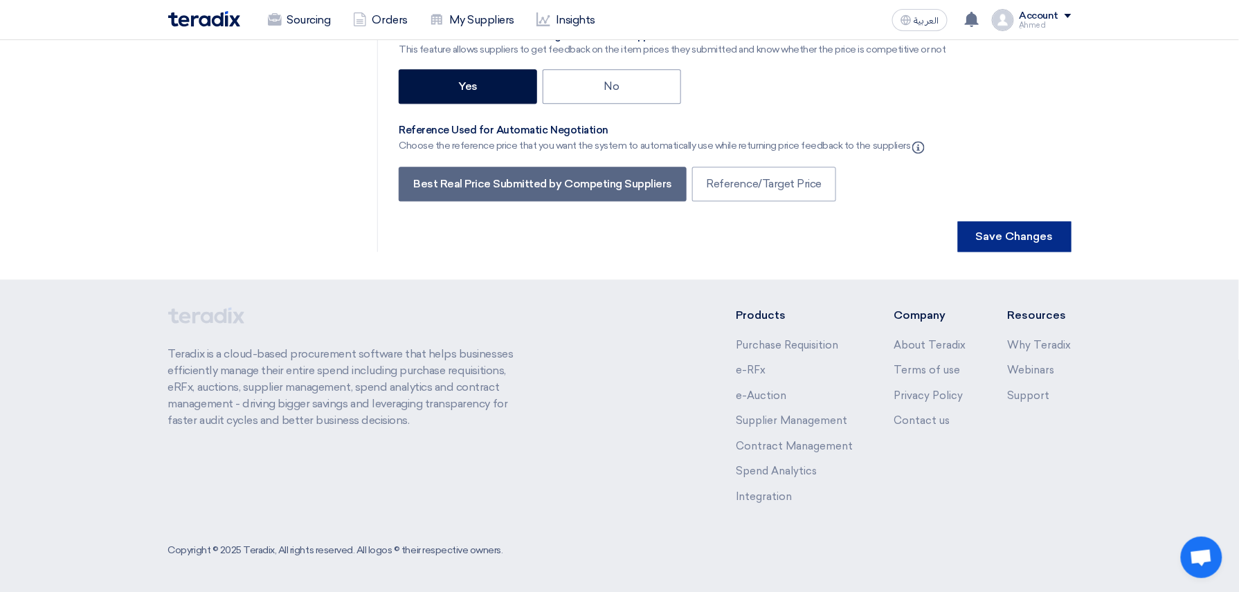
click at [1028, 245] on button "Save Changes" at bounding box center [1014, 236] width 113 height 30
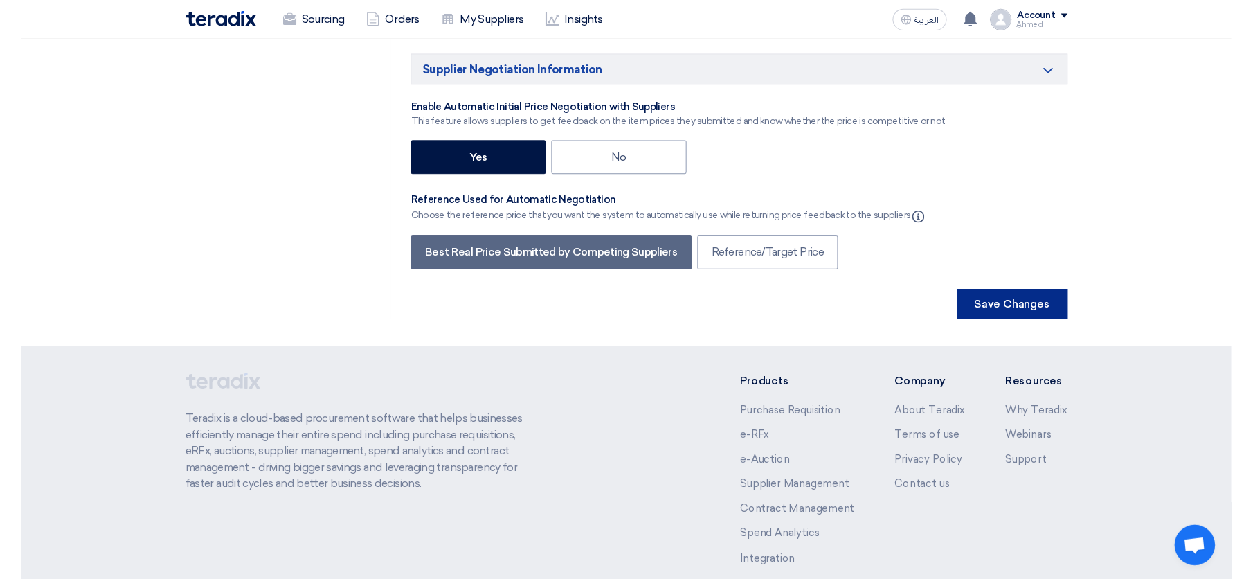
scroll to position [0, 0]
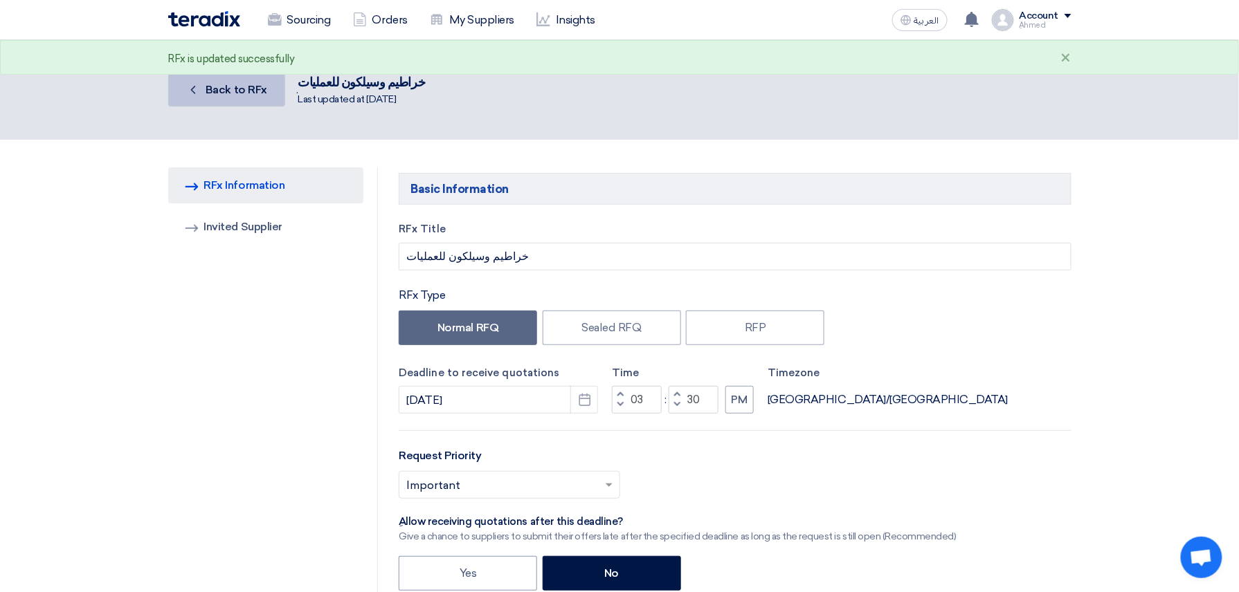
click at [223, 97] on link "Back Back to RFx" at bounding box center [226, 89] width 117 height 33
